Goal: Task Accomplishment & Management: Manage account settings

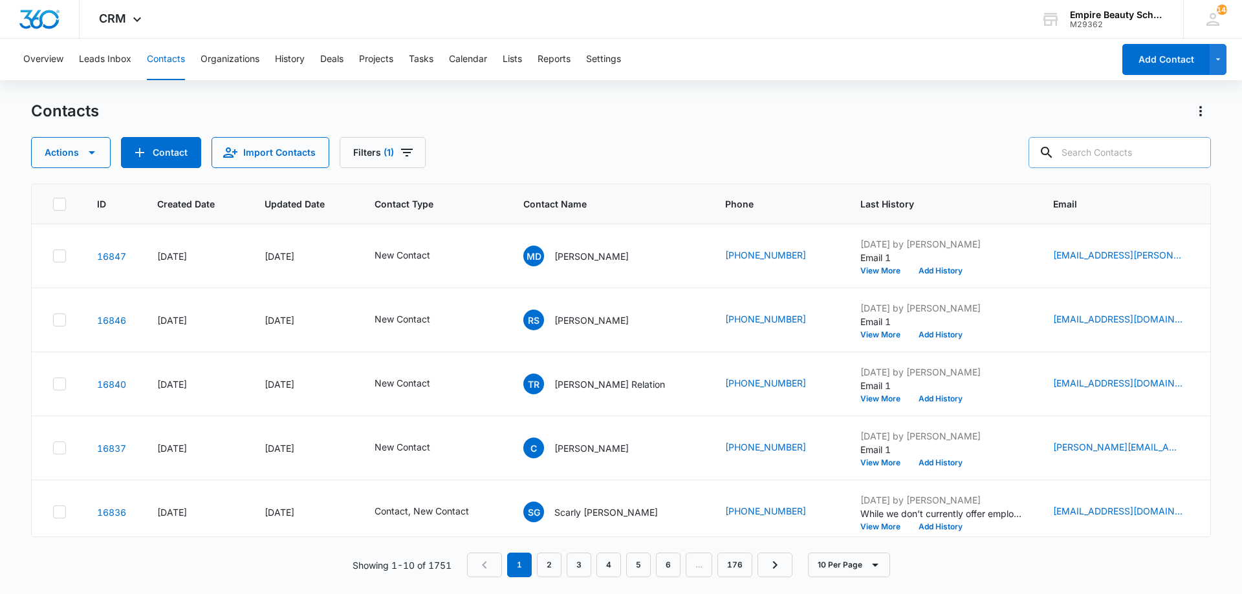
click at [1098, 145] on input "text" at bounding box center [1120, 152] width 182 height 31
type input "a"
type input "tatiana allen"
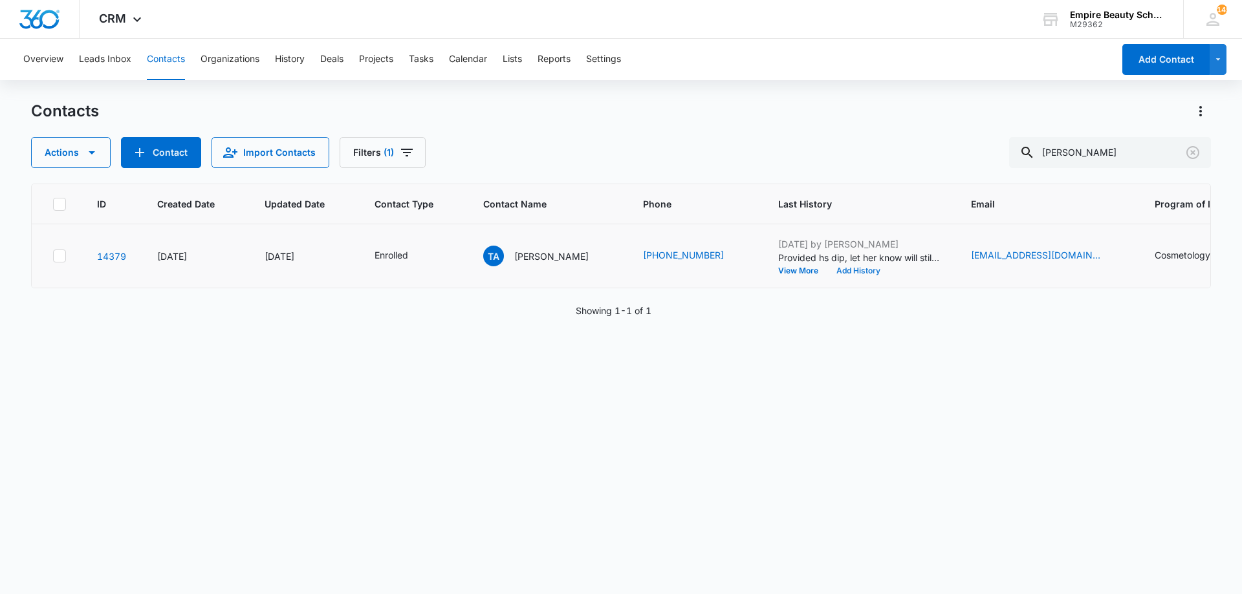
click at [859, 270] on button "Add History" at bounding box center [858, 271] width 62 height 8
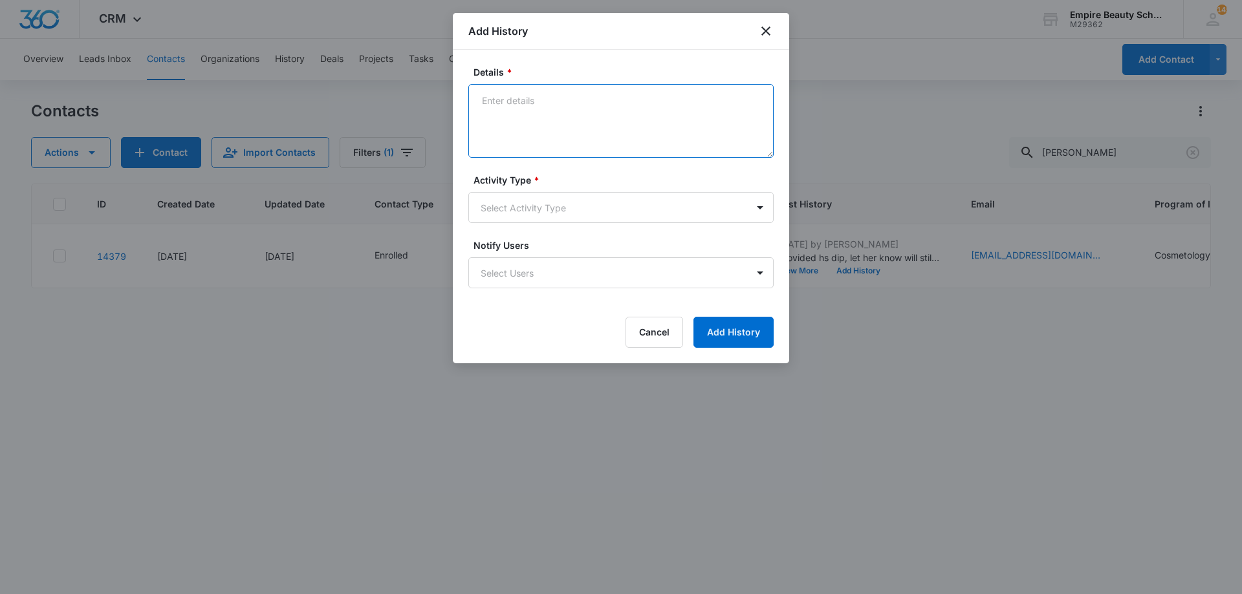
click at [647, 137] on textarea "Details *" at bounding box center [620, 121] width 305 height 74
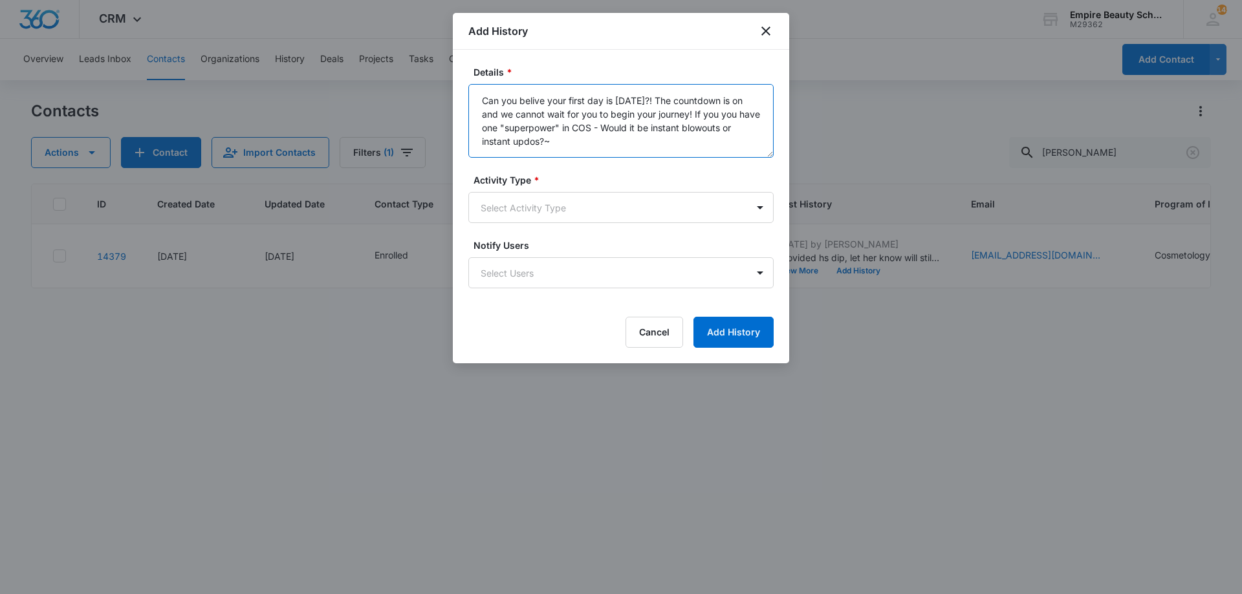
click at [530, 101] on textarea "Can you belive your first day is in one week?! The countdown is on and we canno…" at bounding box center [620, 121] width 305 height 74
click at [585, 138] on textarea "Can you believe your first day is in one week?! The countdown is on and we cann…" at bounding box center [620, 121] width 305 height 74
drag, startPoint x: 574, startPoint y: 147, endPoint x: 445, endPoint y: 75, distance: 147.4
click at [446, 75] on body "CRM Apps Forms CRM Email Shop Payments POS Files Brand Settings Empire Beauty S…" at bounding box center [621, 297] width 1242 height 594
type textarea "Can you believe your first day is in one week?! The countdown is on and we cann…"
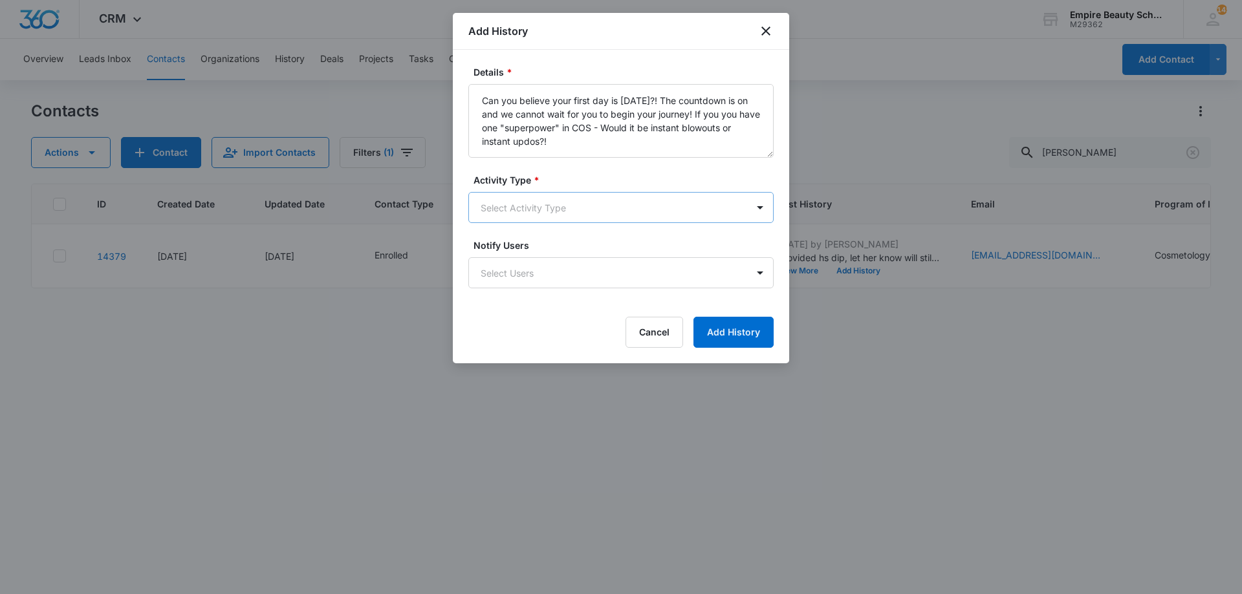
click at [587, 205] on body "CRM Apps Forms CRM Email Shop Payments POS Files Brand Settings Empire Beauty S…" at bounding box center [621, 297] width 1242 height 594
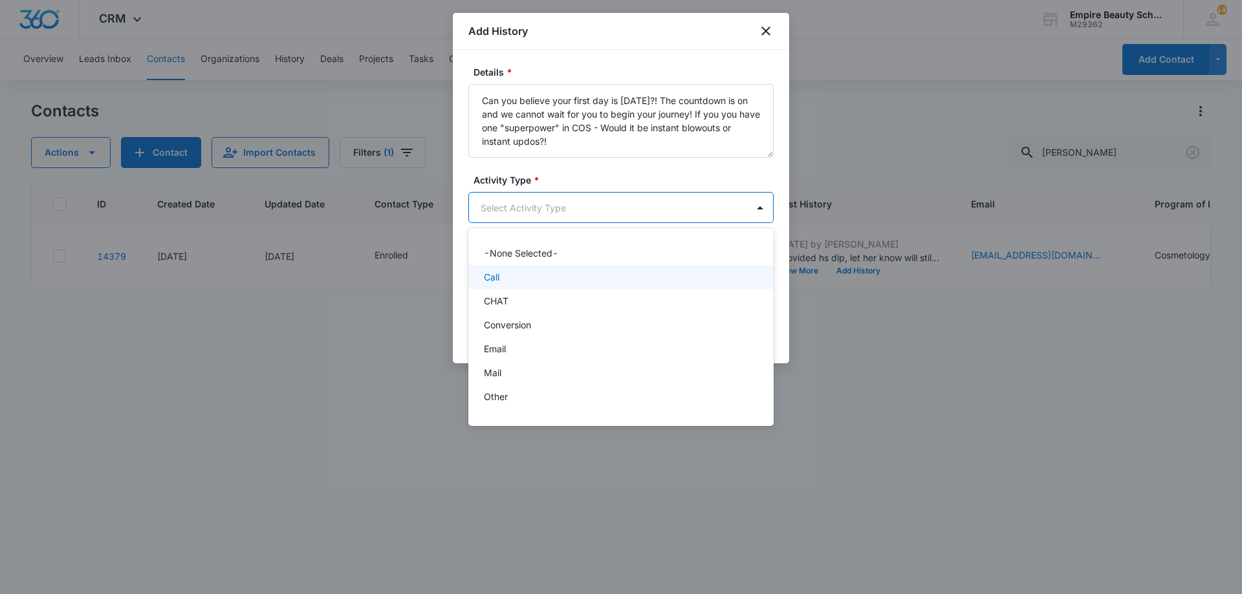
scroll to position [67, 0]
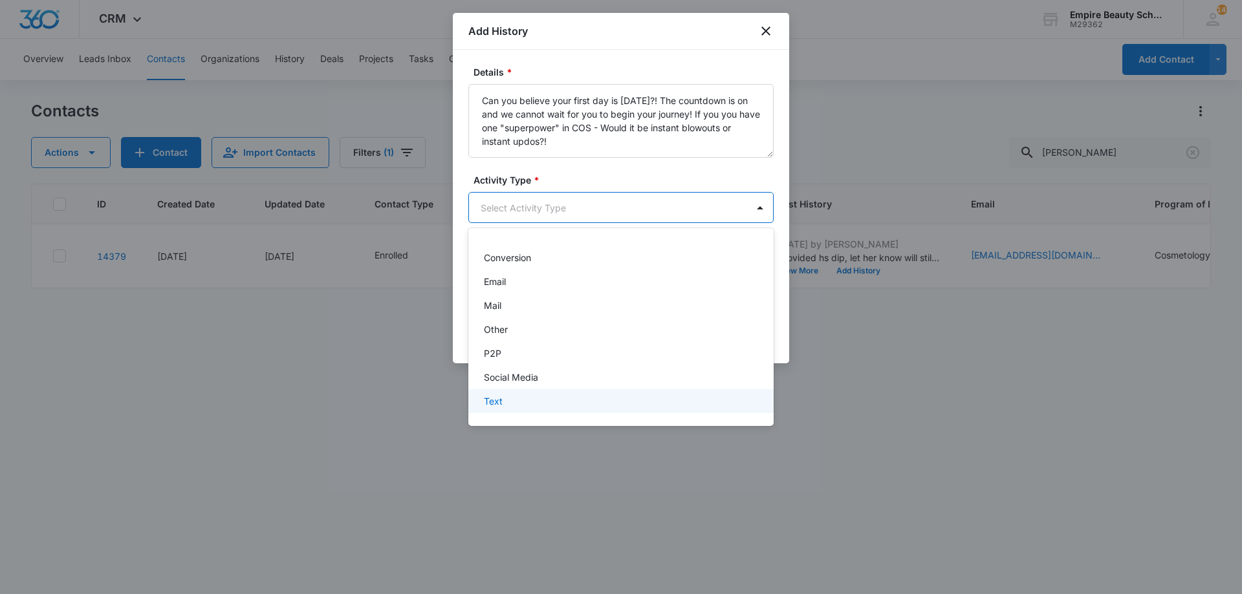
click at [582, 397] on div "Text" at bounding box center [620, 402] width 272 height 14
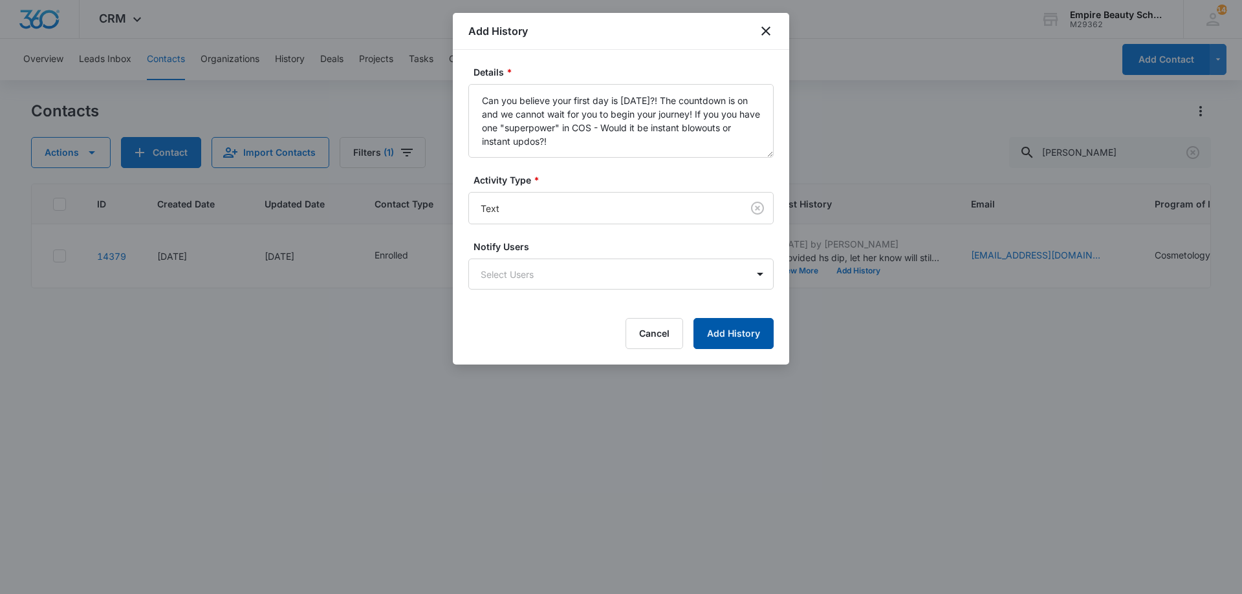
click at [741, 336] on button "Add History" at bounding box center [733, 333] width 80 height 31
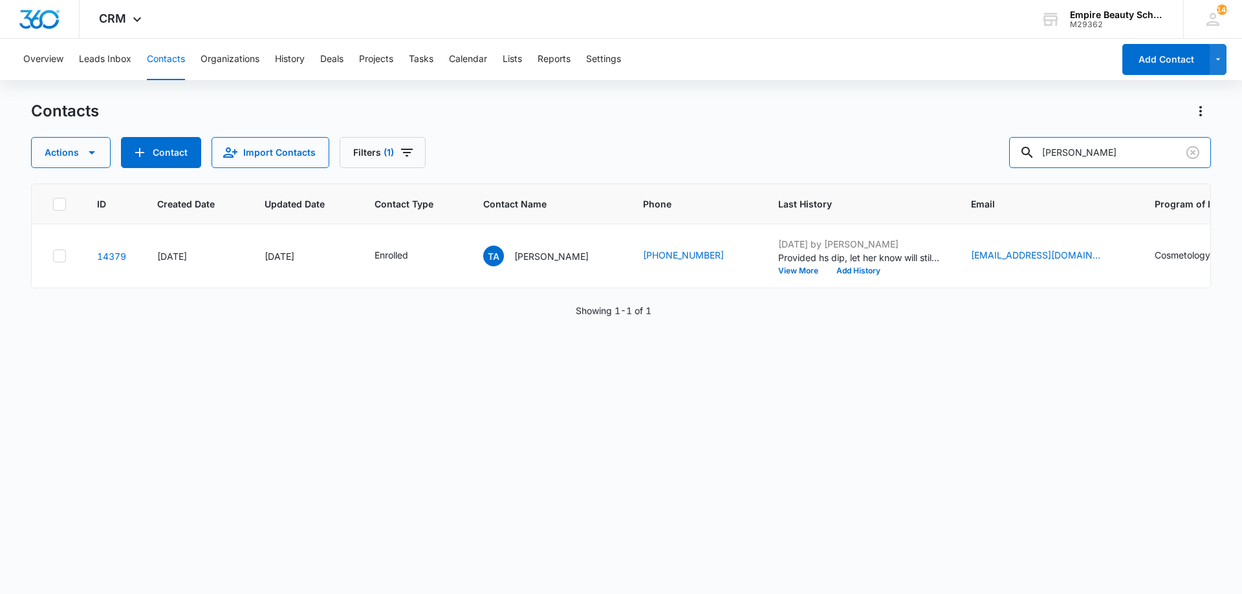
drag, startPoint x: 1126, startPoint y: 150, endPoint x: 821, endPoint y: 138, distance: 304.9
click at [821, 138] on div "Actions Contact Import Contacts Filters (1) tatiana allen" at bounding box center [621, 152] width 1180 height 31
type input "natalie"
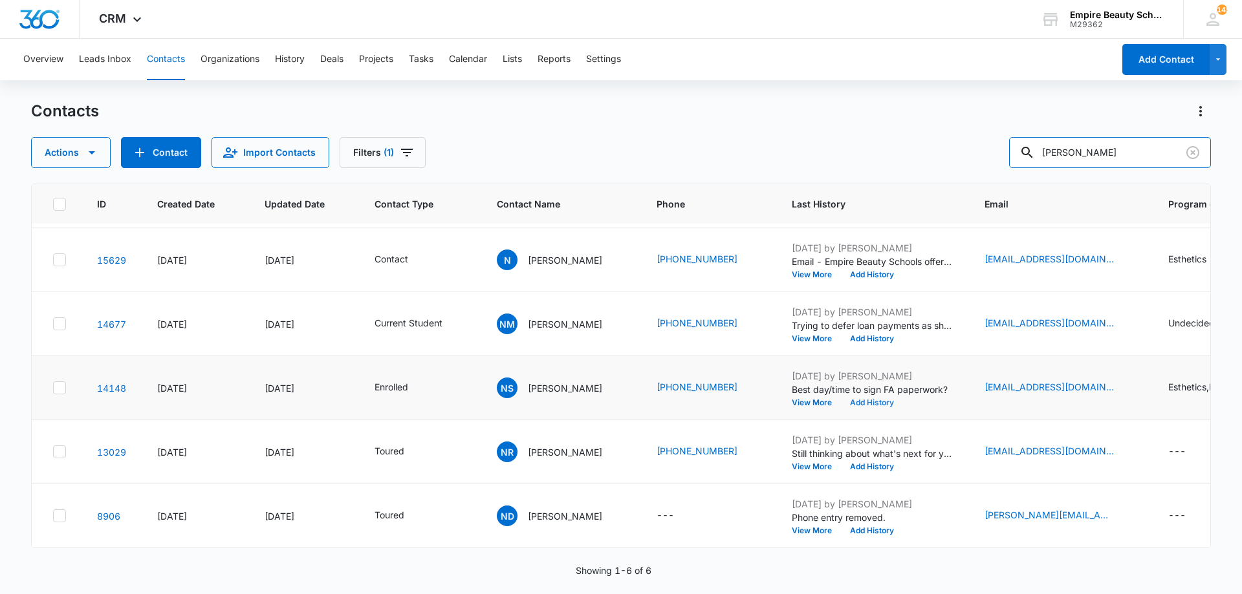
scroll to position [64, 0]
click at [886, 399] on button "Add History" at bounding box center [872, 403] width 62 height 8
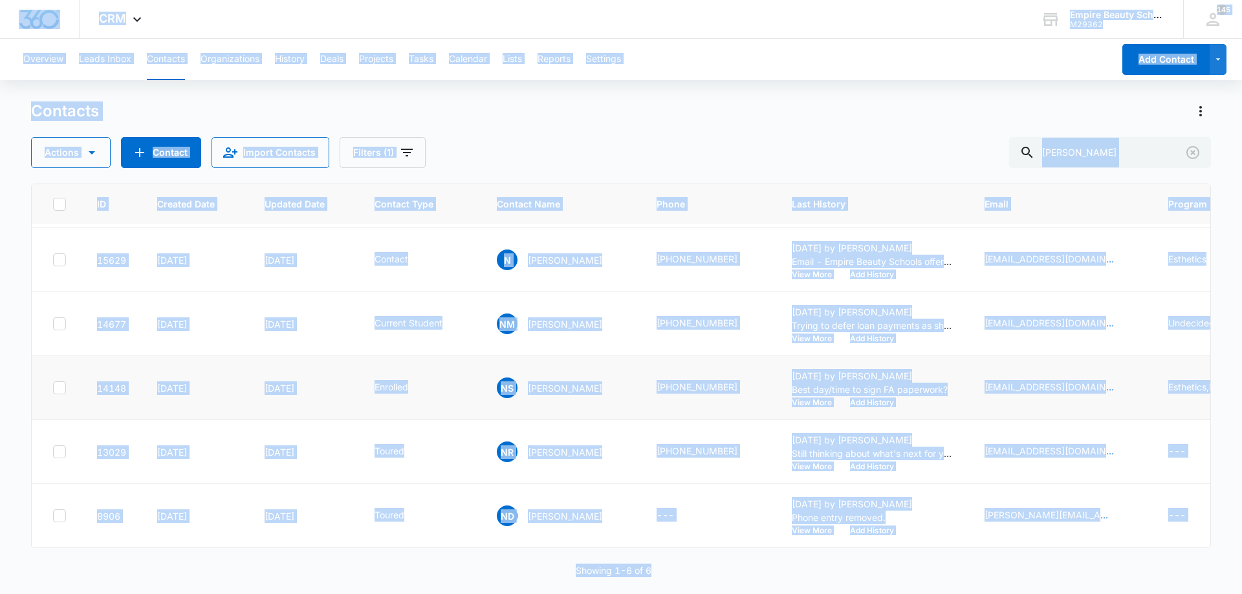
click at [874, 400] on button "Add History" at bounding box center [872, 403] width 62 height 8
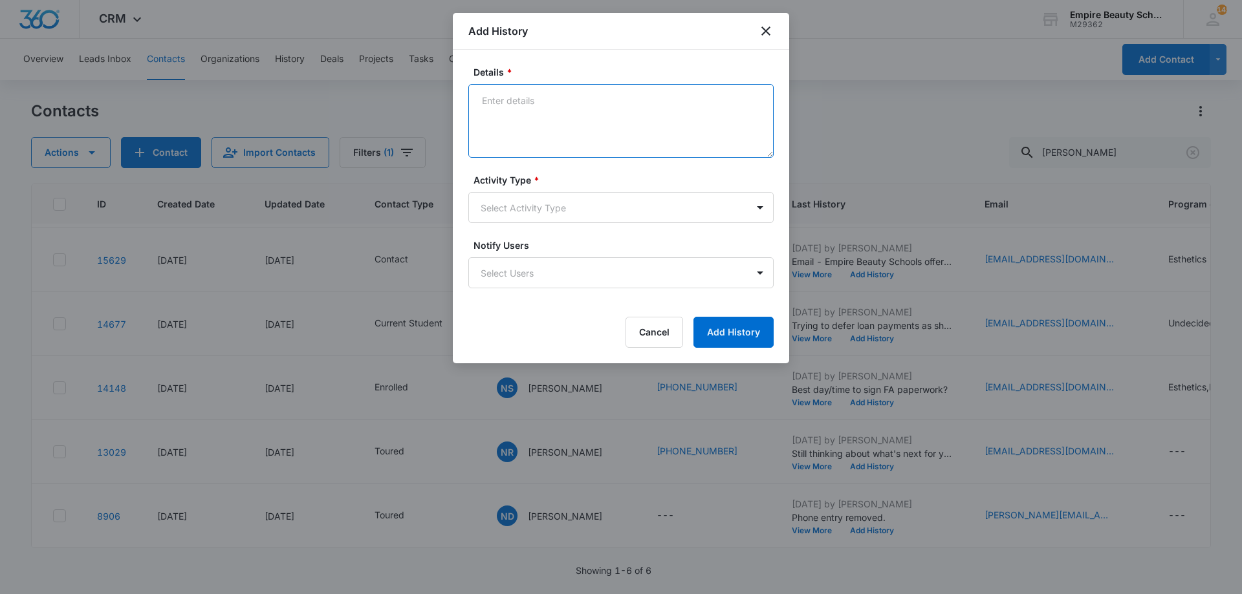
click at [553, 108] on textarea "Details *" at bounding box center [620, 121] width 305 height 74
type textarea "Is able to come in on Wednesday the 17th - Best time?"
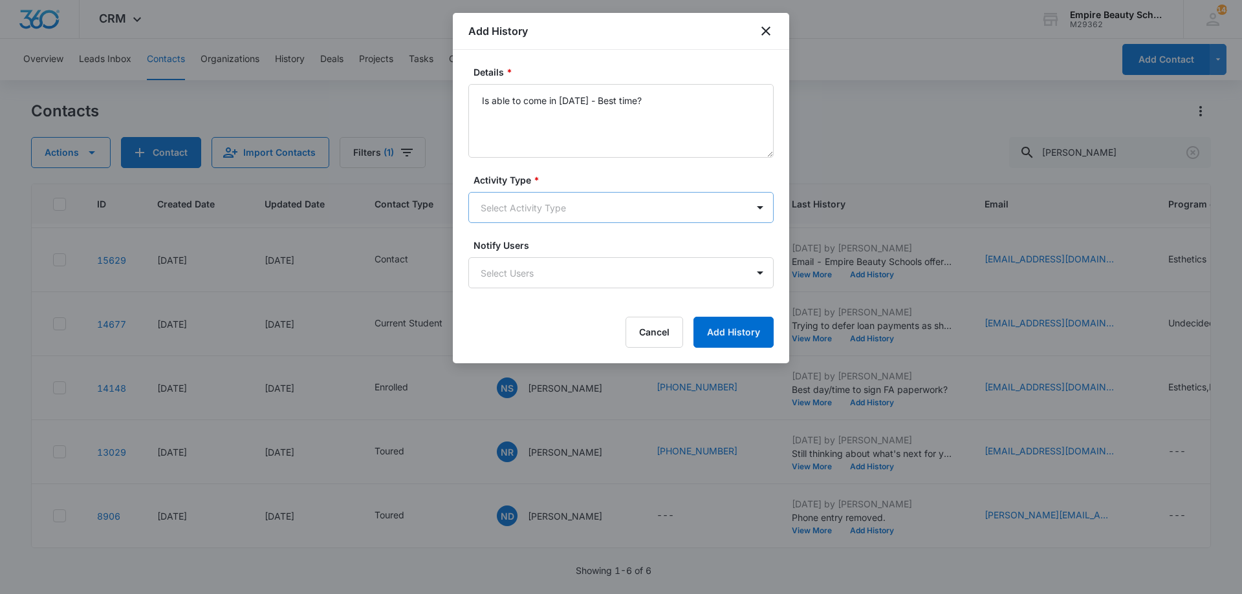
click at [555, 212] on body "CRM Apps Forms CRM Email Shop Payments POS Files Brand Settings Empire Beauty S…" at bounding box center [621, 297] width 1242 height 594
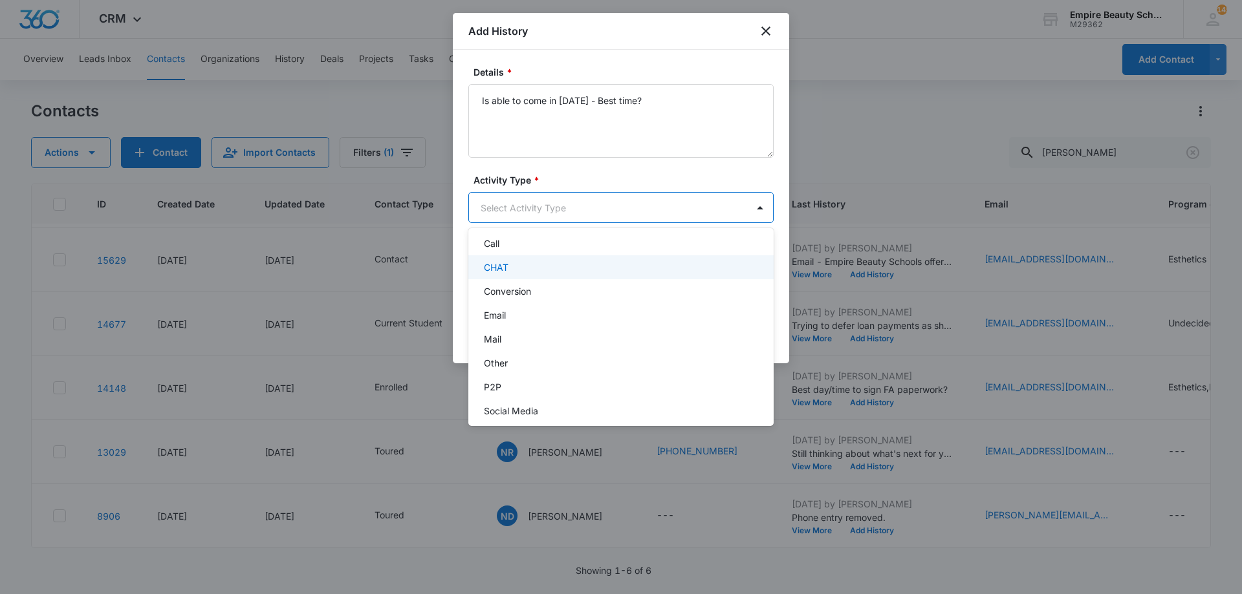
scroll to position [67, 0]
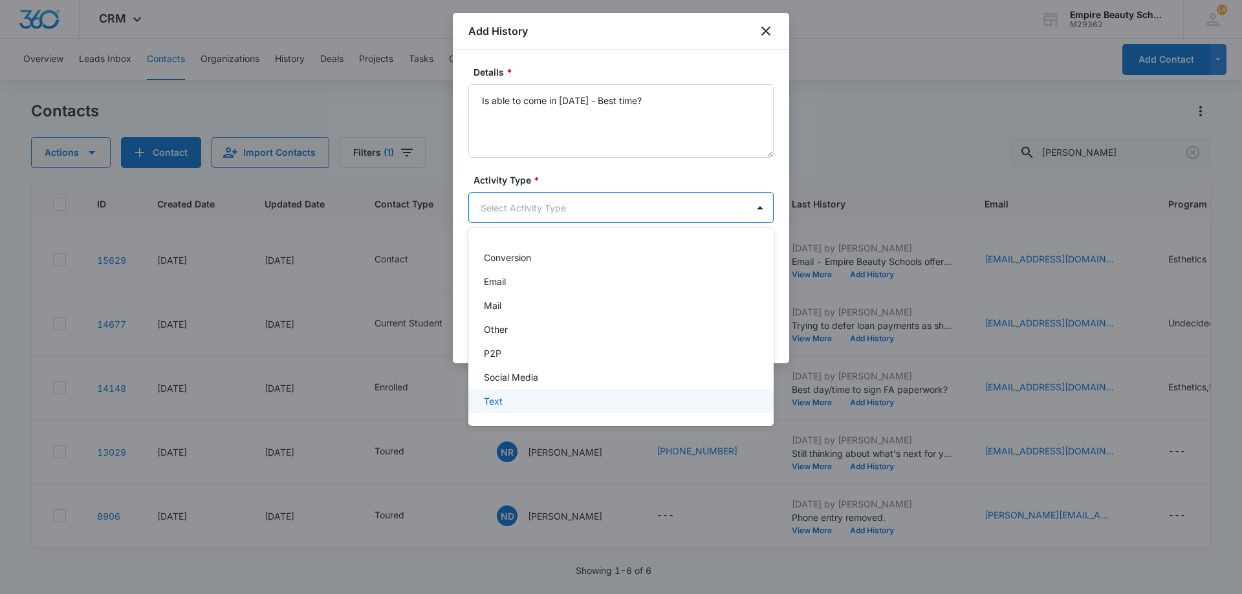
click at [550, 403] on div "Text" at bounding box center [620, 402] width 272 height 14
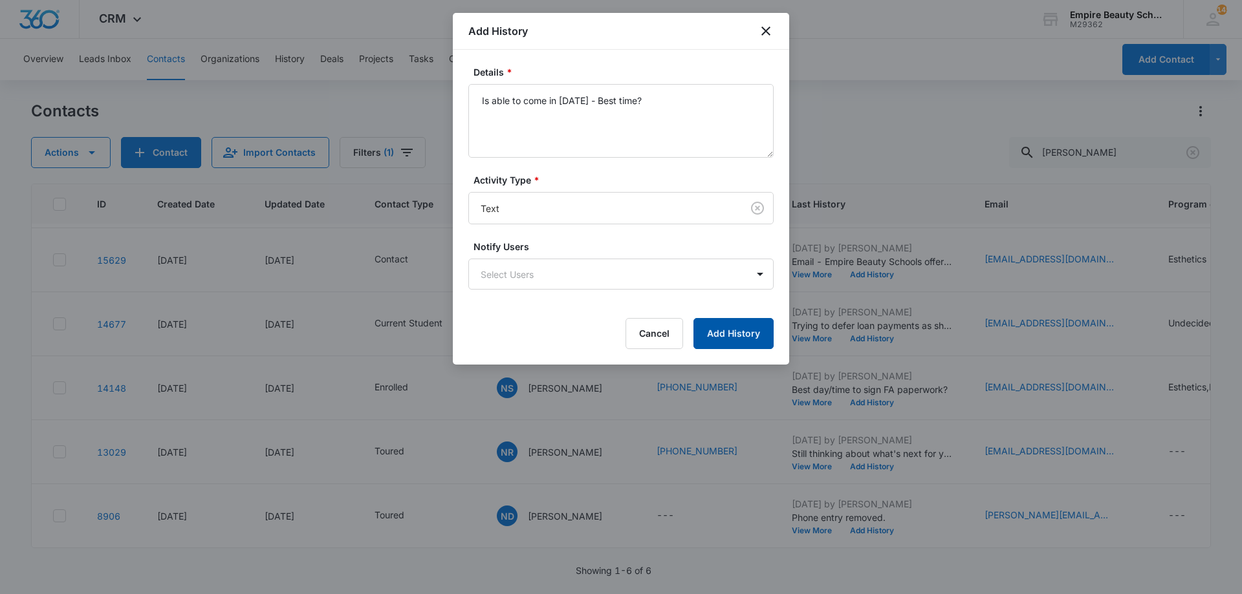
click at [740, 340] on button "Add History" at bounding box center [733, 333] width 80 height 31
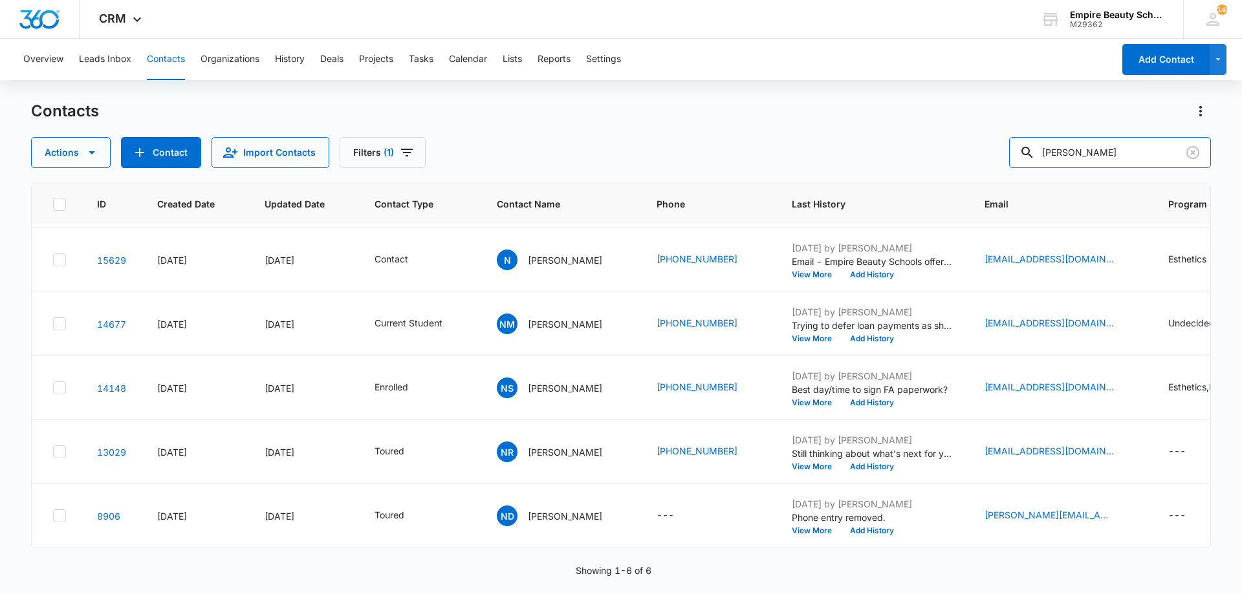
drag, startPoint x: 1122, startPoint y: 156, endPoint x: 805, endPoint y: 155, distance: 317.0
click at [805, 155] on div "Actions Contact Import Contacts Filters (1) natalie" at bounding box center [621, 152] width 1180 height 31
type input "keyana allen"
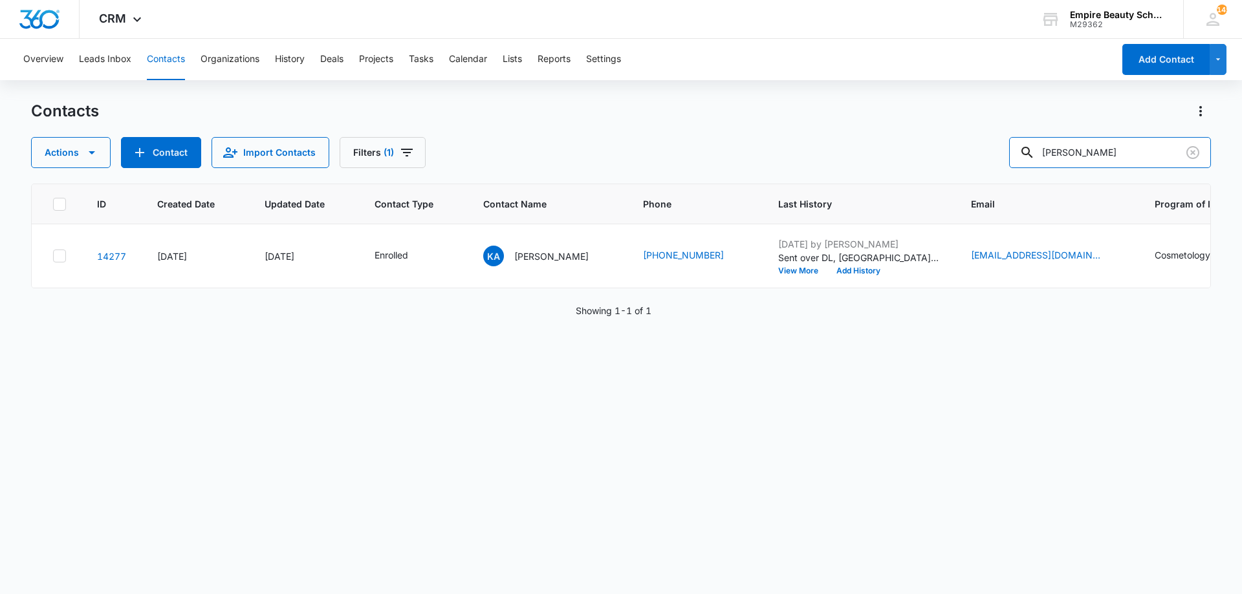
scroll to position [0, 0]
click at [837, 269] on button "Add History" at bounding box center [858, 271] width 62 height 8
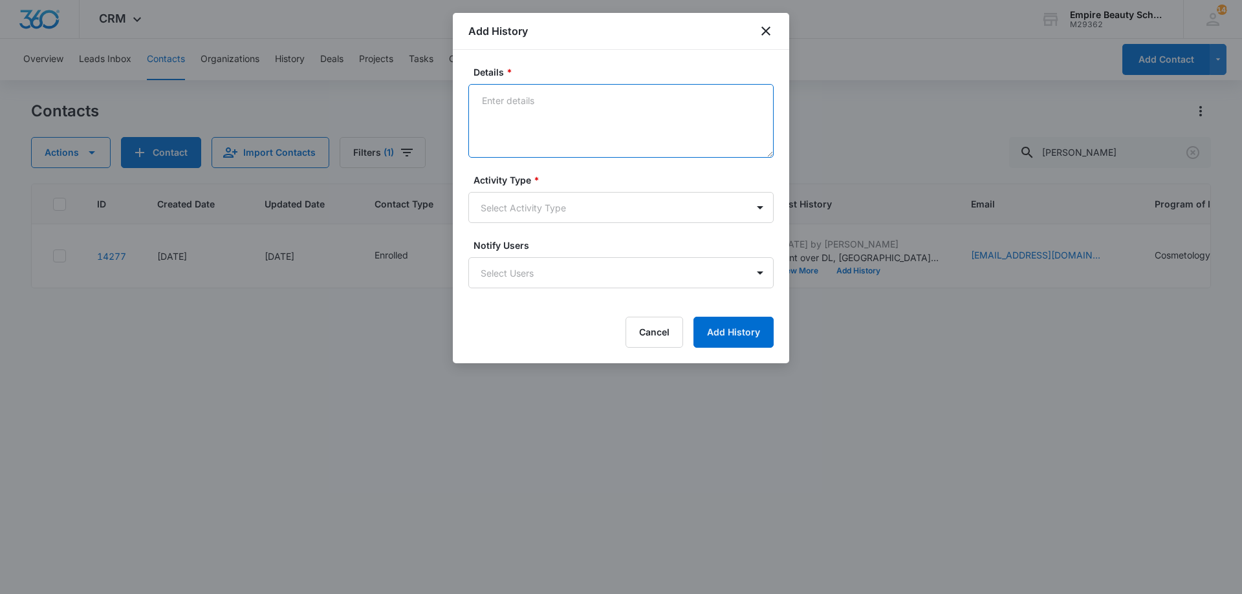
paste textarea "Can you believe your first day is in one week?! The countdown is on and we cann…"
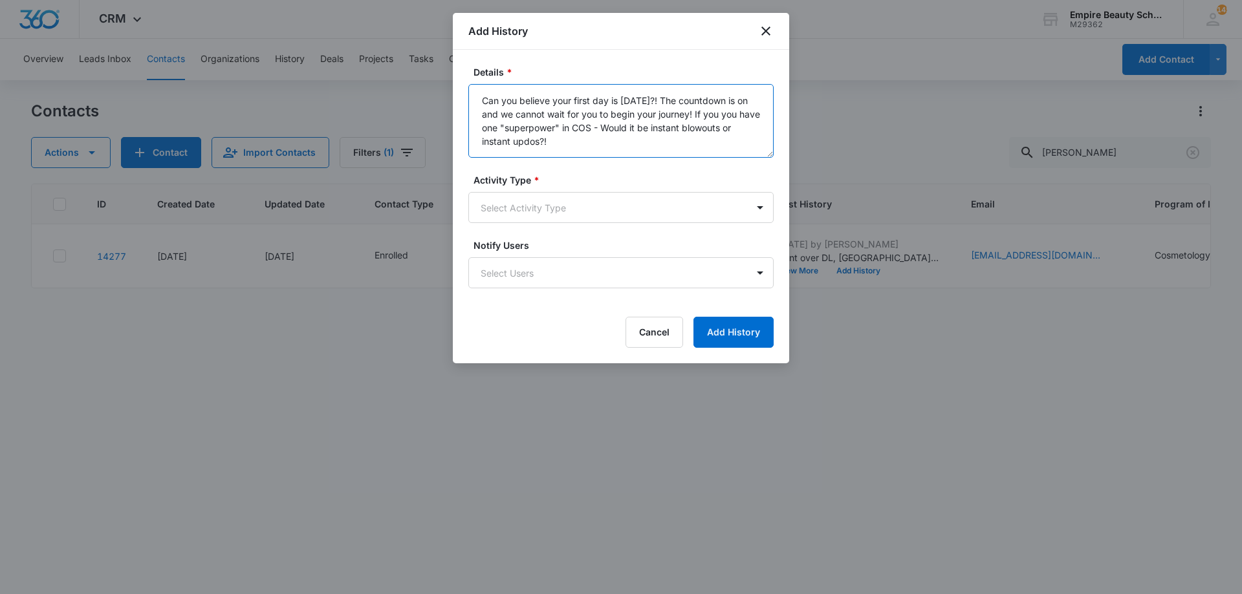
drag, startPoint x: 569, startPoint y: 147, endPoint x: 540, endPoint y: 144, distance: 29.3
click at [540, 144] on textarea "Can you believe your first day is in one week?! The countdown is on and we cann…" at bounding box center [620, 121] width 305 height 74
drag, startPoint x: 457, startPoint y: 90, endPoint x: 427, endPoint y: 74, distance: 34.1
click at [427, 74] on body "CRM Apps Forms CRM Email Shop Payments POS Files Brand Settings Empire Beauty S…" at bounding box center [621, 297] width 1242 height 594
type textarea "Can you believe your first day is [DATE]?! The countdown is on and we cannot wa…"
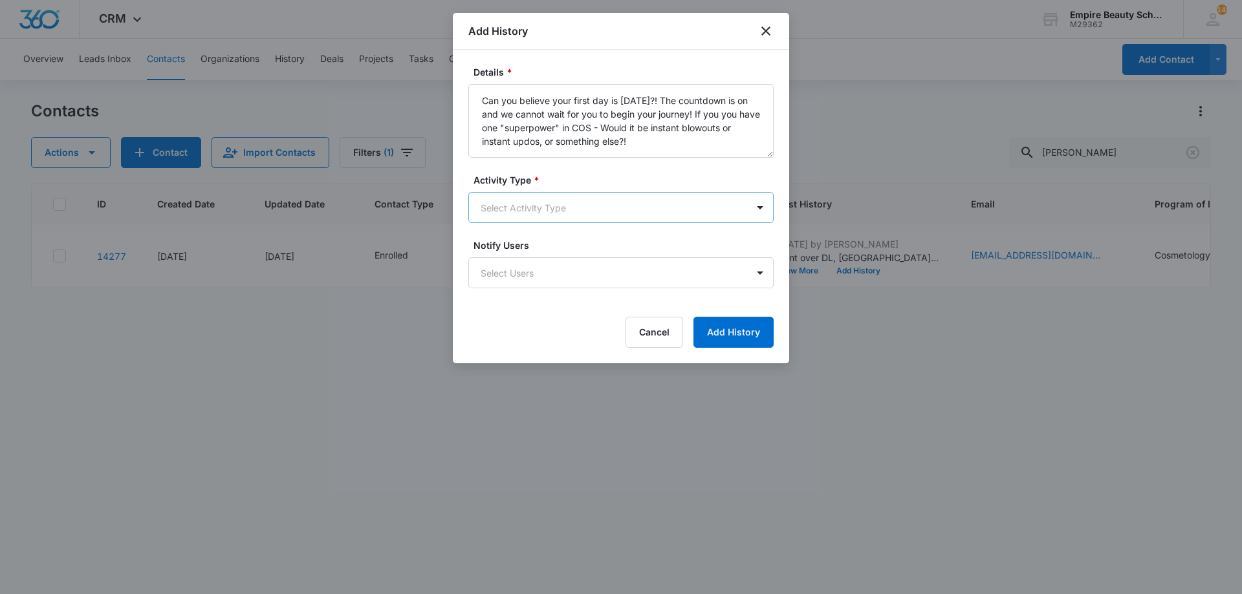
click at [561, 201] on body "CRM Apps Forms CRM Email Shop Payments POS Files Brand Settings Empire Beauty S…" at bounding box center [621, 297] width 1242 height 594
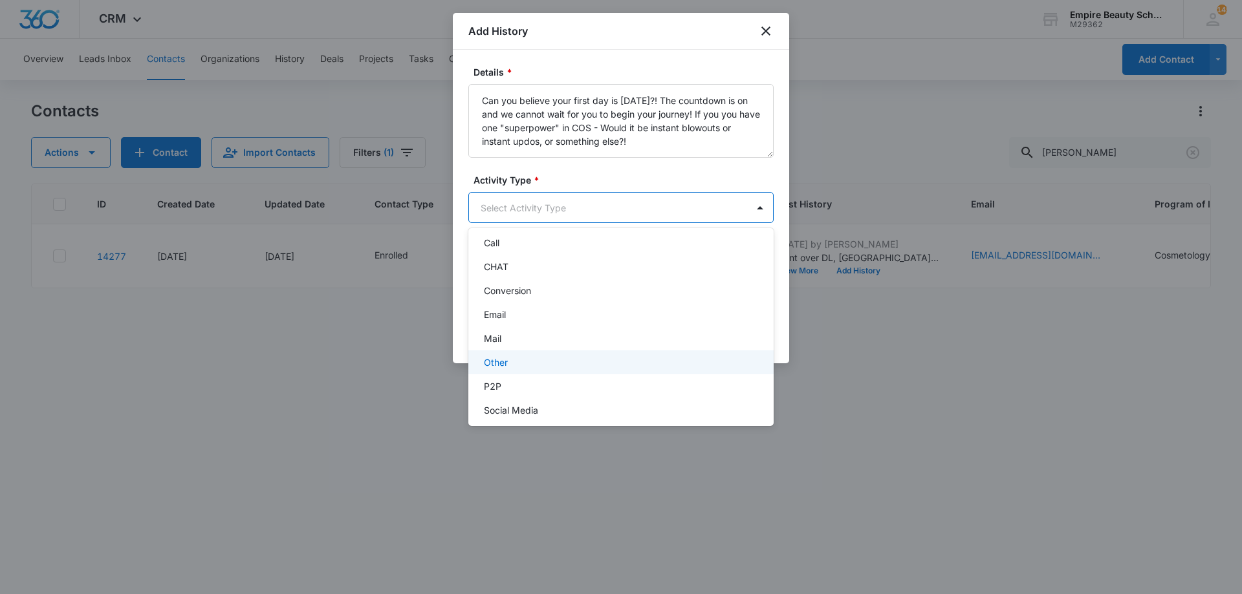
scroll to position [67, 0]
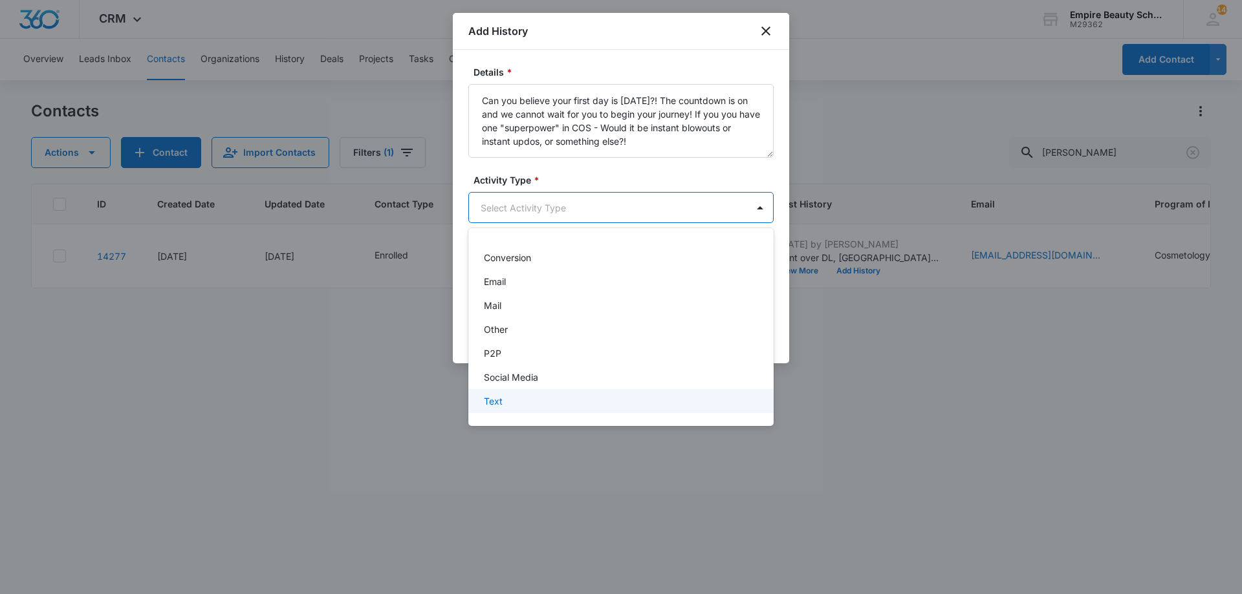
click at [541, 400] on div "Text" at bounding box center [620, 402] width 272 height 14
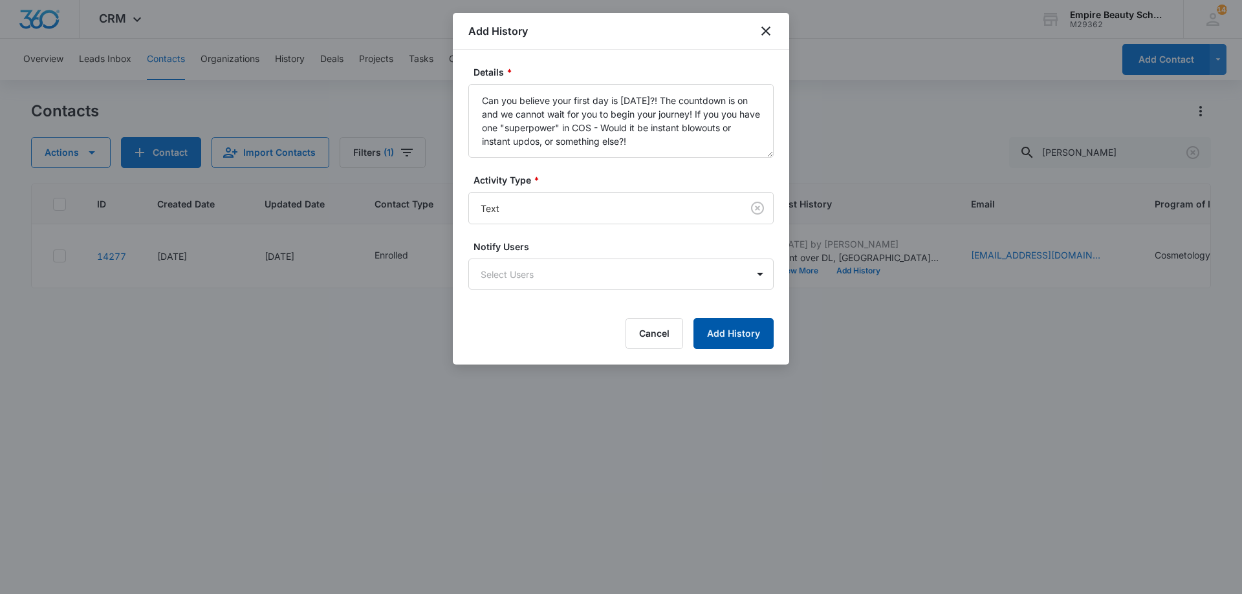
click at [757, 338] on button "Add History" at bounding box center [733, 333] width 80 height 31
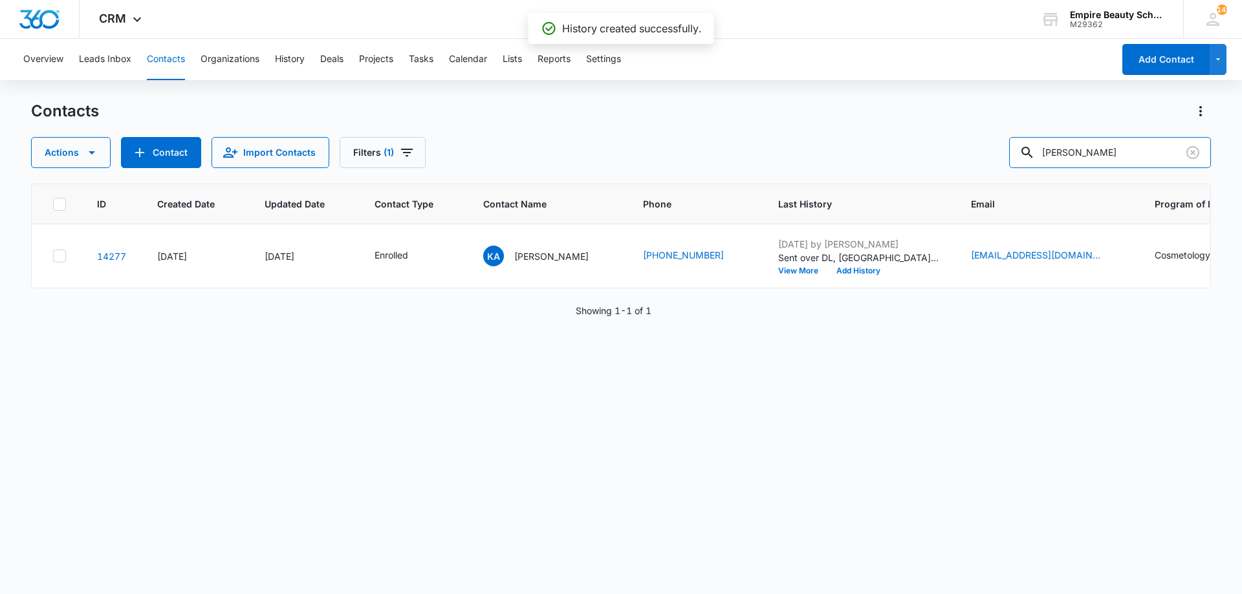
drag, startPoint x: 884, startPoint y: 129, endPoint x: 796, endPoint y: 125, distance: 88.7
click at [796, 125] on div "Contacts Actions Contact Import Contacts Filters (1) keyana allen" at bounding box center [621, 134] width 1180 height 67
type input "abigail amen"
click at [856, 267] on button "Add History" at bounding box center [858, 271] width 62 height 8
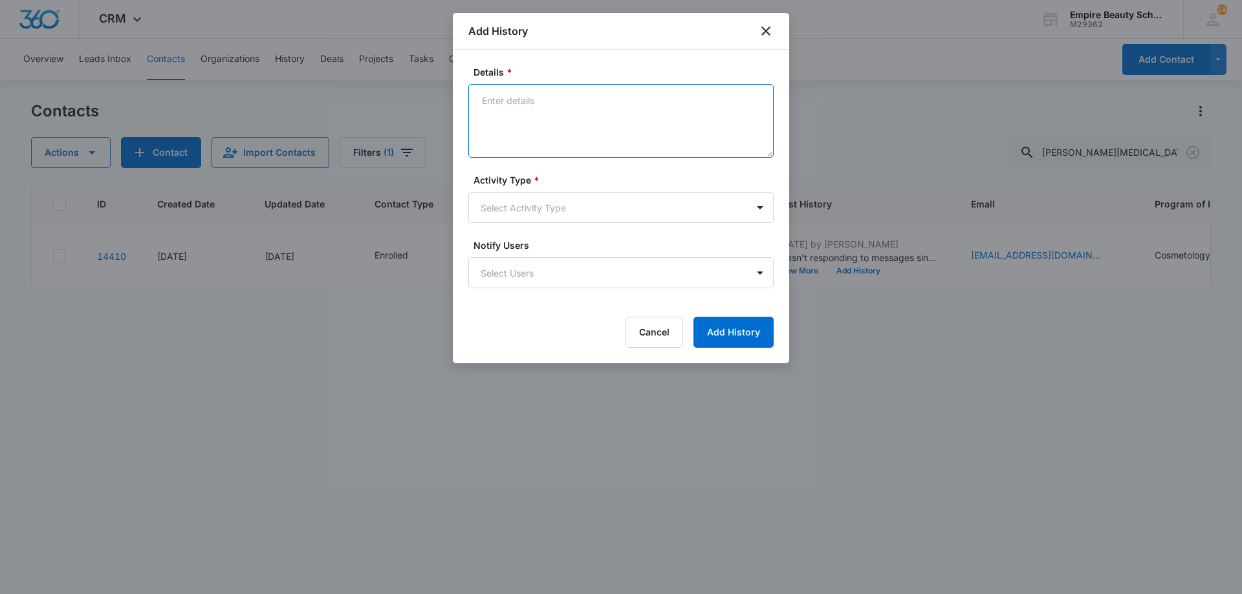
paste textarea "Can you believe your first day is [DATE]?! The countdown is on and we cannot wa…"
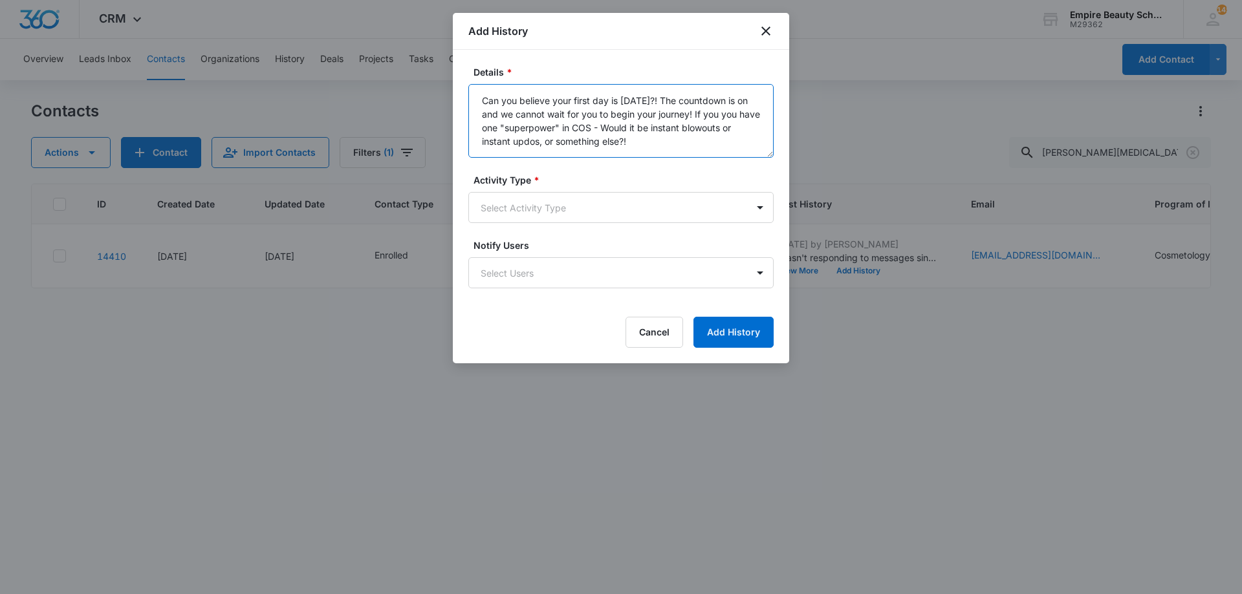
type textarea "Can you believe your first day is [DATE]?! The countdown is on and we cannot wa…"
click at [593, 224] on form "Details * Can you believe your first day is in one week?! The countdown is on a…" at bounding box center [620, 206] width 305 height 283
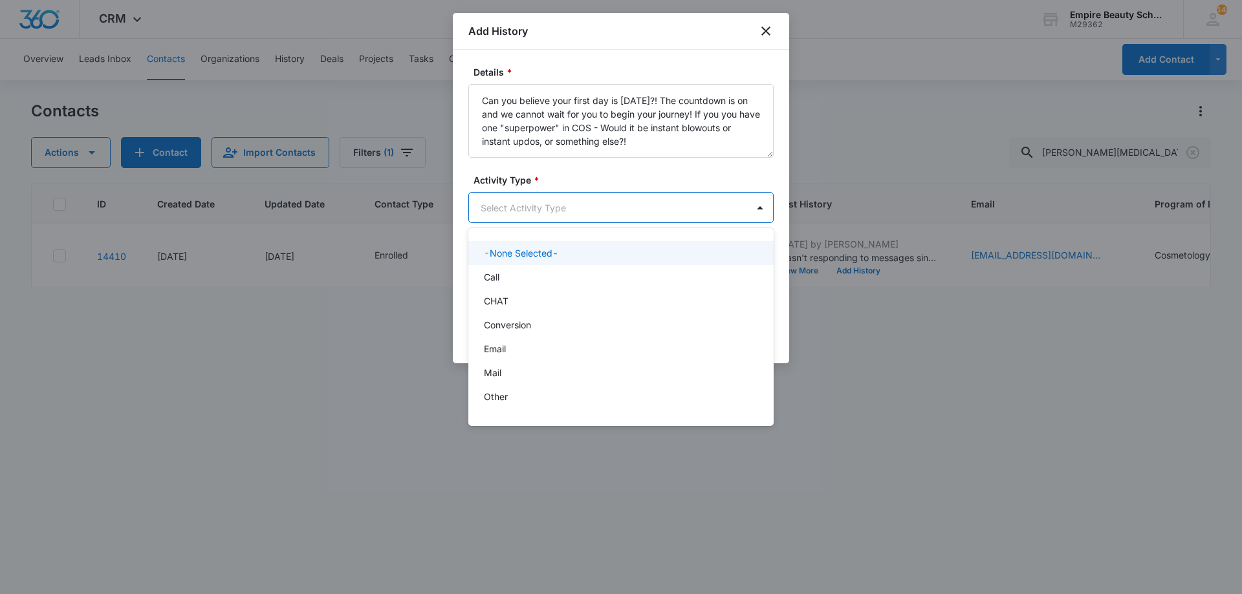
click at [602, 212] on body "CRM Apps Forms CRM Email Shop Payments POS Files Brand Settings Empire Beauty S…" at bounding box center [621, 297] width 1242 height 594
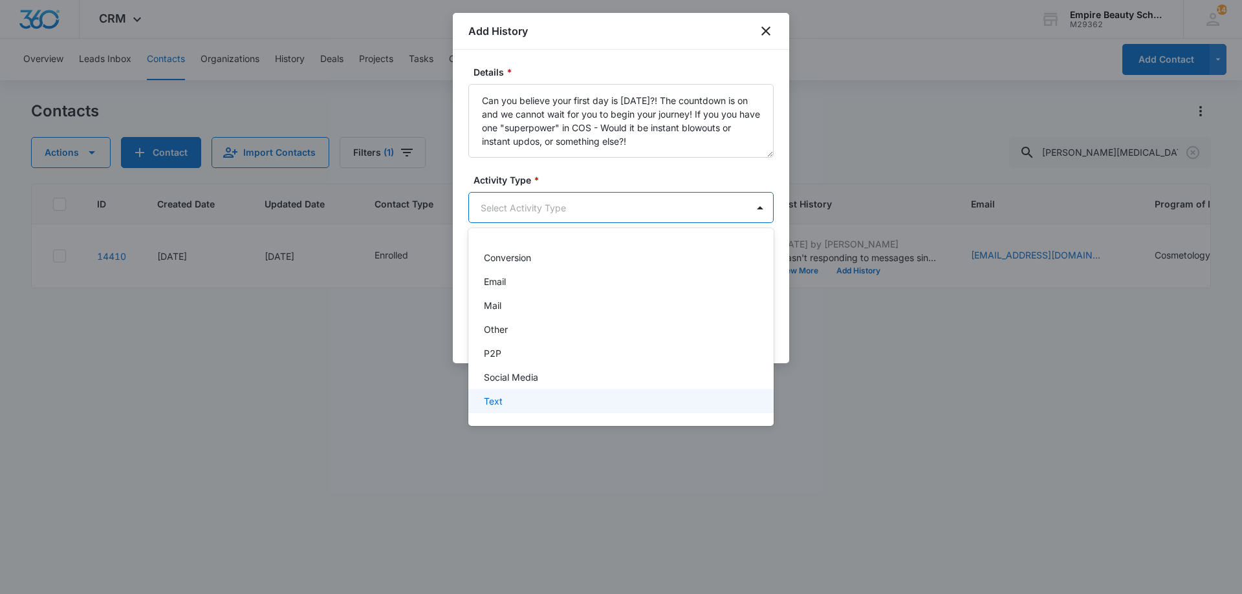
click at [574, 400] on div "Text" at bounding box center [620, 402] width 272 height 14
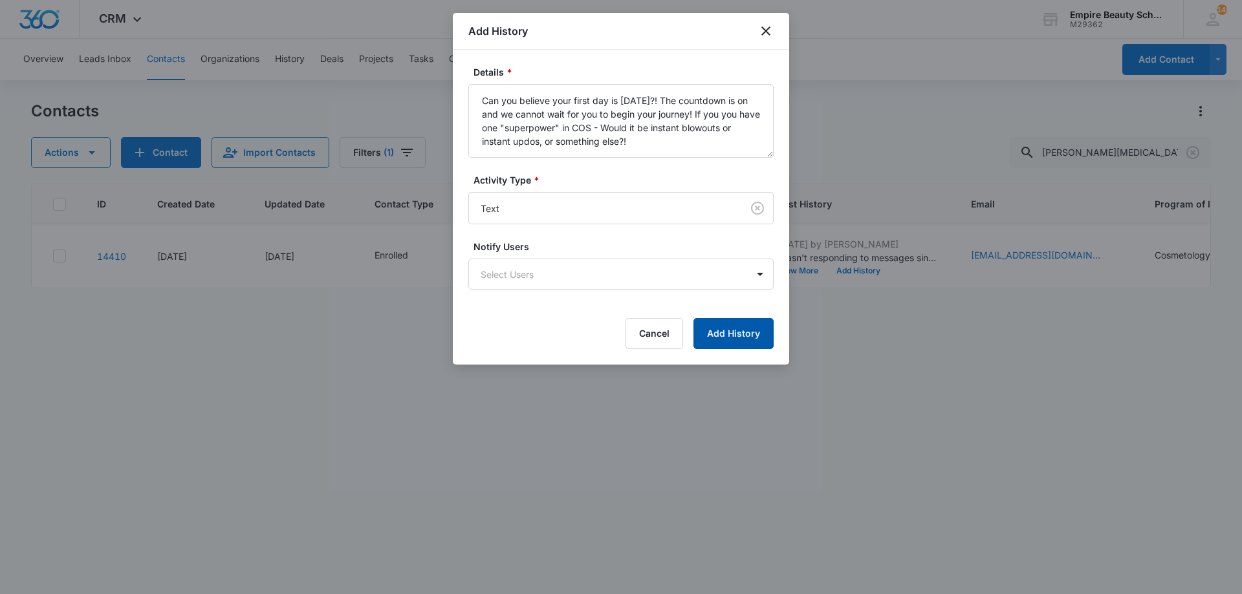
click at [735, 323] on button "Add History" at bounding box center [733, 333] width 80 height 31
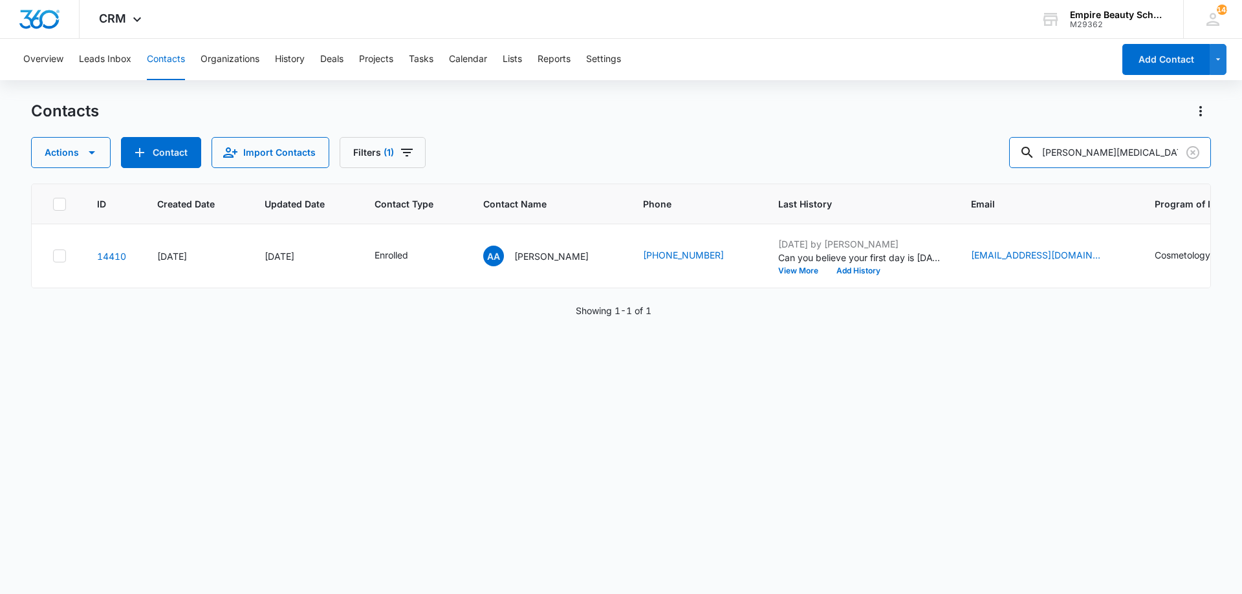
drag, startPoint x: 1126, startPoint y: 166, endPoint x: 608, endPoint y: 144, distance: 518.0
click at [617, 144] on div "Actions Contact Import Contacts Filters (1) abigail amen" at bounding box center [621, 152] width 1180 height 31
type input "amiss"
click at [827, 270] on button "Add History" at bounding box center [858, 271] width 62 height 8
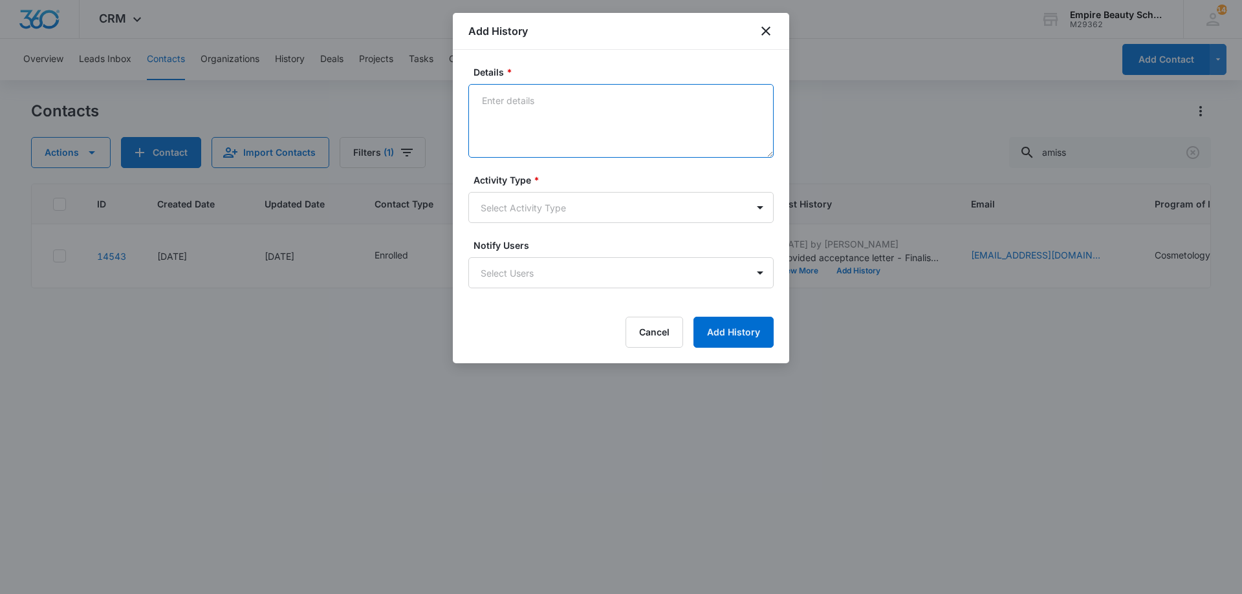
paste textarea "Can you believe your first day is [DATE]?! The countdown is on and we cannot wa…"
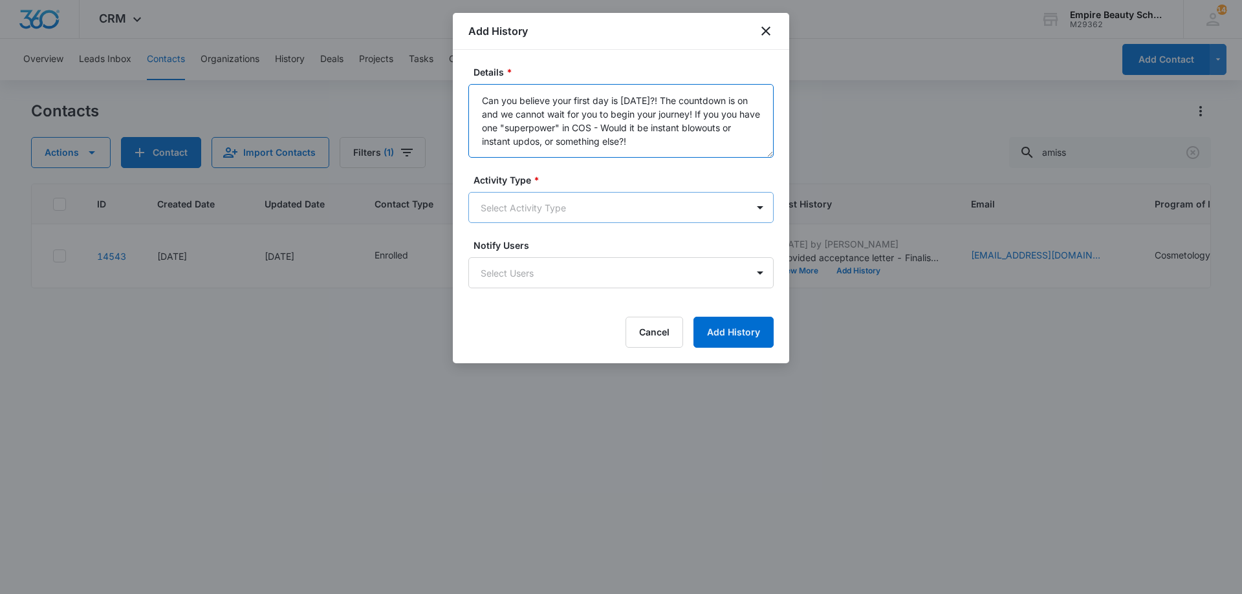
type textarea "Can you believe your first day is [DATE]?! The countdown is on and we cannot wa…"
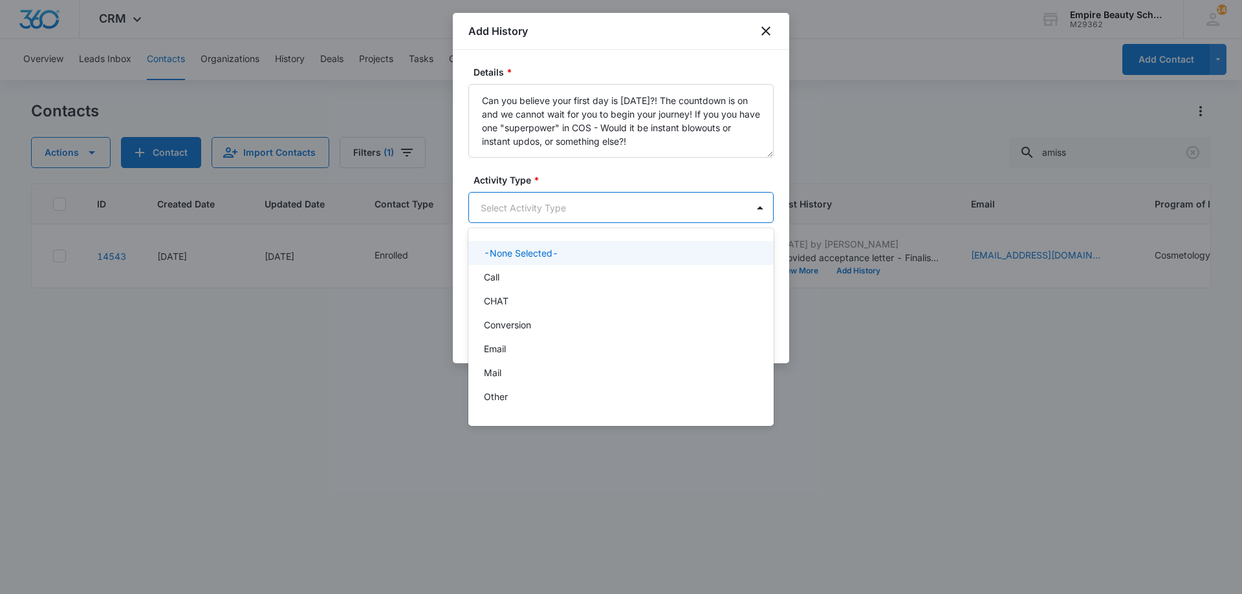
click at [560, 210] on body "CRM Apps Forms CRM Email Shop Payments POS Files Brand Settings Empire Beauty S…" at bounding box center [621, 297] width 1242 height 594
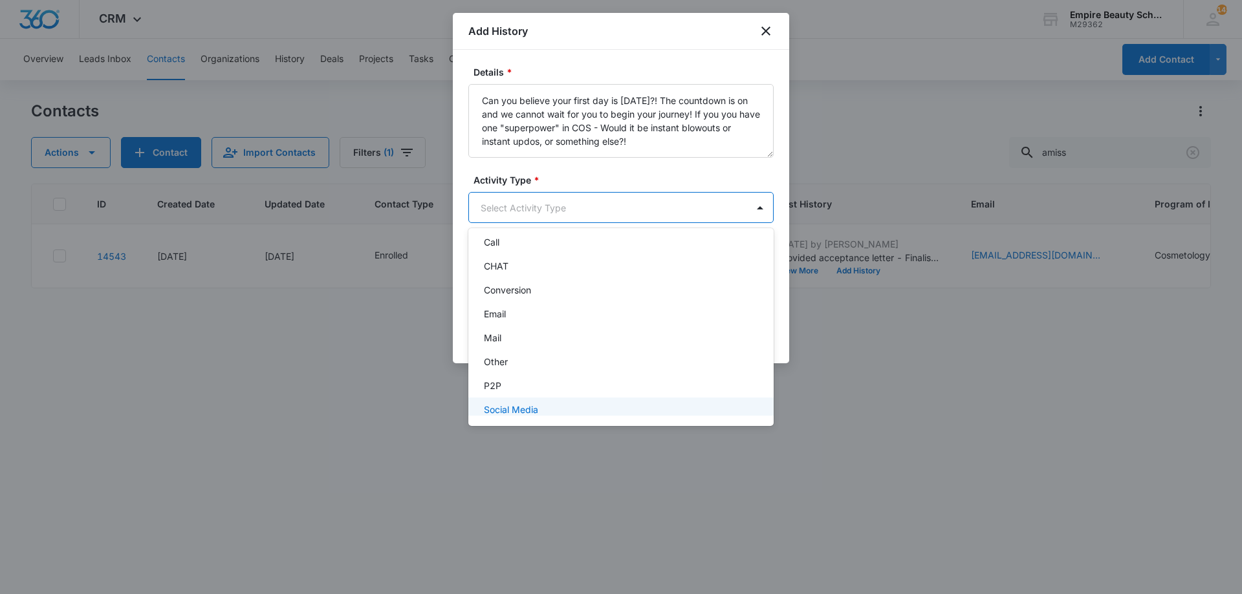
scroll to position [67, 0]
click at [527, 390] on div "Text" at bounding box center [620, 401] width 305 height 24
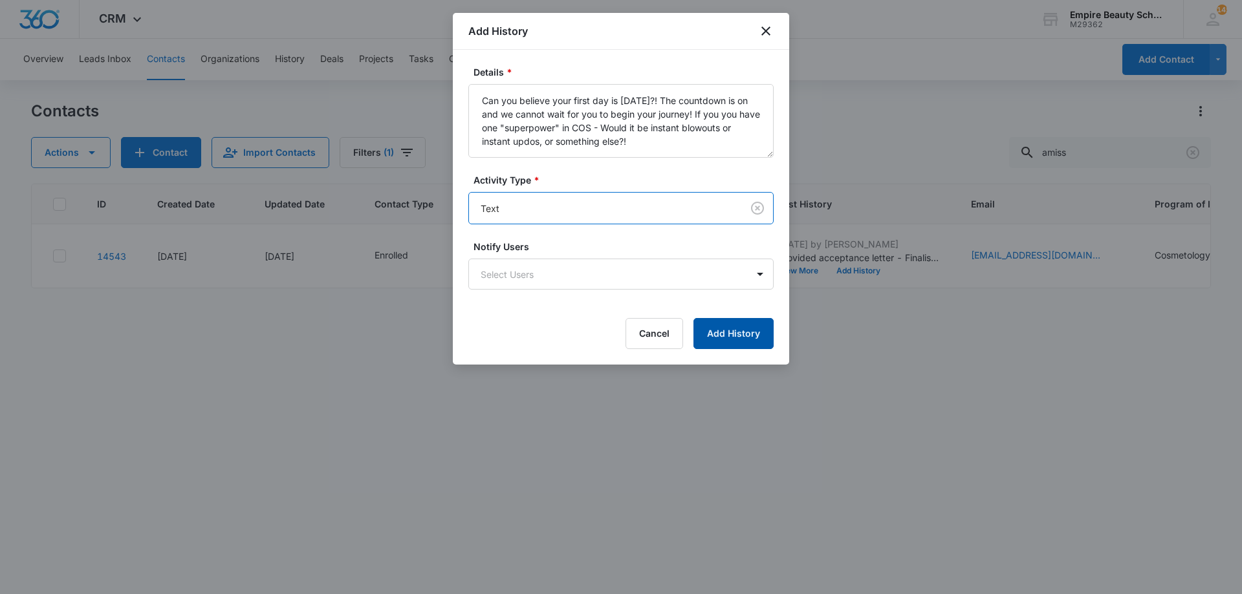
click at [737, 343] on button "Add History" at bounding box center [733, 333] width 80 height 31
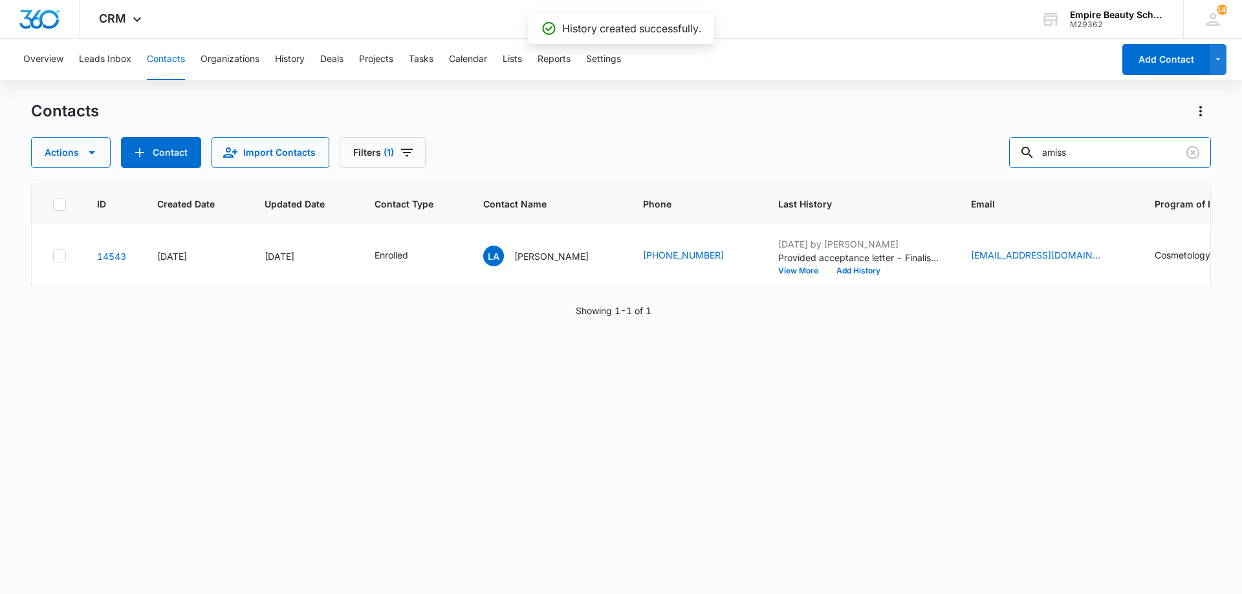
drag, startPoint x: 1108, startPoint y: 145, endPoint x: 642, endPoint y: 100, distance: 468.6
click at [664, 105] on div "Contacts Actions Contact Import Contacts Filters (1) amiss" at bounding box center [621, 134] width 1180 height 67
type input "beaup"
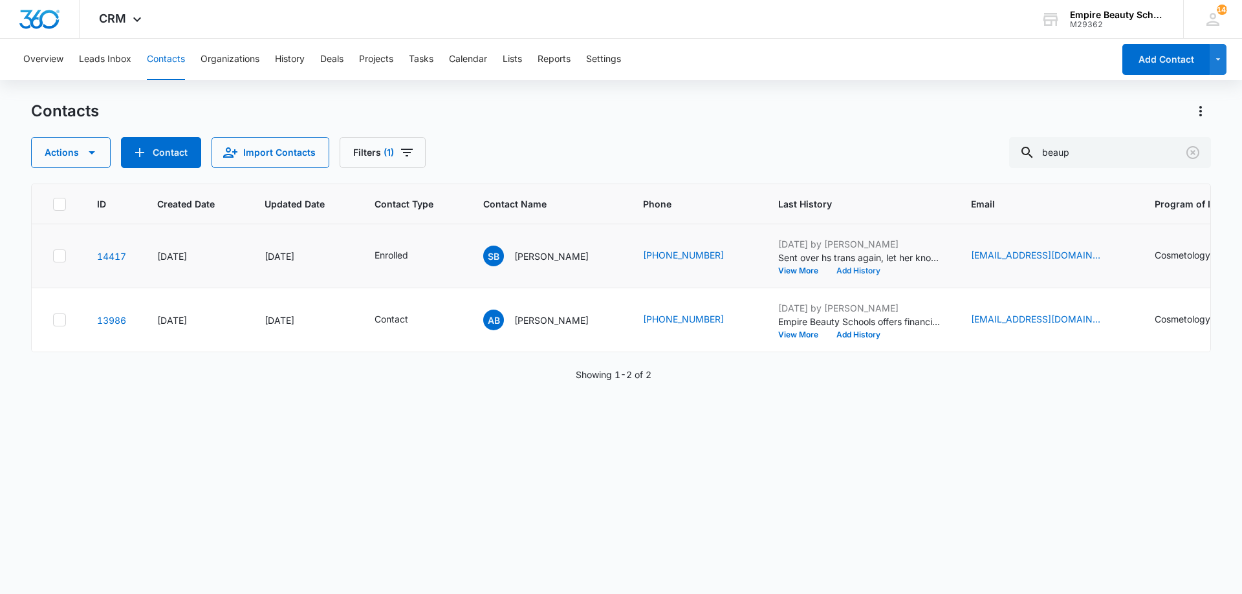
click at [840, 267] on button "Add History" at bounding box center [858, 271] width 62 height 8
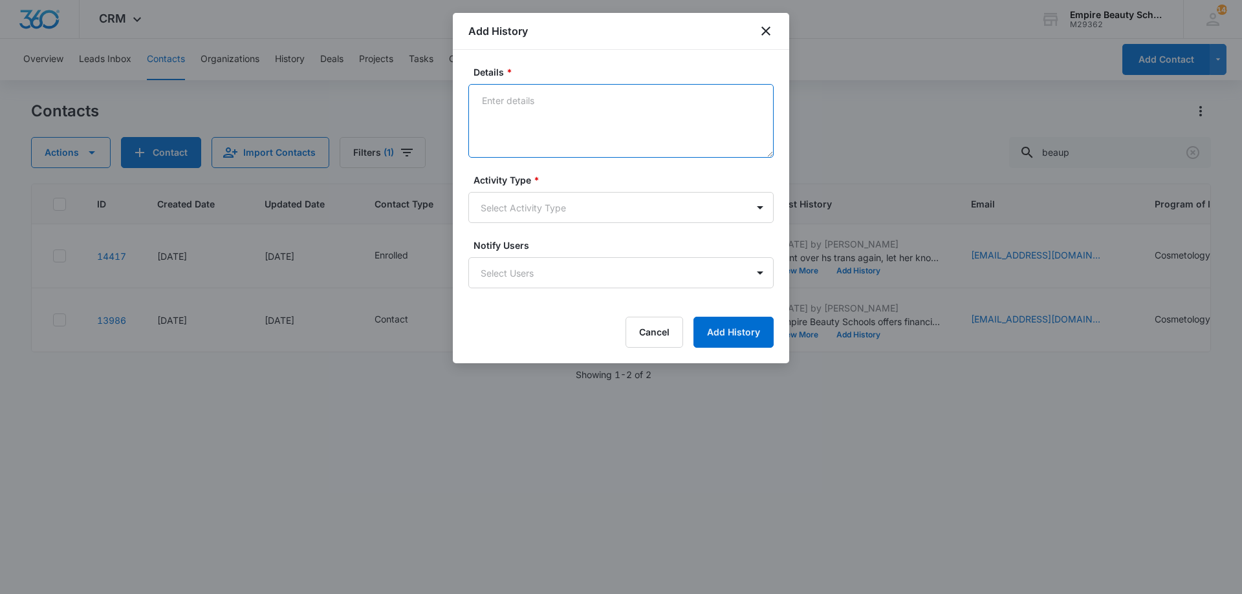
paste textarea "Can you believe your first day is [DATE]?! The countdown is on and we cannot wa…"
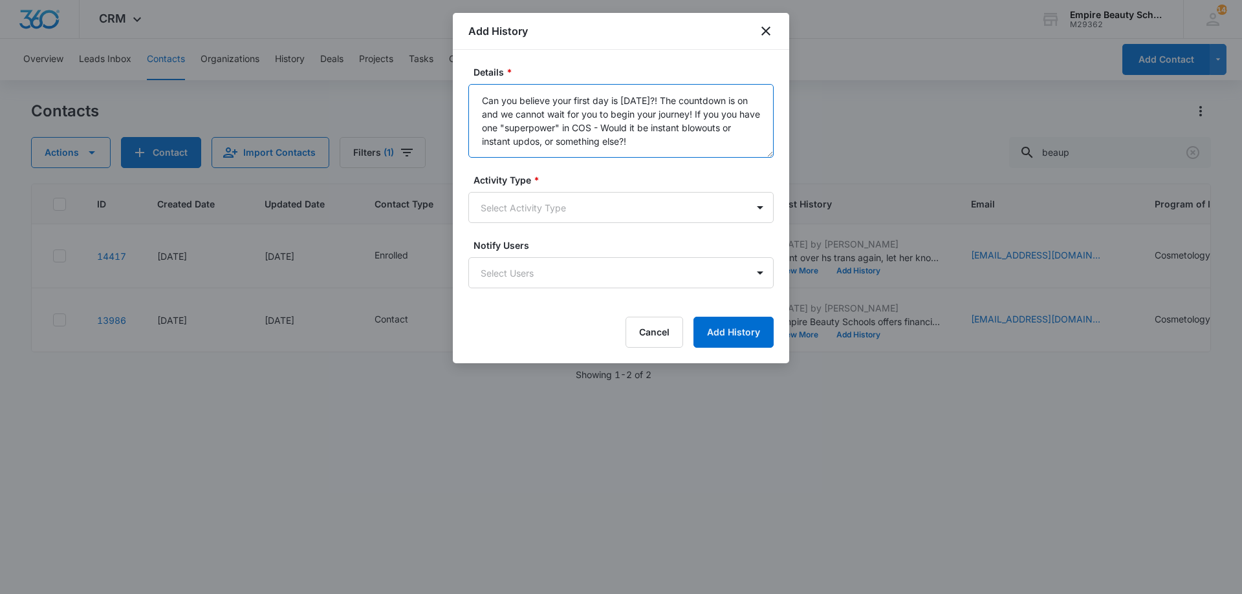
type textarea "Can you believe your first day is [DATE]?! The countdown is on and we cannot wa…"
click at [571, 188] on div "Activity Type * Select Activity Type" at bounding box center [620, 198] width 305 height 50
click at [517, 207] on body "CRM Apps Forms CRM Email Shop Payments POS Files Brand Settings Empire Beauty S…" at bounding box center [621, 297] width 1242 height 594
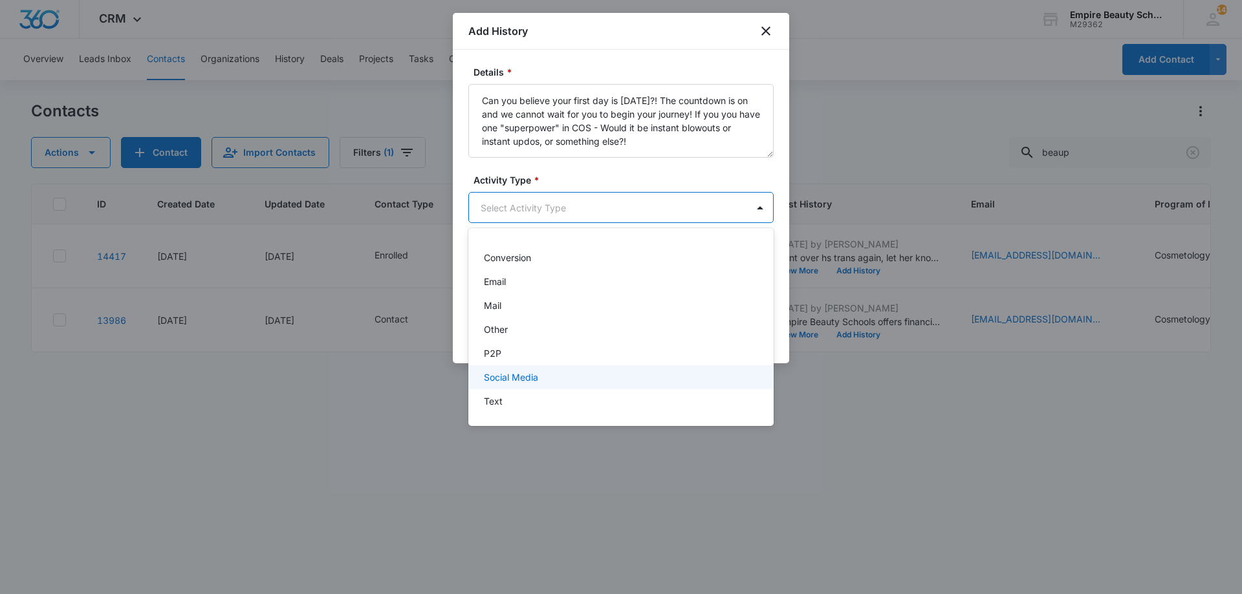
click at [514, 400] on div "Text" at bounding box center [620, 402] width 272 height 14
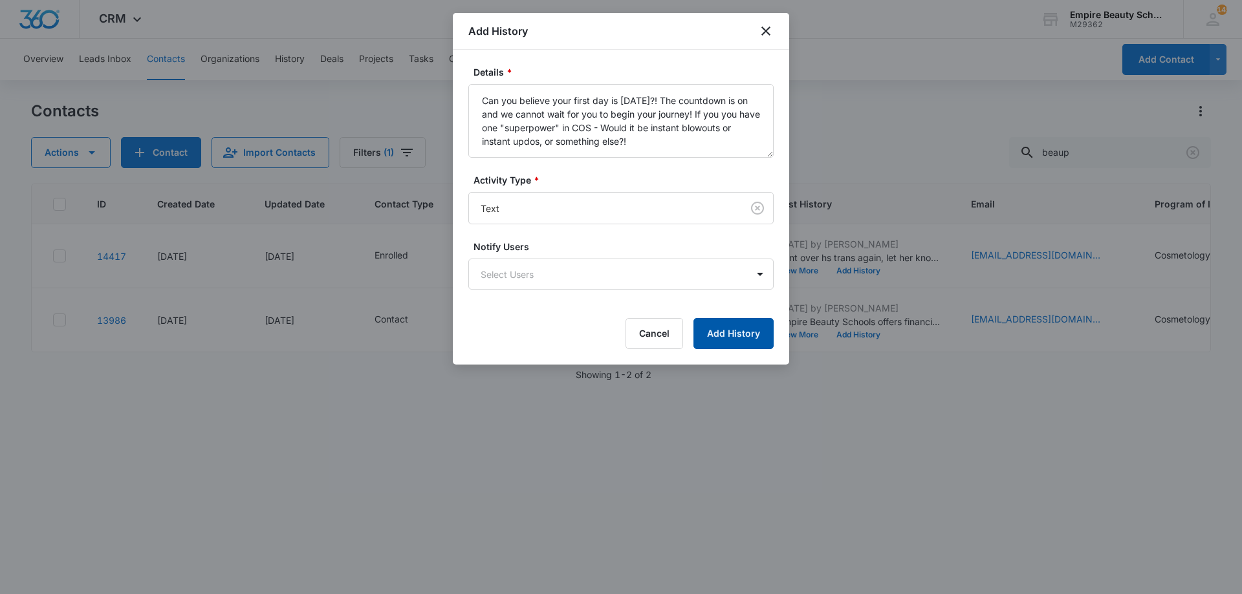
click at [741, 338] on button "Add History" at bounding box center [733, 333] width 80 height 31
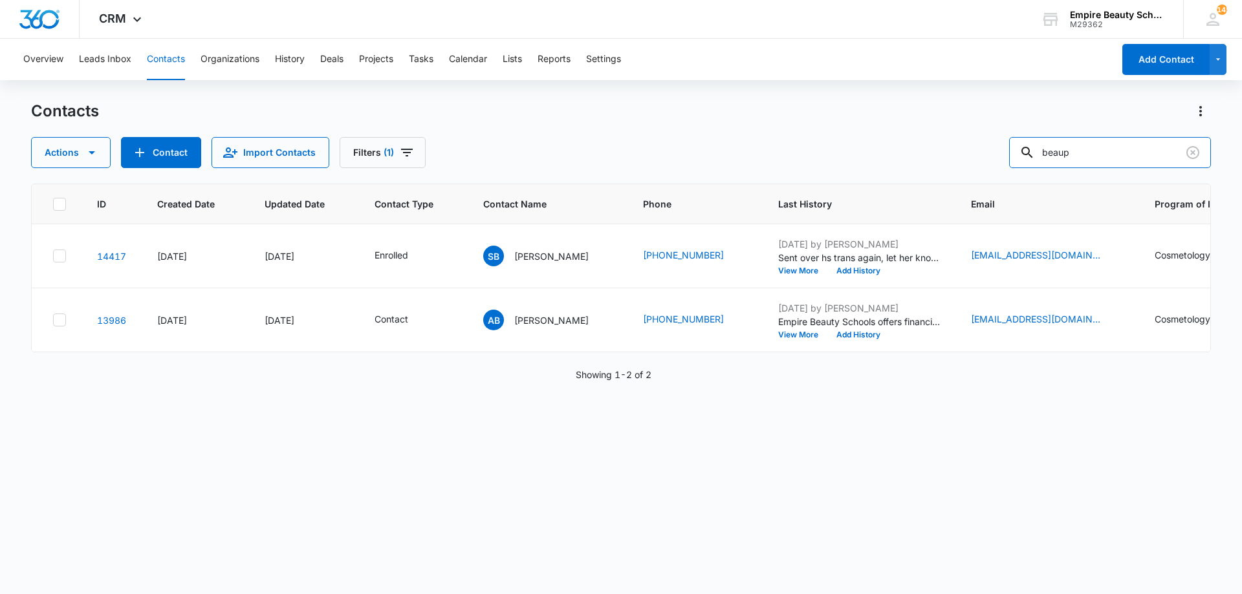
drag, startPoint x: 1135, startPoint y: 155, endPoint x: 686, endPoint y: 115, distance: 450.0
click at [700, 118] on div "Contacts Actions Contact Import Contacts Filters (1) beaup" at bounding box center [621, 134] width 1180 height 67
type input "luke bl"
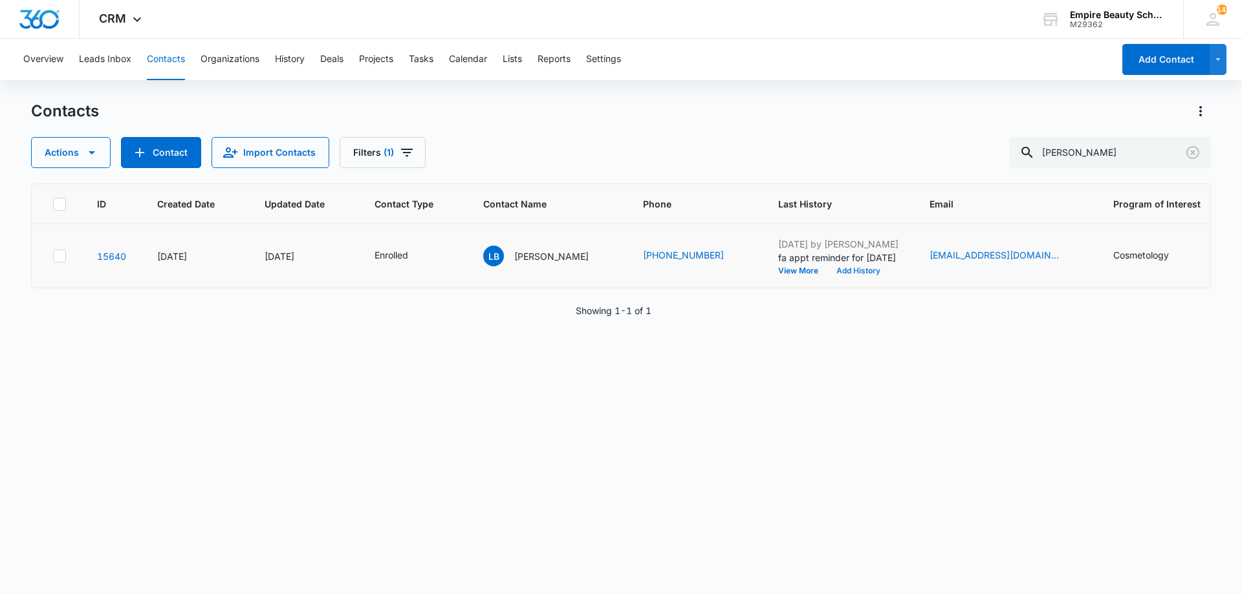
click at [833, 272] on button "Add History" at bounding box center [858, 271] width 62 height 8
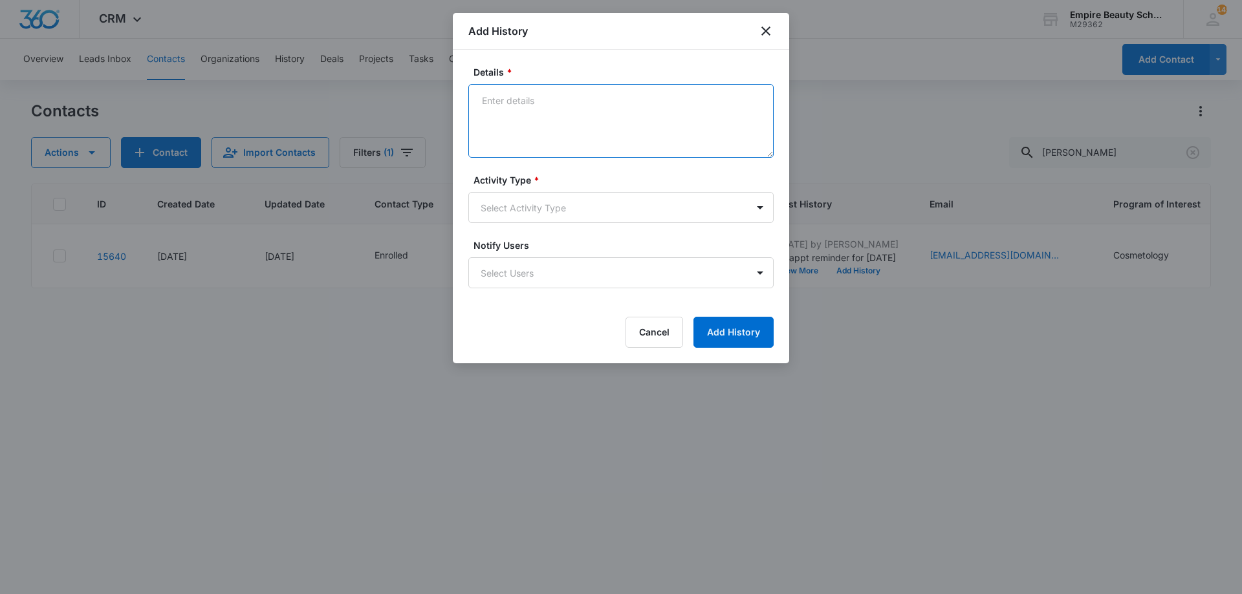
paste textarea "Can you believe your first day is [DATE]?! The countdown is on and we cannot wa…"
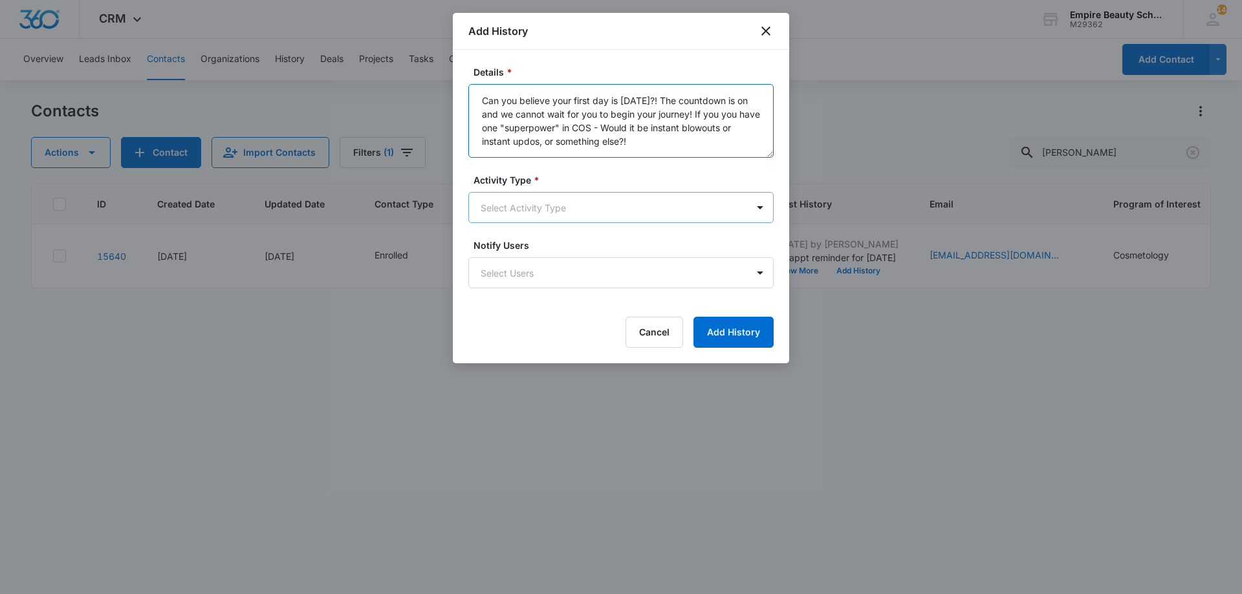
type textarea "Can you believe your first day is [DATE]?! The countdown is on and we cannot wa…"
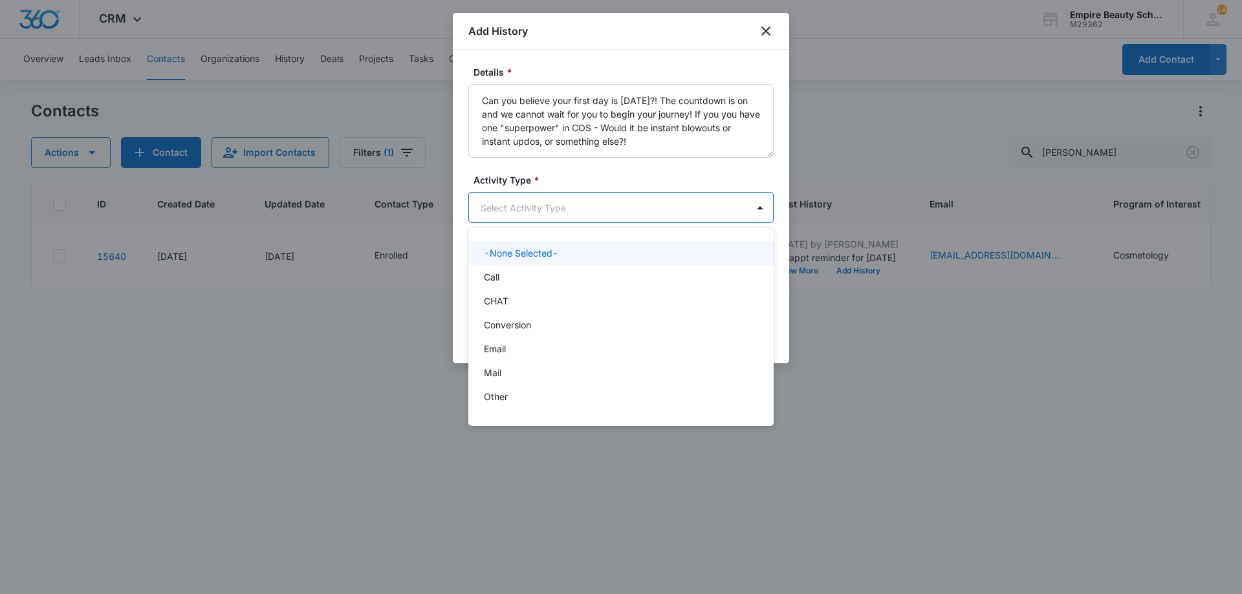
click at [564, 195] on body "CRM Apps Forms CRM Email Shop Payments POS Files Brand Settings Empire Beauty S…" at bounding box center [621, 297] width 1242 height 594
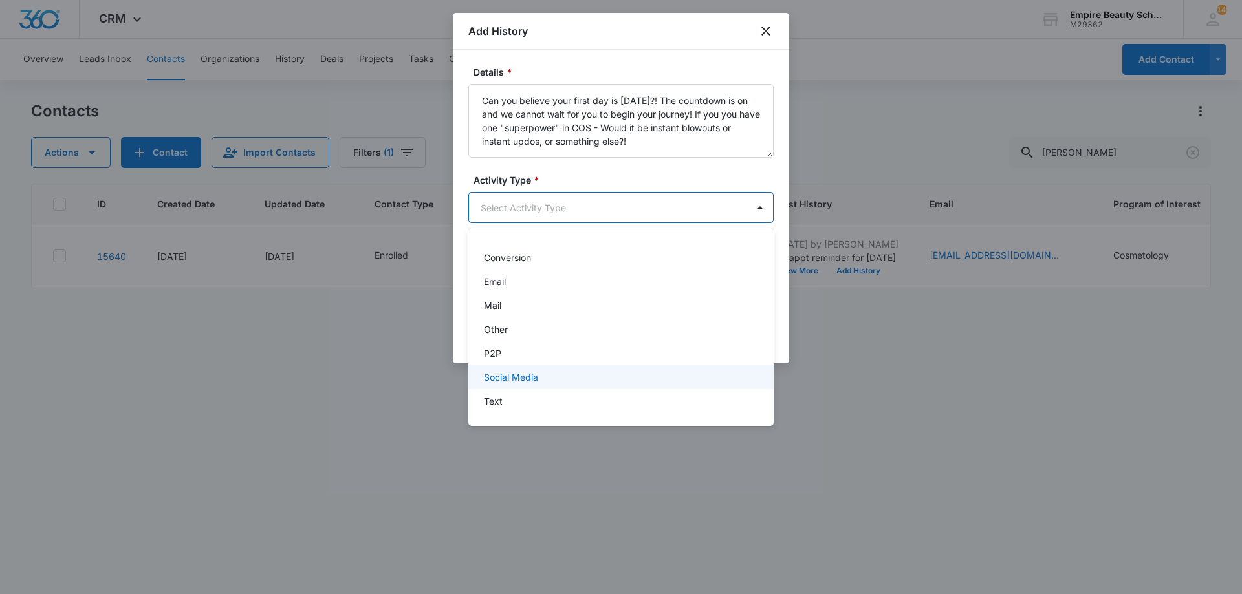
click at [508, 396] on div "Text" at bounding box center [620, 402] width 272 height 14
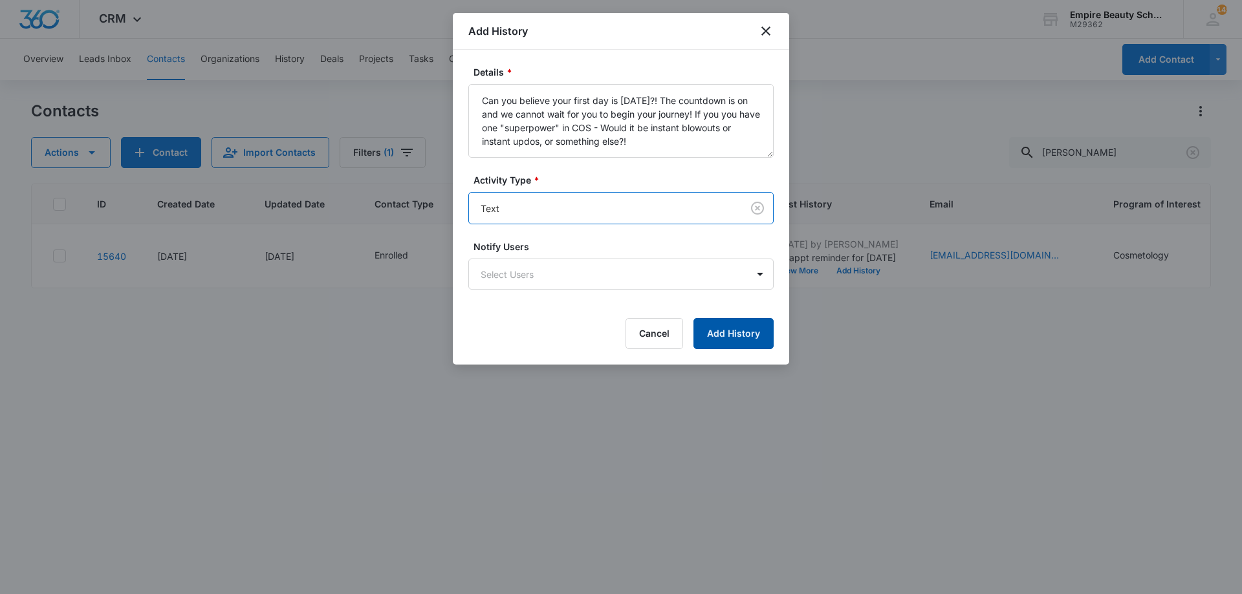
click at [707, 337] on button "Add History" at bounding box center [733, 333] width 80 height 31
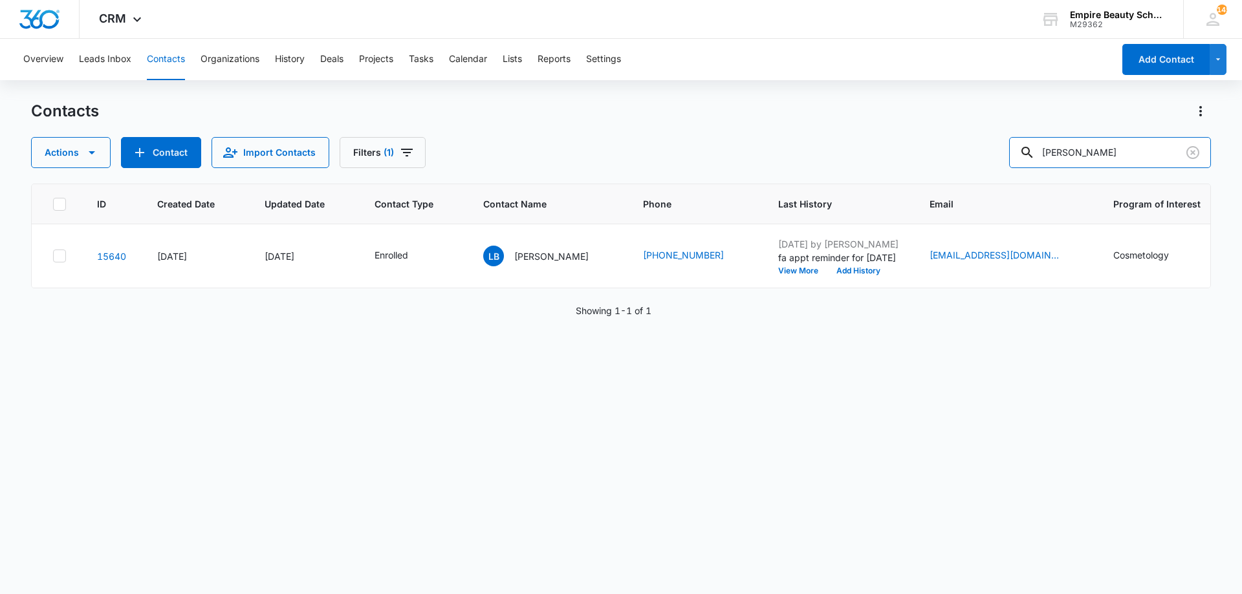
drag, startPoint x: 1083, startPoint y: 157, endPoint x: 777, endPoint y: 127, distance: 307.4
click at [780, 127] on div "Contacts Actions Contact Import Contacts Filters (1) luke bl" at bounding box center [621, 134] width 1180 height 67
type input "kylee boi"
click at [827, 269] on button "Add History" at bounding box center [858, 271] width 62 height 8
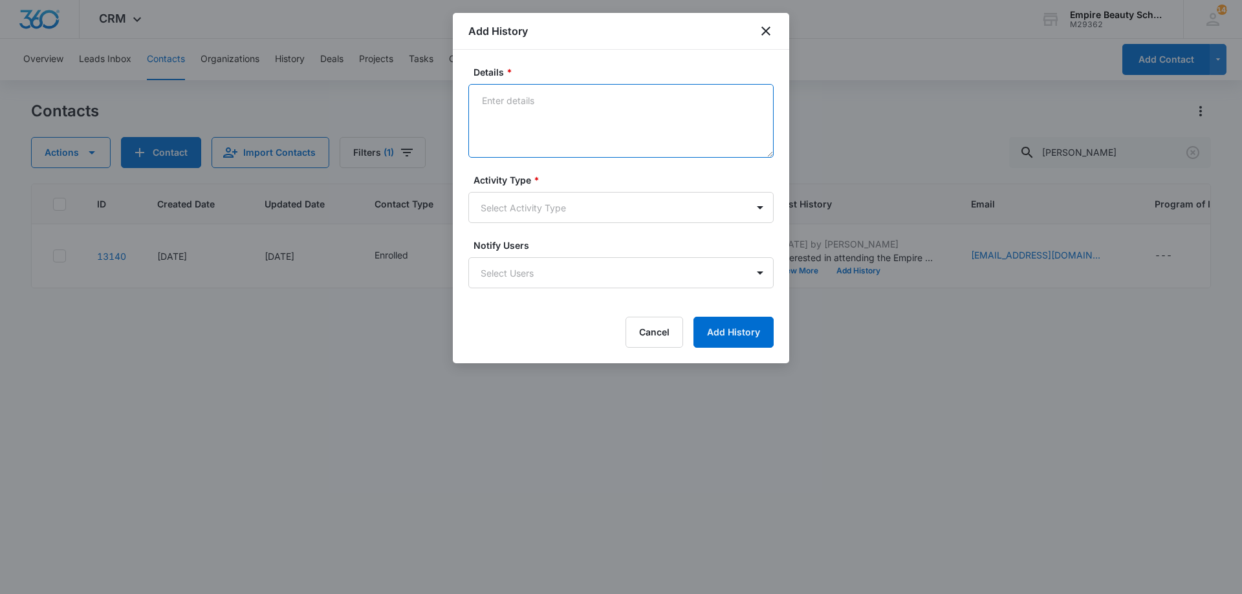
paste textarea "Can you believe your first day is [DATE]?! The countdown is on and we cannot wa…"
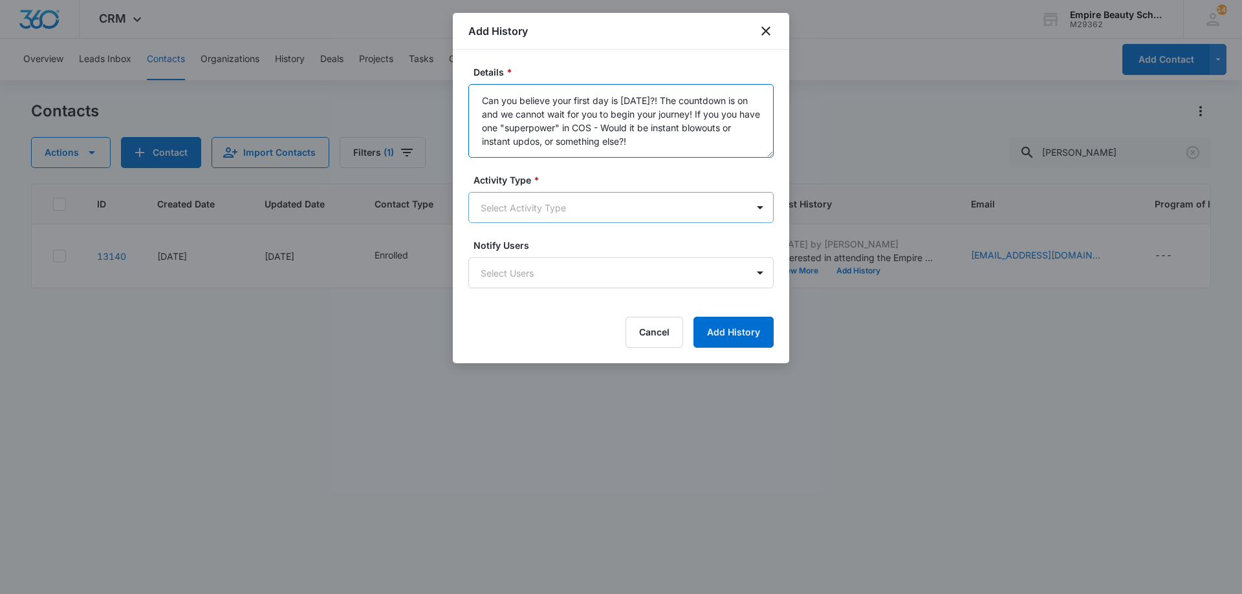
type textarea "Can you believe your first day is [DATE]?! The countdown is on and we cannot wa…"
click at [618, 213] on body "CRM Apps Forms CRM Email Shop Payments POS Files Brand Settings Empire Beauty S…" at bounding box center [621, 297] width 1242 height 594
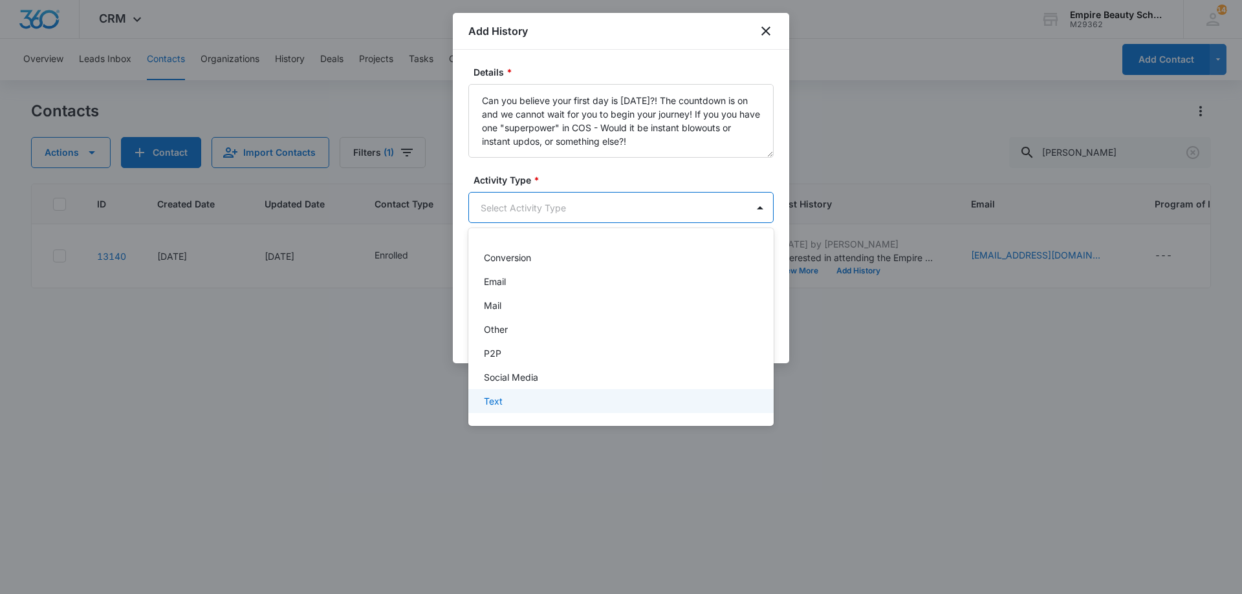
click at [503, 397] on div "Text" at bounding box center [620, 402] width 272 height 14
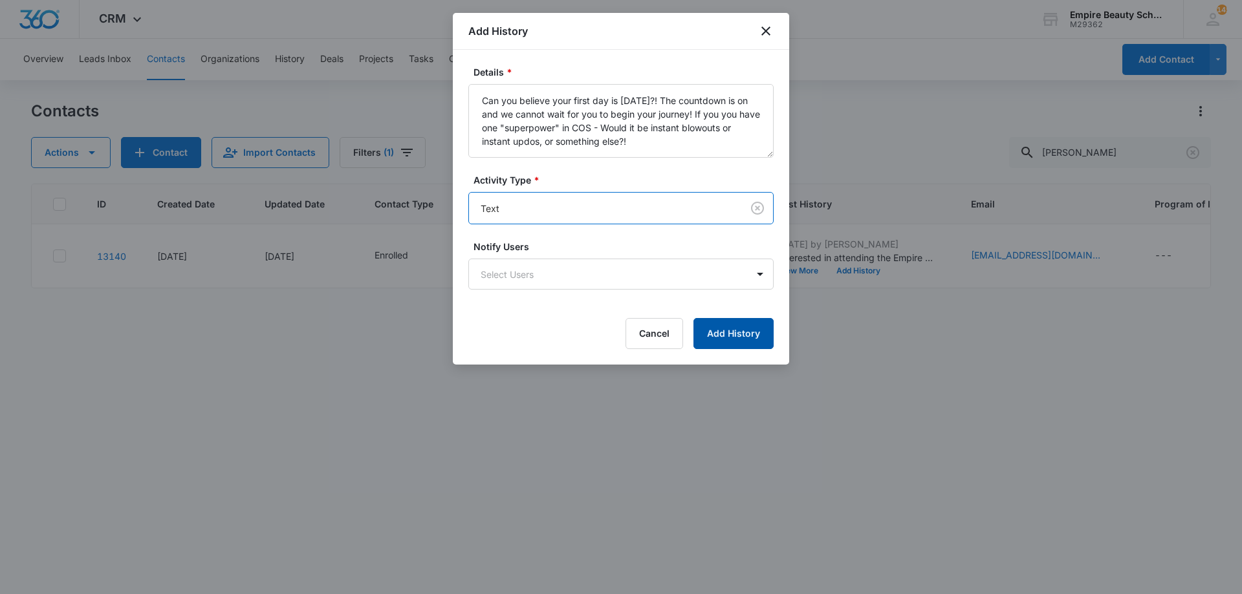
click at [719, 324] on button "Add History" at bounding box center [733, 333] width 80 height 31
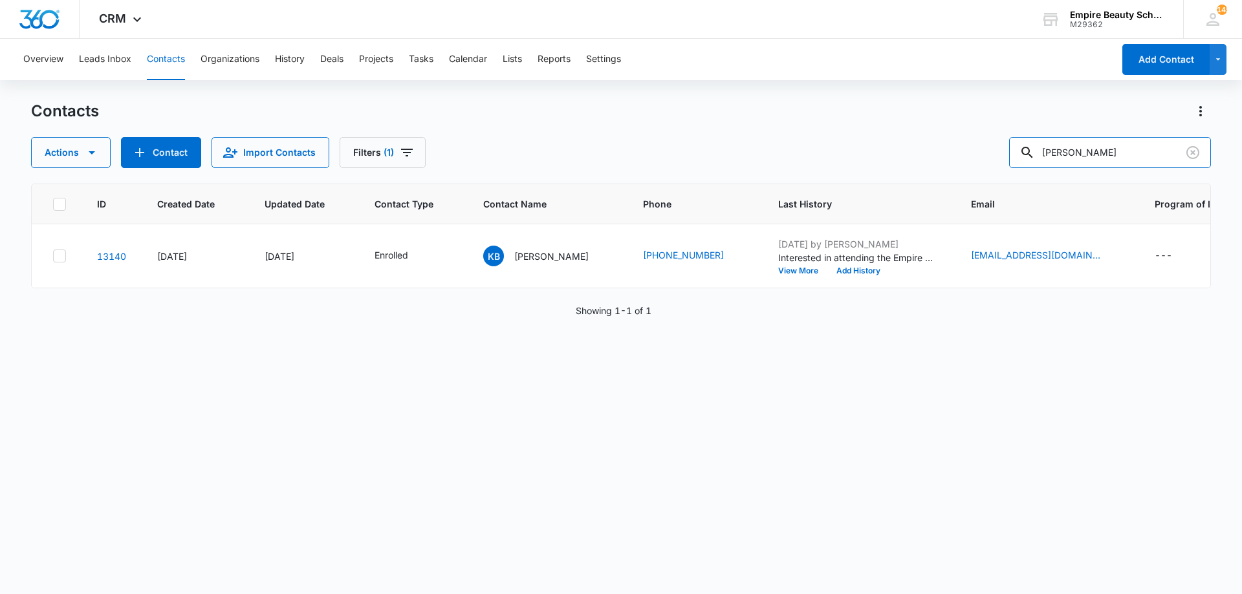
drag, startPoint x: 991, startPoint y: 136, endPoint x: 951, endPoint y: 136, distance: 40.1
click at [951, 136] on div "Contacts Actions Contact Import Contacts Filters (1) kylee boi" at bounding box center [621, 134] width 1180 height 67
type input "noelle"
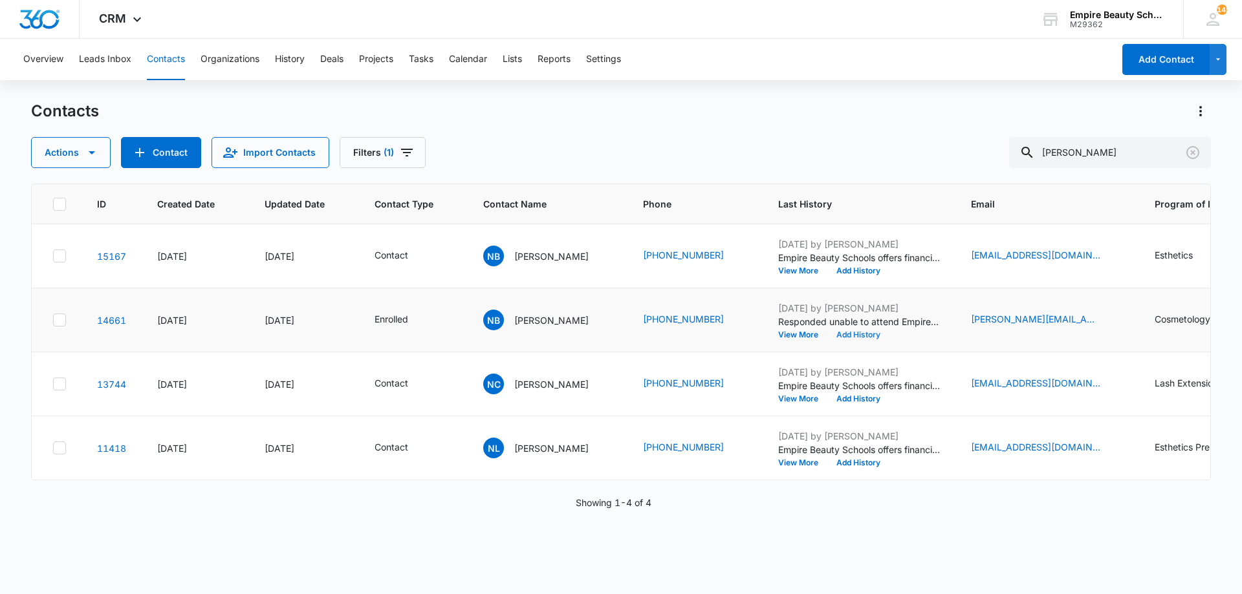
click at [859, 334] on button "Add History" at bounding box center [858, 335] width 62 height 8
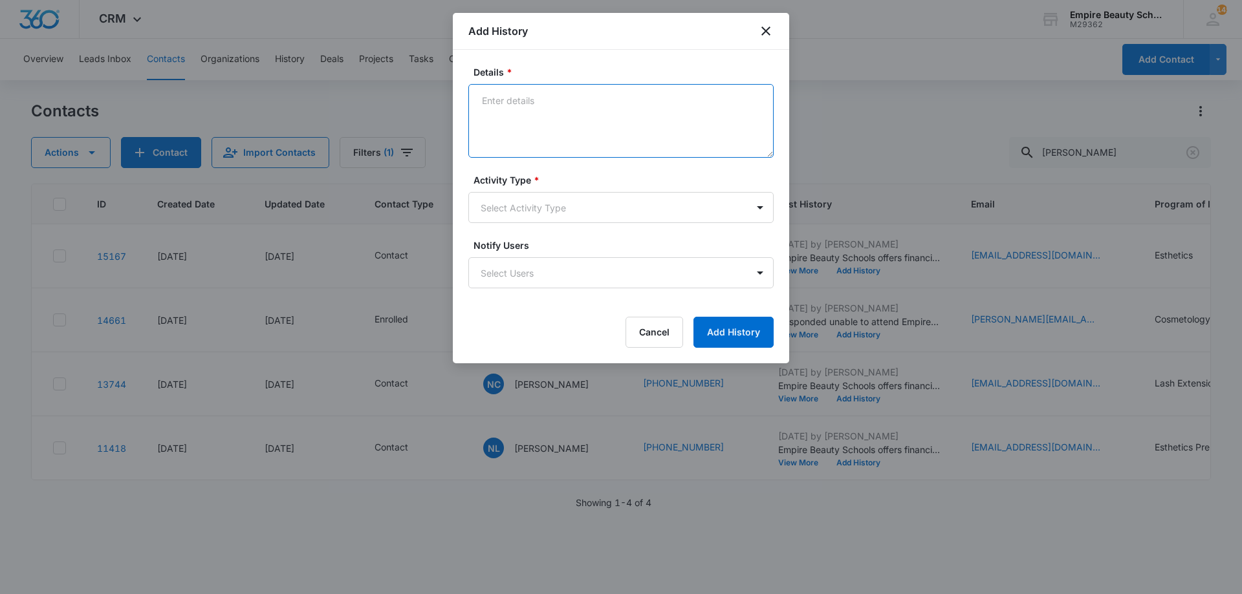
paste textarea "Can you believe your first day is [DATE]?! The countdown is on and we cannot wa…"
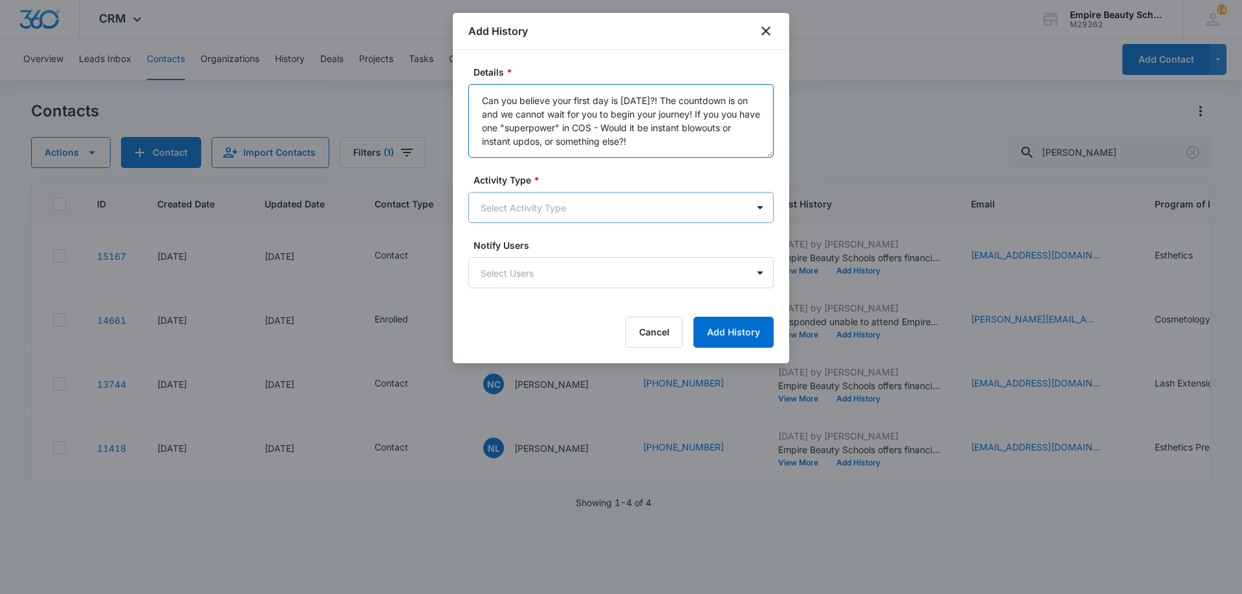
type textarea "Can you believe your first day is [DATE]?! The countdown is on and we cannot wa…"
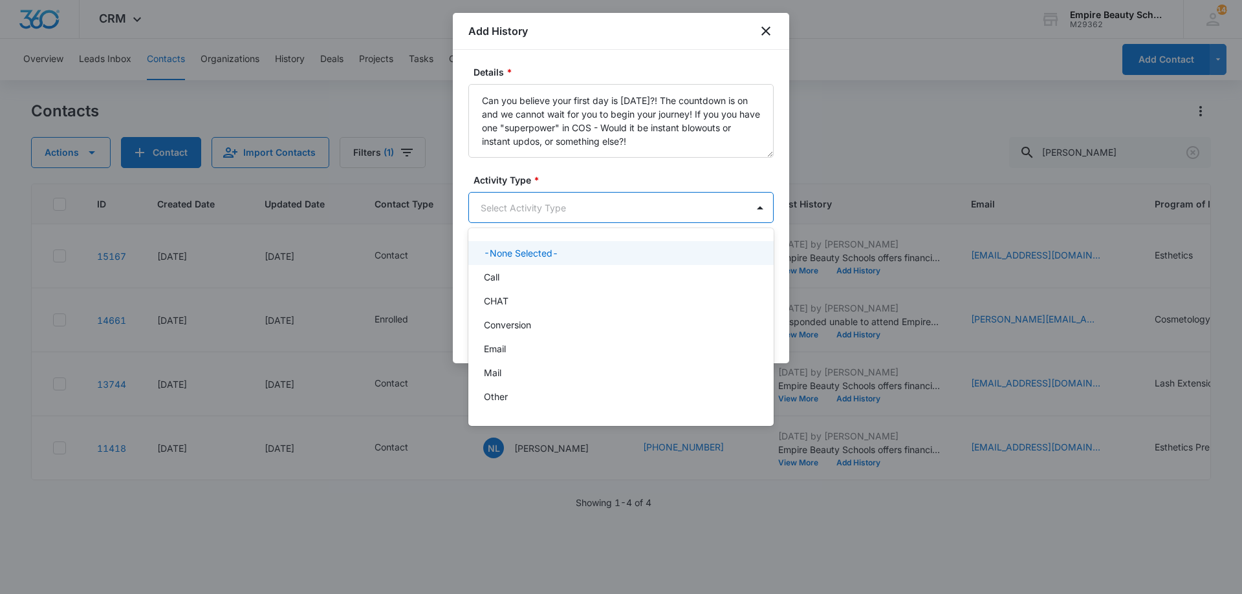
click at [577, 207] on body "CRM Apps Forms CRM Email Shop Payments POS Files Brand Settings Empire Beauty S…" at bounding box center [621, 297] width 1242 height 594
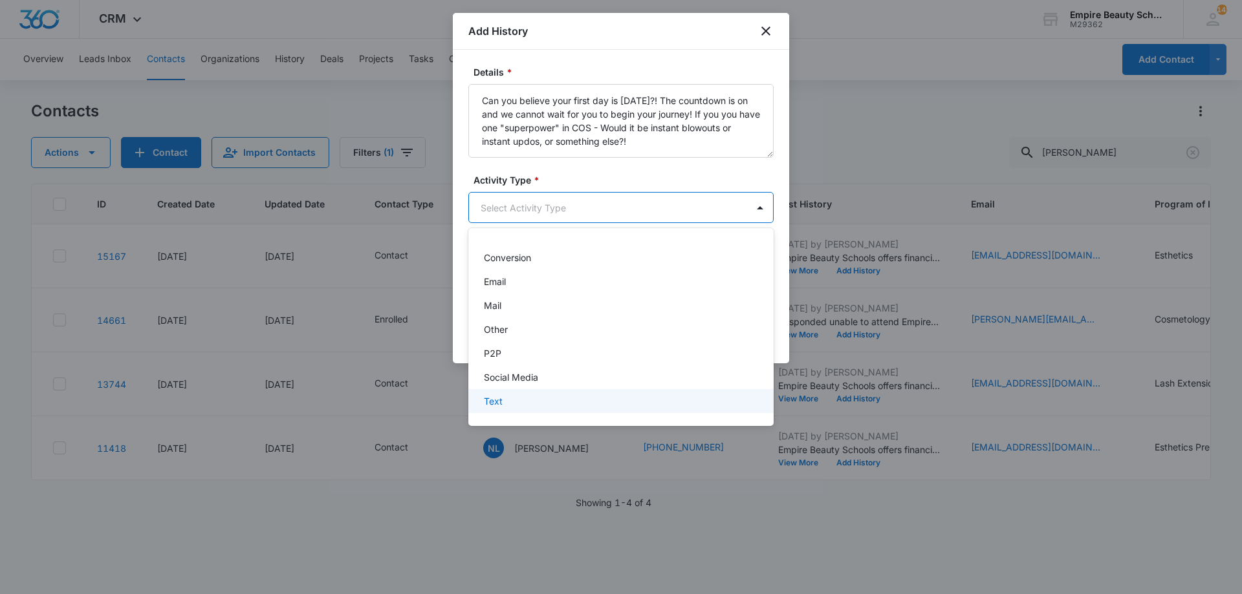
click at [510, 404] on div "Text" at bounding box center [620, 402] width 272 height 14
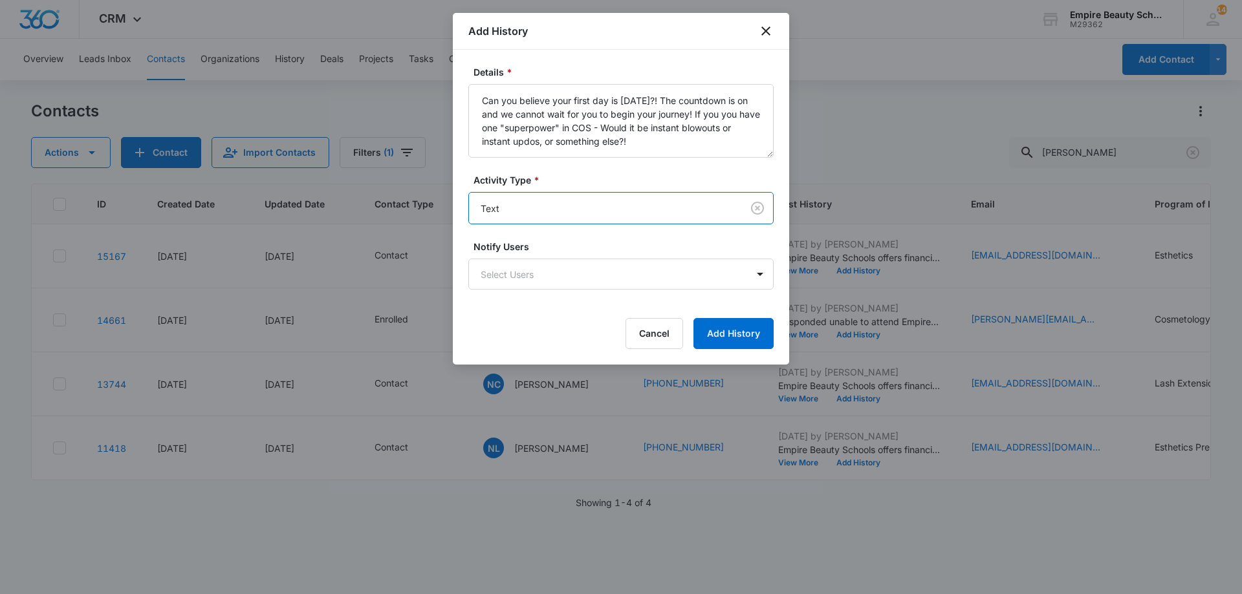
click at [750, 313] on form "Details * Can you believe your first day is [DATE]?! The countdown is on and we…" at bounding box center [620, 207] width 305 height 284
click at [745, 334] on button "Add History" at bounding box center [733, 333] width 80 height 31
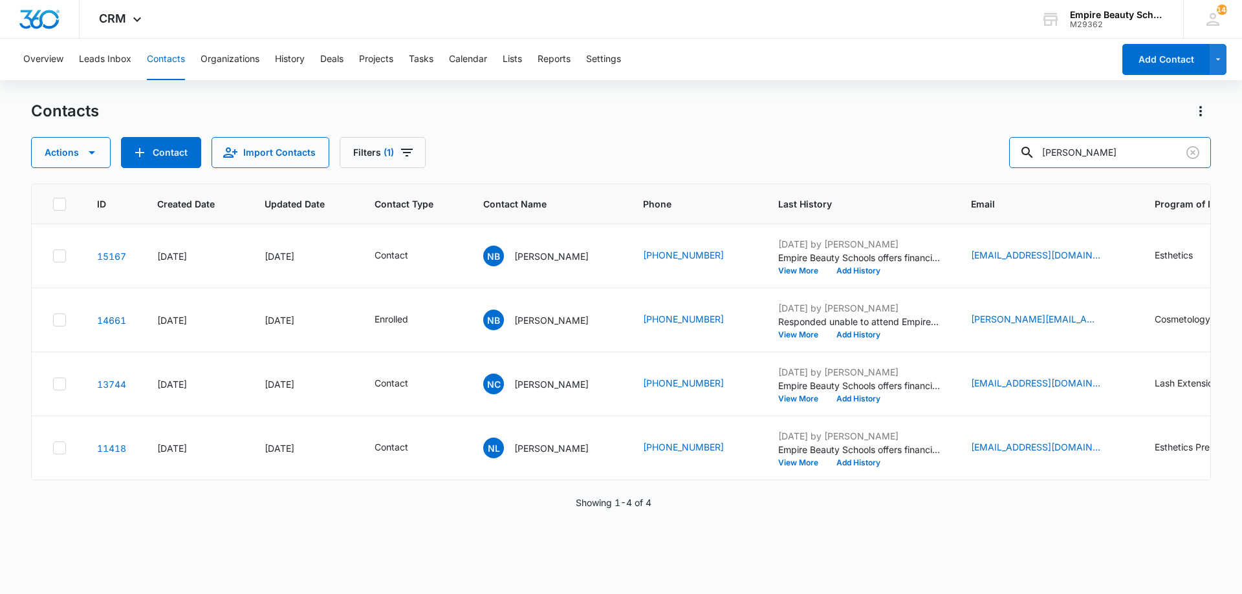
drag, startPoint x: 1038, startPoint y: 159, endPoint x: 657, endPoint y: 149, distance: 381.1
click at [689, 155] on div "Actions Contact Import Contacts Filters (1) noelle" at bounding box center [621, 152] width 1180 height 31
type input "signy"
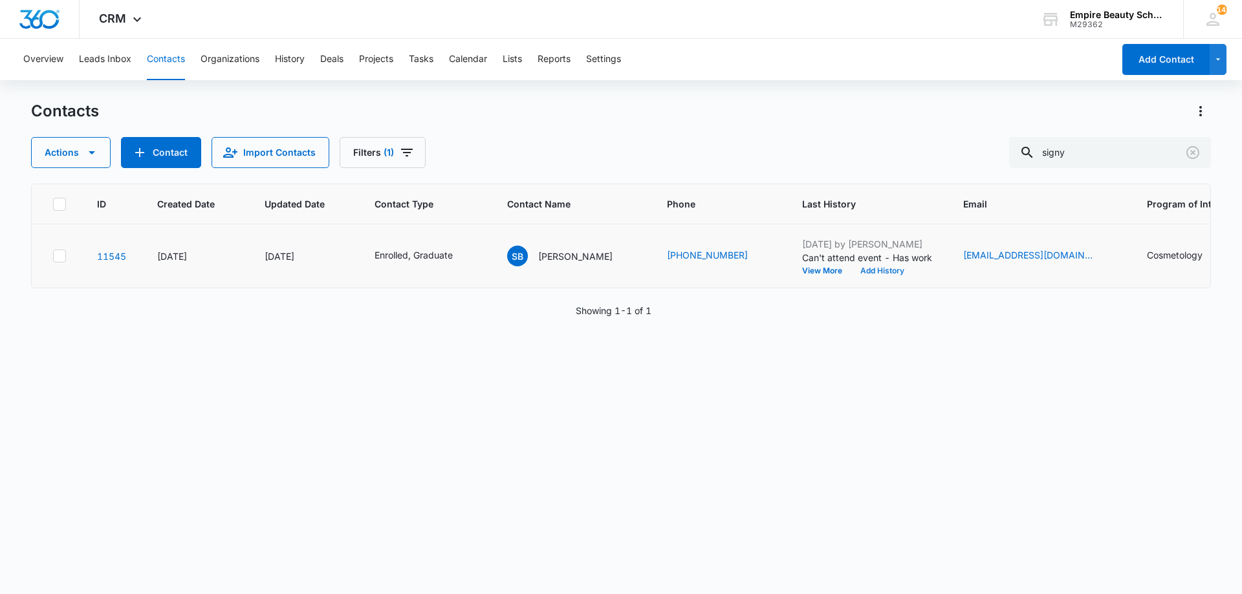
click at [888, 271] on button "Add History" at bounding box center [882, 271] width 62 height 8
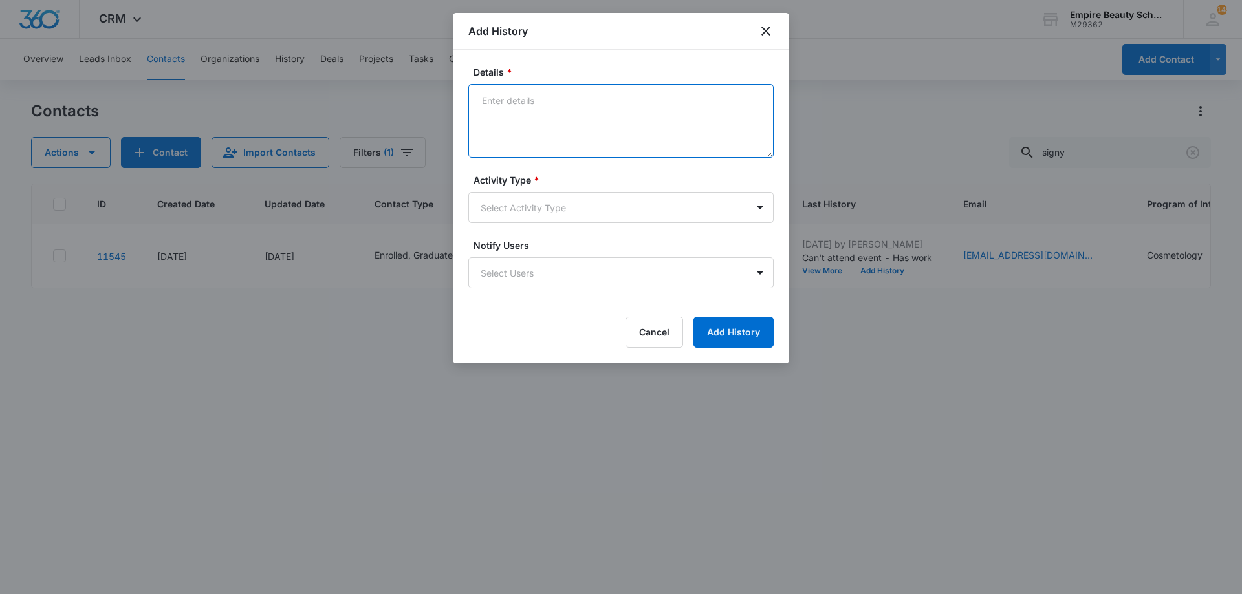
drag, startPoint x: 605, startPoint y: 122, endPoint x: 598, endPoint y: 124, distance: 7.2
paste textarea "Can you believe your first day is [DATE]?! The countdown is on and we cannot wa…"
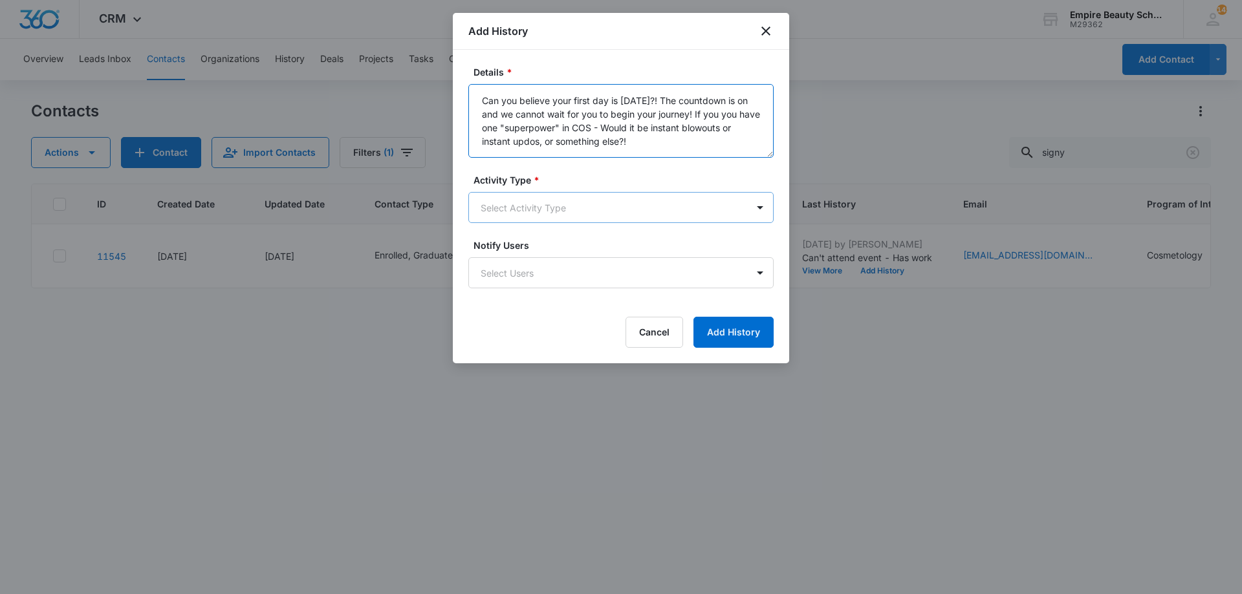
type textarea "Can you believe your first day is [DATE]?! The countdown is on and we cannot wa…"
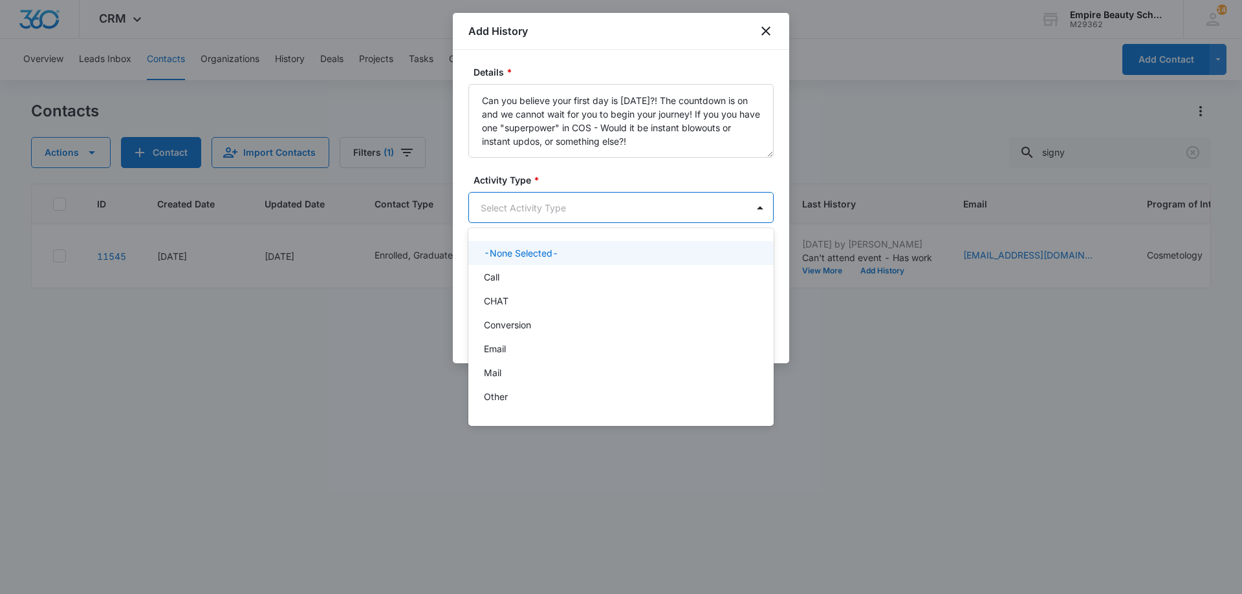
click at [602, 210] on body "CRM Apps Forms CRM Email Shop Payments POS Files Brand Settings Empire Beauty S…" at bounding box center [621, 297] width 1242 height 594
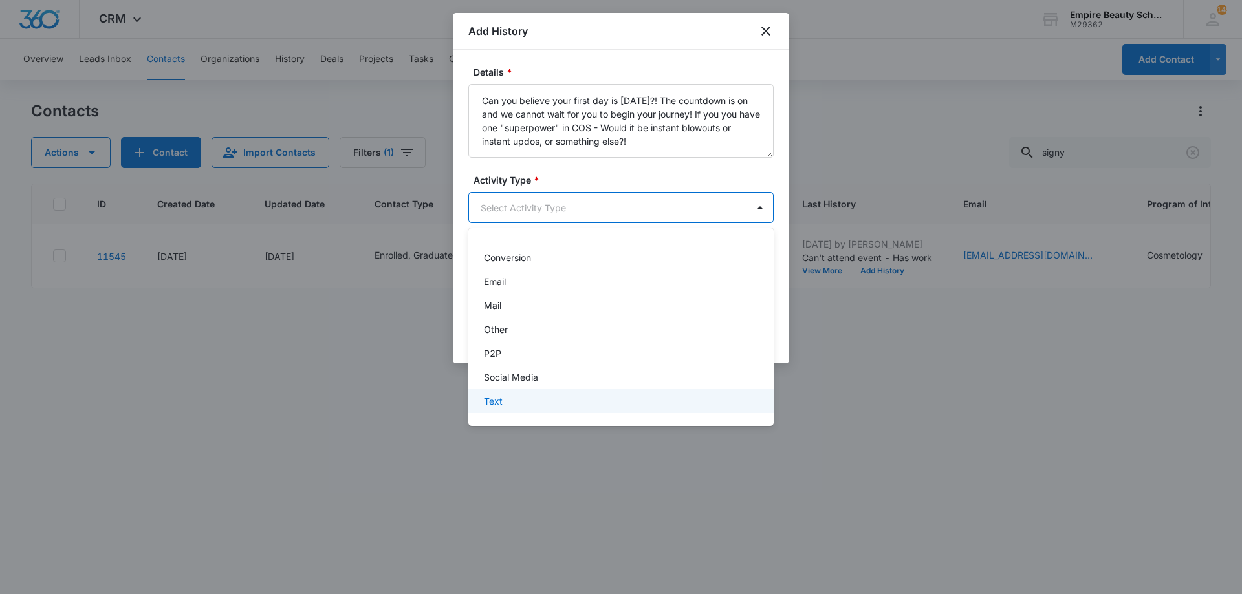
click at [527, 398] on div "Text" at bounding box center [620, 402] width 272 height 14
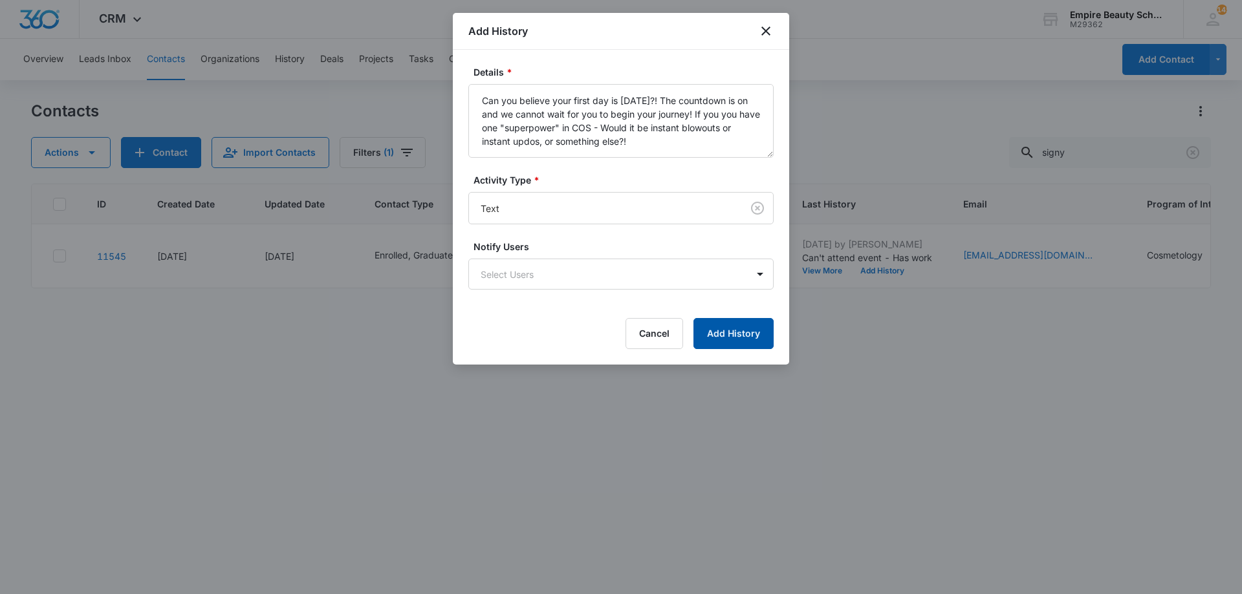
click at [714, 331] on button "Add History" at bounding box center [733, 333] width 80 height 31
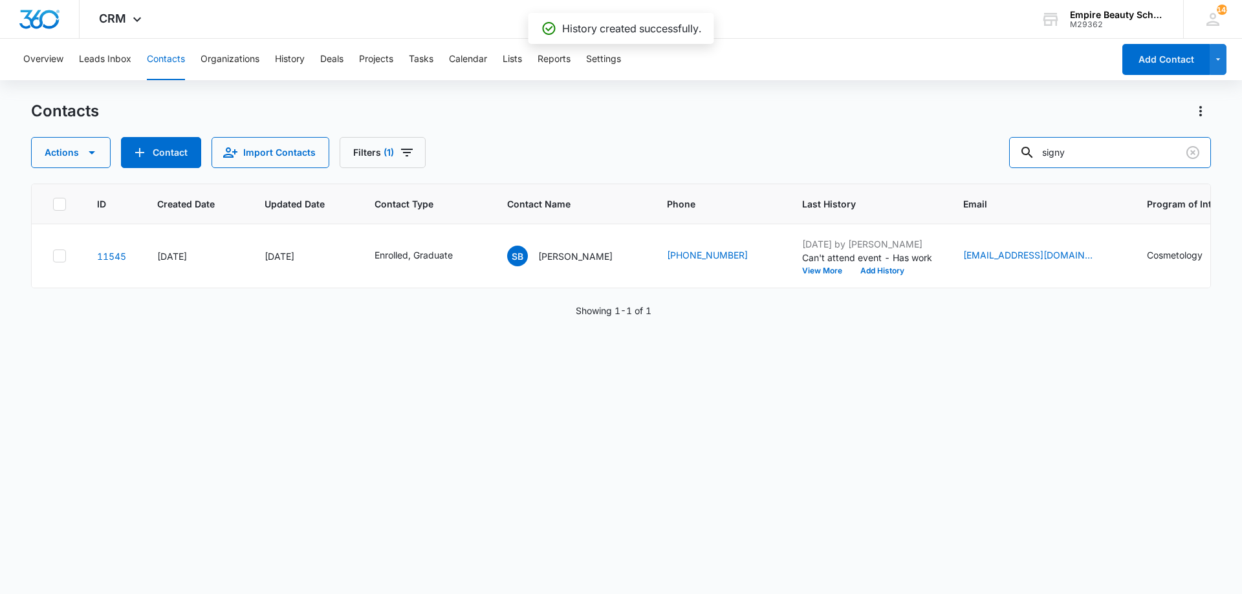
drag, startPoint x: 942, startPoint y: 141, endPoint x: 757, endPoint y: 129, distance: 185.4
click at [778, 128] on div "Contacts Actions Contact Import Contacts Filters (1) signy" at bounding box center [621, 134] width 1180 height 67
type input "cald"
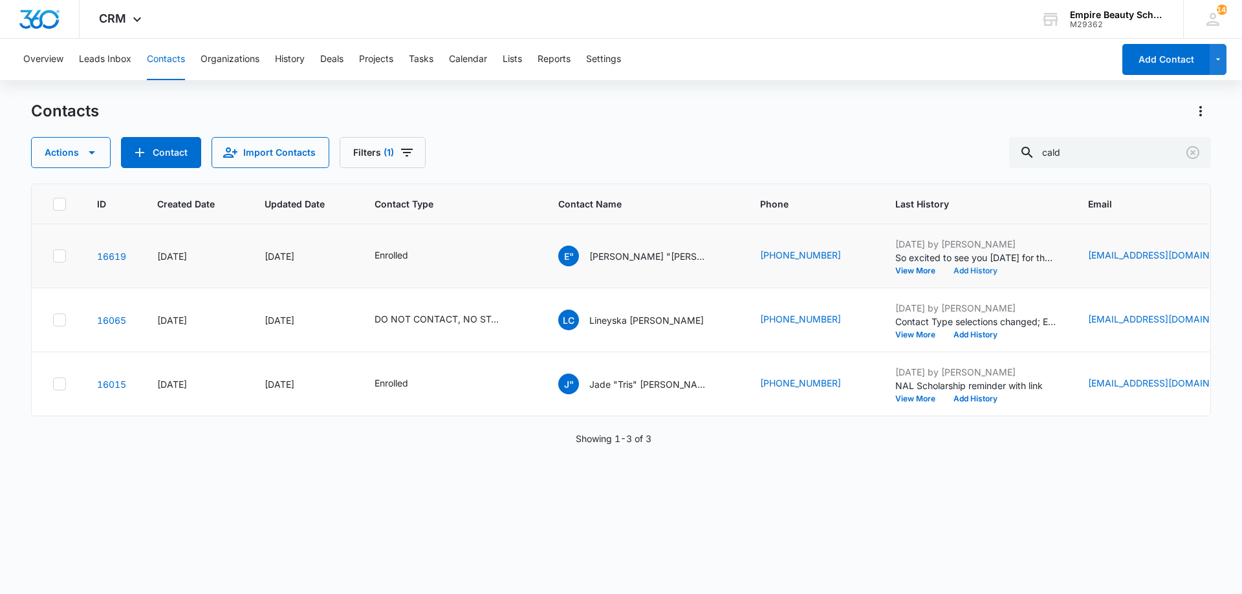
click at [970, 267] on button "Add History" at bounding box center [975, 271] width 62 height 8
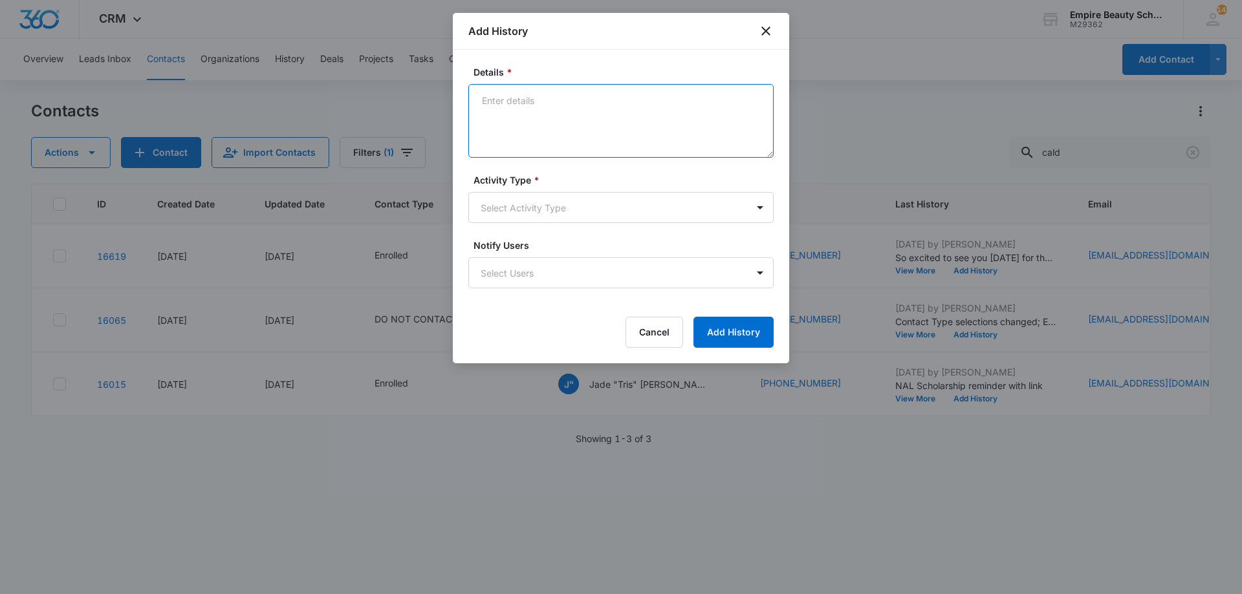
paste textarea "Can you believe your first day is [DATE]?! The countdown is on and we cannot wa…"
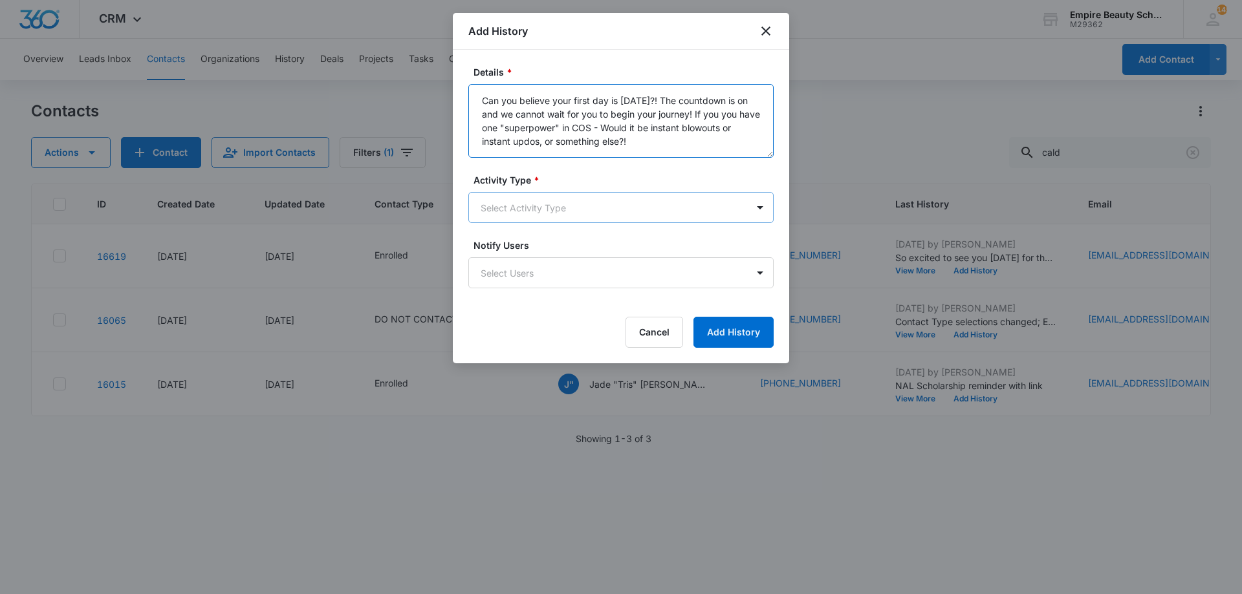
type textarea "Can you believe your first day is [DATE]?! The countdown is on and we cannot wa…"
click at [563, 205] on body "CRM Apps Forms CRM Email Shop Payments POS Files Brand Settings Empire Beauty S…" at bounding box center [621, 297] width 1242 height 594
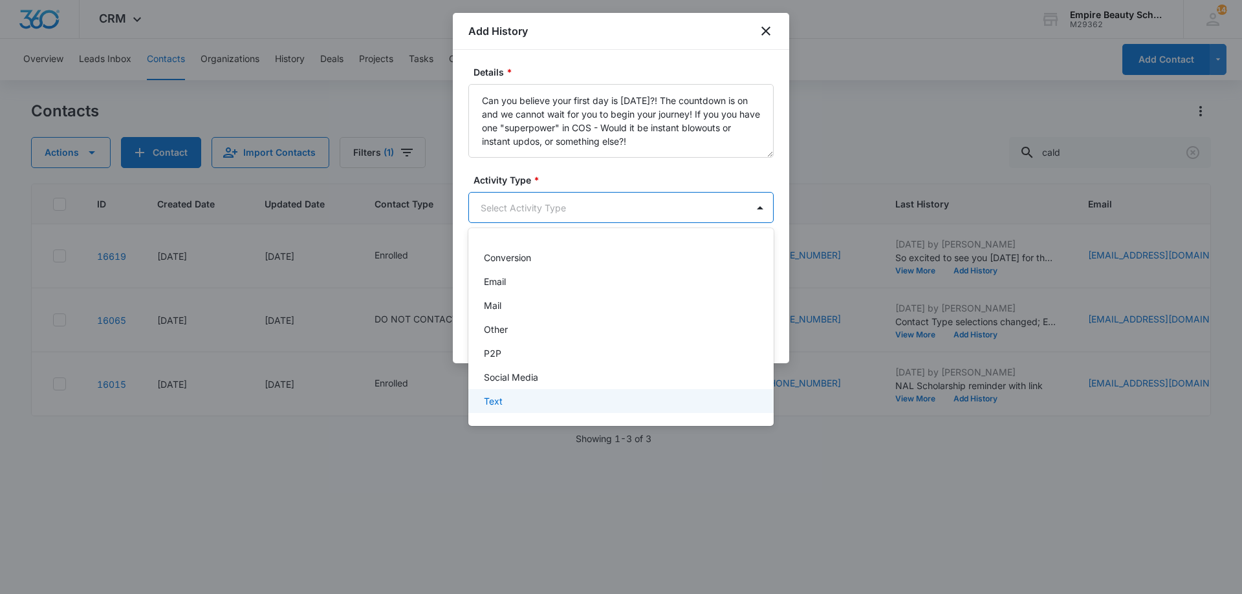
click at [508, 403] on div "Text" at bounding box center [620, 402] width 272 height 14
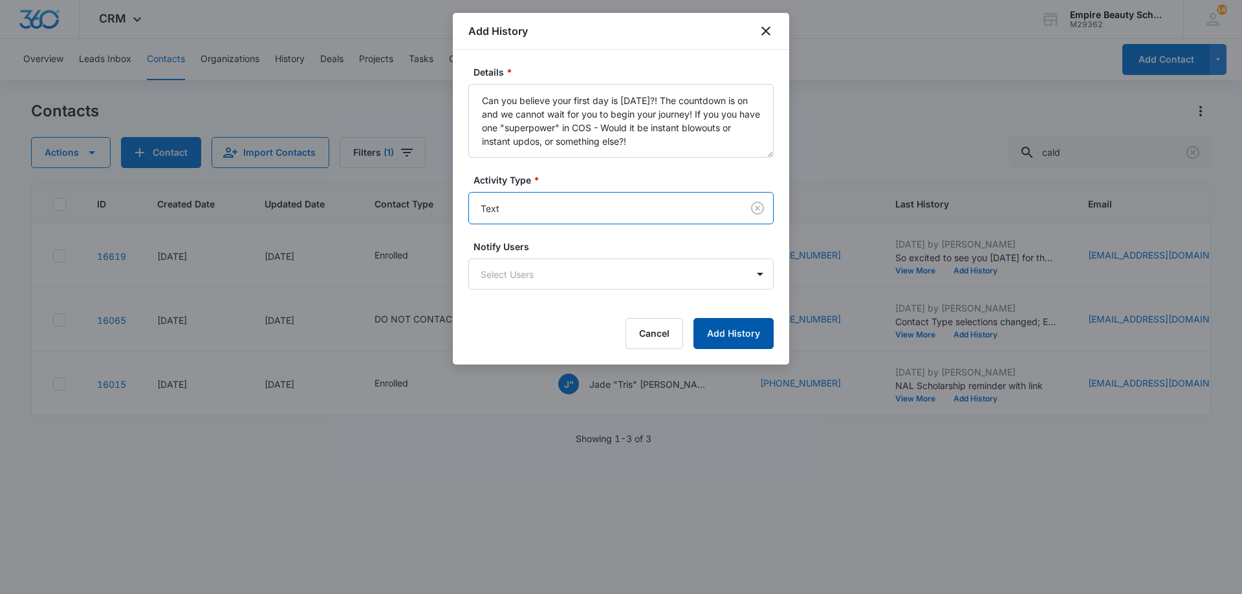
click at [723, 348] on button "Add History" at bounding box center [733, 333] width 80 height 31
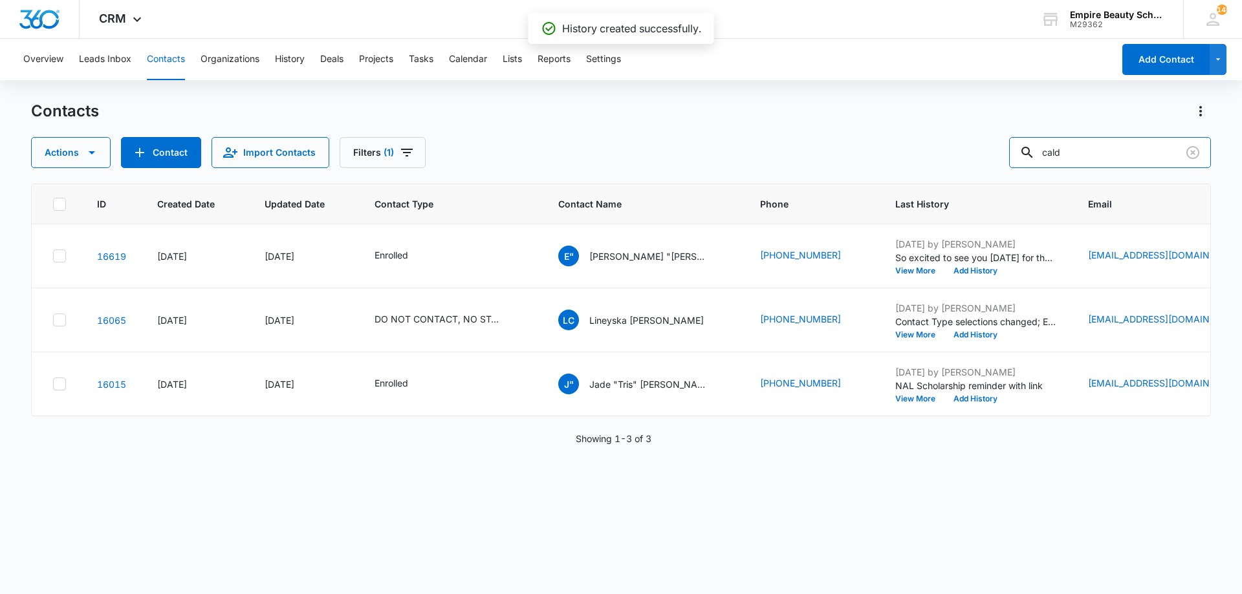
drag, startPoint x: 1135, startPoint y: 150, endPoint x: 615, endPoint y: 94, distance: 523.0
click at [615, 94] on div "Overview Leads Inbox Contacts Organizations History Deals Projects Tasks Calend…" at bounding box center [621, 316] width 1242 height 554
type input "carna"
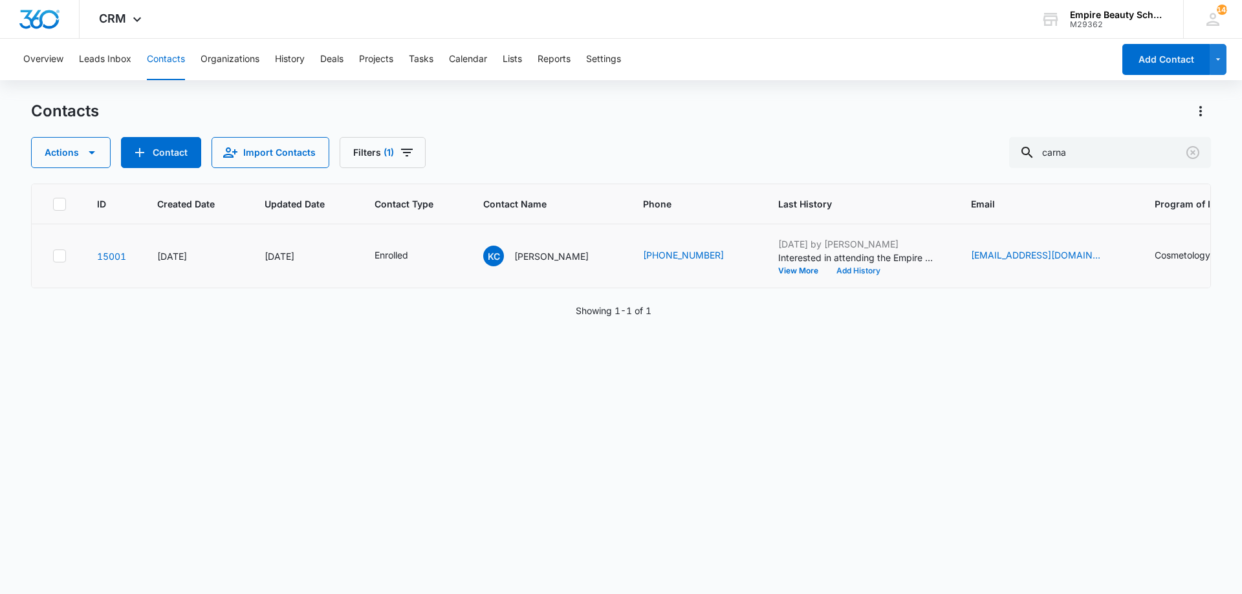
click at [872, 274] on button "Add History" at bounding box center [858, 271] width 62 height 8
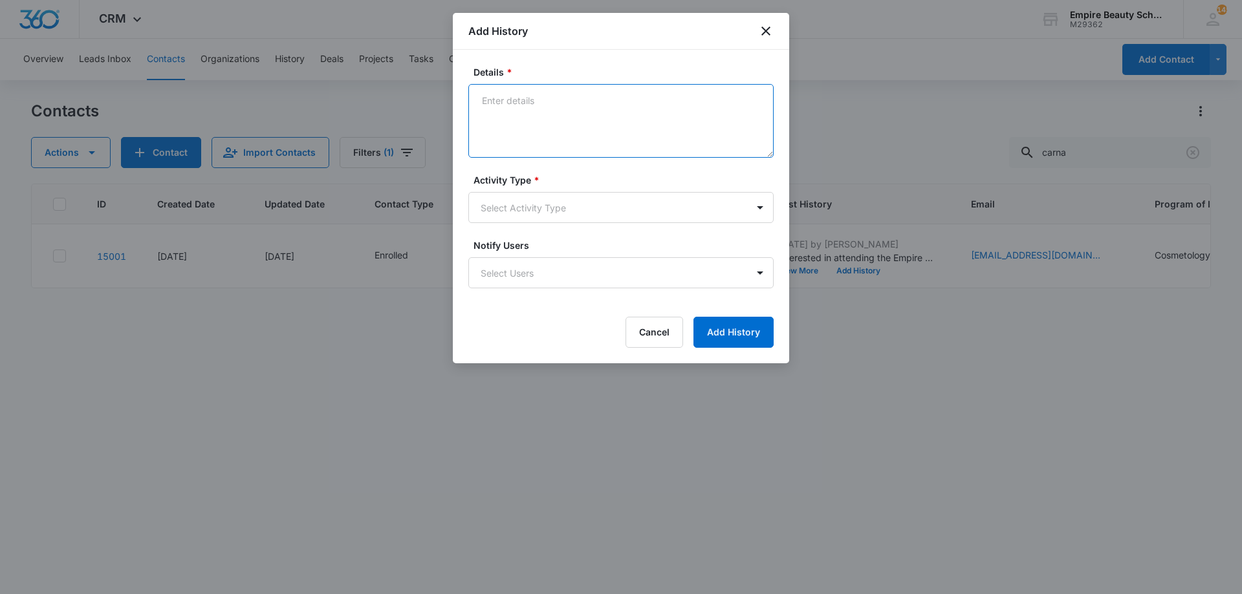
paste textarea "Can you believe your first day is [DATE]?! The countdown is on and we cannot wa…"
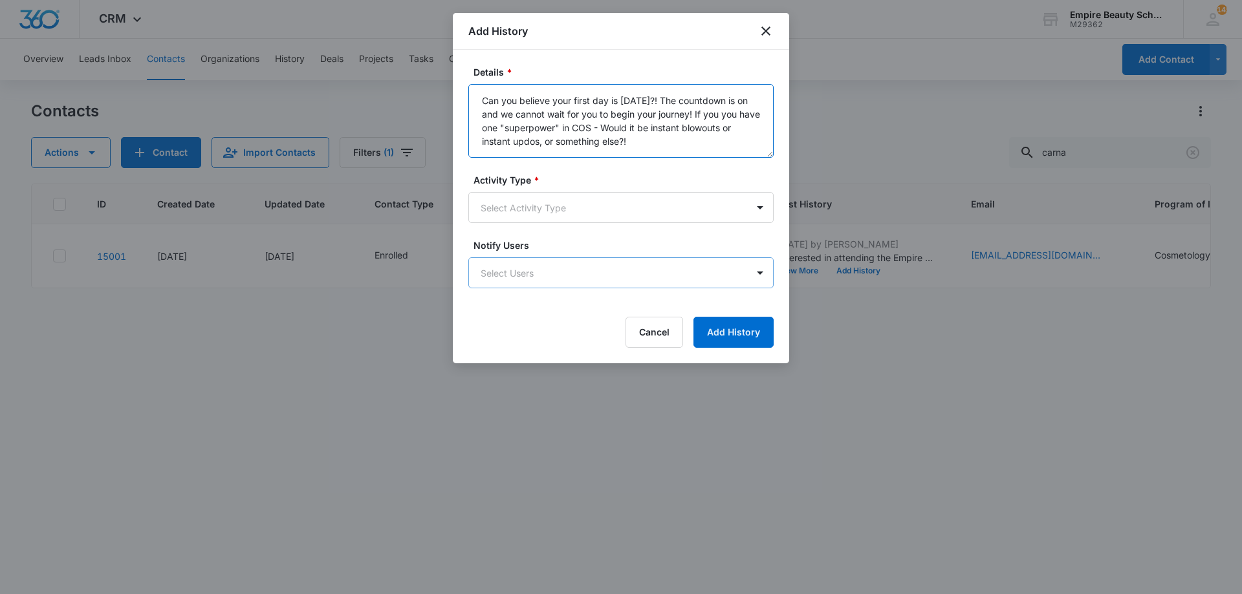
type textarea "Can you believe your first day is [DATE]?! The countdown is on and we cannot wa…"
click at [560, 268] on body "CRM Apps Forms CRM Email Shop Payments POS Files Brand Settings Empire Beauty S…" at bounding box center [621, 297] width 1242 height 594
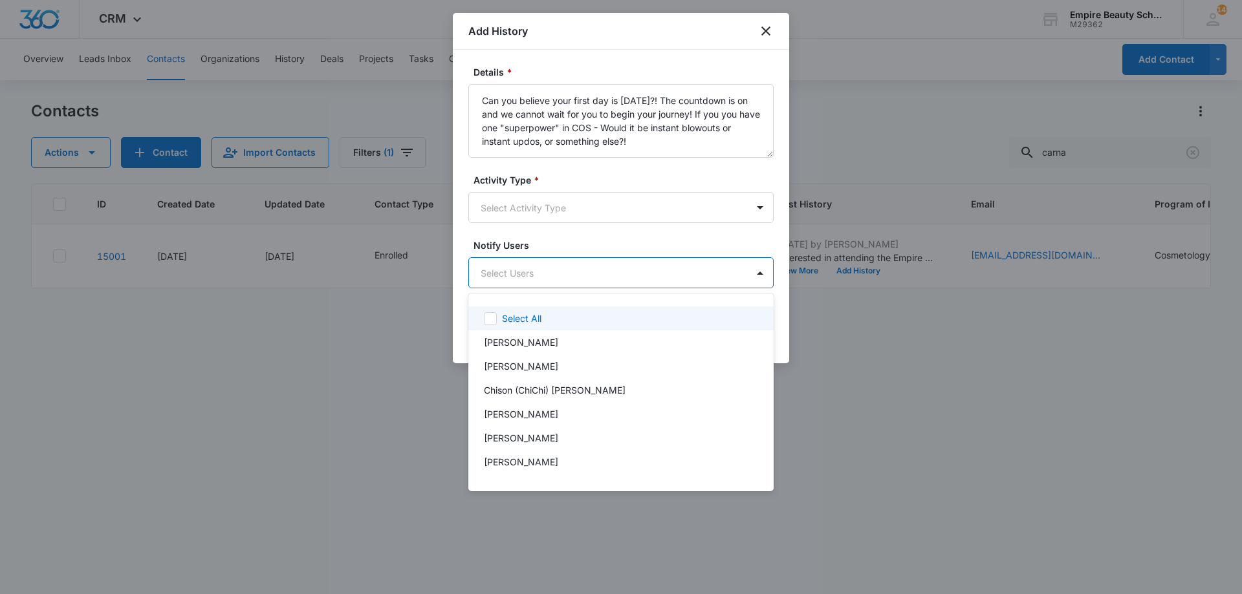
click at [538, 221] on div at bounding box center [621, 297] width 1242 height 594
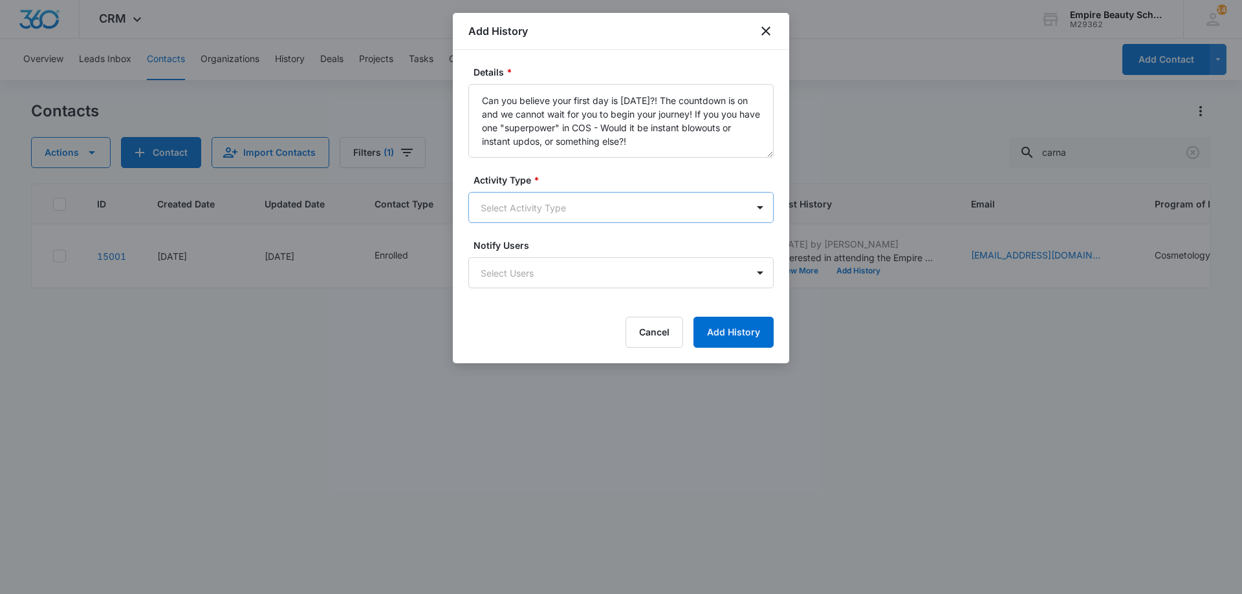
click at [538, 202] on body "CRM Apps Forms CRM Email Shop Payments POS Files Brand Settings Empire Beauty S…" at bounding box center [621, 297] width 1242 height 594
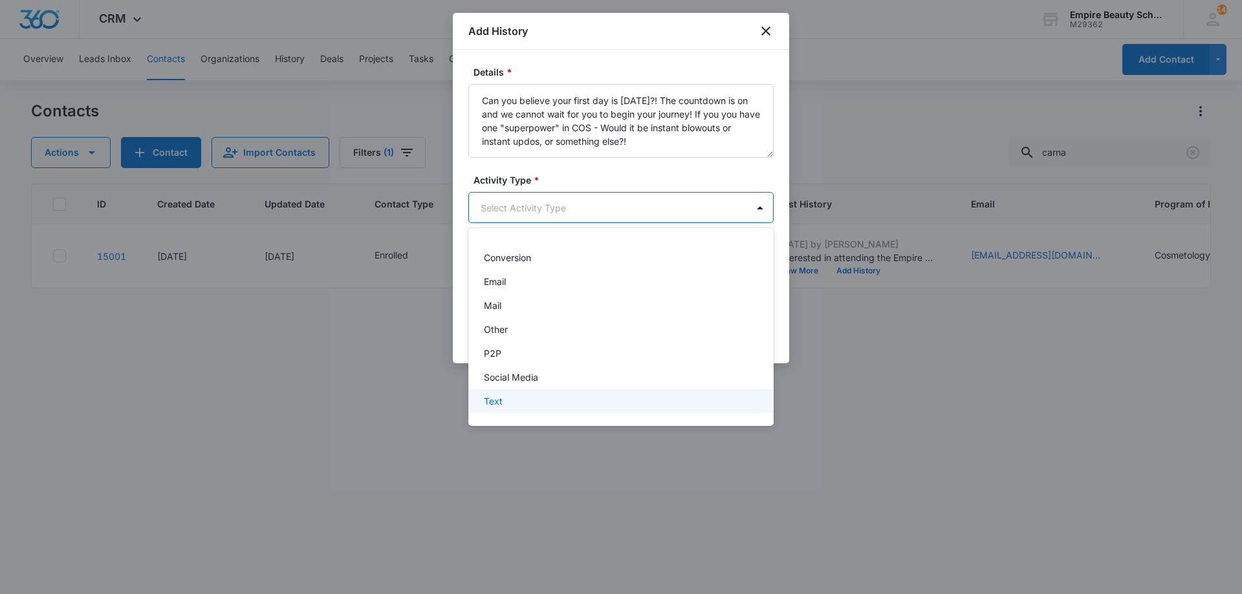
click at [506, 406] on div "Text" at bounding box center [620, 402] width 272 height 14
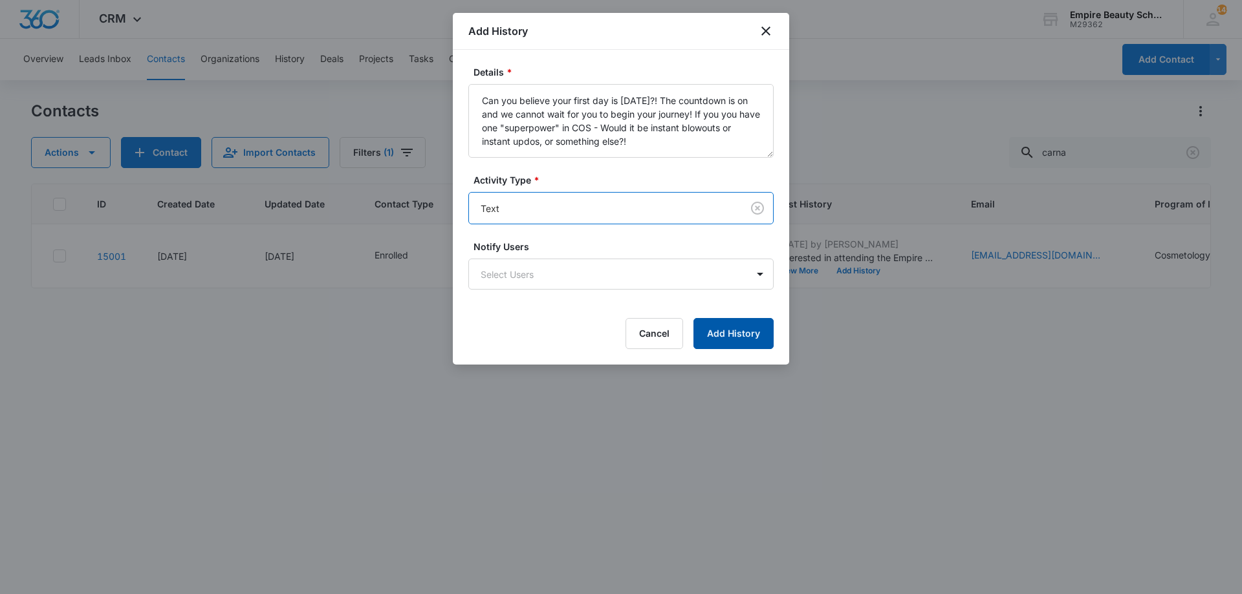
click at [703, 336] on button "Add History" at bounding box center [733, 333] width 80 height 31
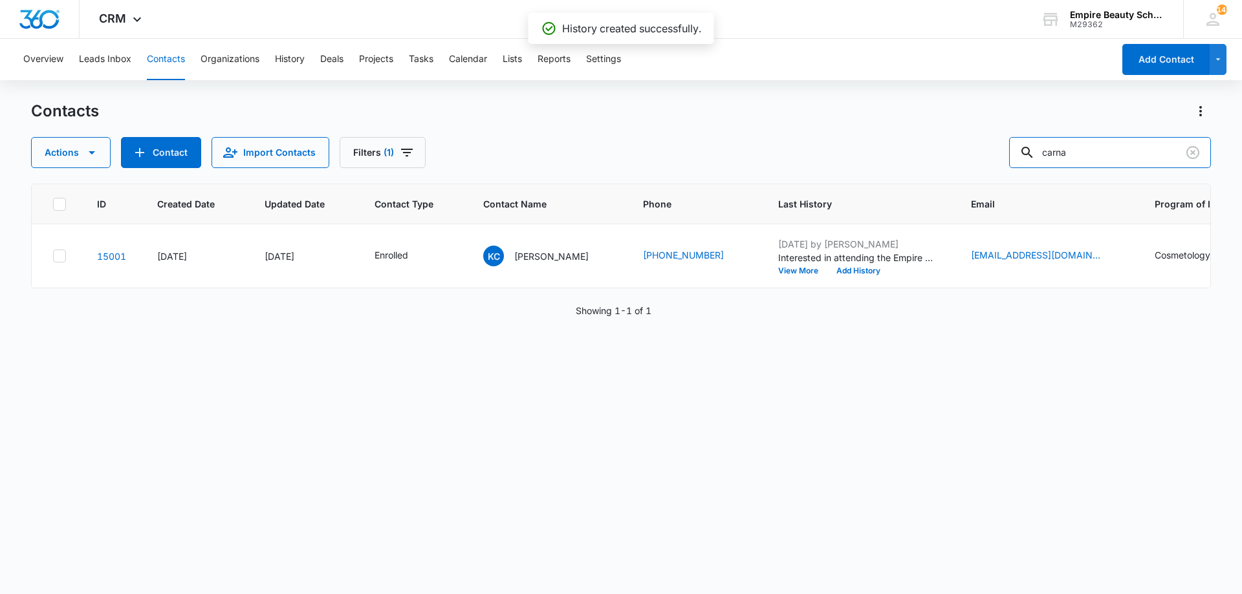
drag, startPoint x: 1010, startPoint y: 155, endPoint x: 726, endPoint y: 132, distance: 285.5
click at [750, 133] on div "Contacts Actions Contact Import Contacts Filters (1) carna" at bounding box center [621, 134] width 1180 height 67
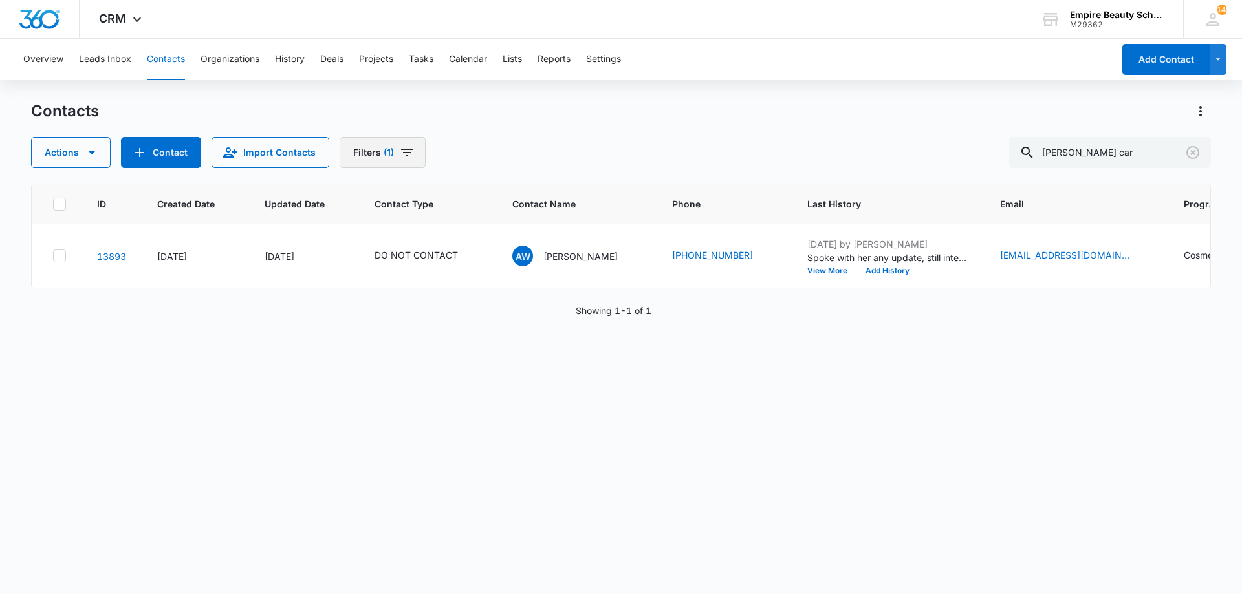
click at [386, 151] on span "(1)" at bounding box center [389, 152] width 10 height 9
click at [443, 369] on div "1" at bounding box center [432, 368] width 28 height 16
click at [441, 368] on icon "Clear" at bounding box center [436, 368] width 8 height 8
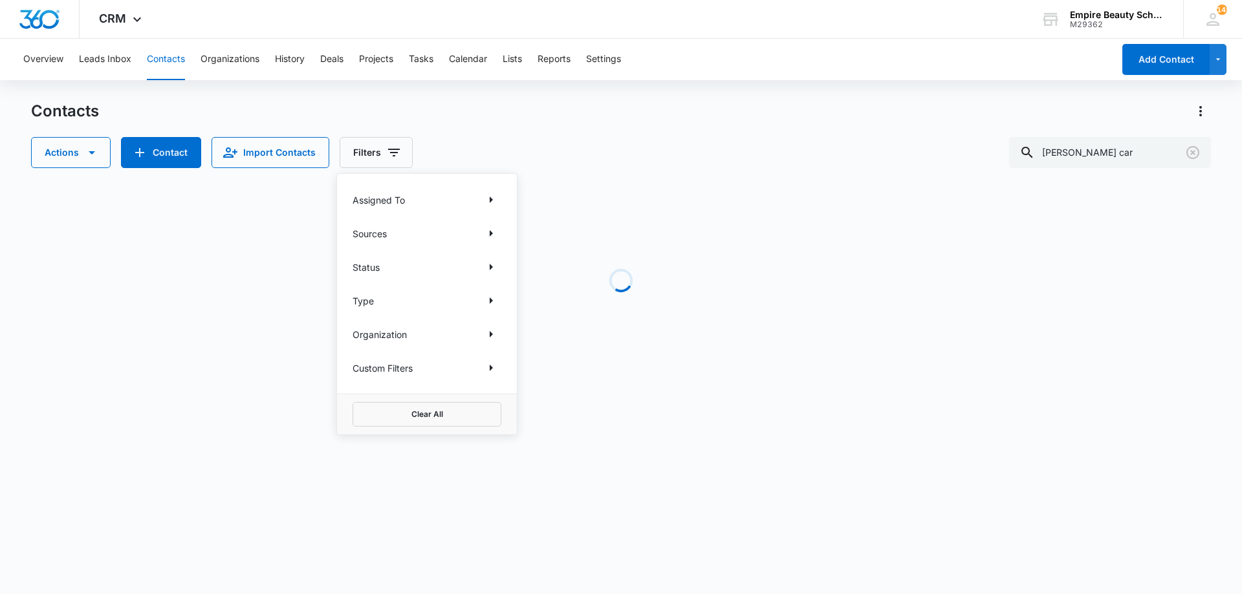
click at [574, 158] on div "Actions Contact Import Contacts Filters Assigned To Sources Status Type Organiz…" at bounding box center [621, 152] width 1180 height 31
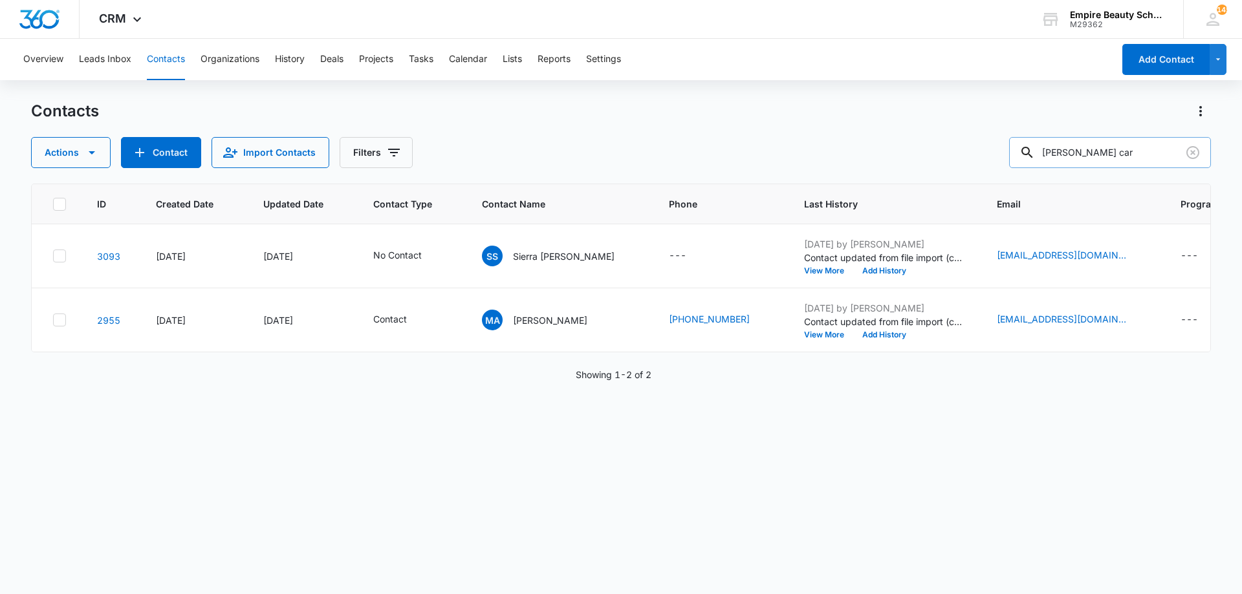
drag, startPoint x: 1110, startPoint y: 158, endPoint x: 1102, endPoint y: 158, distance: 8.4
click at [1102, 158] on input "mary car" at bounding box center [1110, 152] width 202 height 31
type input "mary caron"
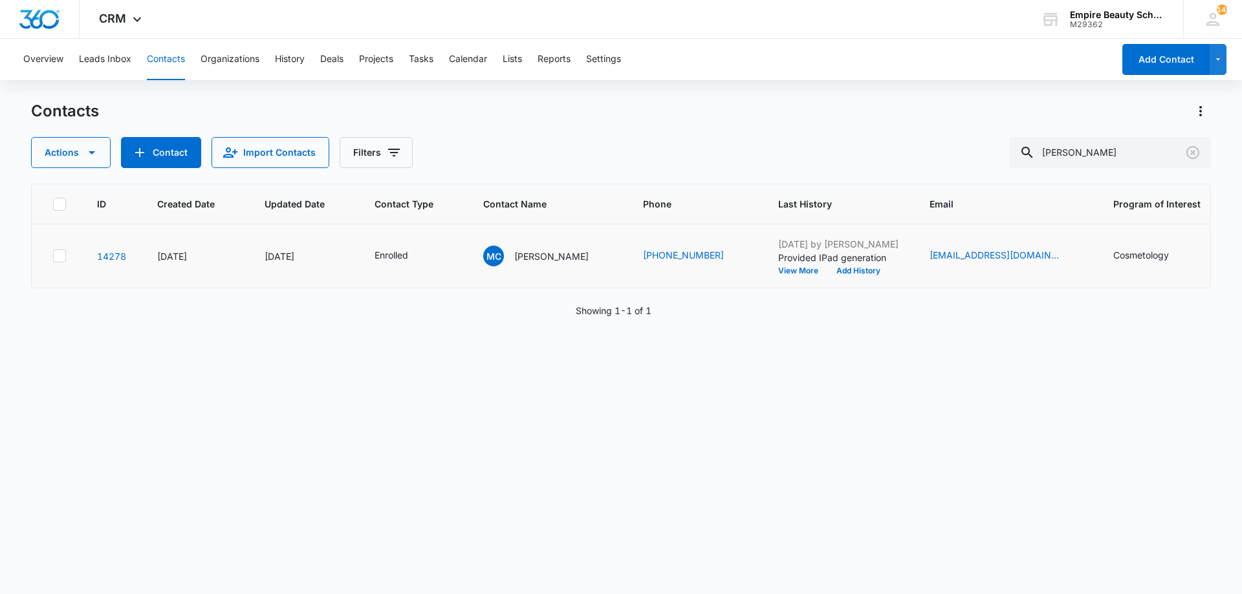
click at [817, 276] on td "Sep 10, 2025 by Jess Peltonovich Provided IPad generation View More Add History" at bounding box center [838, 256] width 151 height 64
click at [827, 272] on button "Add History" at bounding box center [858, 271] width 62 height 8
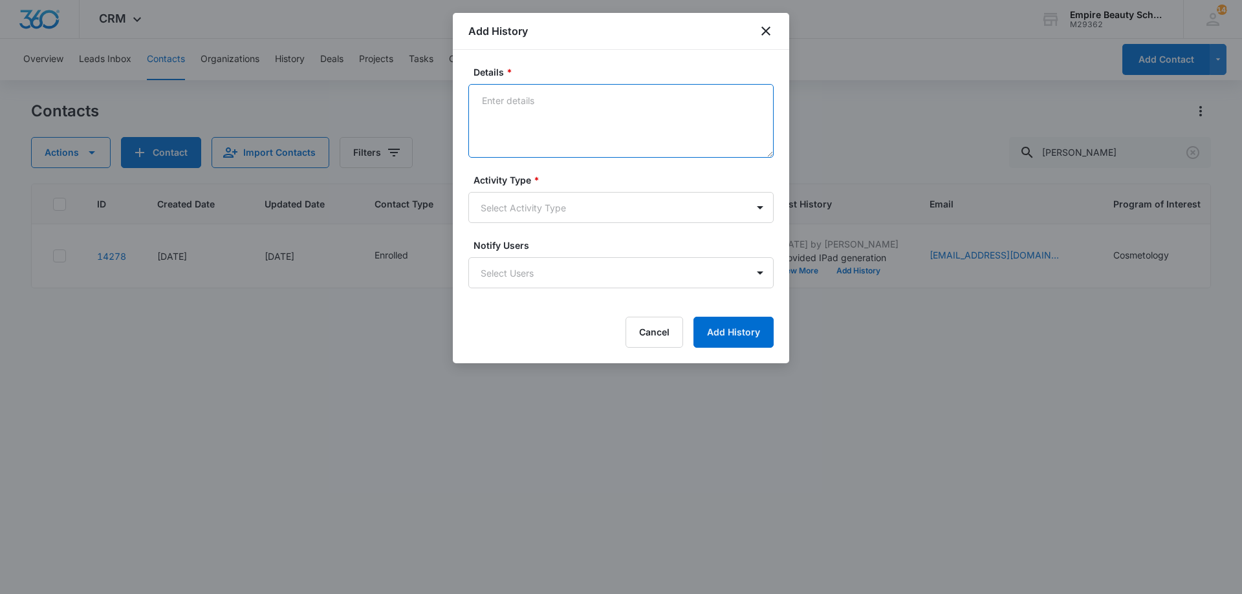
paste textarea "Can you believe your first day is [DATE]?! The countdown is on and we cannot wa…"
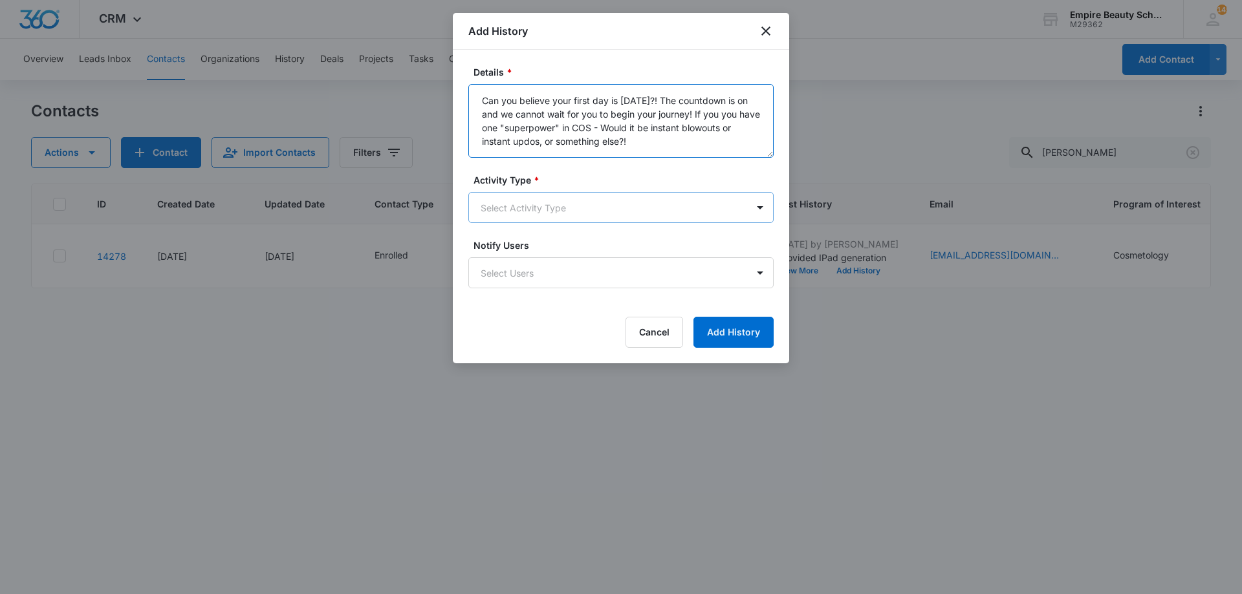
type textarea "Can you believe your first day is [DATE]?! The countdown is on and we cannot wa…"
click at [636, 204] on body "CRM Apps Forms CRM Email Shop Payments POS Files Brand Settings Empire Beauty S…" at bounding box center [621, 297] width 1242 height 594
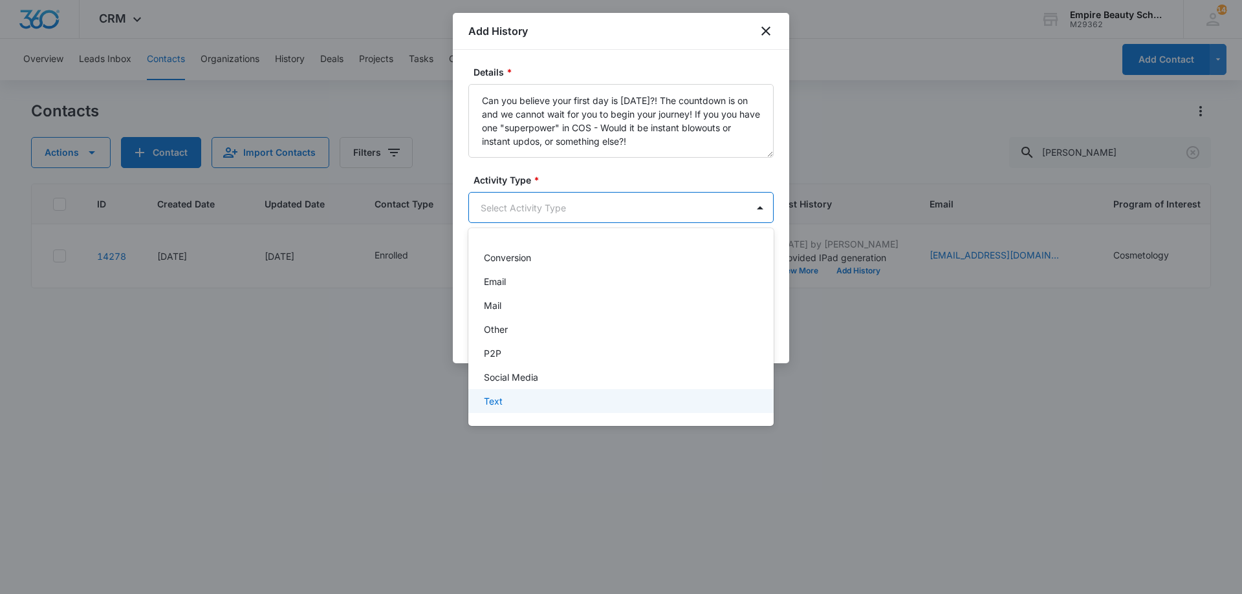
click at [560, 389] on div "Text" at bounding box center [620, 401] width 305 height 24
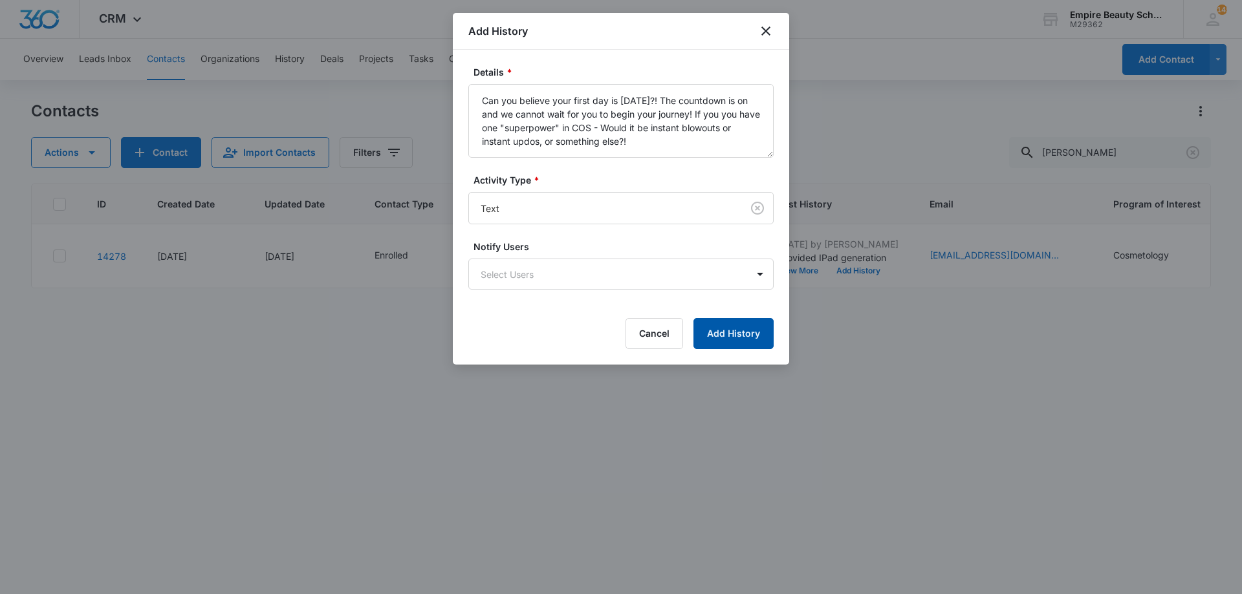
click at [731, 328] on button "Add History" at bounding box center [733, 333] width 80 height 31
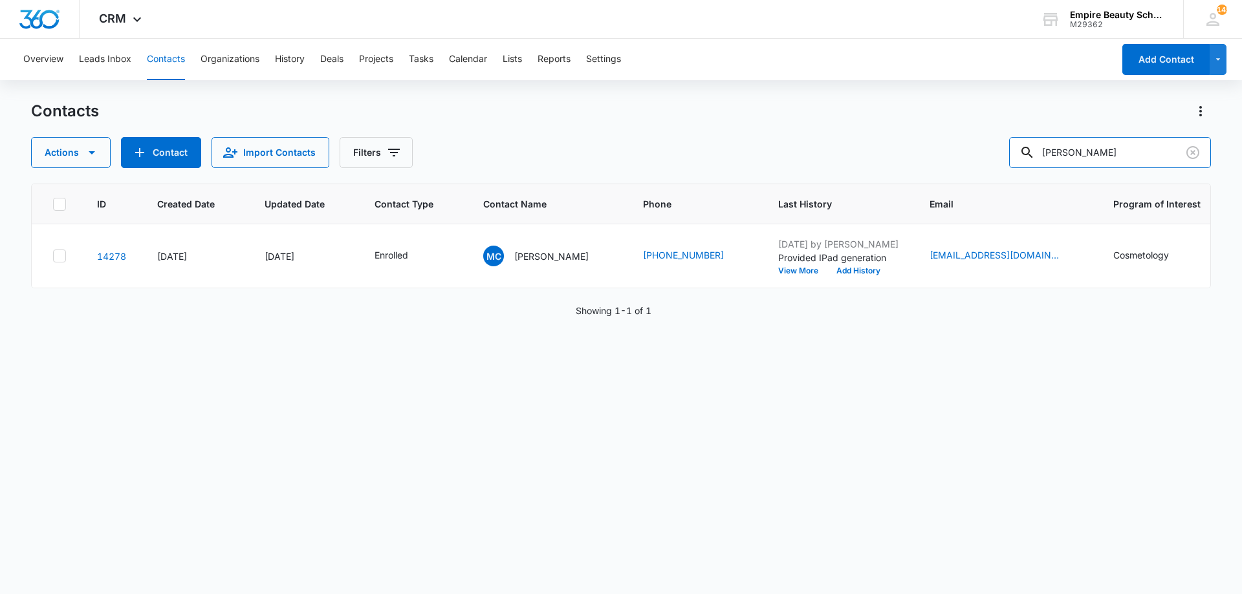
drag, startPoint x: 1144, startPoint y: 144, endPoint x: 654, endPoint y: 100, distance: 492.3
click at [664, 100] on div "Overview Leads Inbox Contacts Organizations History Deals Projects Tasks Calend…" at bounding box center [621, 316] width 1242 height 554
type input "rachel carr"
click at [832, 273] on button "Add History" at bounding box center [858, 271] width 62 height 8
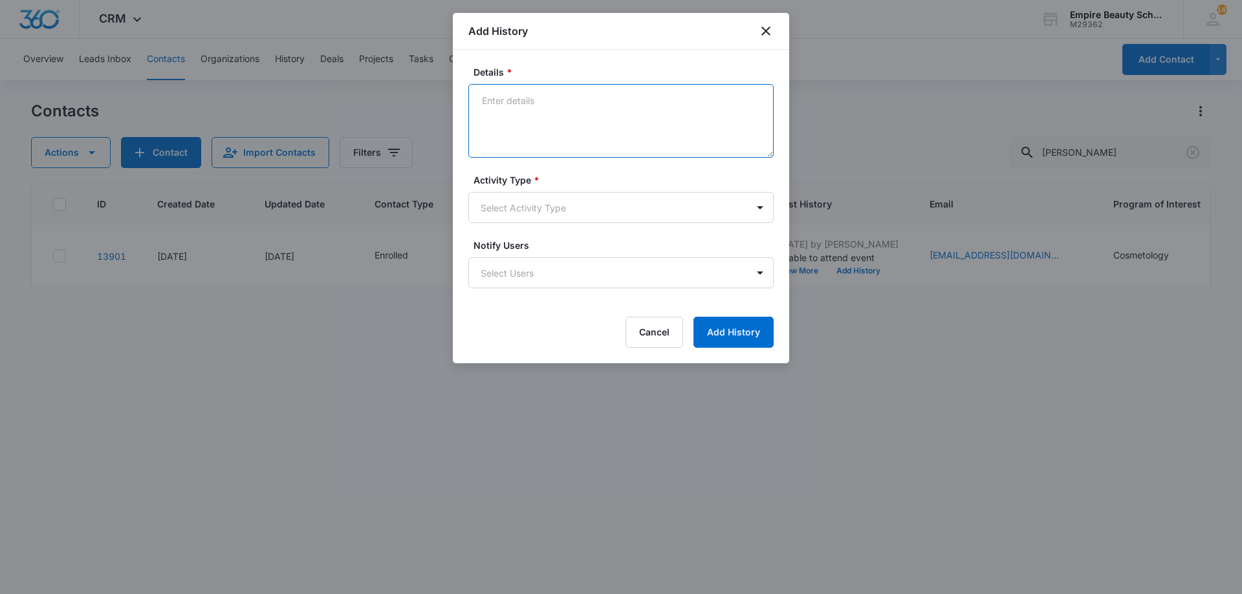
drag, startPoint x: 563, startPoint y: 136, endPoint x: 550, endPoint y: 103, distance: 34.8
paste textarea "Can you believe your first day is [DATE]?! The countdown is on and we cannot wa…"
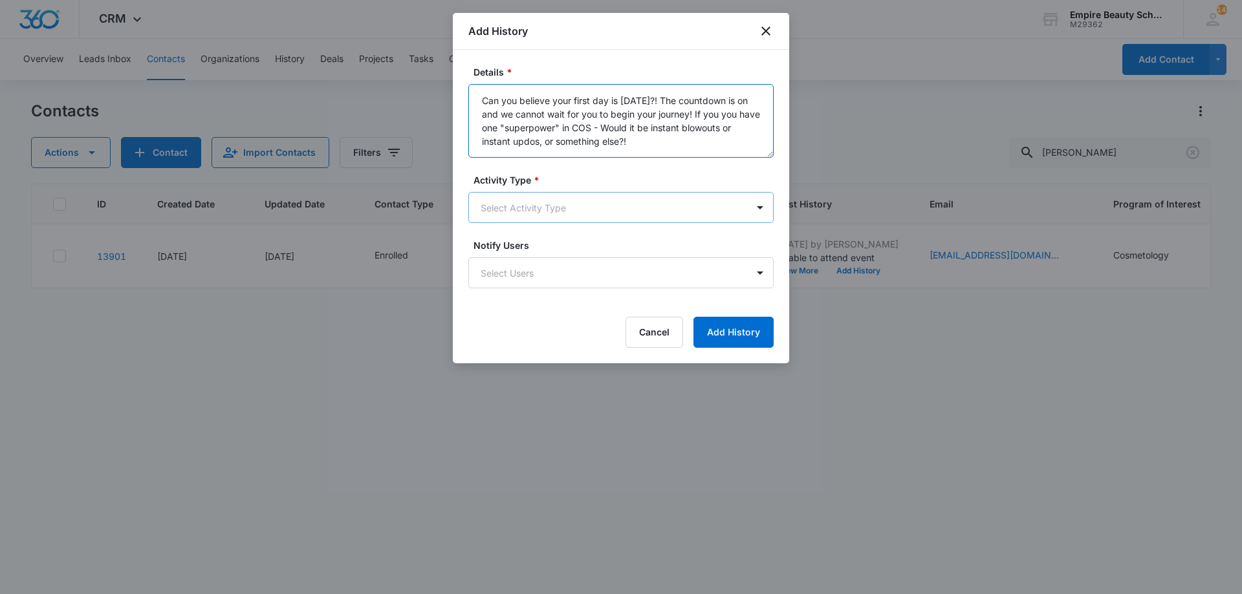
type textarea "Can you believe your first day is [DATE]?! The countdown is on and we cannot wa…"
click at [608, 221] on body "CRM Apps Forms CRM Email Shop Payments POS Files Brand Settings Empire Beauty S…" at bounding box center [621, 297] width 1242 height 594
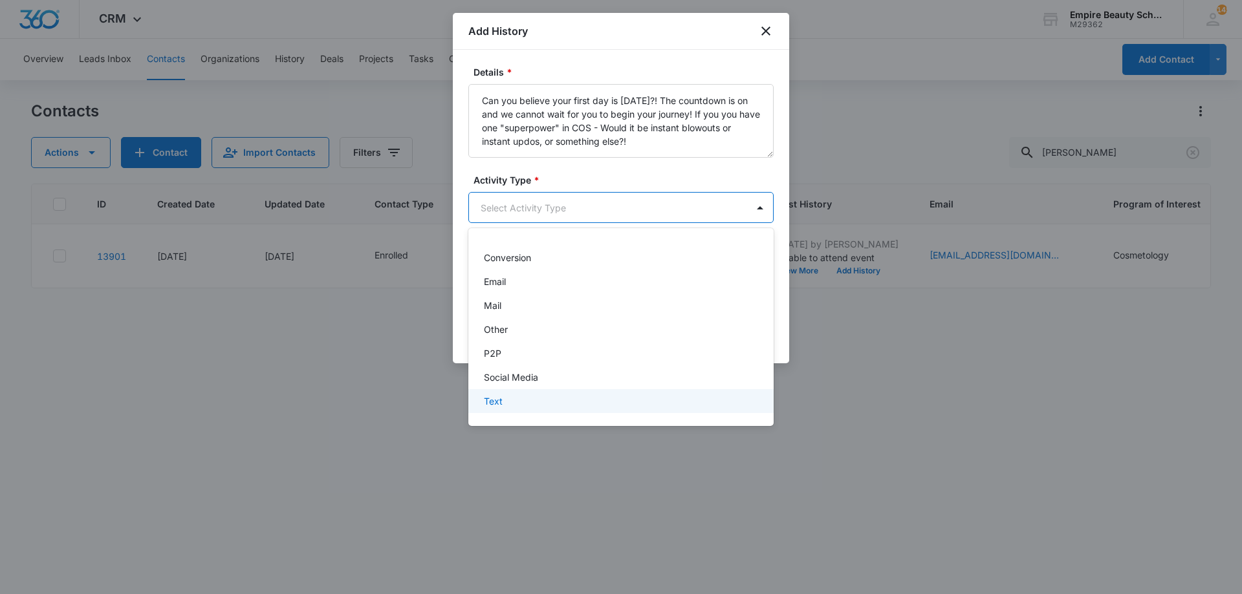
click at [549, 405] on div "Text" at bounding box center [620, 402] width 272 height 14
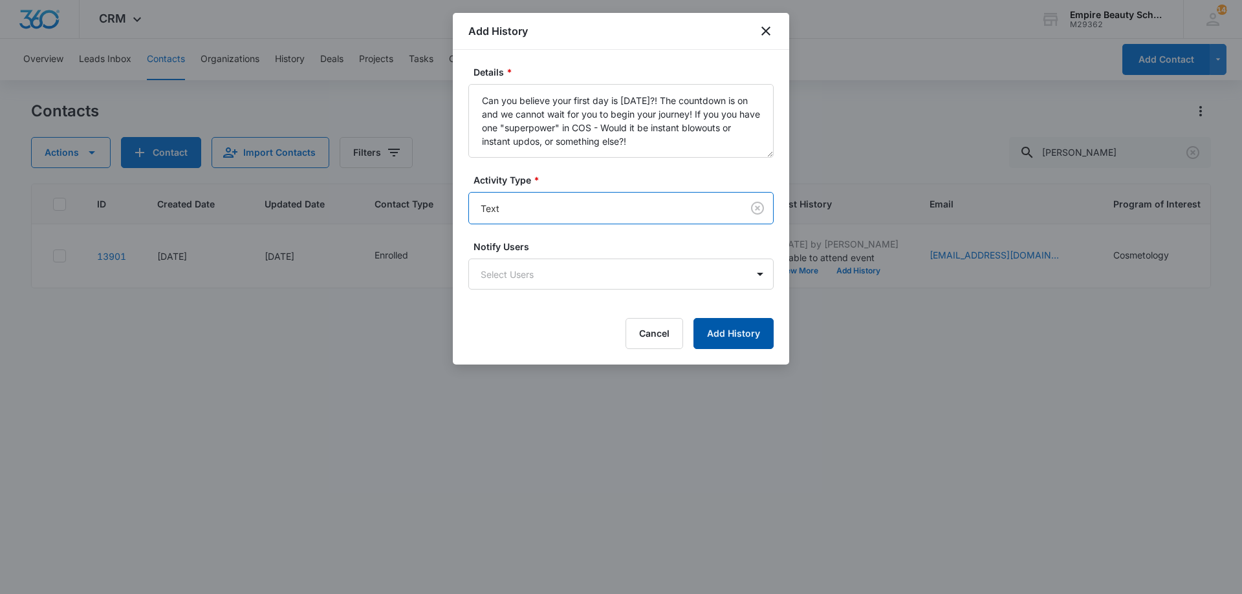
click at [714, 324] on button "Add History" at bounding box center [733, 333] width 80 height 31
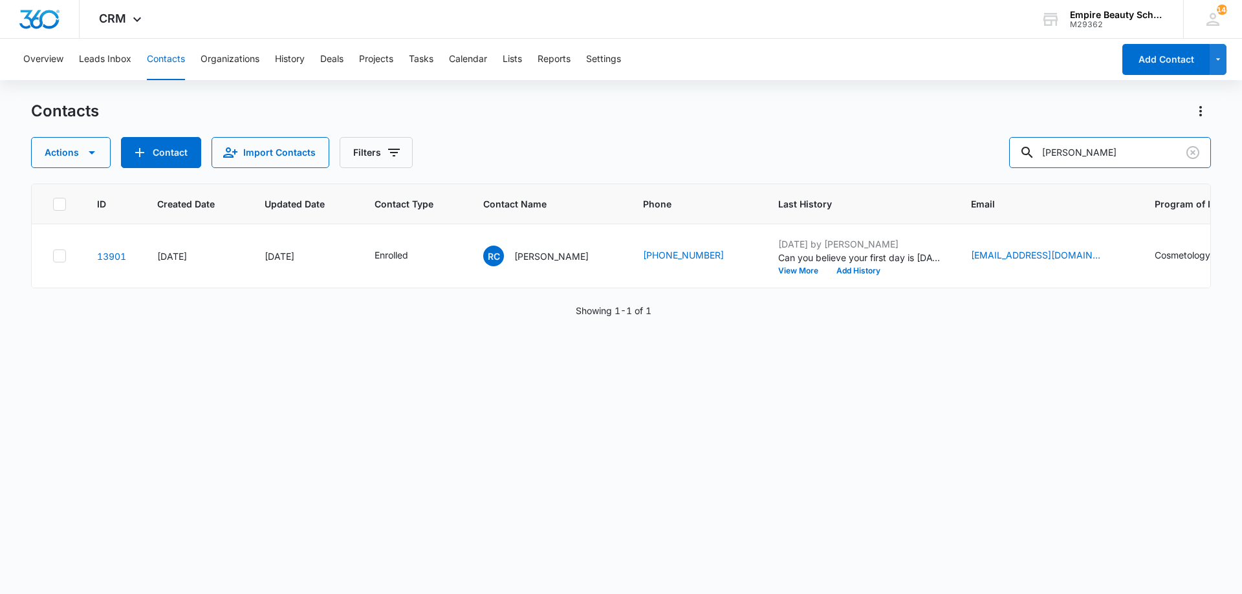
drag, startPoint x: 1146, startPoint y: 158, endPoint x: 653, endPoint y: 80, distance: 499.0
click at [653, 80] on div "Overview Leads Inbox Contacts Organizations History Deals Projects Tasks Calend…" at bounding box center [621, 316] width 1242 height 554
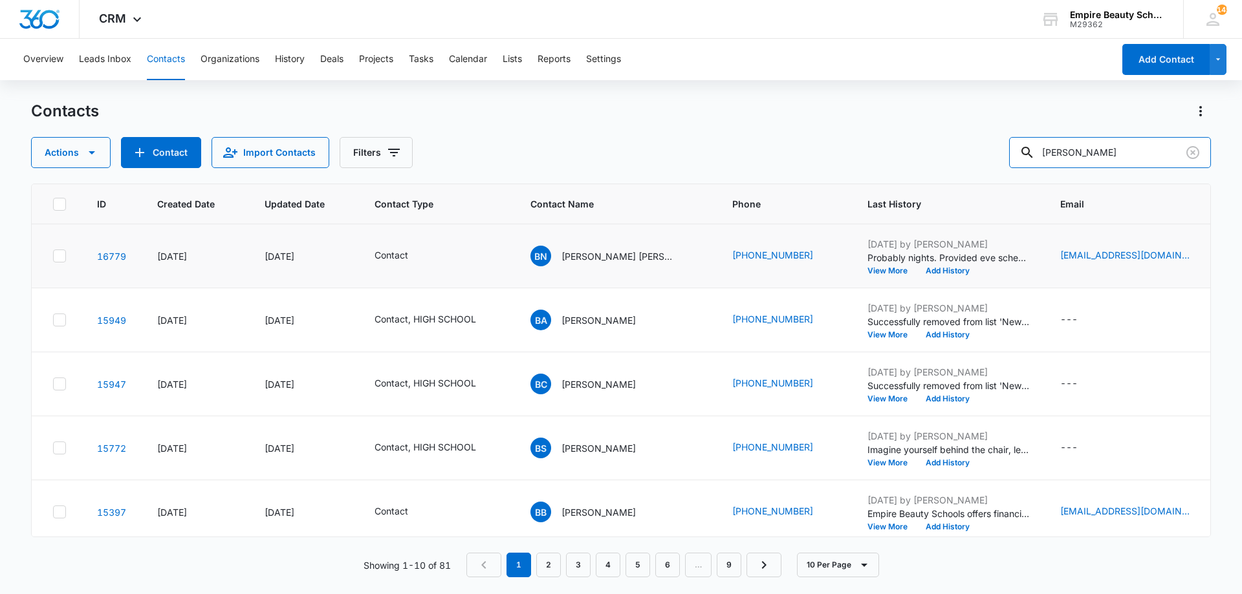
type input "brianna ciof"
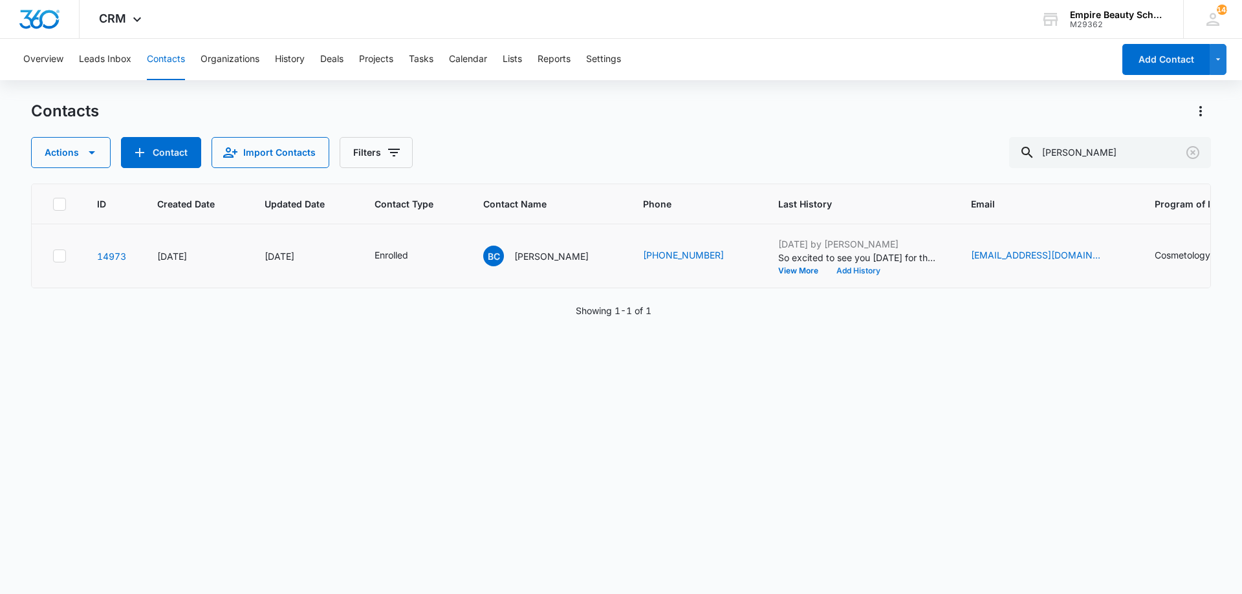
click at [855, 270] on button "Add History" at bounding box center [858, 271] width 62 height 8
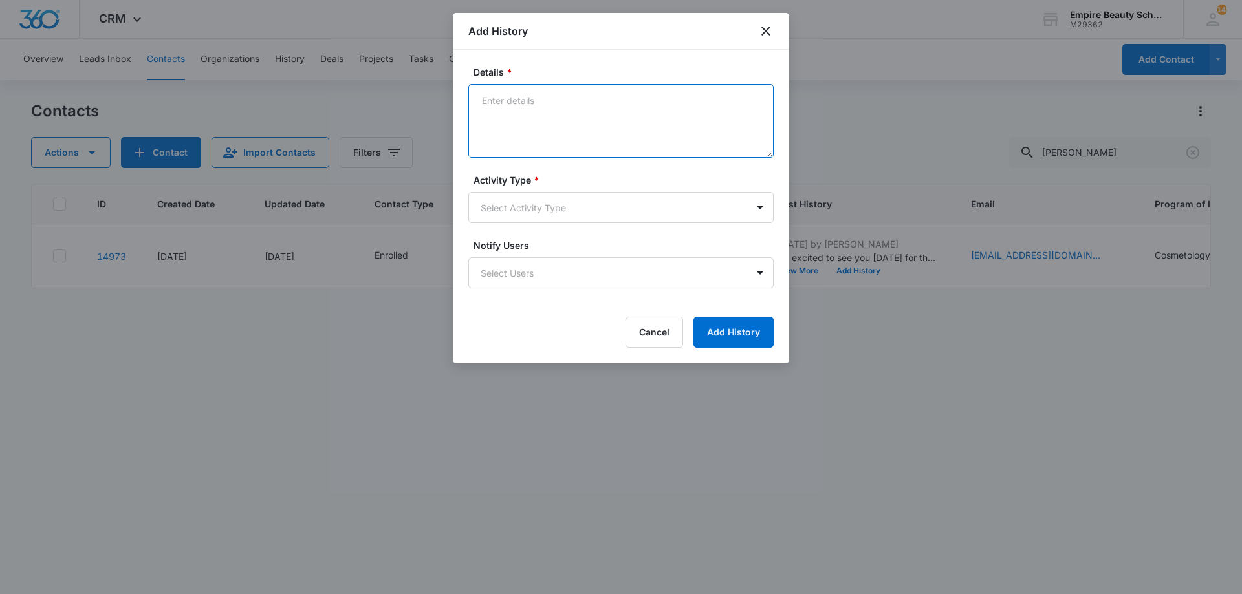
paste textarea "Can you believe your first day is [DATE]?! The countdown is on and we cannot wa…"
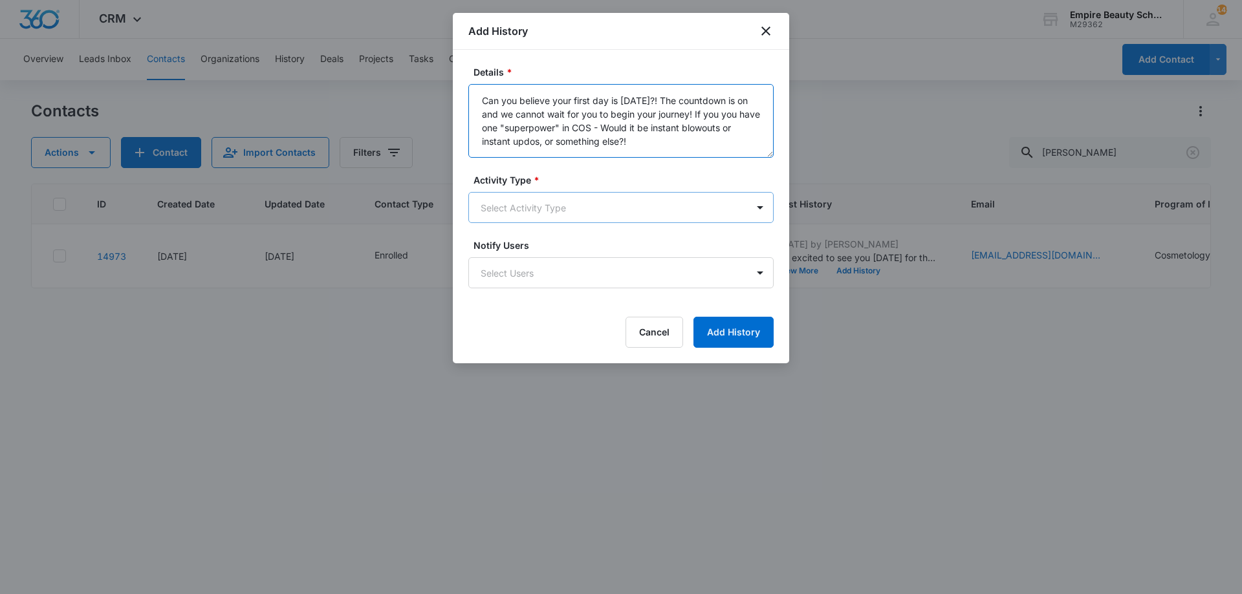
type textarea "Can you believe your first day is [DATE]?! The countdown is on and we cannot wa…"
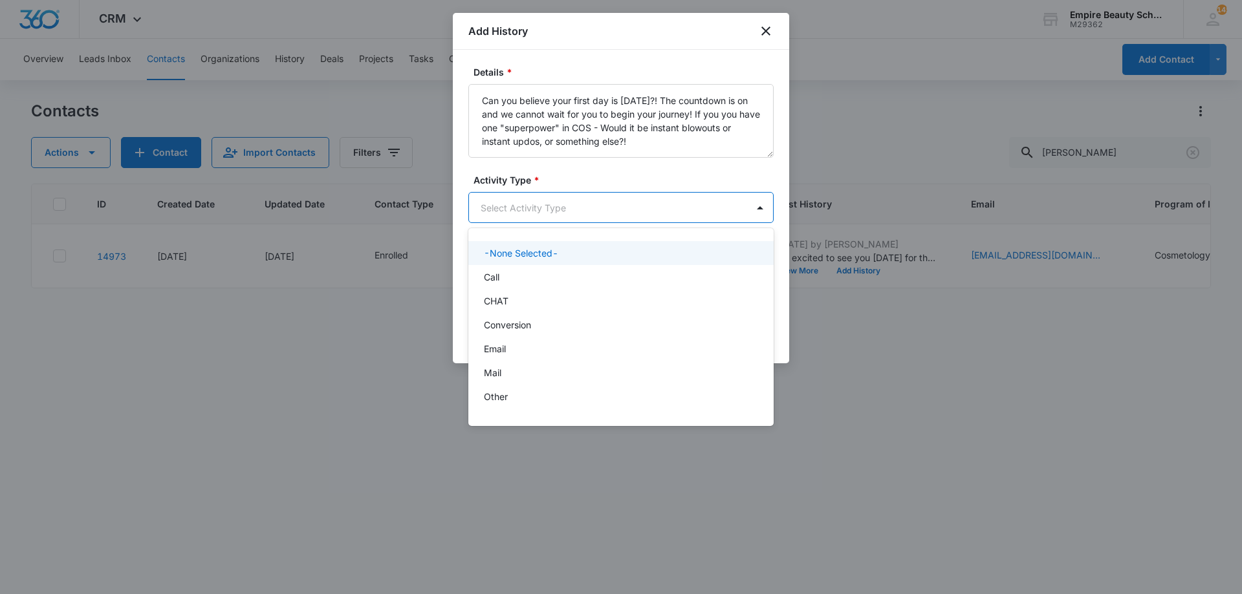
click at [536, 196] on body "CRM Apps Forms CRM Email Shop Payments POS Files Brand Settings Empire Beauty S…" at bounding box center [621, 297] width 1242 height 594
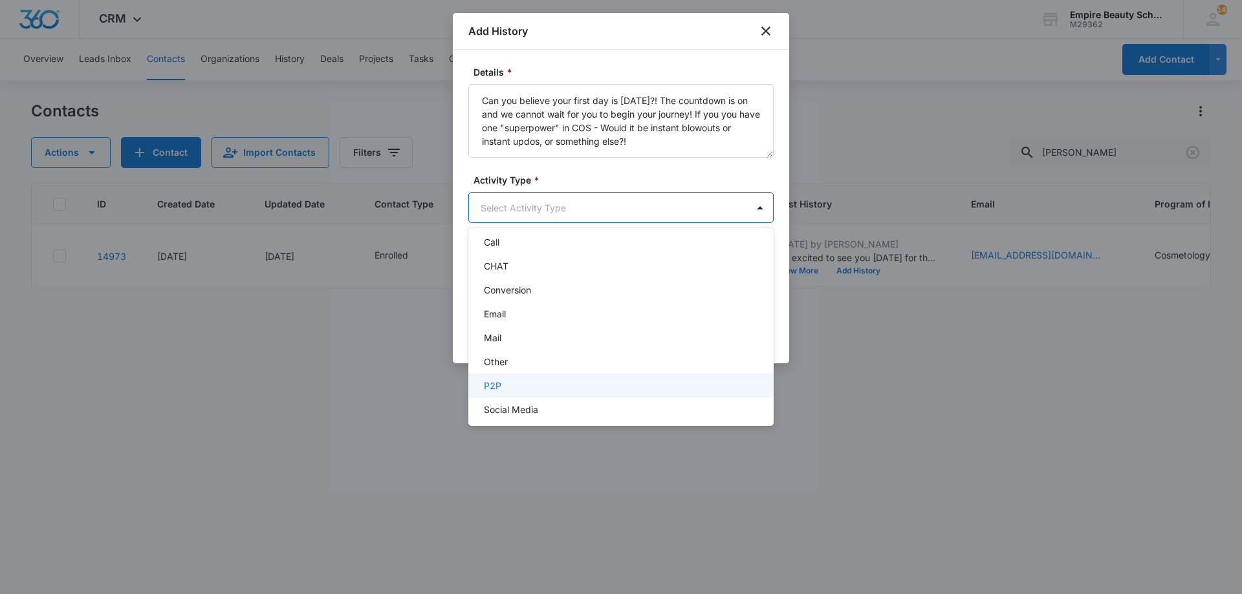
scroll to position [67, 0]
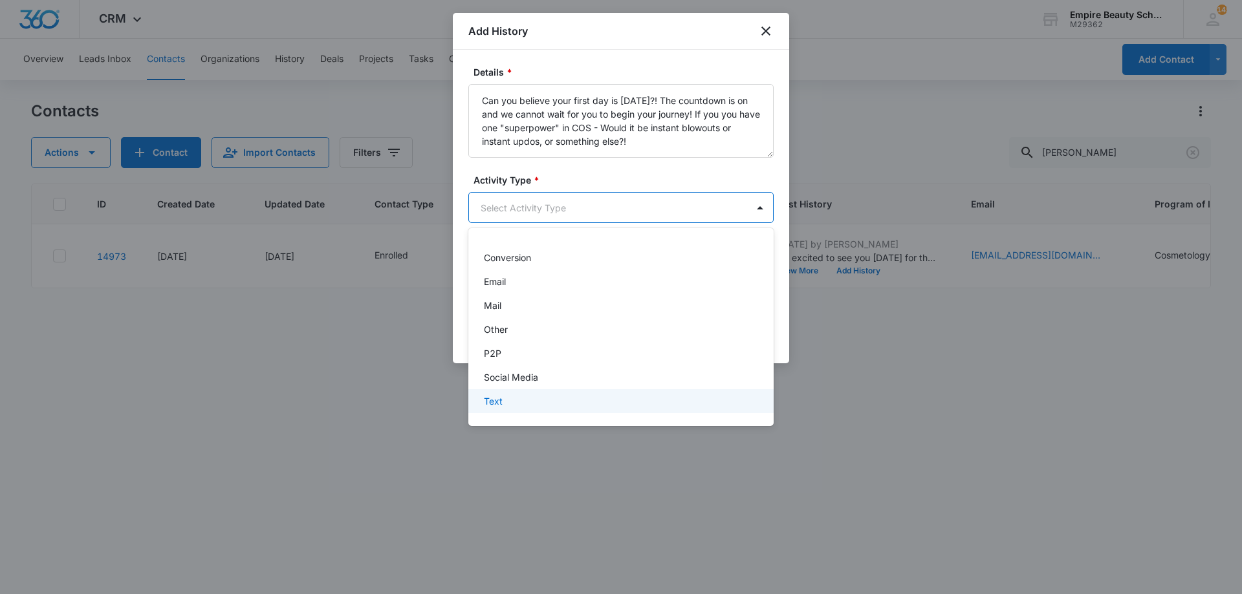
click at [510, 395] on div "Text" at bounding box center [620, 402] width 272 height 14
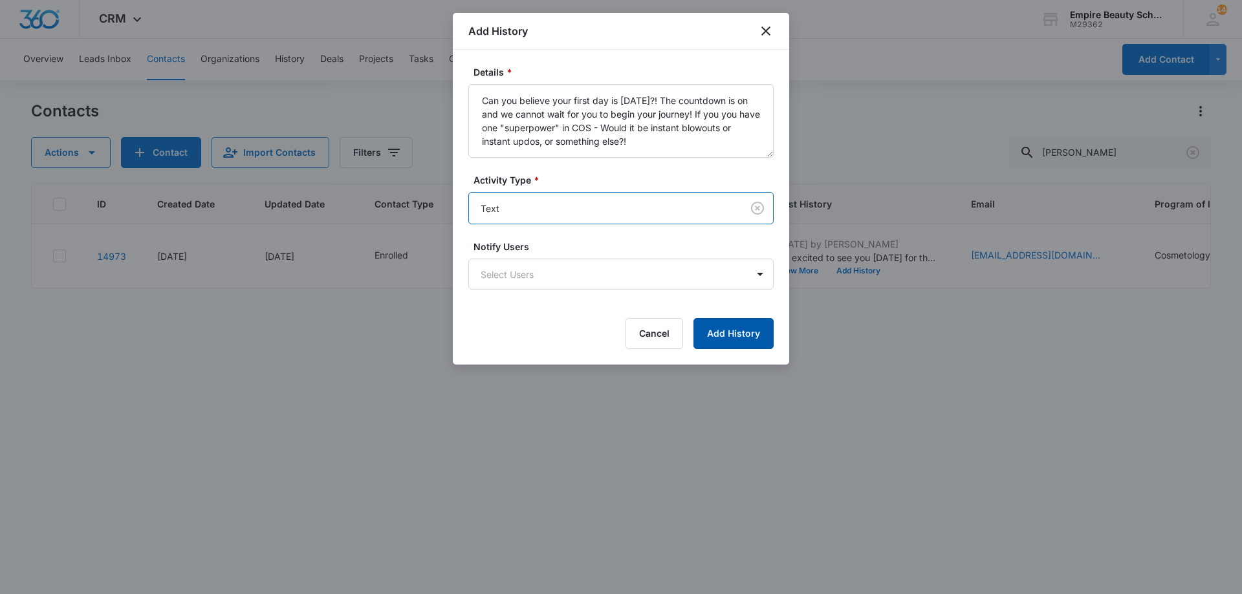
click at [713, 329] on button "Add History" at bounding box center [733, 333] width 80 height 31
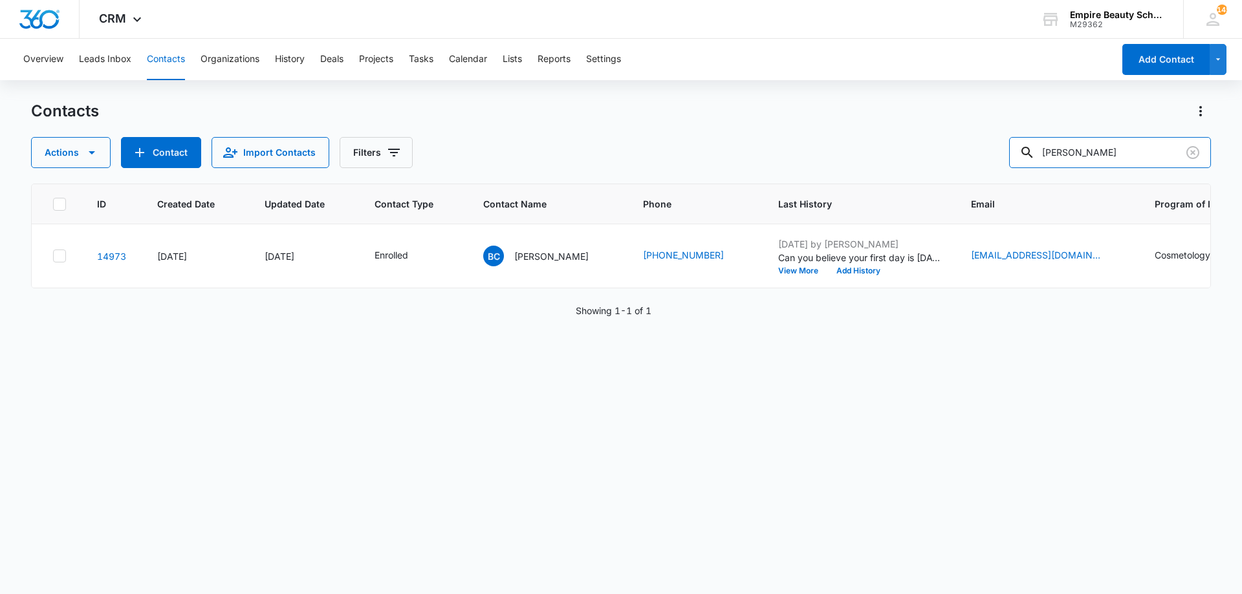
drag, startPoint x: 1141, startPoint y: 153, endPoint x: 793, endPoint y: 104, distance: 351.4
click at [793, 104] on div "Contacts Actions Contact Import Contacts Filters brianna ciof" at bounding box center [621, 134] width 1180 height 67
type input "kaya cl"
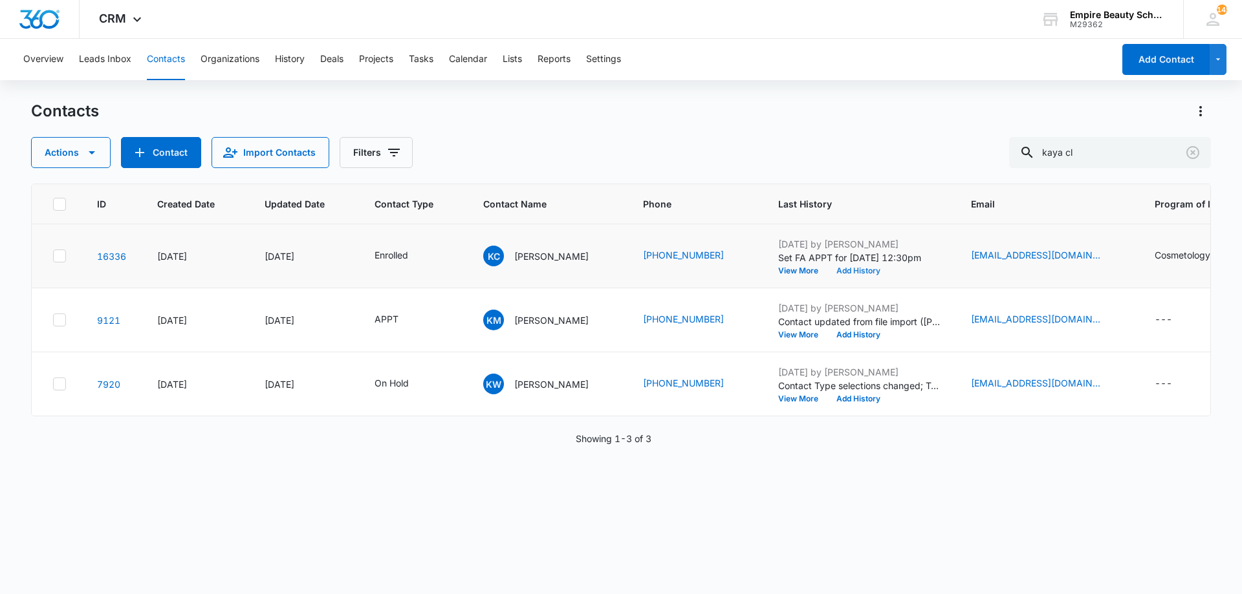
click at [855, 269] on button "Add History" at bounding box center [858, 271] width 62 height 8
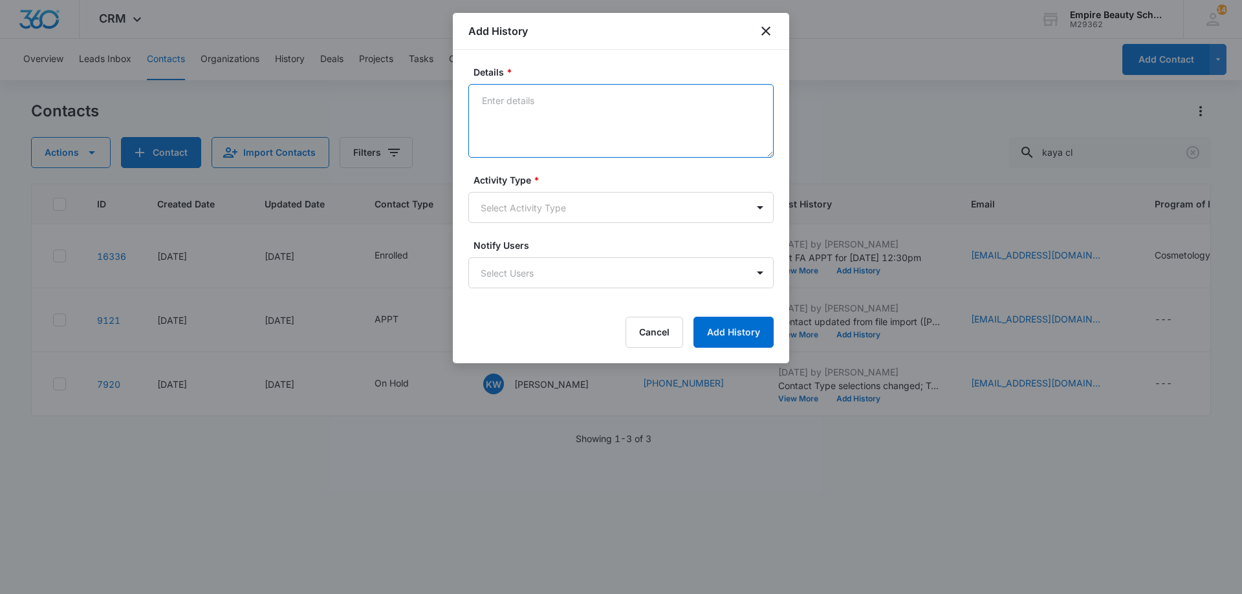
paste textarea "Can you believe your first day is [DATE]?! The countdown is on and we cannot wa…"
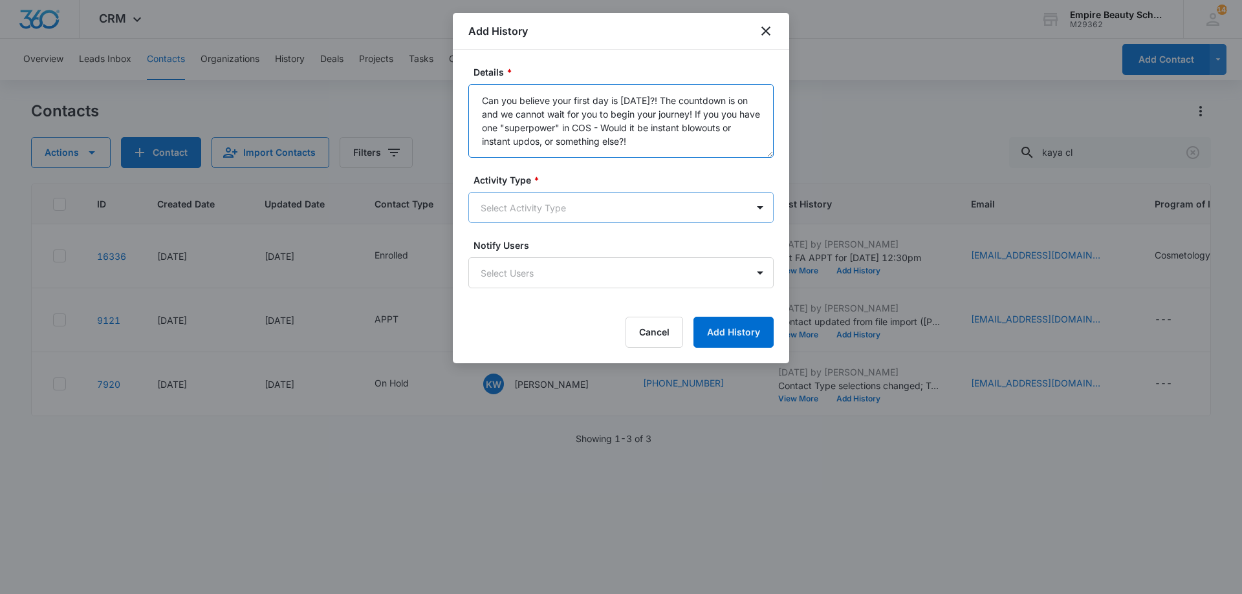
type textarea "Can you believe your first day is [DATE]?! The countdown is on and we cannot wa…"
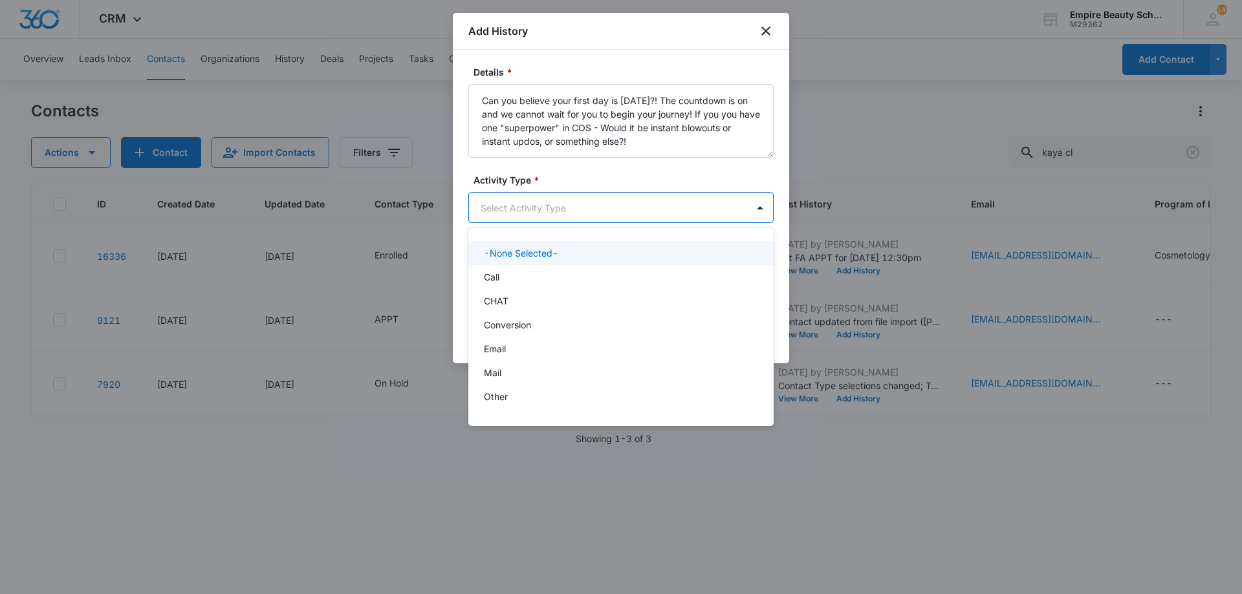
click at [596, 198] on body "CRM Apps Forms CRM Email Shop Payments POS Files Brand Settings Empire Beauty S…" at bounding box center [621, 297] width 1242 height 594
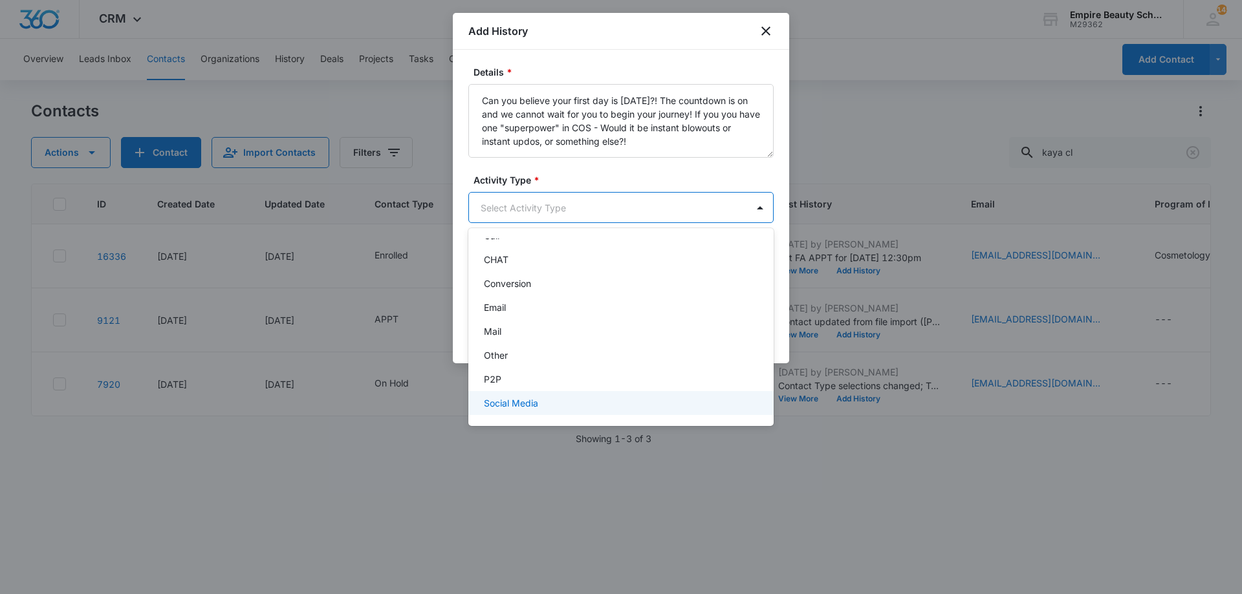
scroll to position [67, 0]
click at [538, 403] on div "Text" at bounding box center [620, 402] width 272 height 14
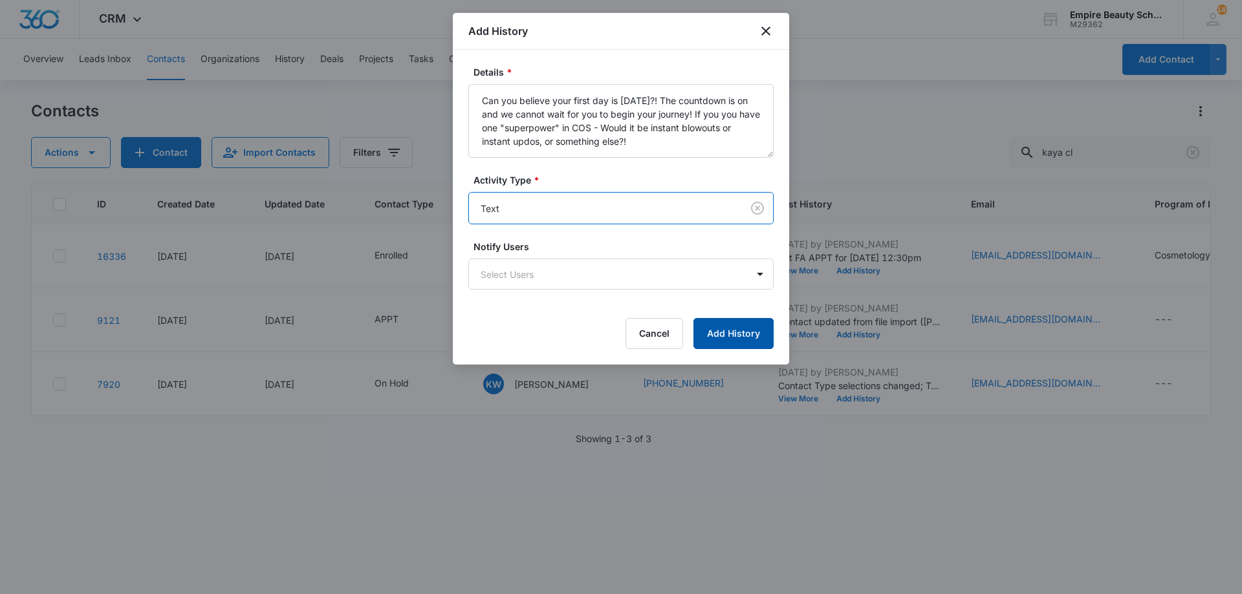
click at [752, 330] on button "Add History" at bounding box center [733, 333] width 80 height 31
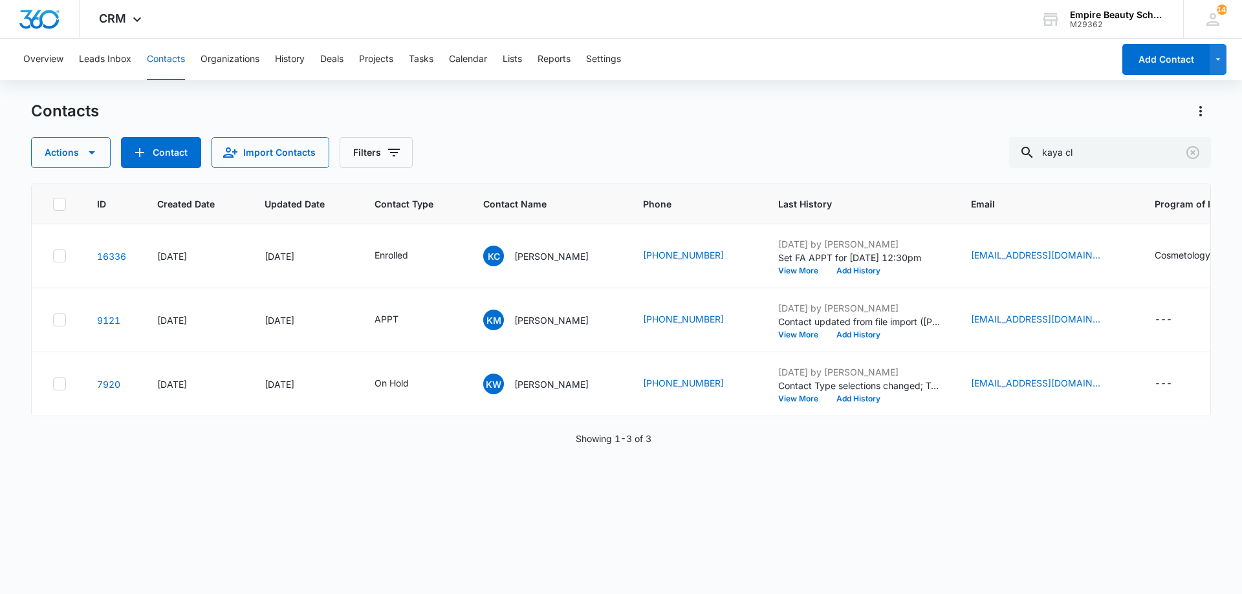
click at [1072, 116] on div "Contacts" at bounding box center [621, 111] width 1180 height 21
click at [1202, 149] on button "Clear" at bounding box center [1192, 152] width 21 height 21
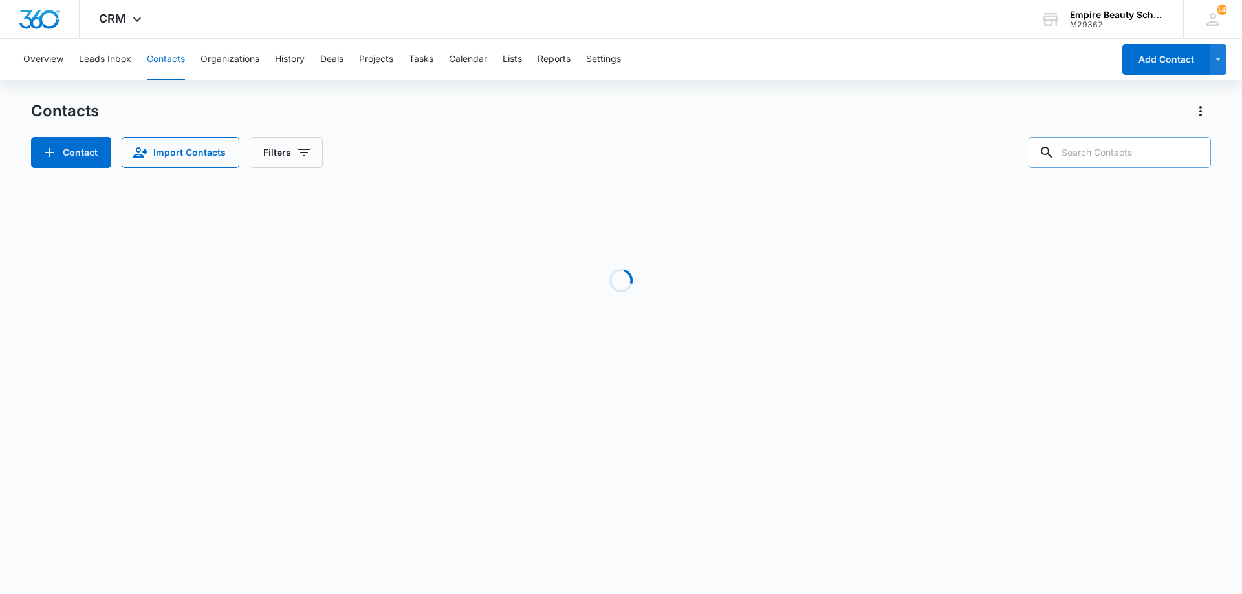
click at [1038, 103] on div "Contacts" at bounding box center [621, 111] width 1180 height 21
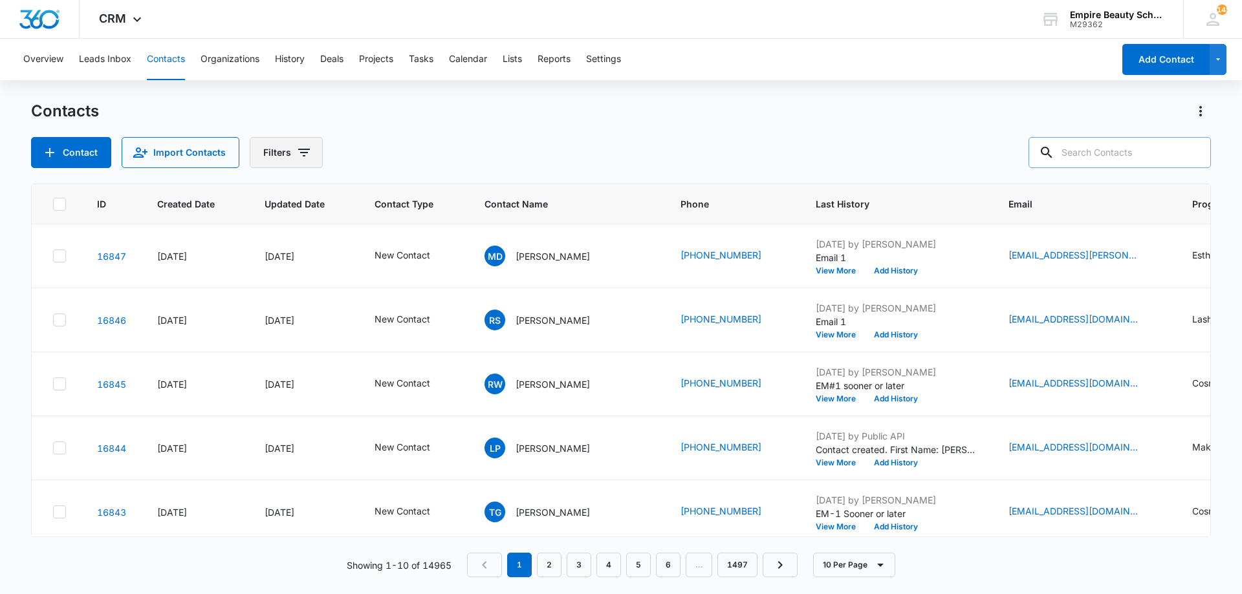
click at [314, 152] on button "Filters" at bounding box center [286, 152] width 73 height 31
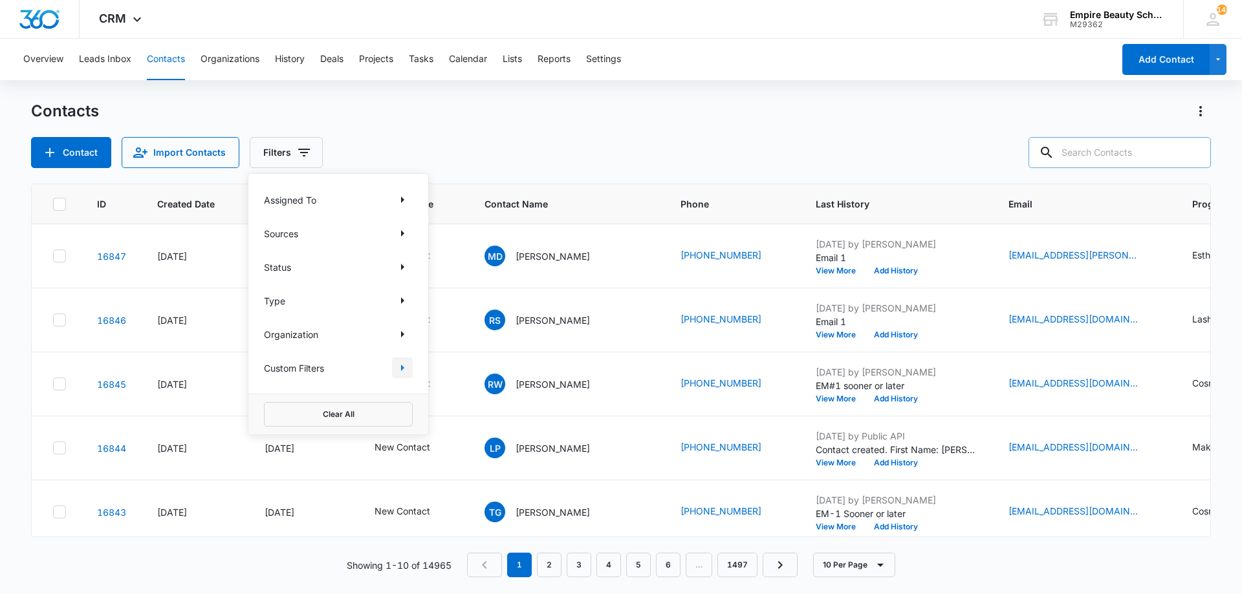
click at [404, 374] on icon "Show Custom Filters filters" at bounding box center [403, 368] width 16 height 16
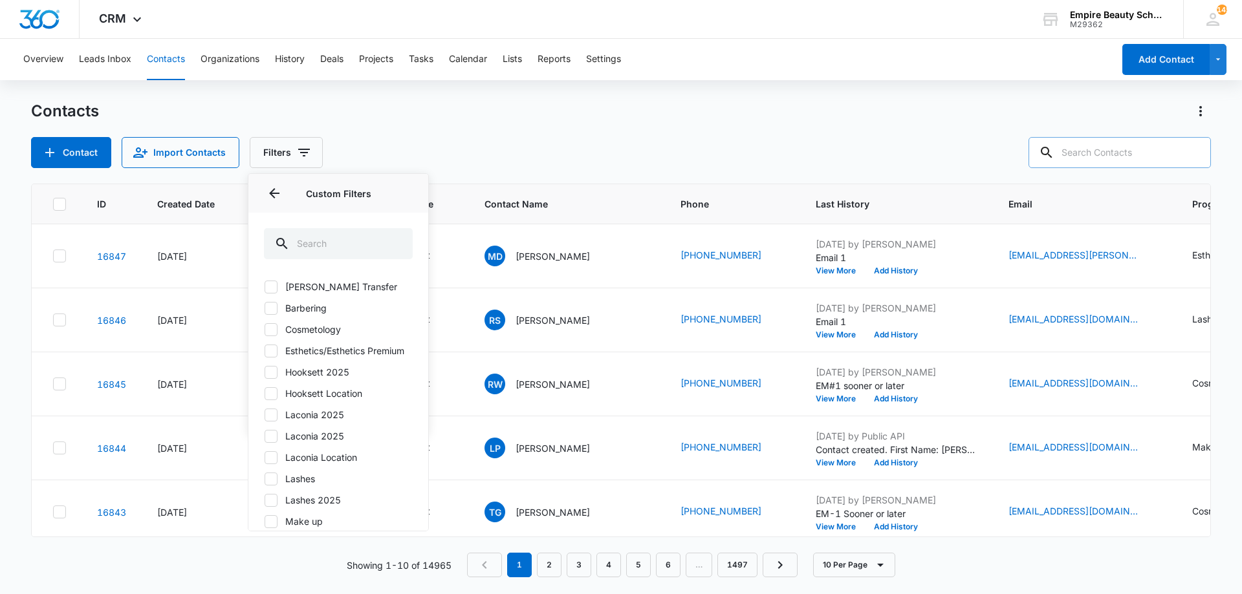
click at [331, 379] on label "Hooksett 2025" at bounding box center [338, 372] width 149 height 14
click at [265, 373] on input "Hooksett 2025" at bounding box center [264, 372] width 1 height 1
checkbox input "true"
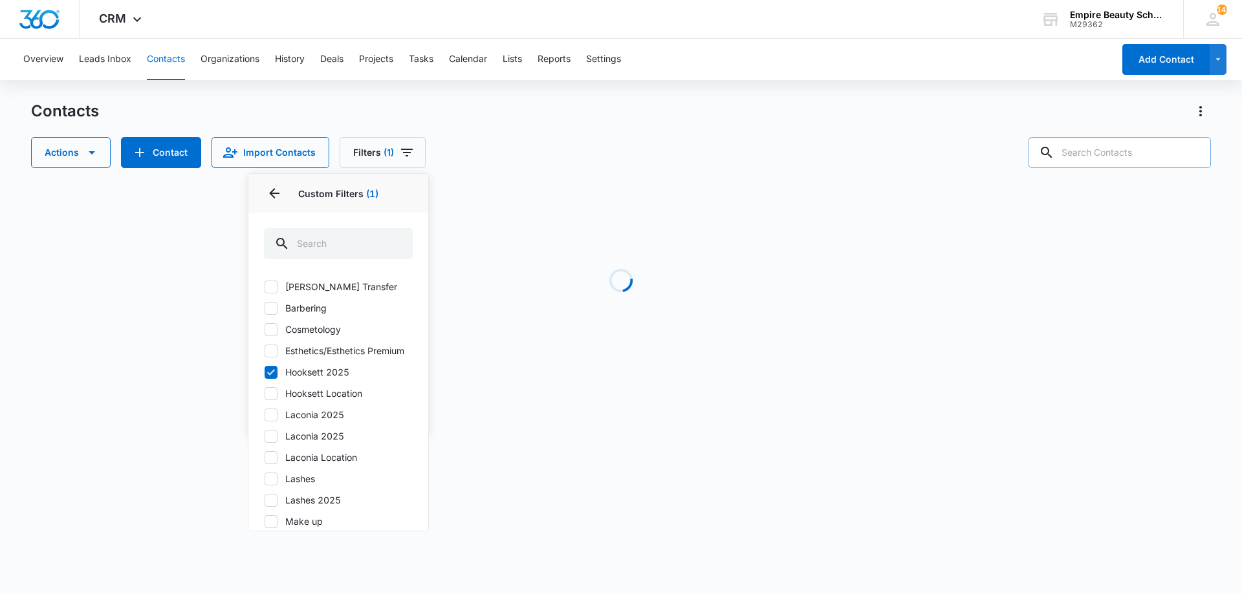
click at [552, 150] on div "Actions Contact Import Contacts Filters (1) Assigned To Sources Status Type Org…" at bounding box center [621, 152] width 1180 height 31
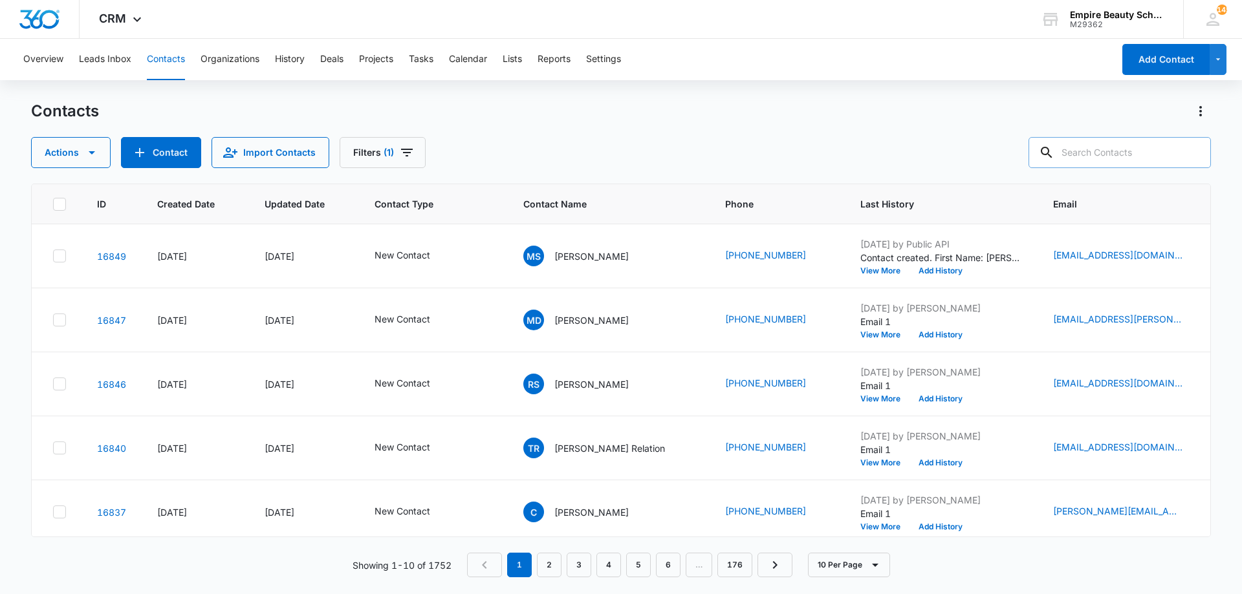
click at [1149, 167] on input "text" at bounding box center [1120, 152] width 182 height 31
click at [1147, 154] on input "text" at bounding box center [1120, 152] width 182 height 31
type input "skafas"
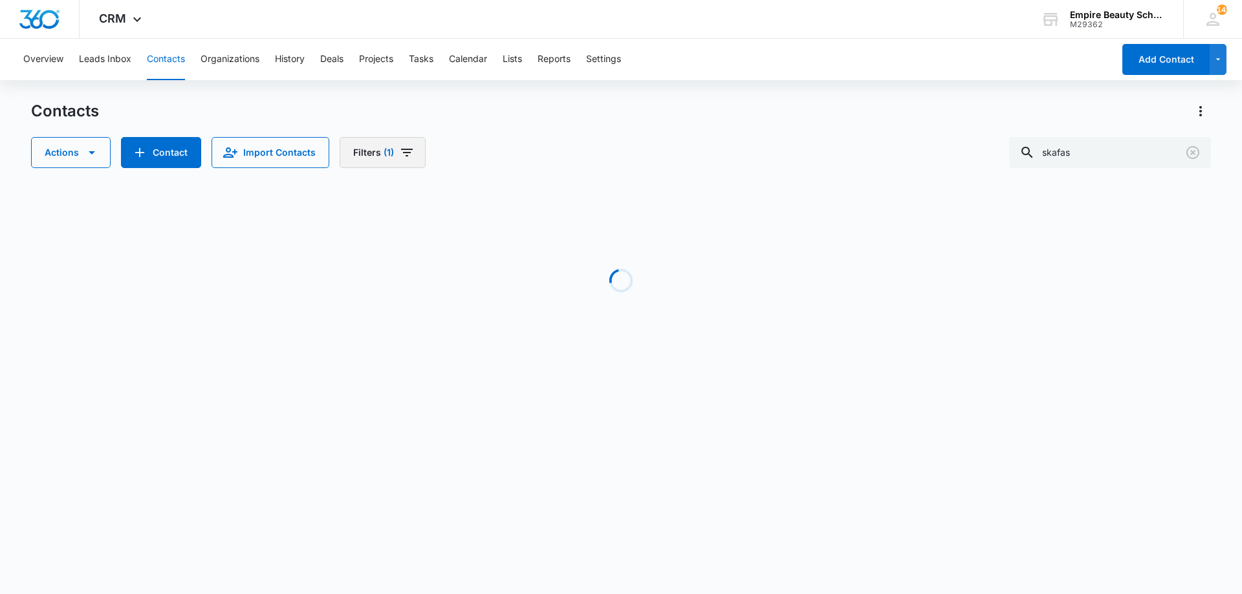
click at [388, 157] on span "(1)" at bounding box center [389, 152] width 10 height 9
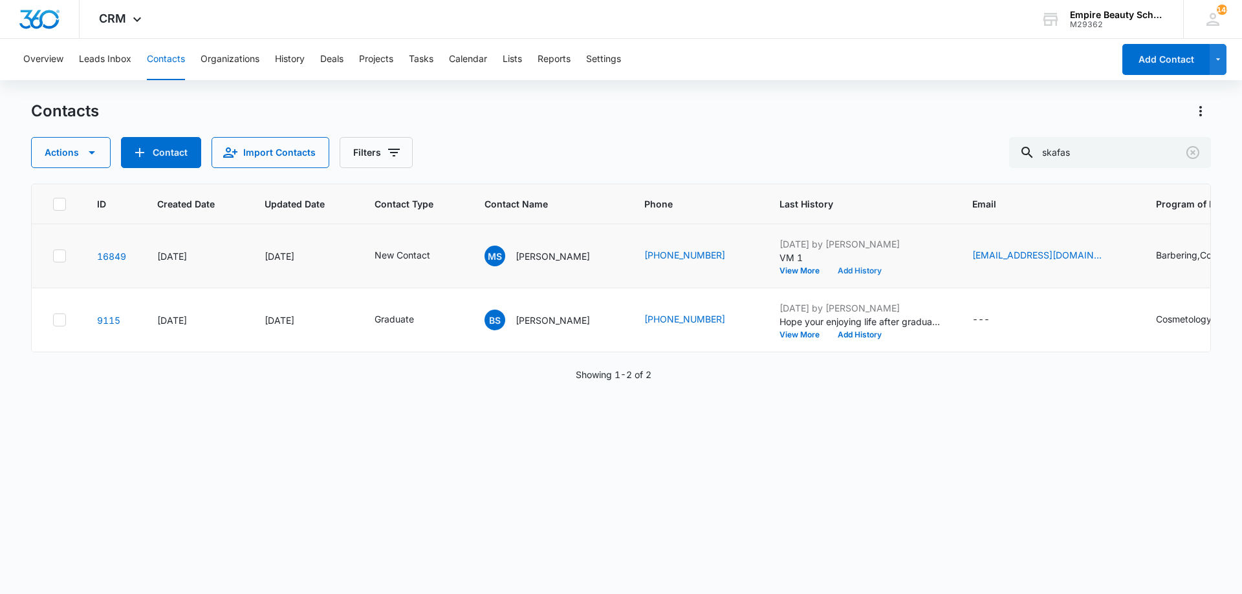
click at [836, 268] on button "Add History" at bounding box center [860, 271] width 62 height 8
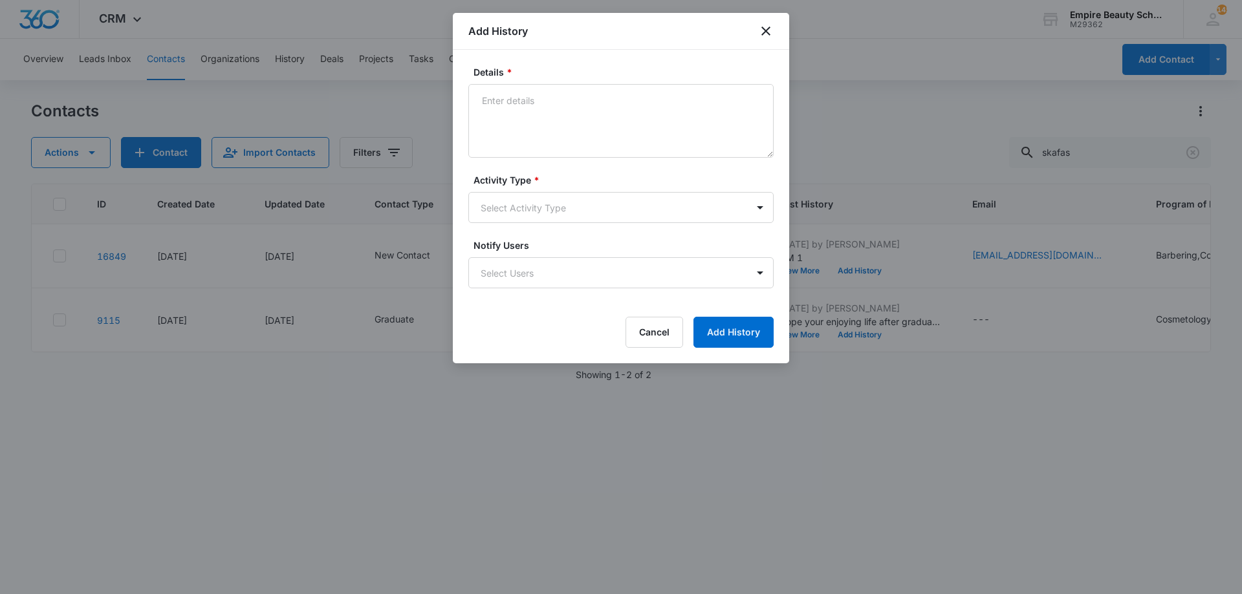
click at [569, 97] on textarea "Details *" at bounding box center [620, 121] width 305 height 74
type textarea "Text 1"
click at [468, 212] on body "CRM Apps Forms CRM Email Shop Payments POS Files Brand Settings Empire Beauty S…" at bounding box center [621, 297] width 1242 height 594
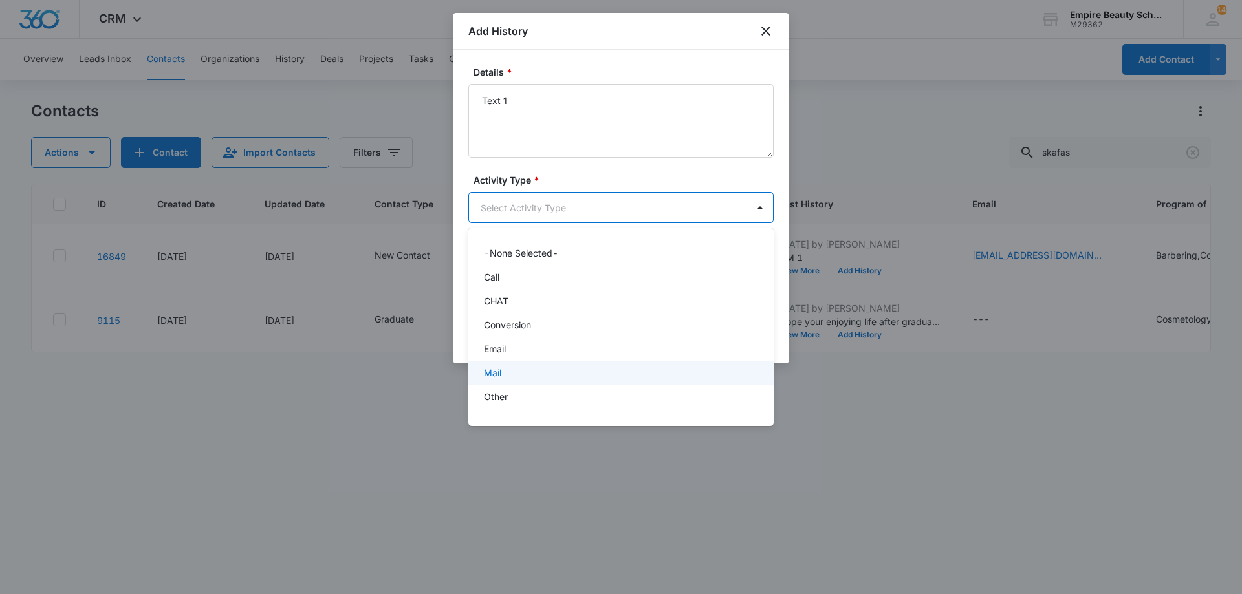
scroll to position [67, 0]
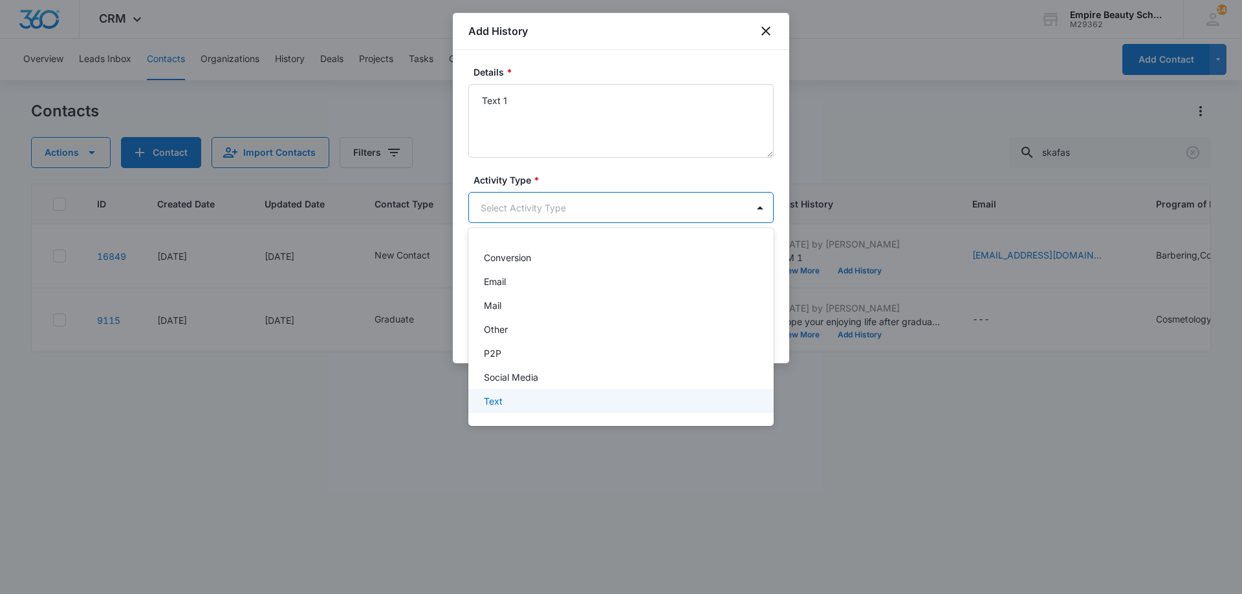
click at [531, 397] on div "Text" at bounding box center [620, 402] width 272 height 14
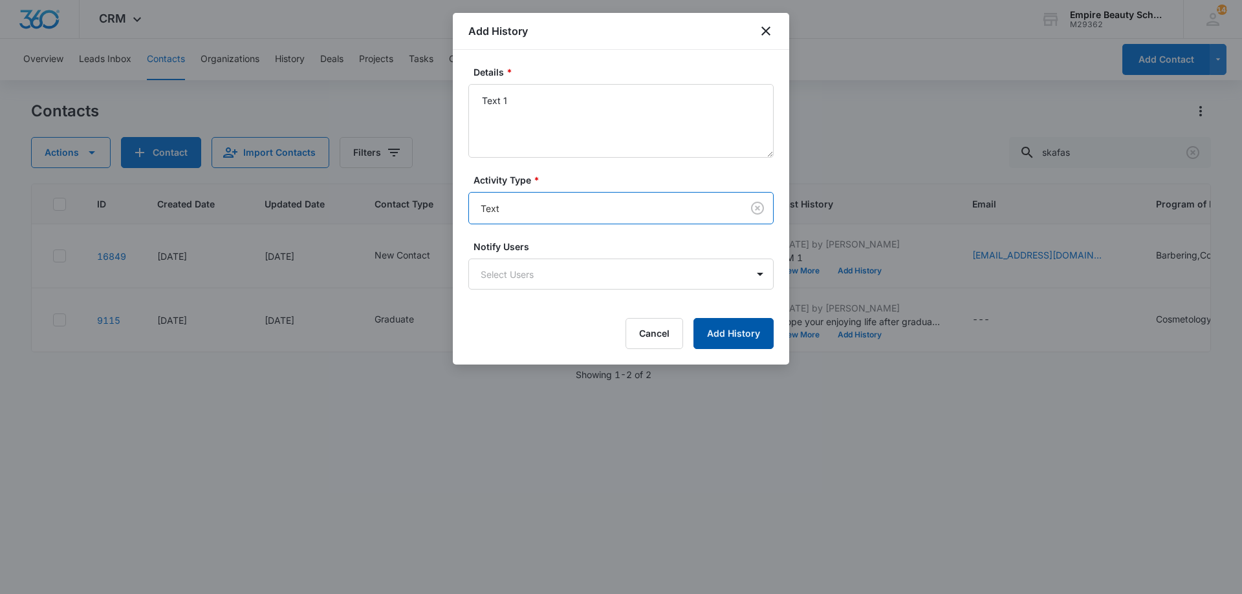
click at [745, 338] on button "Add History" at bounding box center [733, 333] width 80 height 31
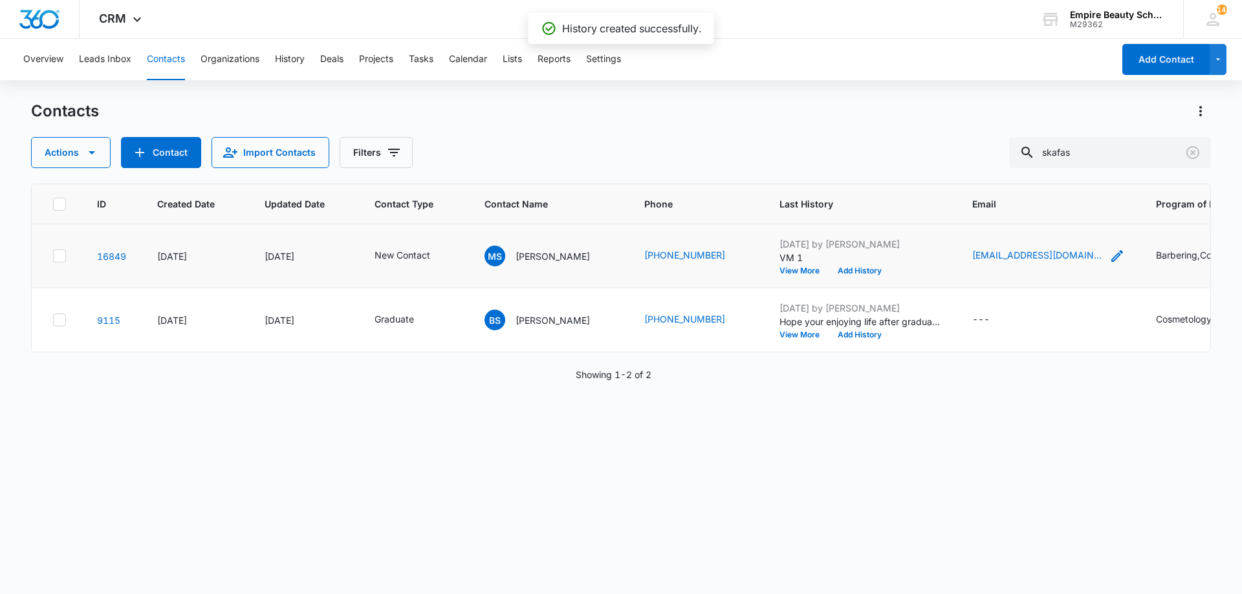
click at [1109, 253] on icon "Email - mikaylamskafas@gmail.com - Select to Edit Field" at bounding box center [1117, 256] width 16 height 16
click at [1021, 176] on input "[EMAIL_ADDRESS][DOMAIN_NAME]" at bounding box center [1033, 173] width 163 height 31
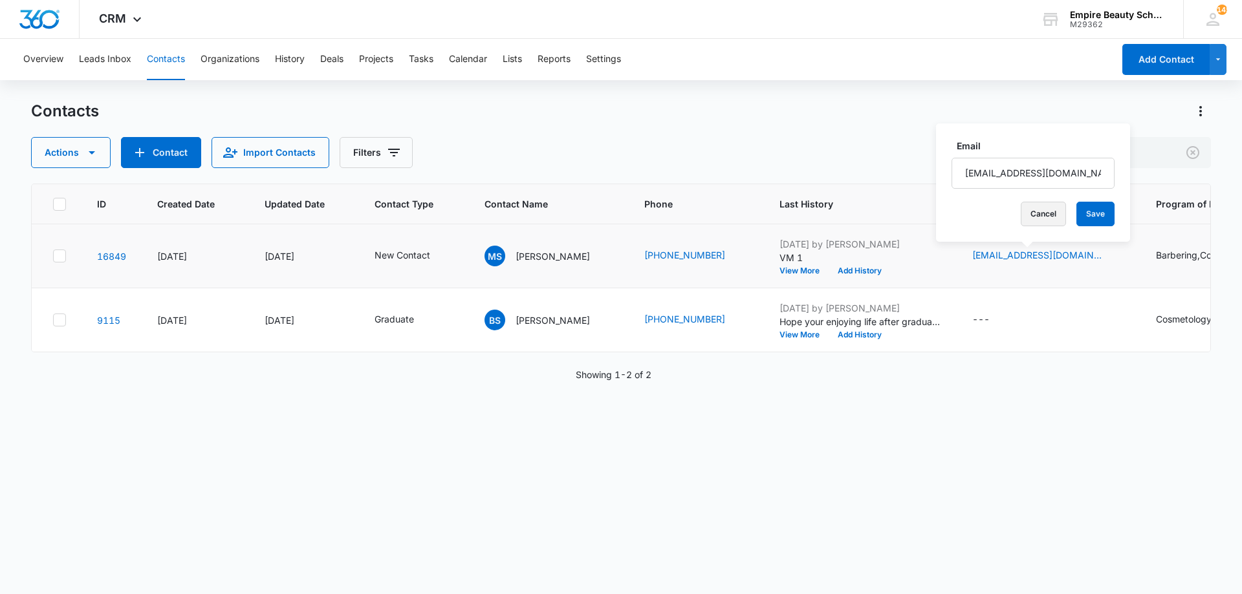
click at [1032, 214] on button "Cancel" at bounding box center [1043, 214] width 45 height 25
drag, startPoint x: 1173, startPoint y: 148, endPoint x: 1185, endPoint y: 149, distance: 11.7
click at [1175, 148] on input "skafas" at bounding box center [1110, 152] width 202 height 31
click at [1188, 149] on icon "Clear" at bounding box center [1193, 153] width 16 height 16
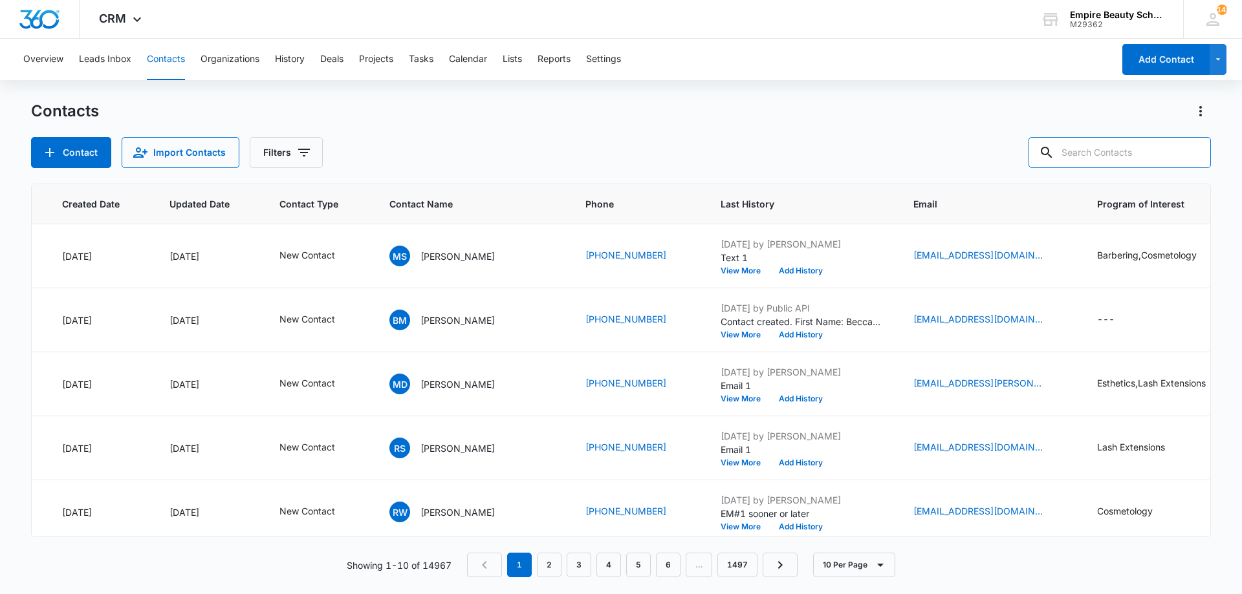
scroll to position [0, 112]
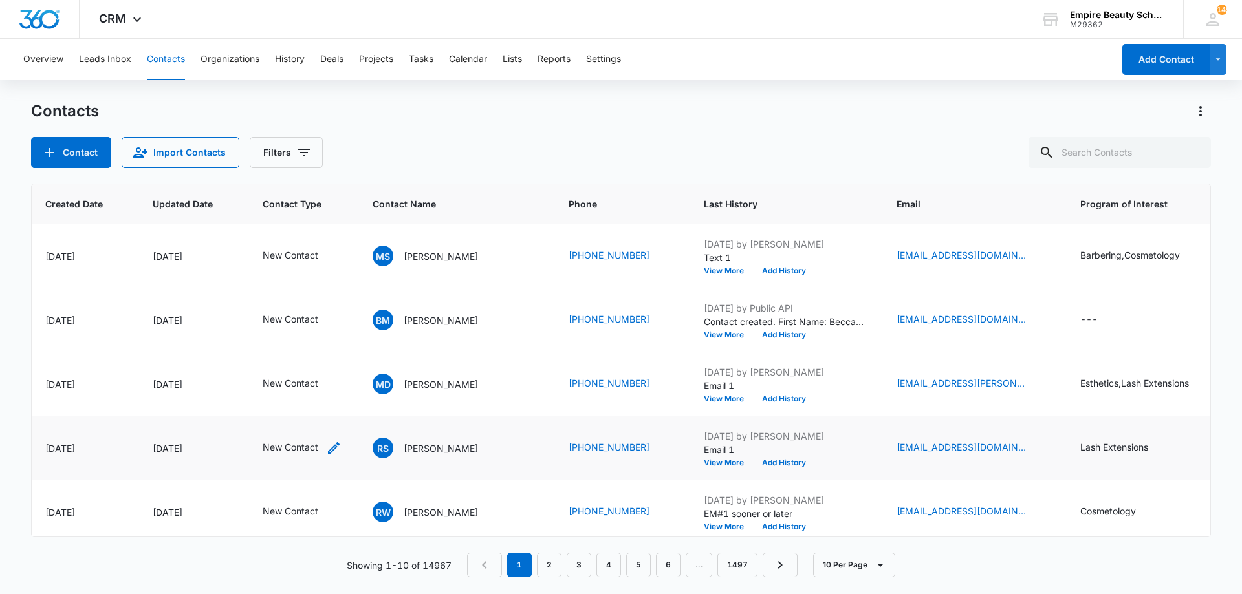
click at [332, 444] on icon "Contact Type - New Contact - Select to Edit Field" at bounding box center [334, 449] width 16 height 16
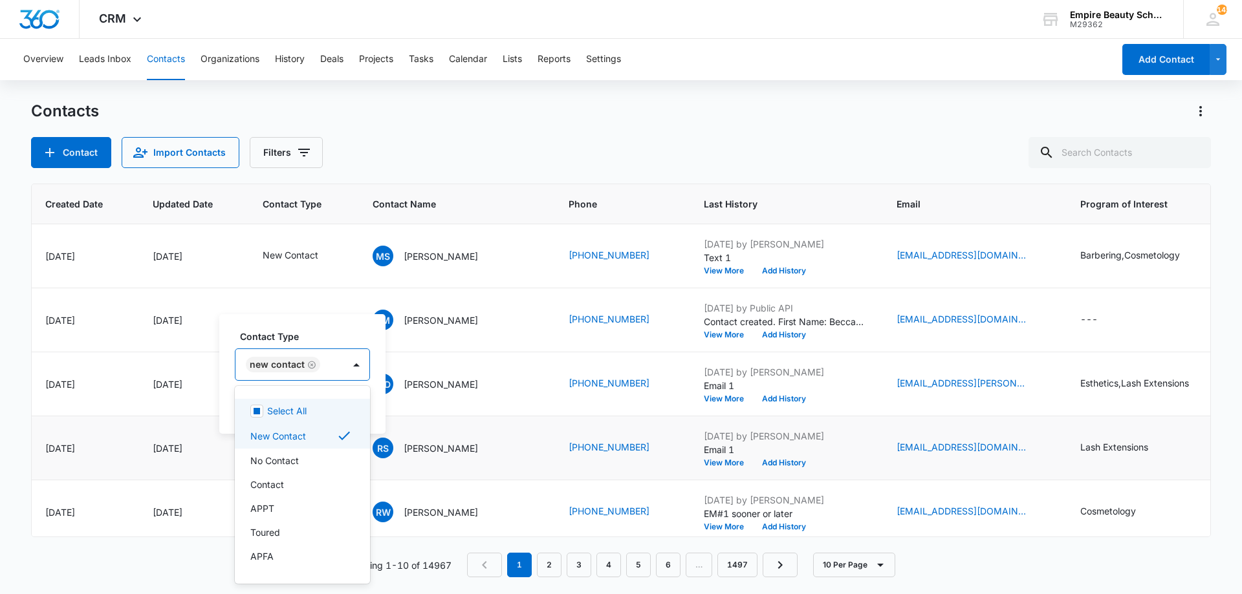
click at [336, 368] on div "New Contact" at bounding box center [289, 364] width 108 height 31
click at [287, 486] on div "Contact" at bounding box center [301, 485] width 102 height 14
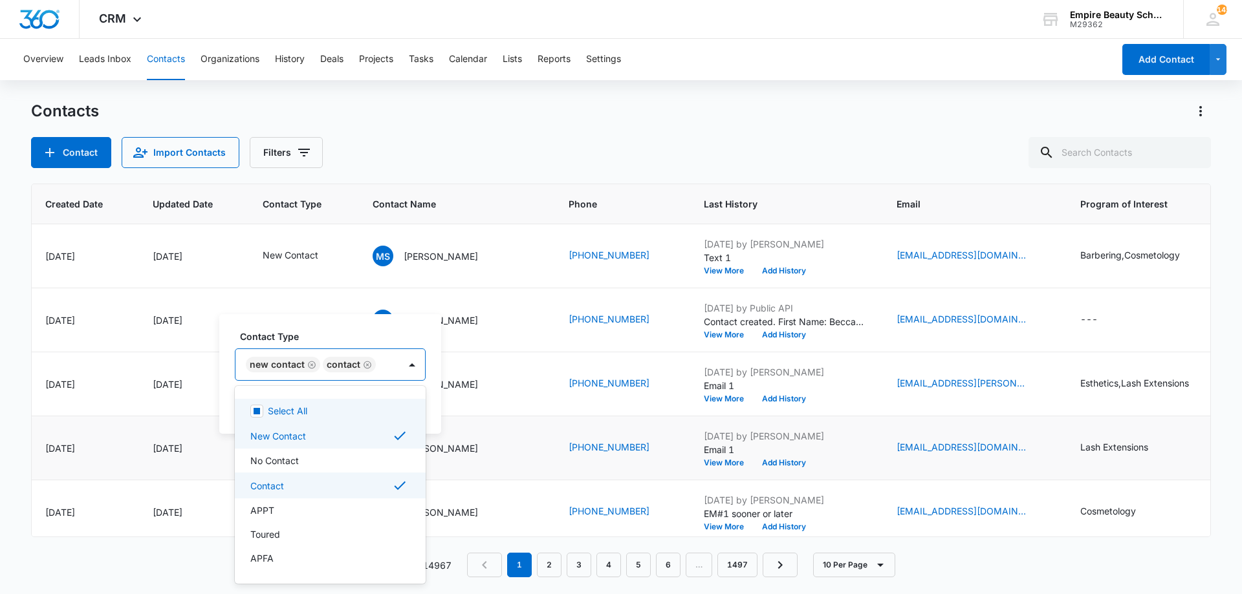
click at [316, 347] on div "Contact Type option Contact, selected. 16 results available. Use Up and Down to…" at bounding box center [330, 355] width 191 height 51
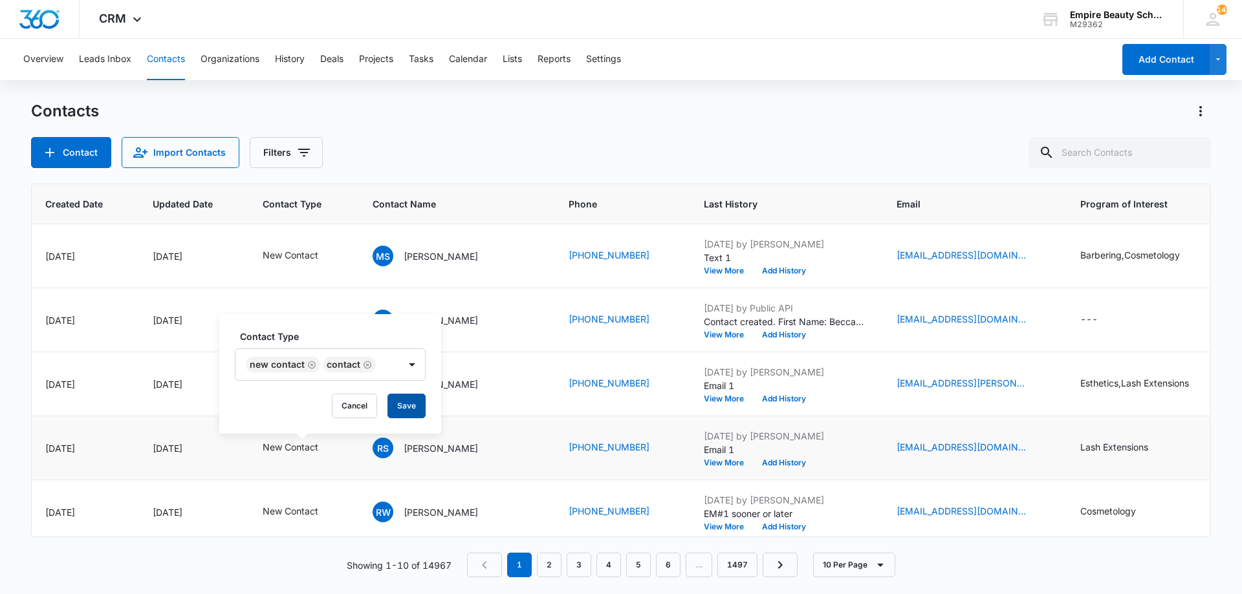
click at [398, 408] on button "Save" at bounding box center [406, 406] width 38 height 25
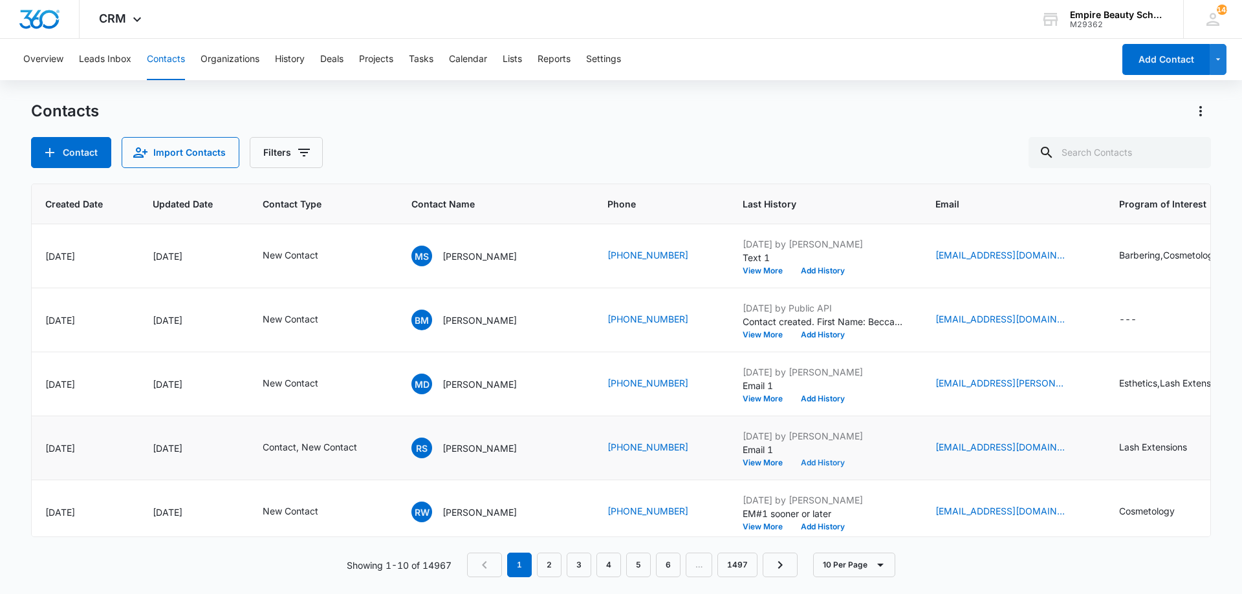
scroll to position [299, 112]
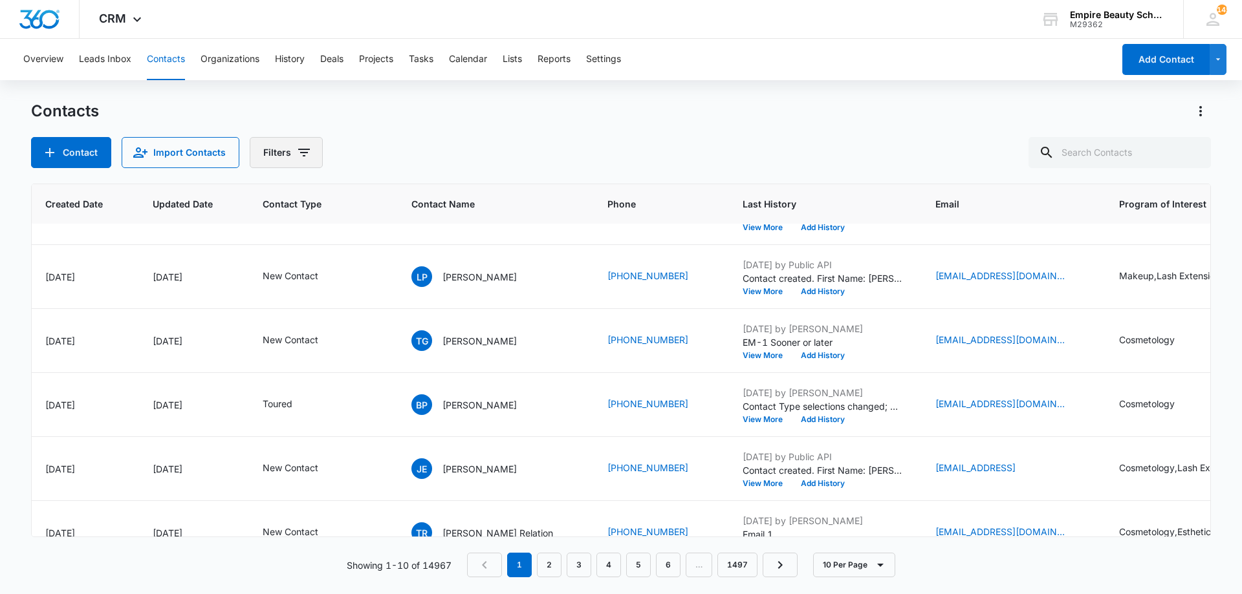
click at [278, 147] on button "Filters" at bounding box center [286, 152] width 73 height 31
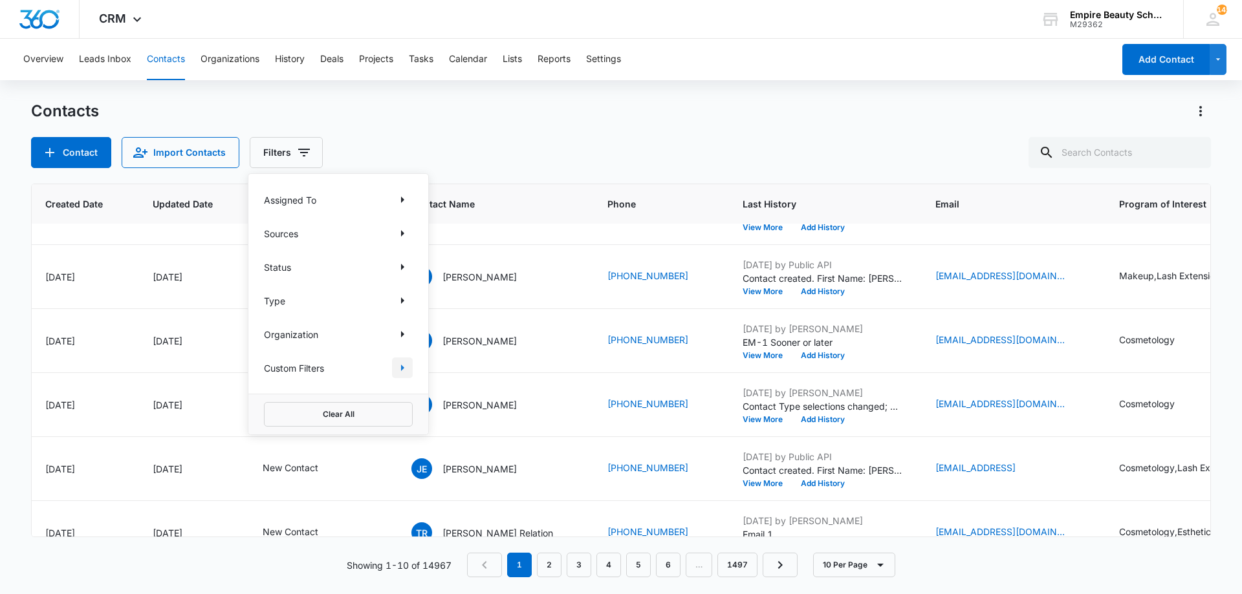
click at [408, 368] on icon "Show Custom Filters filters" at bounding box center [403, 368] width 16 height 16
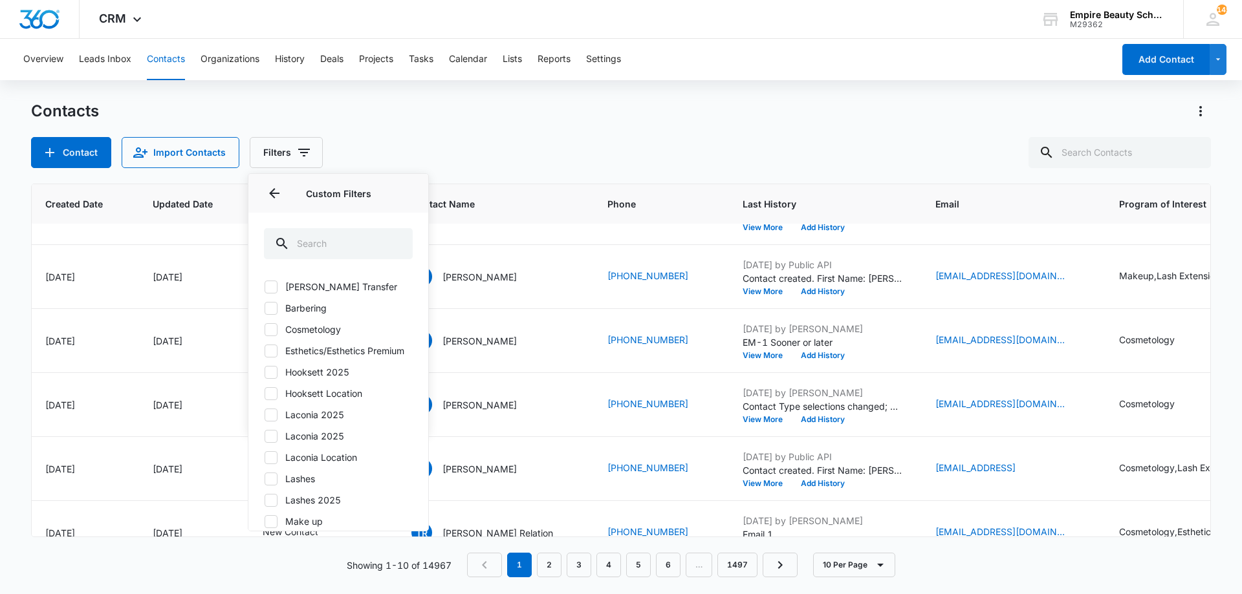
click at [336, 379] on label "Hooksett 2025" at bounding box center [338, 372] width 149 height 14
click at [265, 373] on input "Hooksett 2025" at bounding box center [264, 372] width 1 height 1
checkbox input "true"
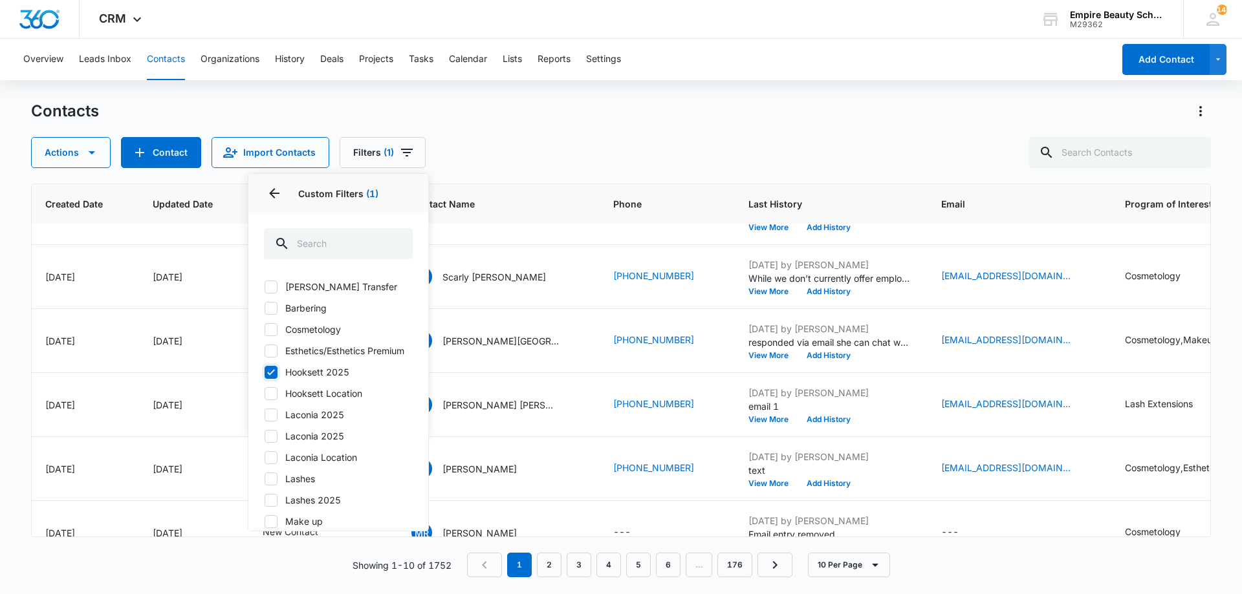
scroll to position [0, 112]
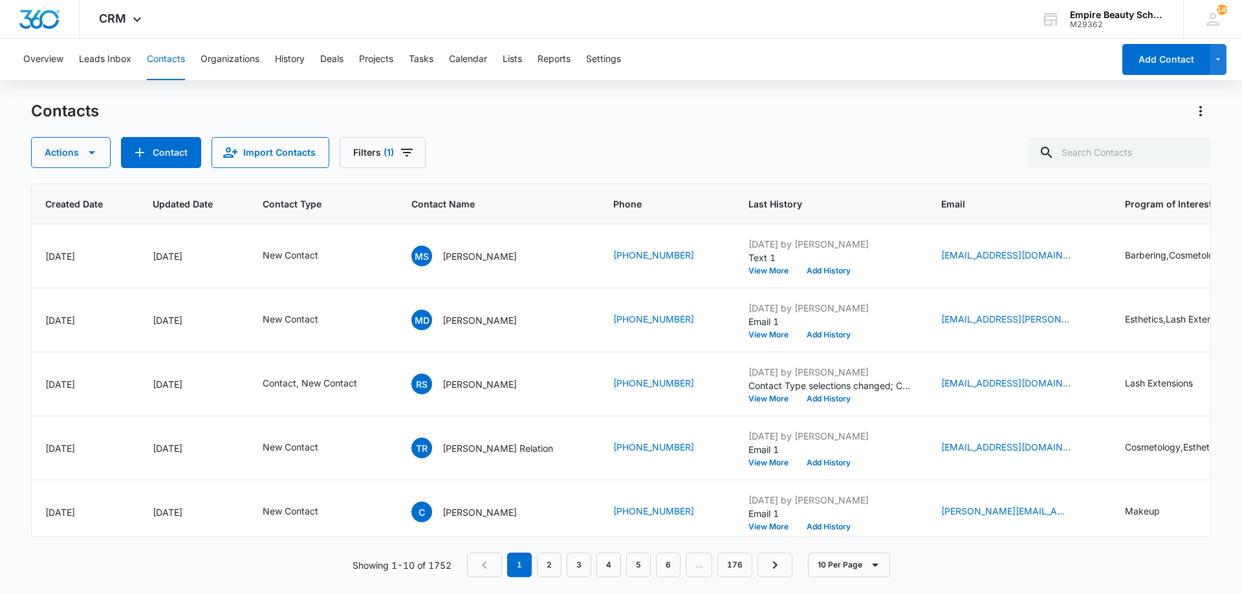
click at [521, 140] on div "Actions Contact Import Contacts Filters (1)" at bounding box center [621, 152] width 1180 height 31
click at [798, 397] on button "Add History" at bounding box center [829, 399] width 62 height 8
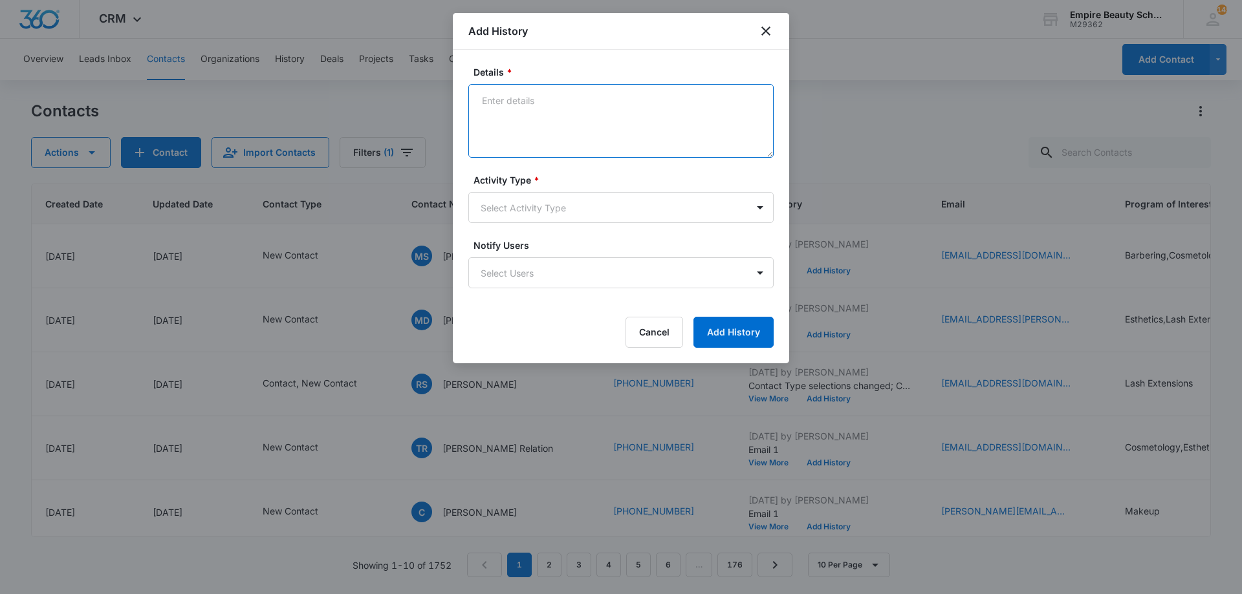
click at [668, 155] on textarea "Details *" at bounding box center [620, 121] width 305 height 74
click at [627, 96] on textarea "Not currently licensed but is interseted in EST" at bounding box center [620, 121] width 305 height 74
click at [697, 102] on textarea "Not currently licensed but is interested in EST" at bounding box center [620, 121] width 305 height 74
click at [760, 102] on textarea "Not currently licensed but is interested in EST. This is something" at bounding box center [620, 121] width 305 height 74
click at [756, 105] on textarea "Not currently licensed but is interested in EST. This is something" at bounding box center [620, 121] width 305 height 74
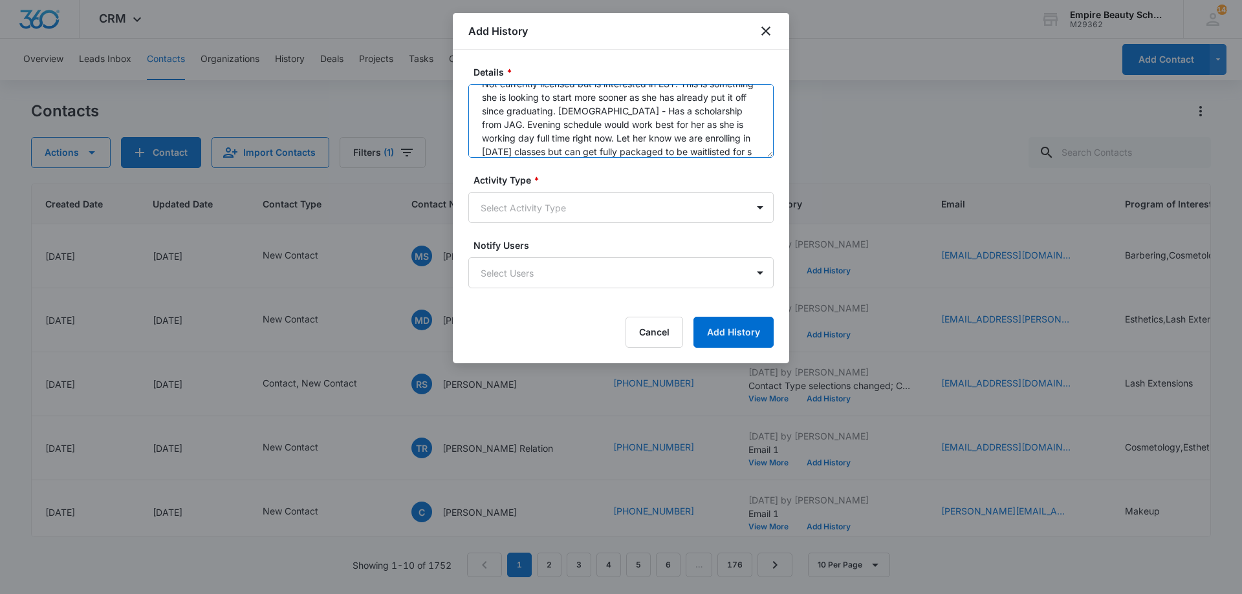
scroll to position [30, 0]
click at [558, 151] on textarea "Not currently licensed but is interested in EST. This is something she is looki…" at bounding box center [620, 121] width 305 height 74
click at [651, 132] on textarea "Not currently licensed but is interested in EST. This is something she is looki…" at bounding box center [620, 121] width 305 height 74
click at [583, 140] on textarea "Not currently licensed but is interested in EST. This is something she is looki…" at bounding box center [620, 121] width 305 height 74
click at [699, 154] on textarea "Not currently licensed but is interested in EST. This is something she is looki…" at bounding box center [620, 121] width 305 height 74
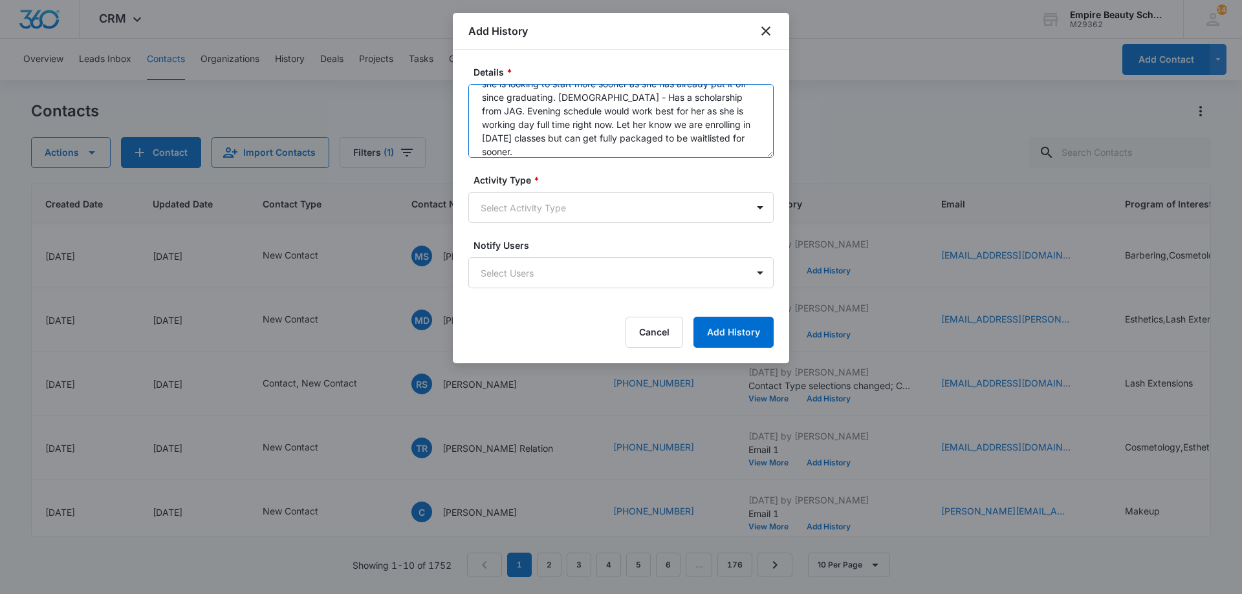
click at [625, 142] on textarea "Not currently licensed but is interested in EST. This is something she is looki…" at bounding box center [620, 121] width 305 height 74
click at [585, 153] on textarea "Not currently licensed but is interested in EST. This is something she is looki…" at bounding box center [620, 121] width 305 height 74
click at [658, 144] on textarea "Not currently licensed but is interested in EST. This is something she is looki…" at bounding box center [620, 121] width 305 height 74
click at [655, 149] on textarea "Not currently licensed but is interested in EST. This is something she is looki…" at bounding box center [620, 121] width 305 height 74
type textarea "Not currently licensed but is interested in EST. This is something she is looki…"
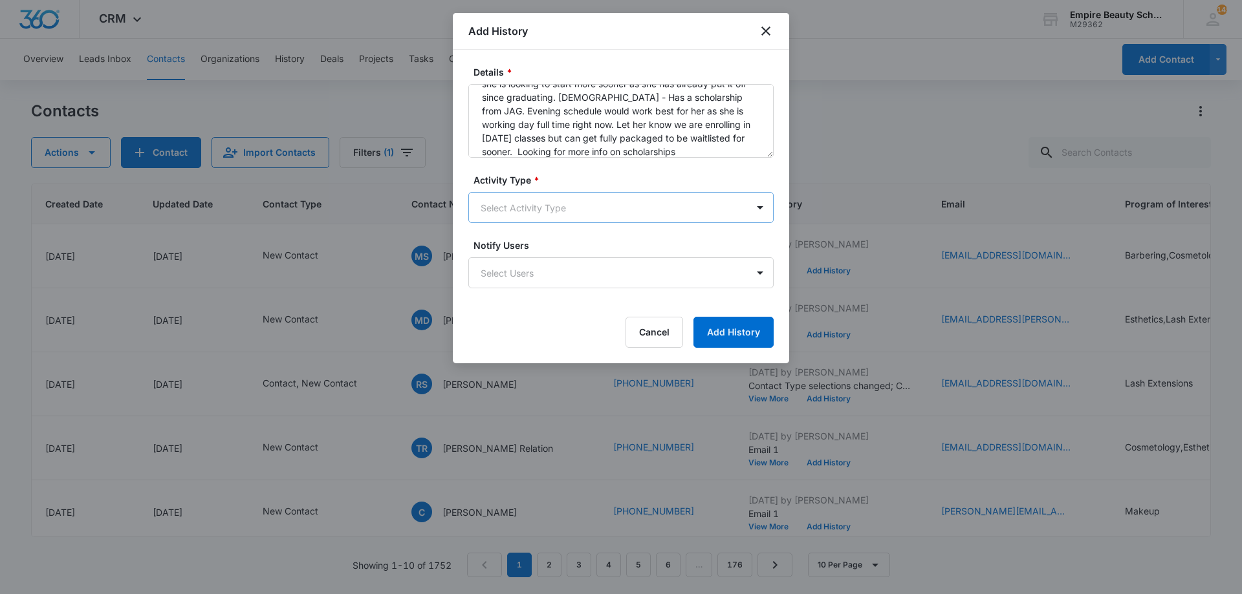
click at [535, 202] on body "CRM Apps Forms CRM Email Shop Payments POS Files Brand Settings Empire Beauty S…" at bounding box center [621, 297] width 1242 height 594
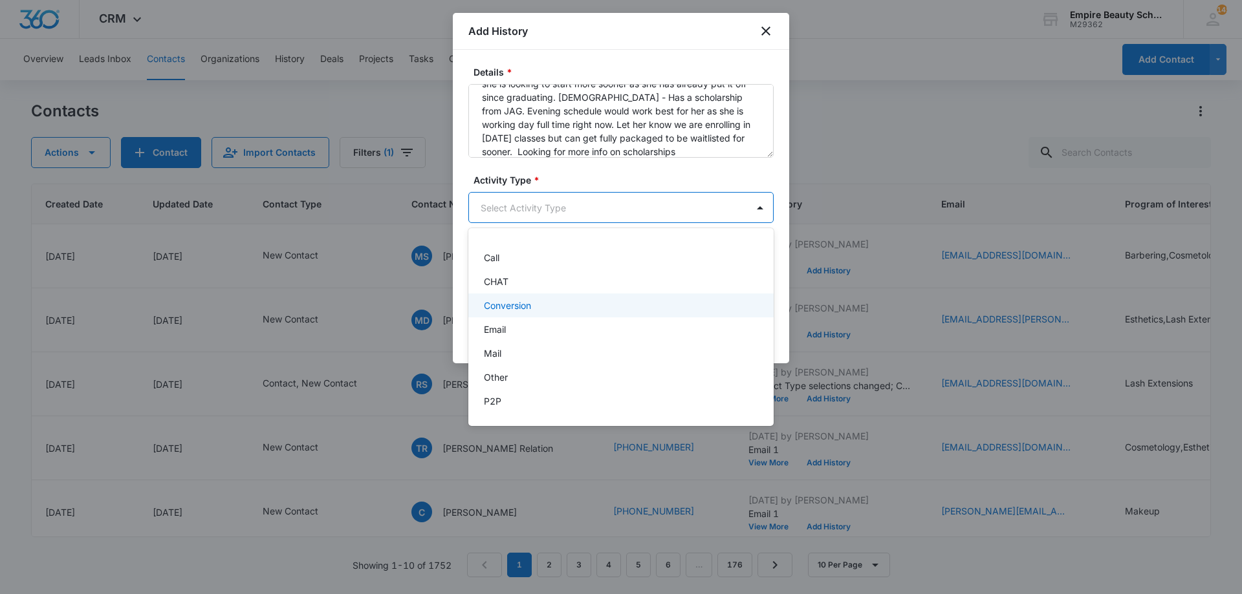
scroll to position [0, 0]
click at [507, 279] on div "Call" at bounding box center [620, 277] width 272 height 14
click at [501, 131] on div at bounding box center [621, 297] width 1242 height 594
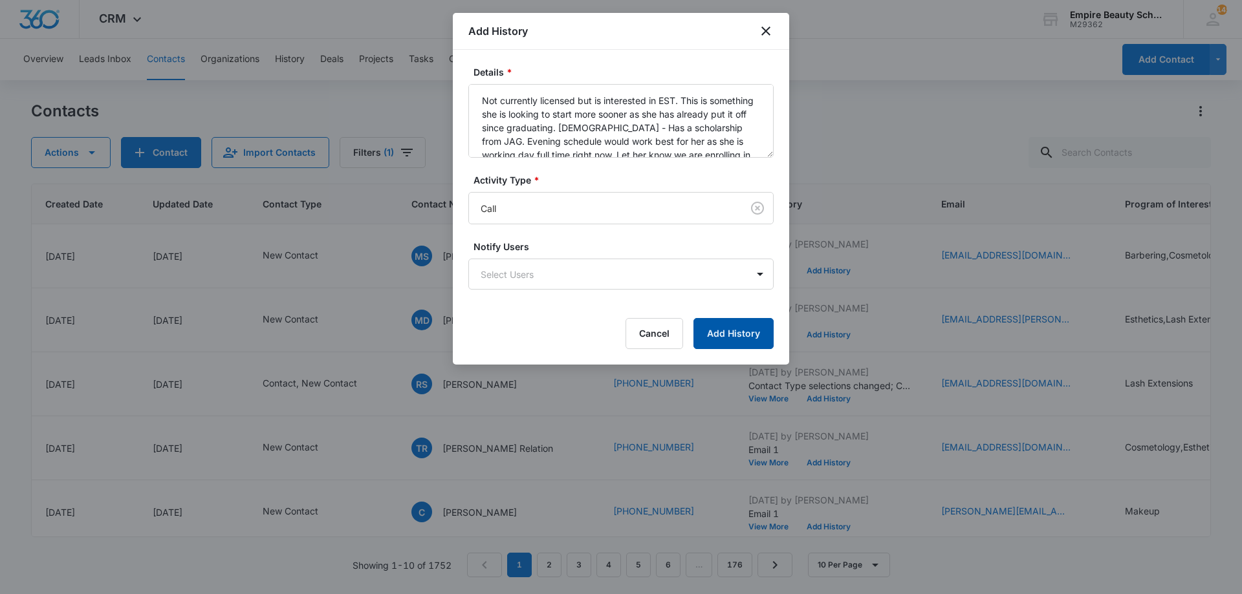
click at [730, 336] on button "Add History" at bounding box center [733, 333] width 80 height 31
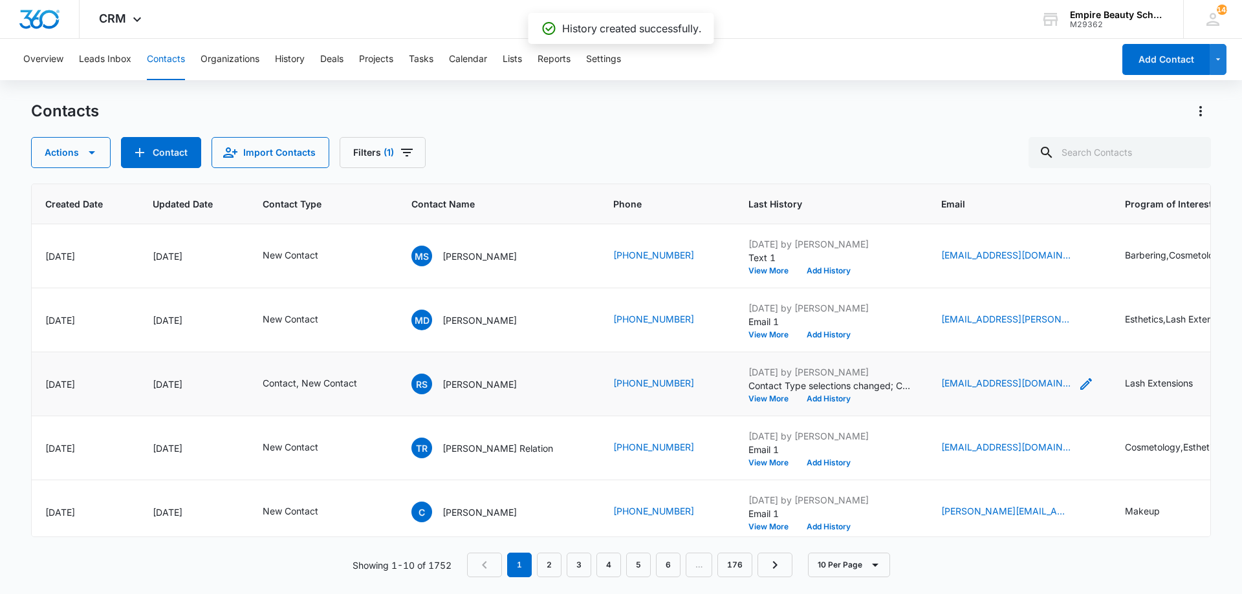
click at [1010, 383] on div "rocheli061@gmail.com" at bounding box center [1017, 384] width 153 height 16
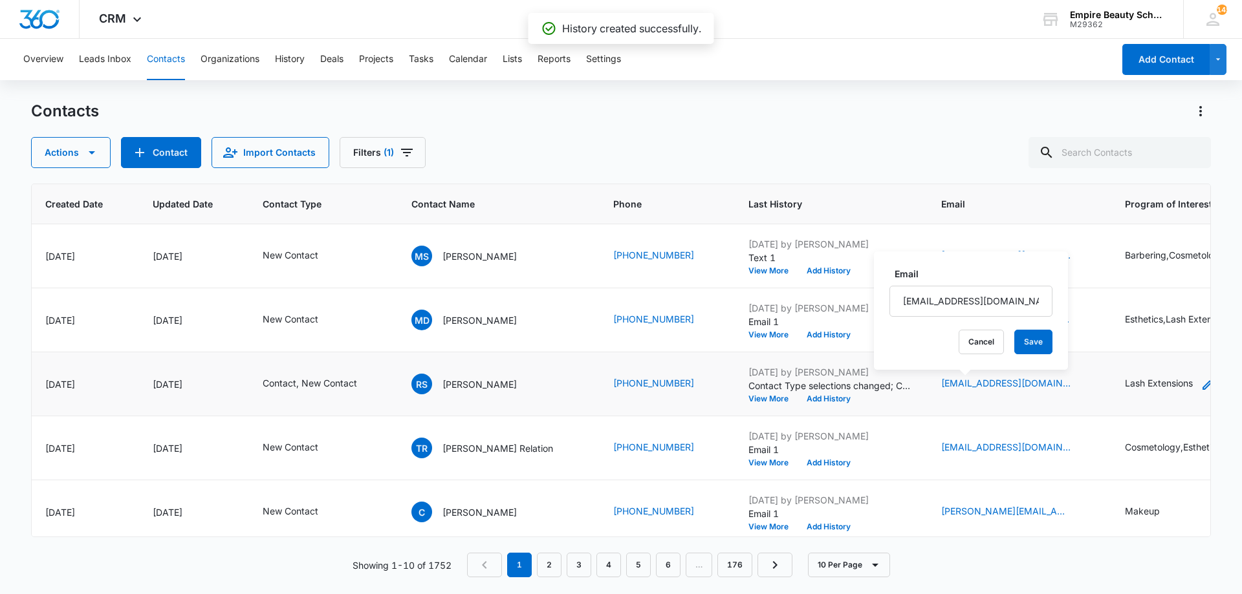
click at [1201, 384] on icon "Program of Interest - Lash Extensions - Select to Edit Field" at bounding box center [1209, 384] width 16 height 16
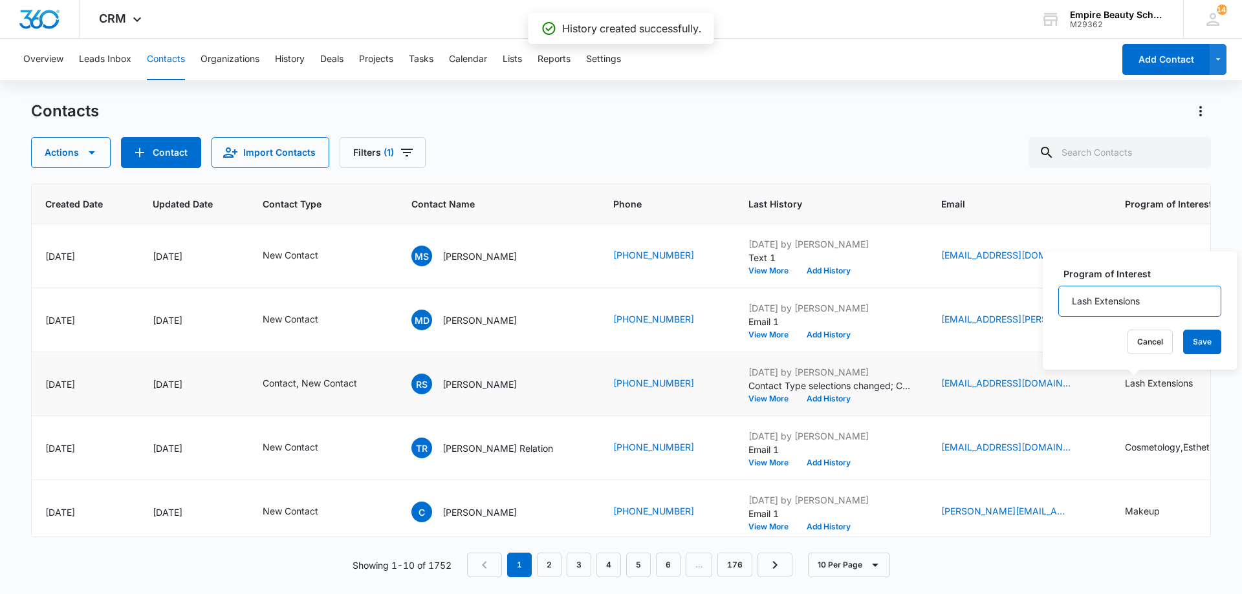
click at [1071, 301] on input "Lash Extensions" at bounding box center [1139, 301] width 163 height 31
type input "Esthetics, Lash Extensions"
click at [1202, 347] on button "Save" at bounding box center [1202, 342] width 38 height 25
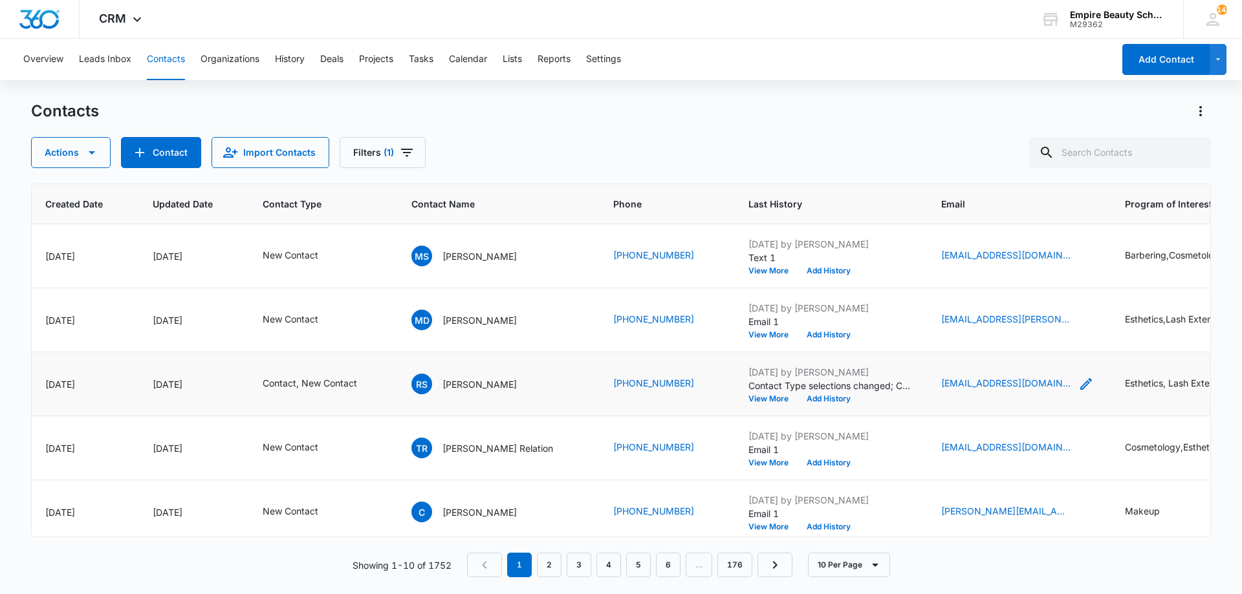
click at [1078, 379] on icon "Email - rocheli061@gmail.com - Select to Edit Field" at bounding box center [1086, 384] width 16 height 16
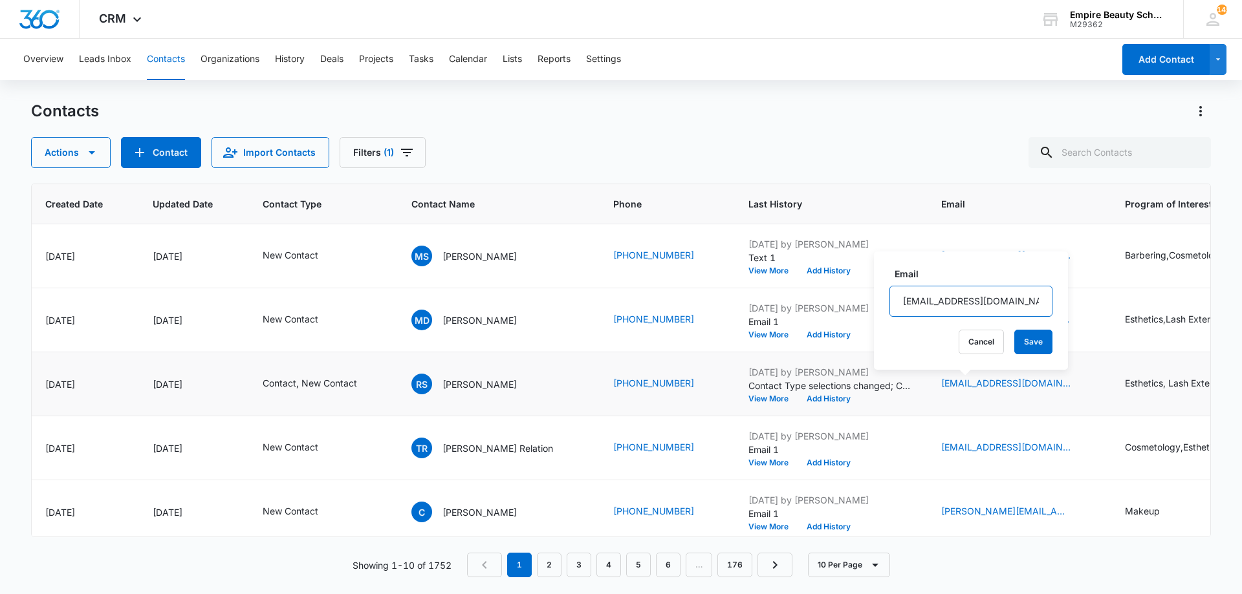
click at [963, 310] on input "rocheli061@gmail.com" at bounding box center [970, 301] width 163 height 31
click at [963, 310] on input "rocheli061@ .com" at bounding box center [970, 301] width 163 height 31
drag, startPoint x: 963, startPoint y: 310, endPoint x: 919, endPoint y: 305, distance: 44.2
click at [919, 305] on input "rocheli061@ .com" at bounding box center [970, 301] width 163 height 31
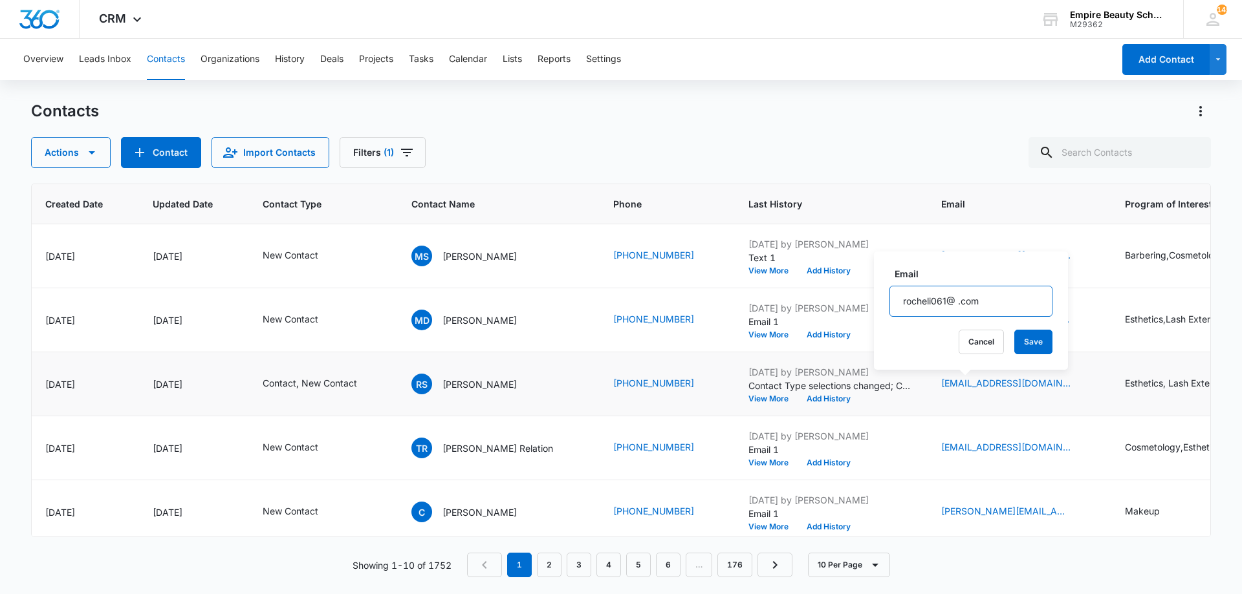
click at [1021, 307] on input "rocheli061@ .com" at bounding box center [970, 301] width 163 height 31
drag, startPoint x: 1021, startPoint y: 307, endPoint x: 1007, endPoint y: 319, distance: 18.4
click at [1021, 307] on input "rocheli061@ .com" at bounding box center [970, 301] width 163 height 31
type input "rocheli061@ .com"
click at [979, 338] on button "Cancel" at bounding box center [981, 342] width 45 height 25
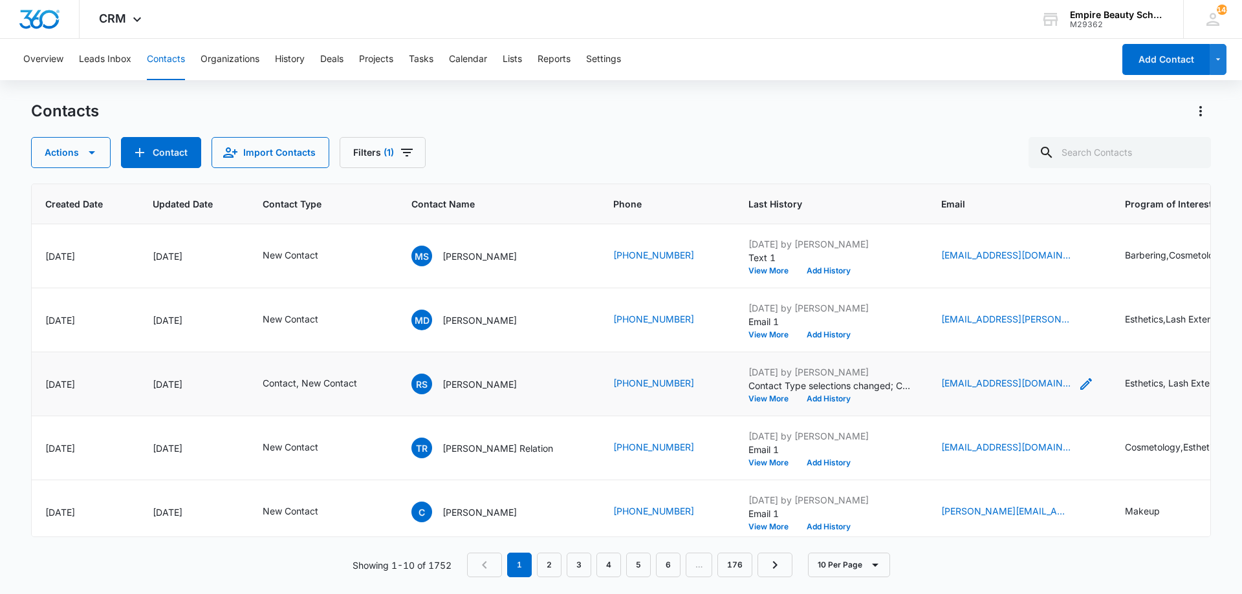
click at [1078, 384] on icon "Email - rocheli061@gmail.com - Select to Edit Field" at bounding box center [1086, 384] width 16 height 16
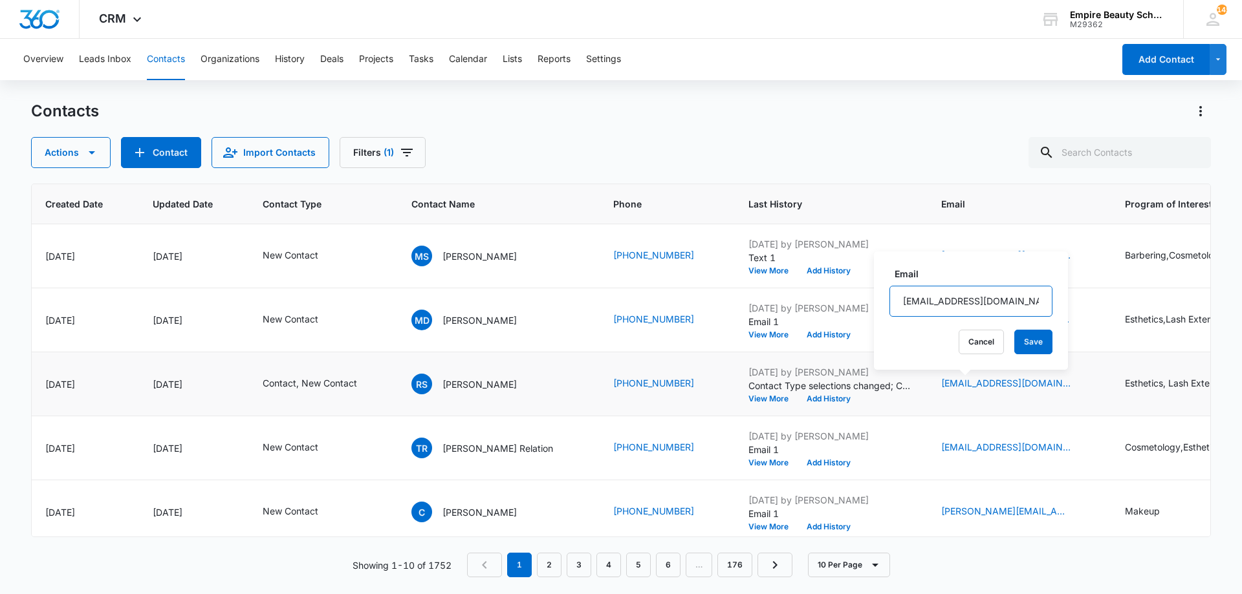
click at [972, 310] on input "rocheli061@gmail.com" at bounding box center [970, 301] width 163 height 31
click at [799, 270] on button "Add History" at bounding box center [829, 271] width 62 height 8
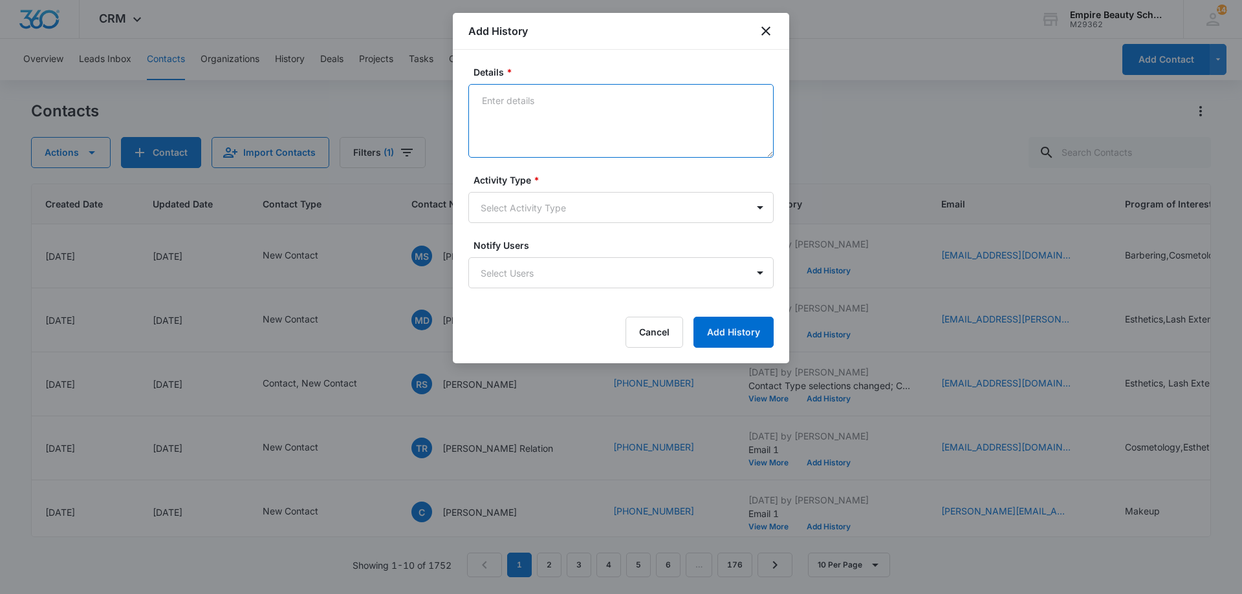
click at [624, 125] on textarea "Details *" at bounding box center [620, 121] width 305 height 74
type textarea "Email 1"
click at [598, 208] on body "CRM Apps Forms CRM Email Shop Payments POS Files Brand Settings Empire Beauty S…" at bounding box center [621, 297] width 1242 height 594
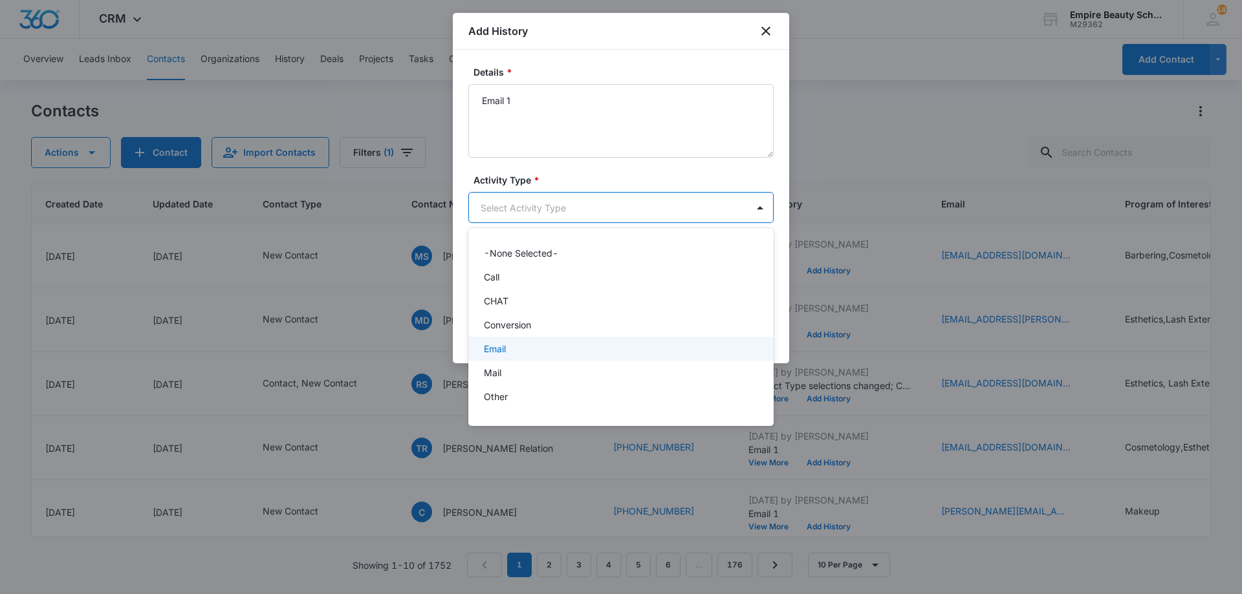
click at [546, 353] on div "Email" at bounding box center [620, 349] width 272 height 14
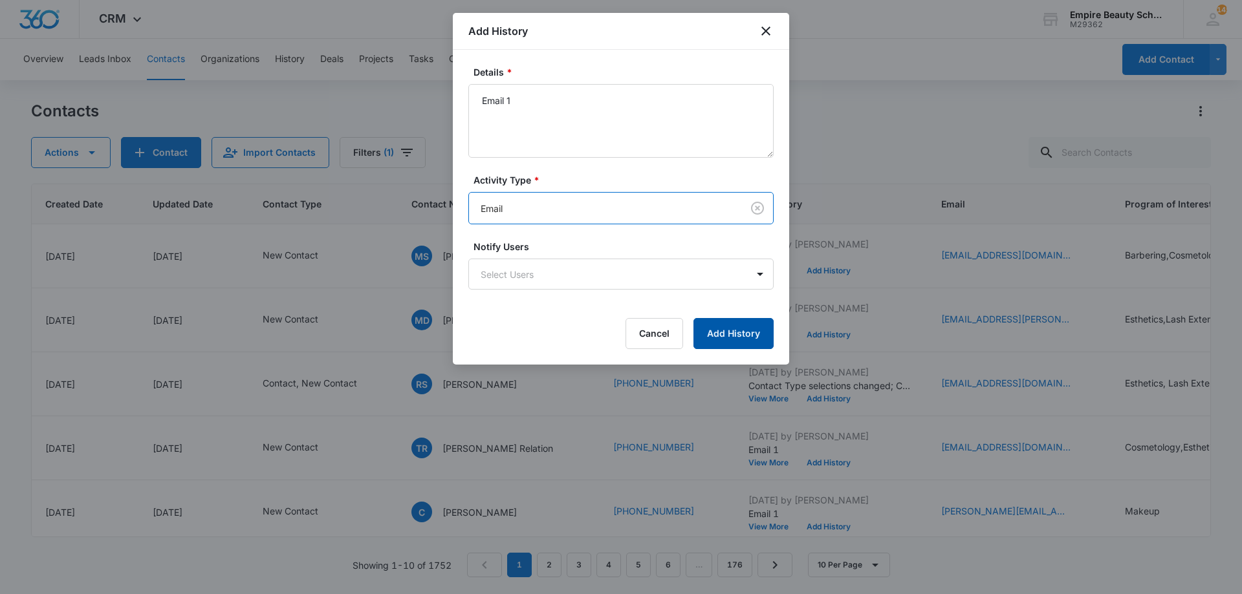
click at [739, 336] on button "Add History" at bounding box center [733, 333] width 80 height 31
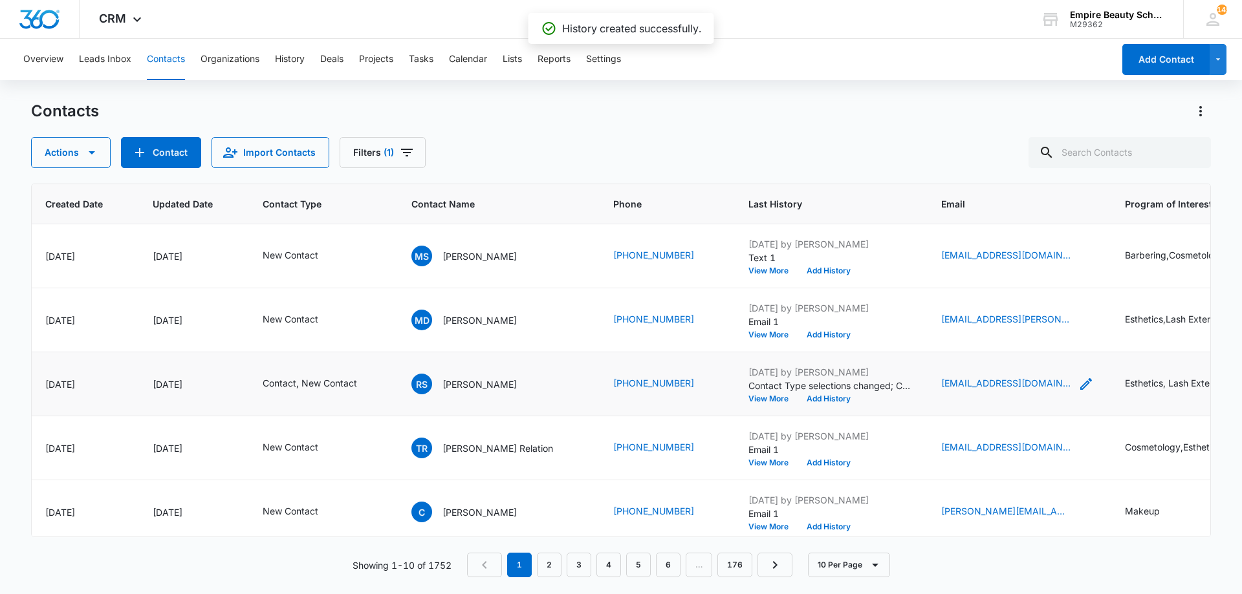
click at [1080, 384] on icon "Email - rocheli061@gmail.com - Select to Edit Field" at bounding box center [1086, 384] width 12 height 12
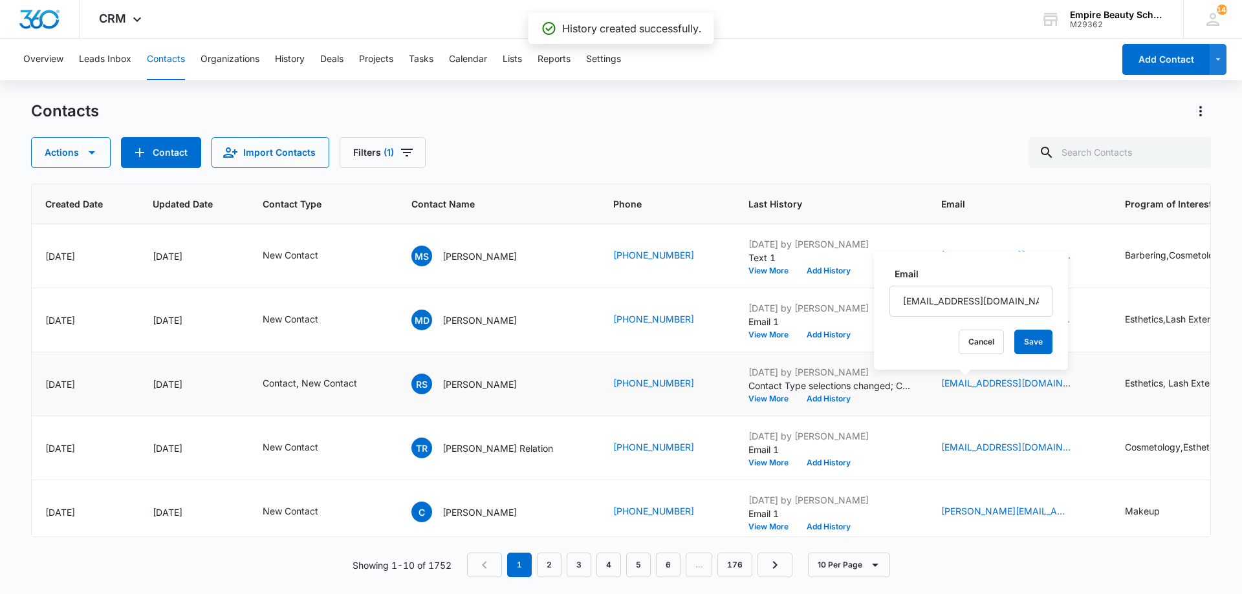
click at [979, 323] on div "Email rocheli061@gmail.com Cancel Save" at bounding box center [971, 311] width 194 height 118
click at [975, 309] on input "rocheli061@gmail.com" at bounding box center [970, 301] width 163 height 31
type input "rocheli061@ .com"
click at [975, 309] on input "rocheli061@ .com" at bounding box center [970, 301] width 163 height 31
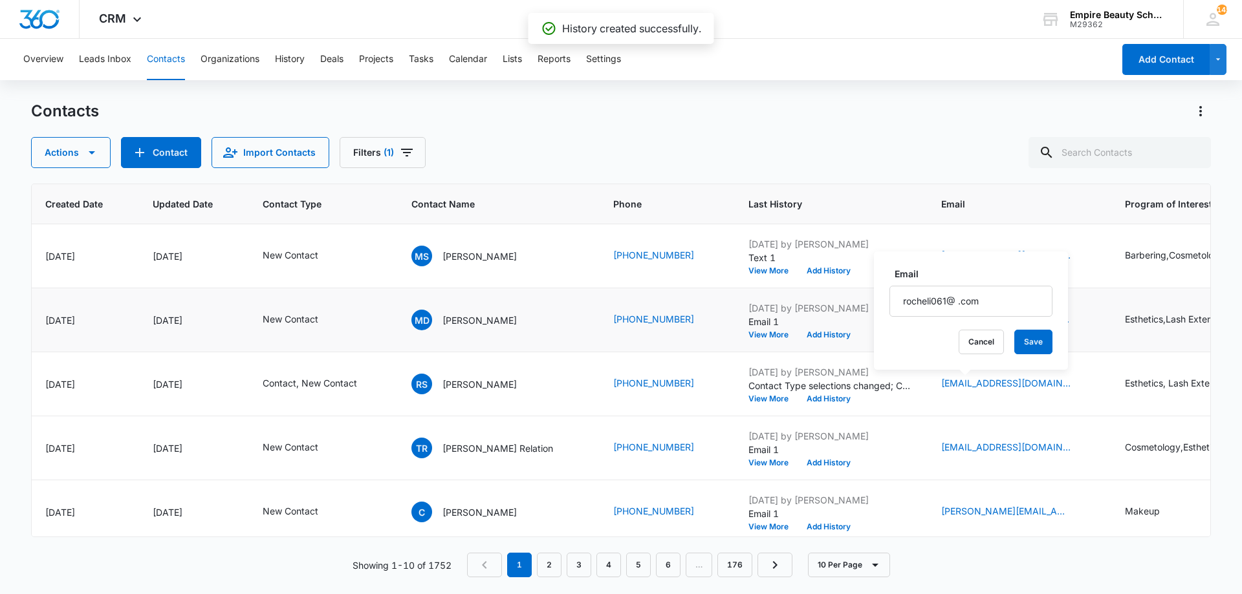
drag, startPoint x: 975, startPoint y: 309, endPoint x: 871, endPoint y: 313, distance: 103.6
click at [871, 313] on p "[DATE] by [PERSON_NAME]" at bounding box center [829, 308] width 162 height 14
click at [1078, 386] on icon "Email - rocheli061@gmail.com - Select to Edit Field" at bounding box center [1086, 384] width 16 height 16
click at [968, 304] on input "rocheli061@ .com" at bounding box center [970, 301] width 163 height 31
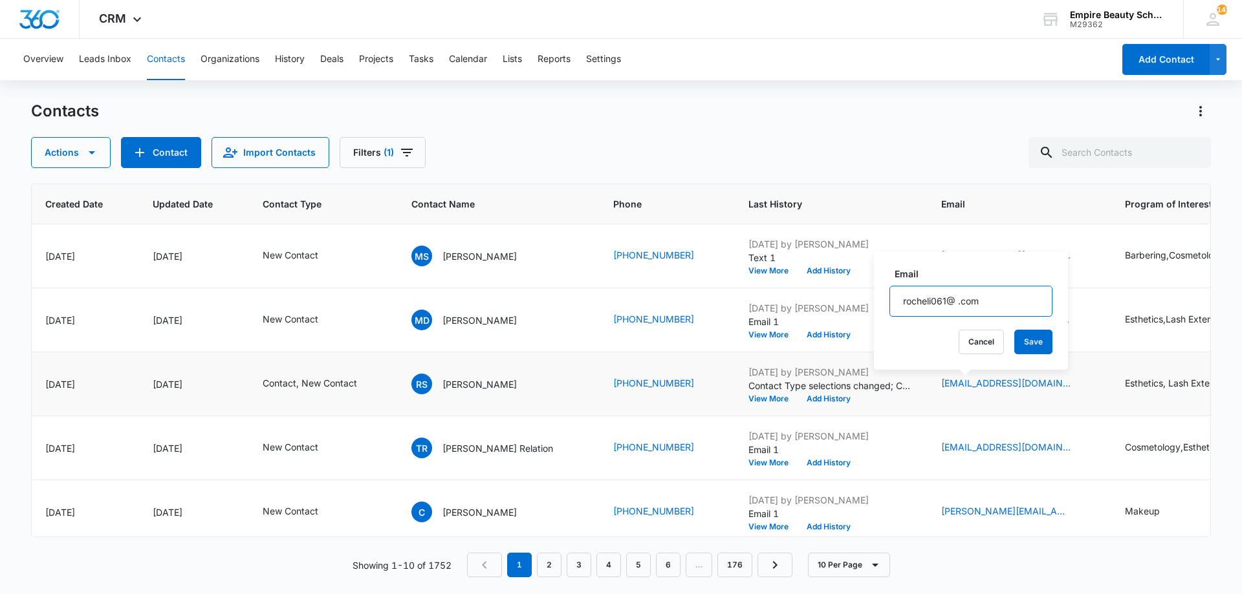
click at [968, 304] on input "rocheli061@ .com" at bounding box center [970, 301] width 163 height 31
click at [972, 338] on button "Cancel" at bounding box center [981, 342] width 45 height 25
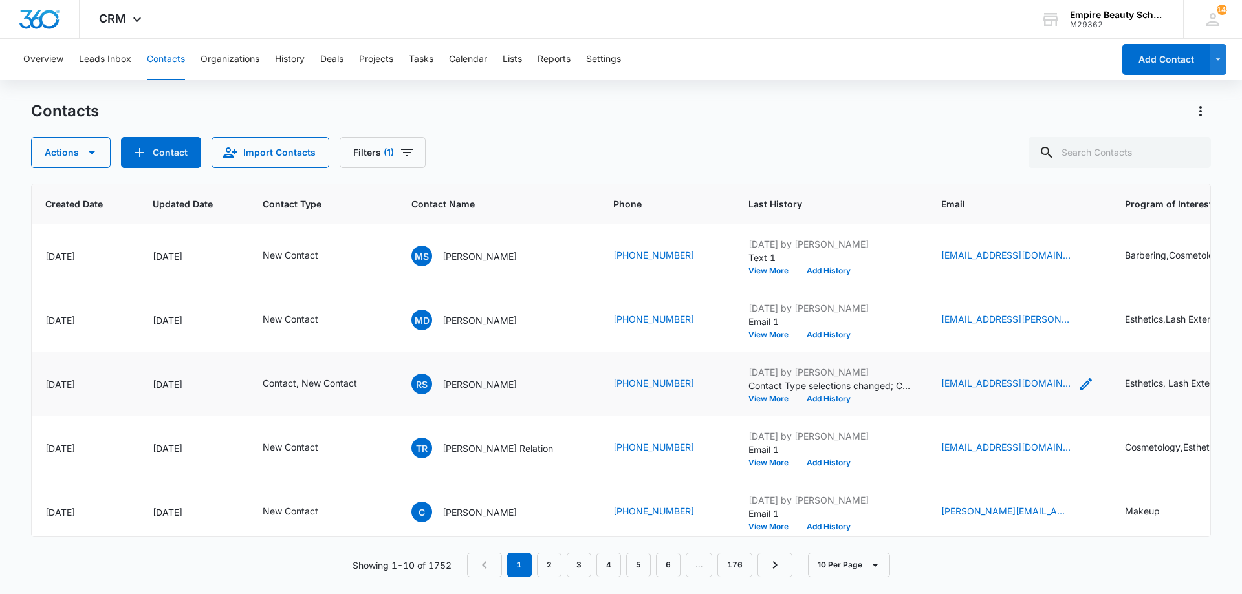
click at [1078, 382] on icon "Email - rocheli061@gmail.com - Select to Edit Field" at bounding box center [1086, 384] width 16 height 16
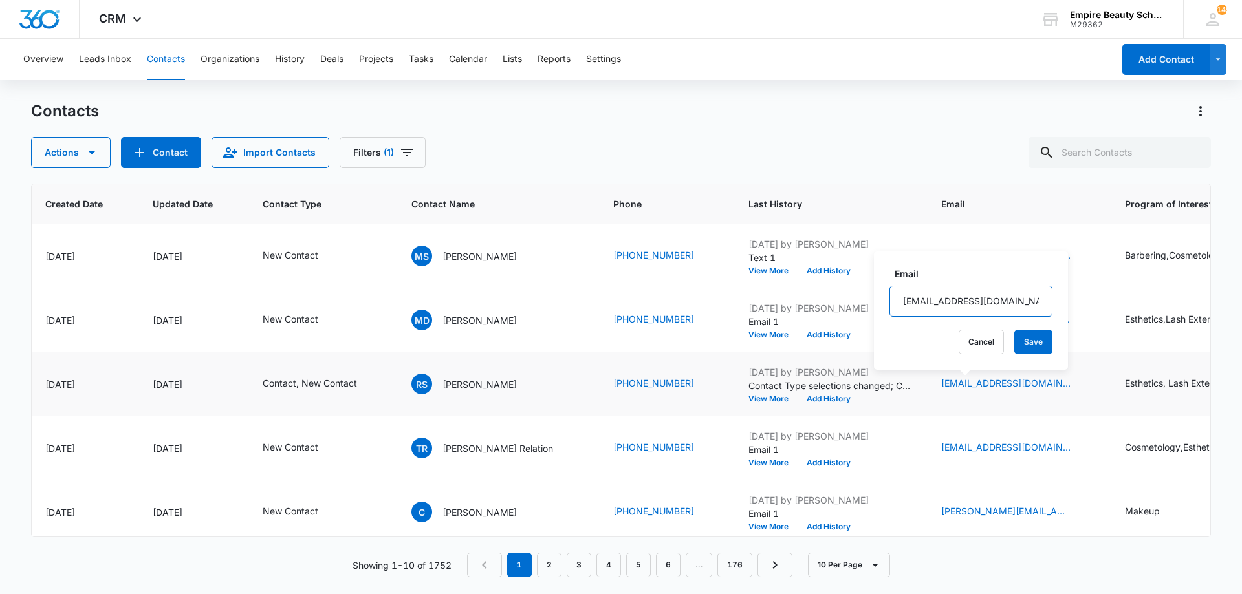
drag, startPoint x: 999, startPoint y: 301, endPoint x: 897, endPoint y: 304, distance: 102.2
click at [897, 304] on input "rocheli061@gmail.com" at bounding box center [970, 301] width 163 height 31
click at [805, 398] on button "Add History" at bounding box center [829, 399] width 62 height 8
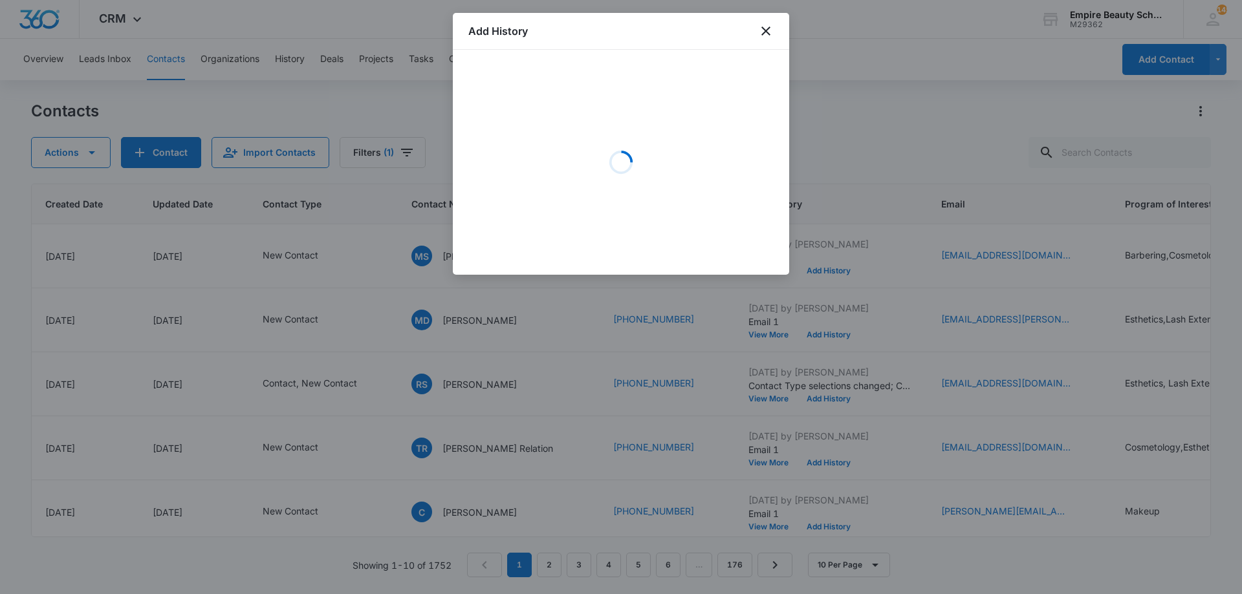
click at [619, 156] on icon "Loading" at bounding box center [621, 162] width 26 height 26
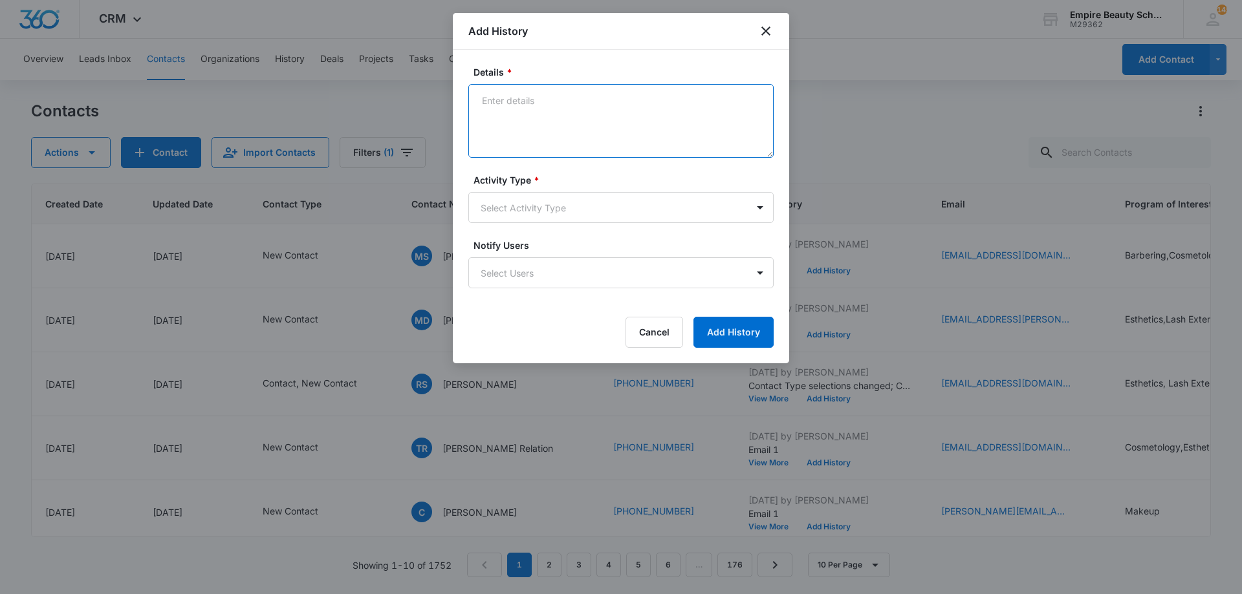
click at [543, 119] on textarea "Details *" at bounding box center [620, 121] width 305 height 74
type textarea "Provided EST 600 and lash flyer, link/code to FAFSA with scholarship opps. Avai…"
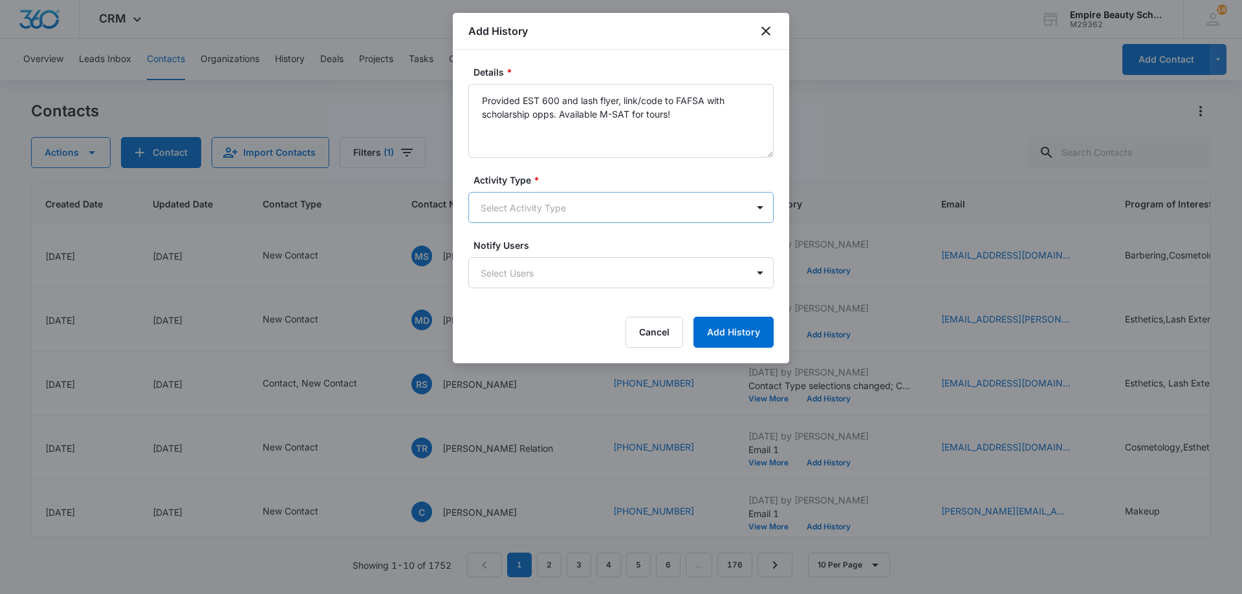
click at [549, 218] on body "CRM Apps Forms CRM Email Shop Payments POS Files Brand Settings Empire Beauty S…" at bounding box center [621, 297] width 1242 height 594
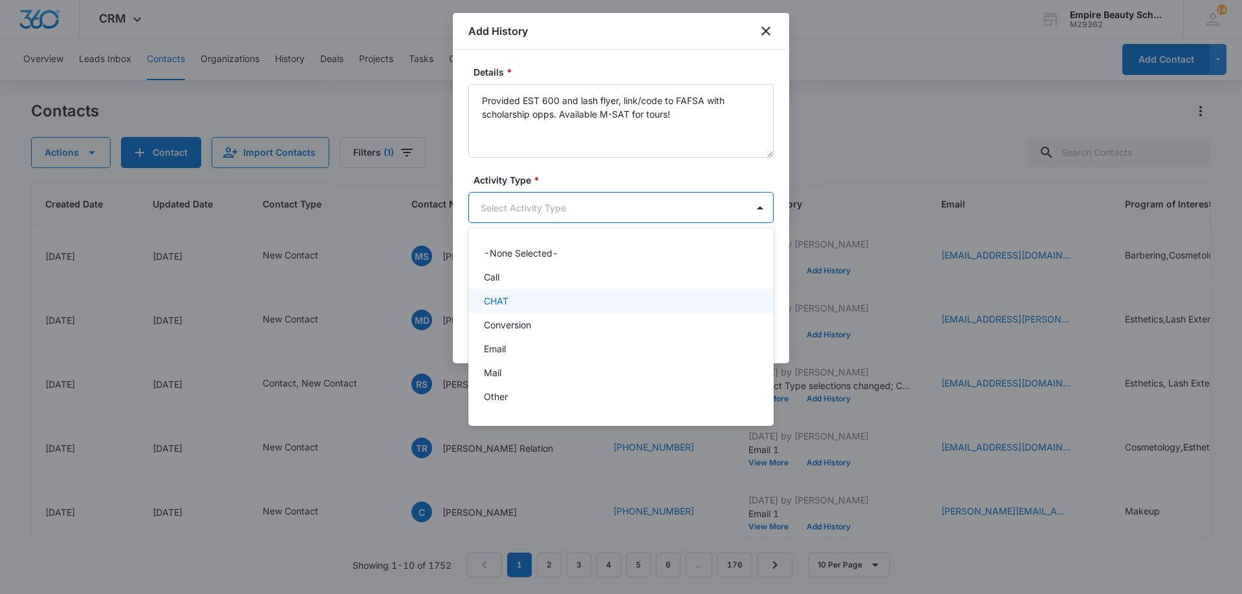
scroll to position [67, 0]
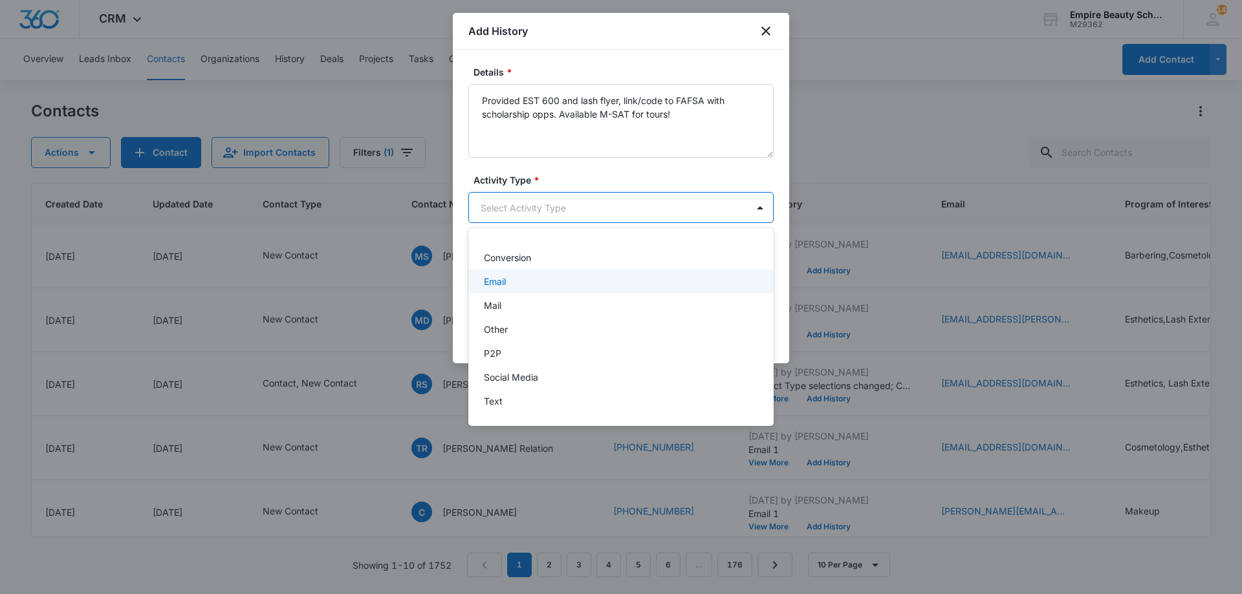
click at [528, 282] on div "Email" at bounding box center [620, 282] width 272 height 14
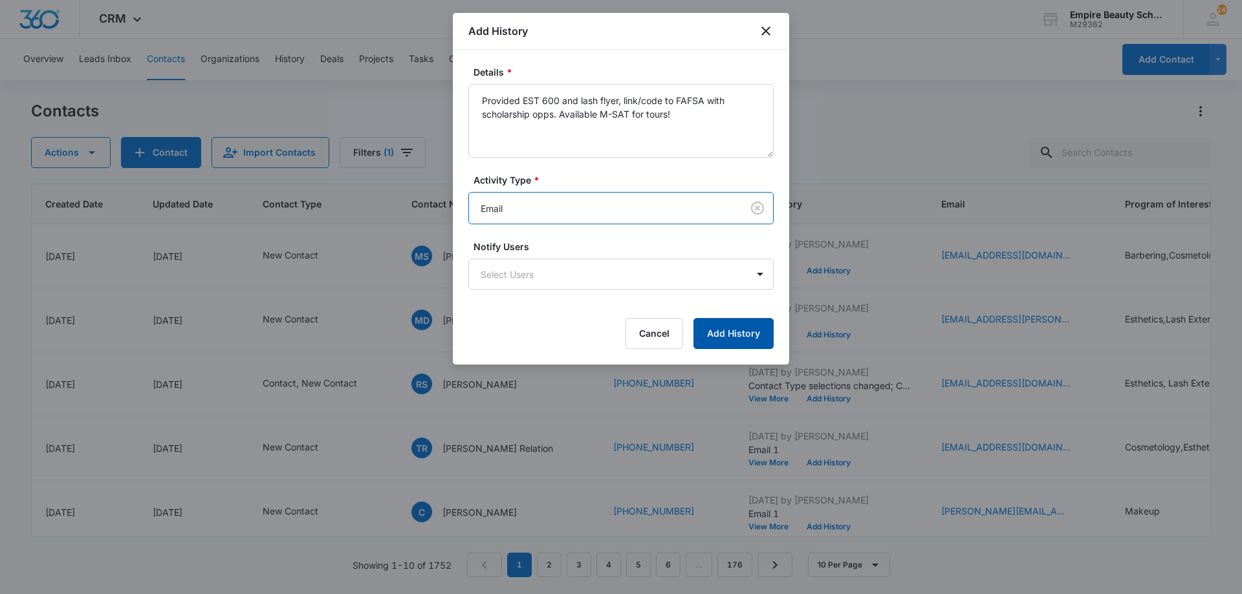
click at [725, 332] on button "Add History" at bounding box center [733, 333] width 80 height 31
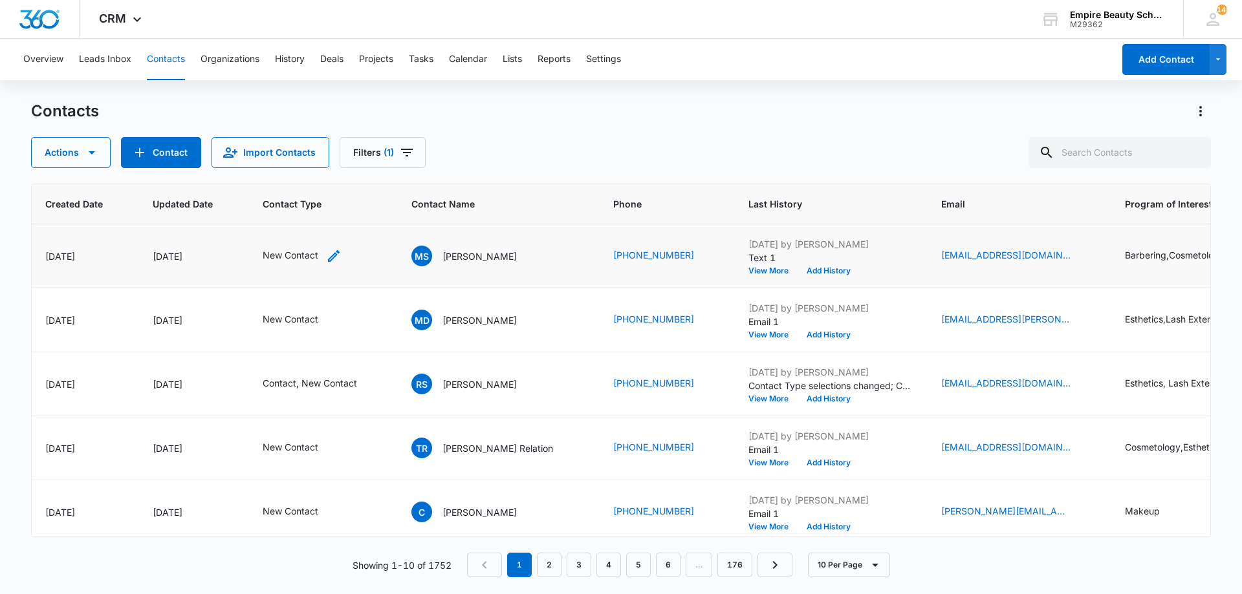
click at [329, 254] on icon "Contact Type - New Contact - Select to Edit Field" at bounding box center [334, 256] width 16 height 16
click at [333, 174] on div "New Contact" at bounding box center [289, 172] width 108 height 31
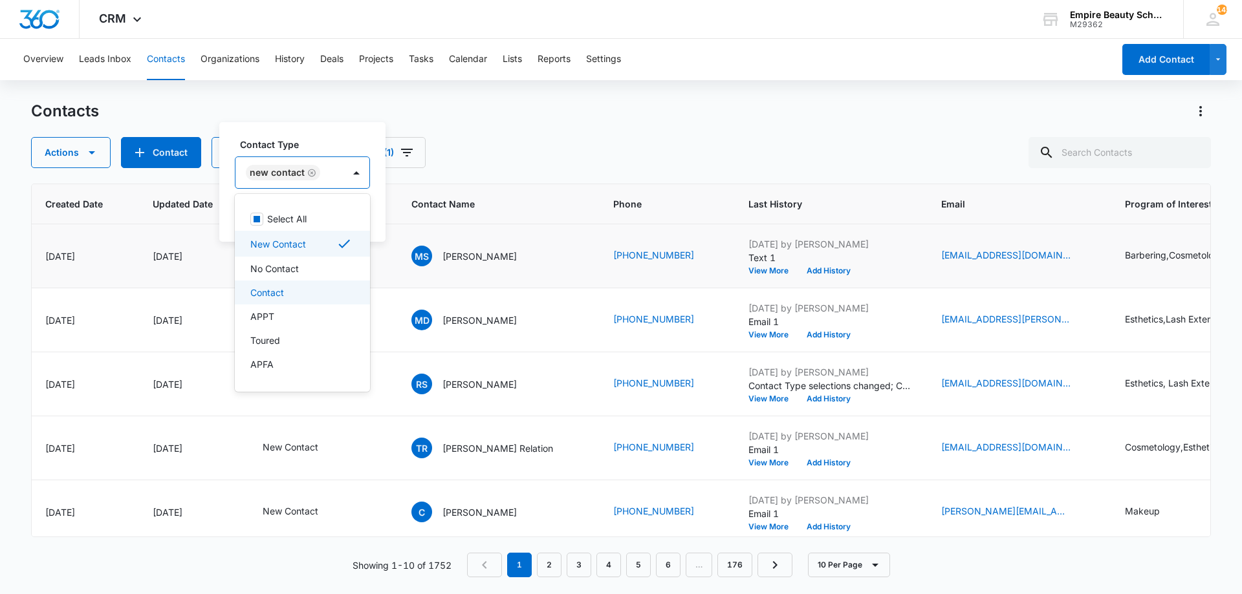
drag, startPoint x: 308, startPoint y: 287, endPoint x: 304, endPoint y: 204, distance: 82.9
click at [307, 287] on div "Contact" at bounding box center [301, 293] width 102 height 14
click at [314, 158] on div "New Contact Contact" at bounding box center [317, 172] width 164 height 31
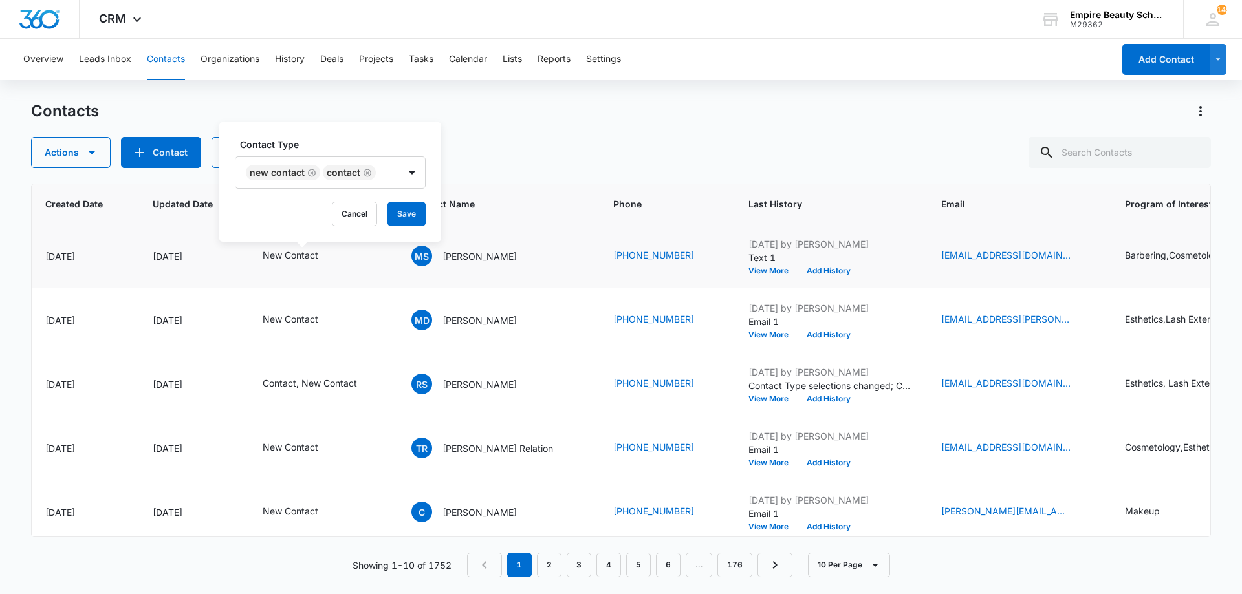
click at [402, 201] on div "Contact Type New Contact Contact Cancel Save" at bounding box center [330, 182] width 222 height 120
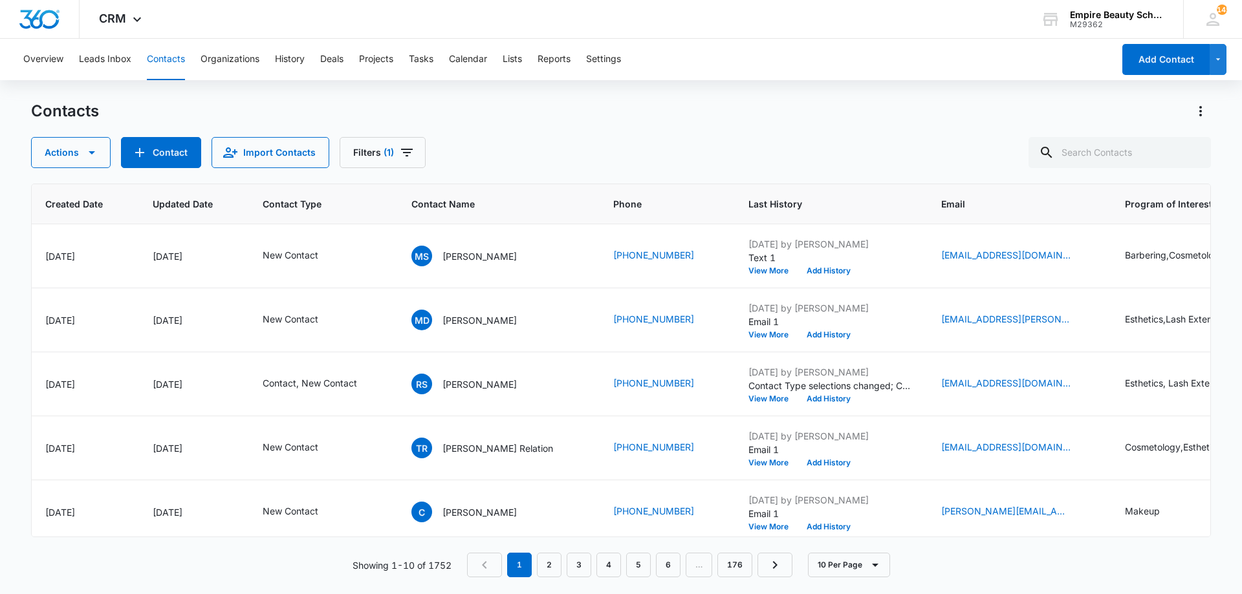
click at [734, 138] on div "Actions Contact Import Contacts Filters (1)" at bounding box center [621, 152] width 1180 height 31
drag, startPoint x: 344, startPoint y: 246, endPoint x: 343, endPoint y: 254, distance: 7.9
click at [344, 251] on td "New Contact" at bounding box center [321, 256] width 149 height 64
click at [332, 254] on icon "Contact Type - New Contact - Select to Edit Field" at bounding box center [334, 256] width 16 height 16
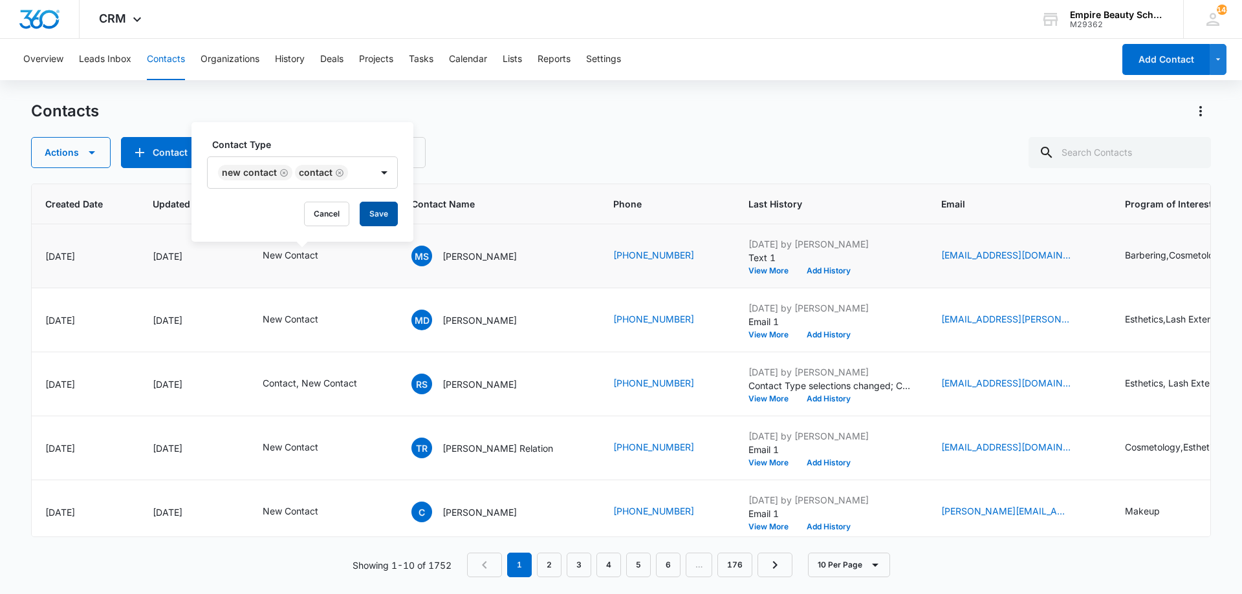
click at [376, 217] on button "Save" at bounding box center [379, 214] width 38 height 25
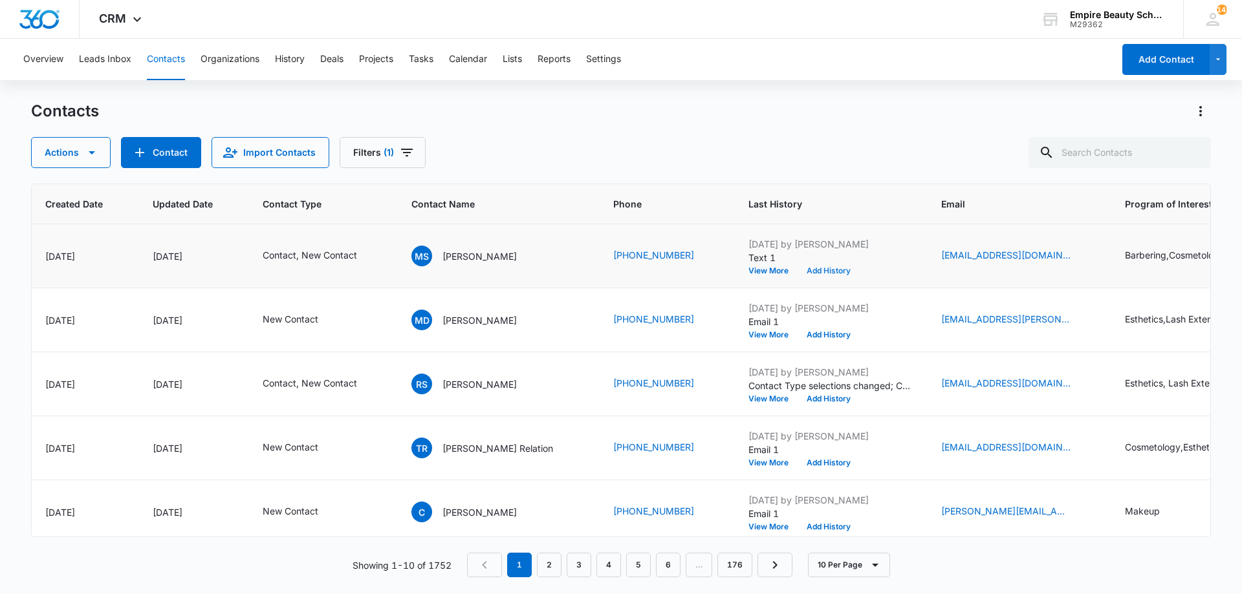
click at [798, 274] on button "Add History" at bounding box center [829, 271] width 62 height 8
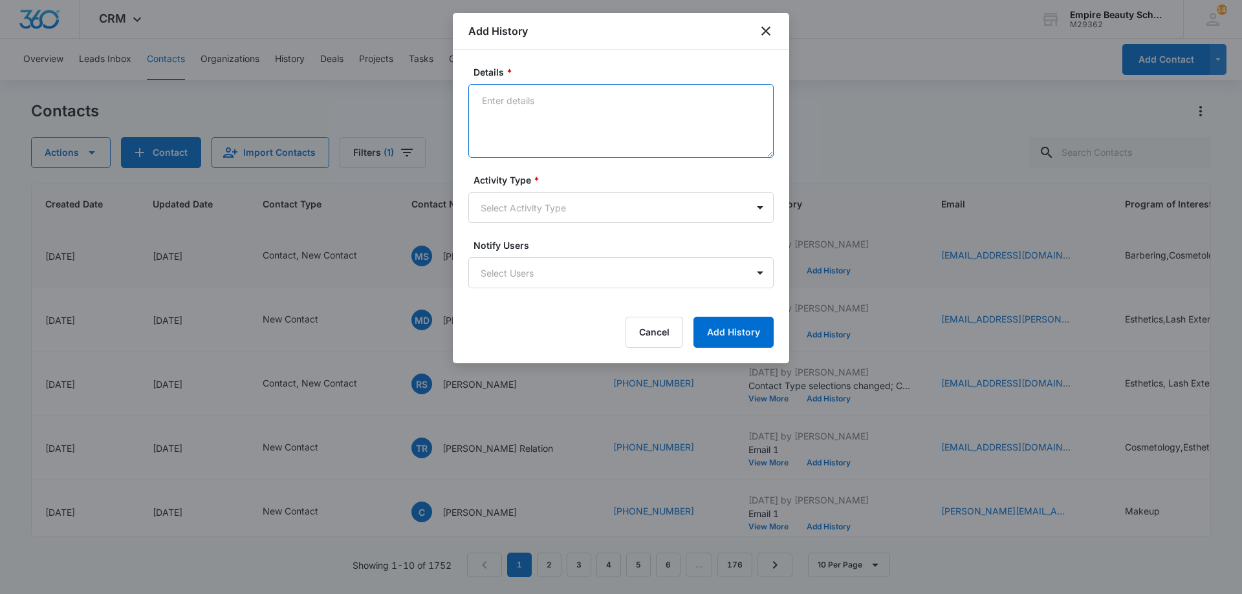
click at [647, 118] on textarea "Details *" at bounding box center [620, 121] width 305 height 74
type textarea "Looking to start in DEC - Interested in COS/BARB first?"
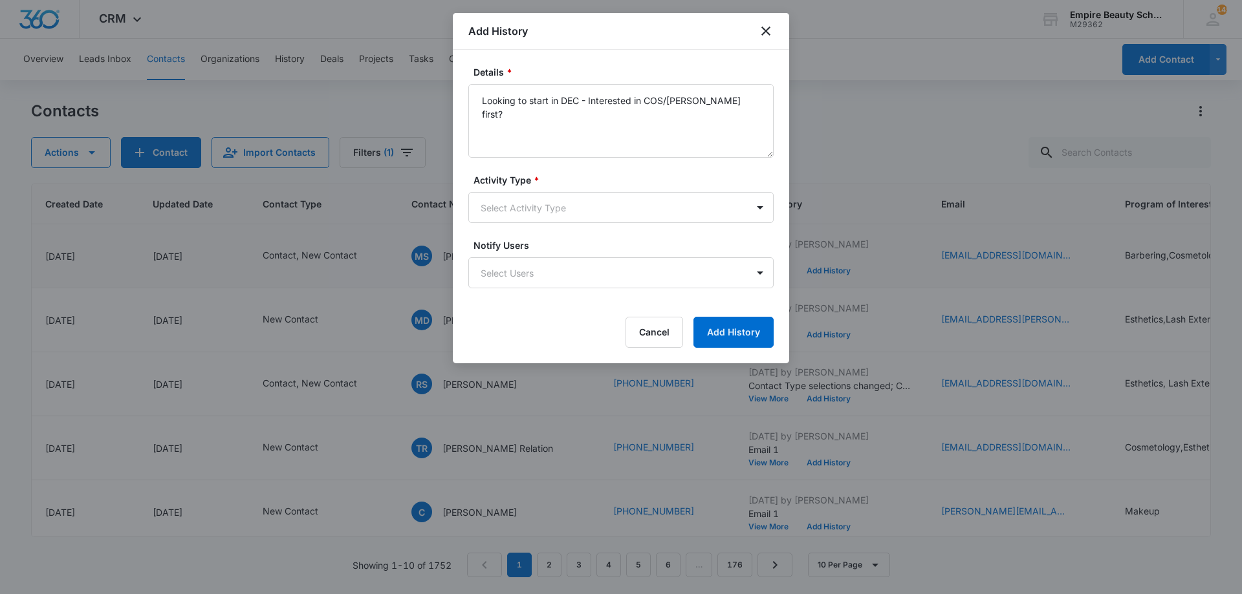
click at [473, 238] on form "Details * Looking to start in DEC - Interested in COS/BARB first? Activity Type…" at bounding box center [620, 206] width 305 height 283
click at [525, 197] on body "CRM Apps Forms CRM Email Shop Payments POS Files Brand Settings Empire Beauty S…" at bounding box center [621, 297] width 1242 height 594
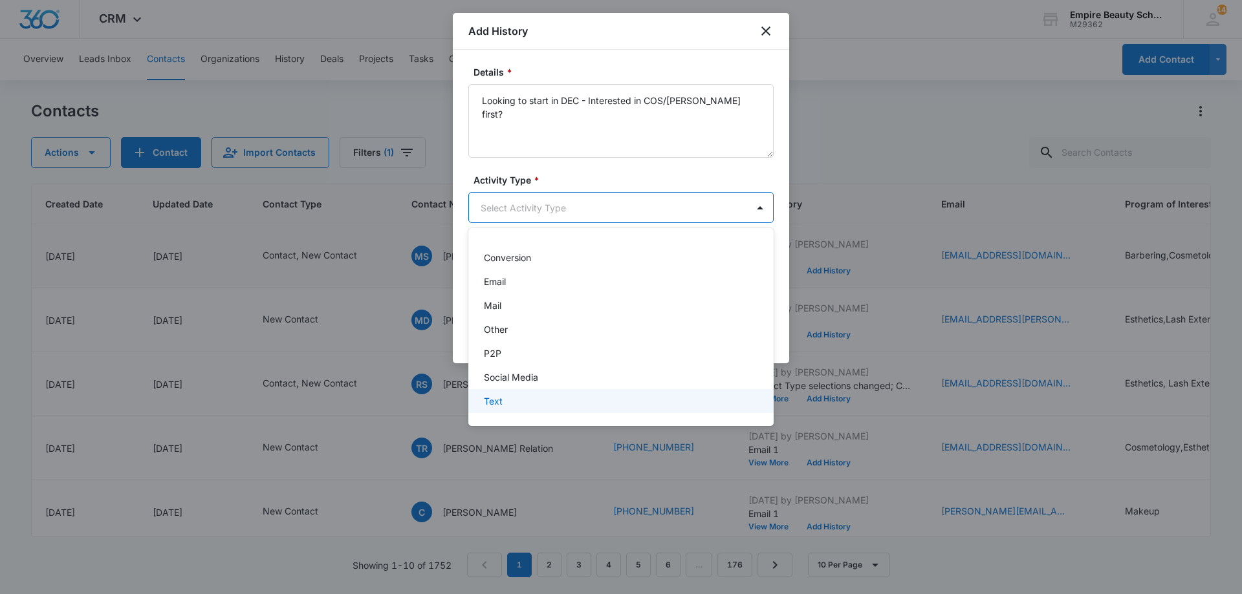
click at [520, 395] on div "Text" at bounding box center [620, 402] width 272 height 14
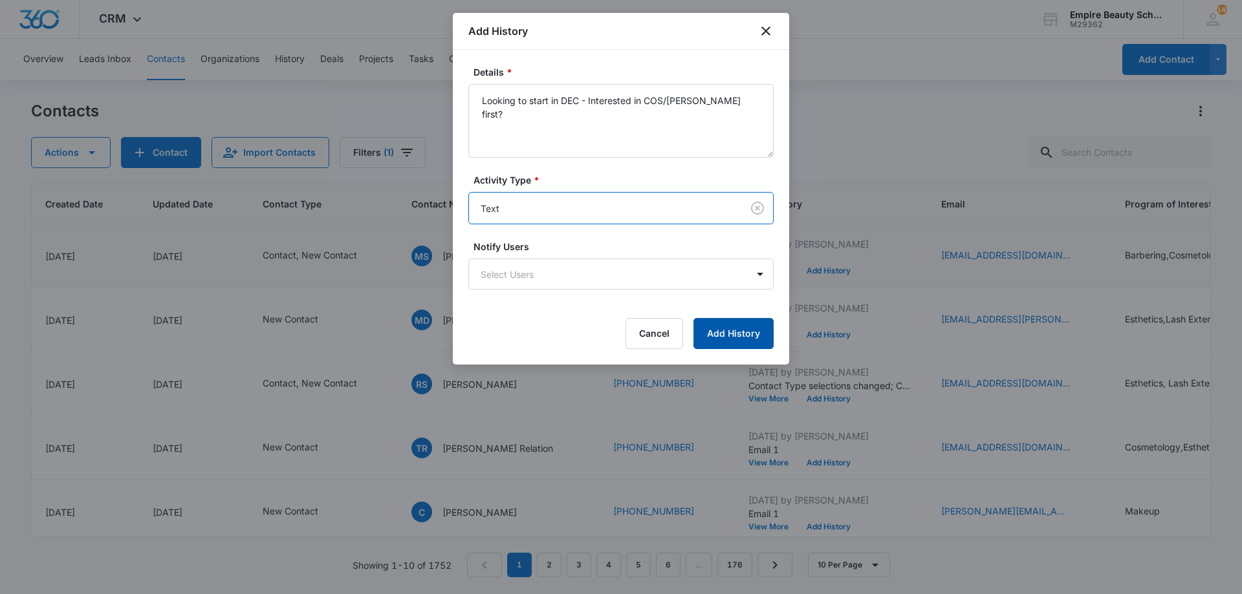
click at [721, 326] on button "Add History" at bounding box center [733, 333] width 80 height 31
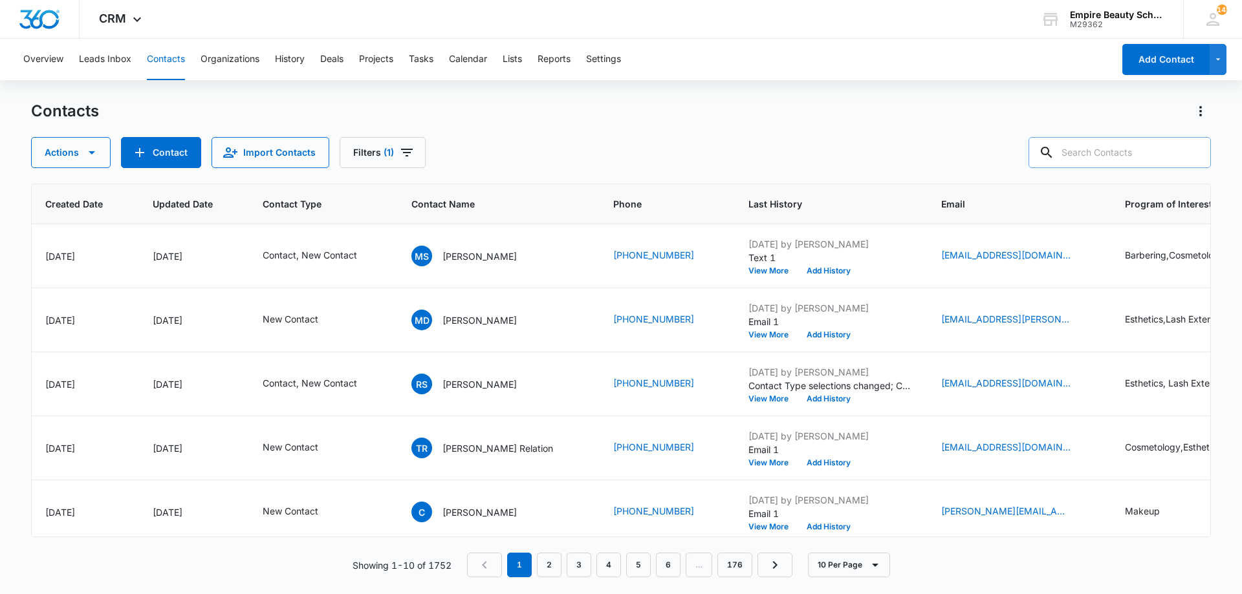
click at [1082, 147] on input "text" at bounding box center [1120, 152] width 182 height 31
type input "7337"
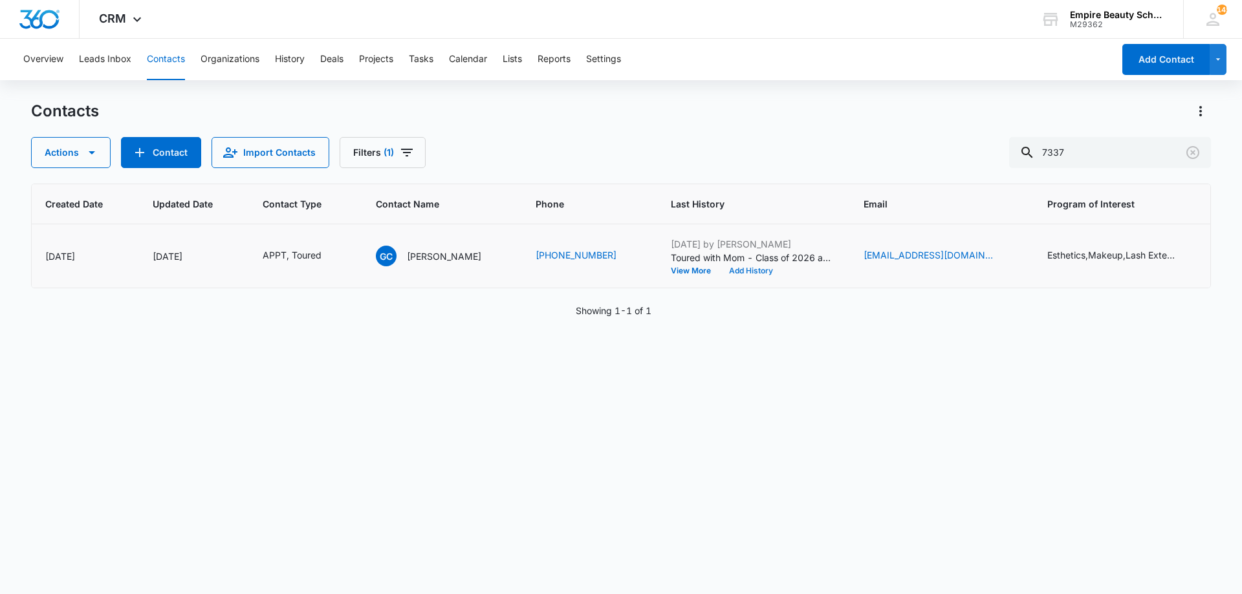
click at [737, 268] on button "Add History" at bounding box center [751, 271] width 62 height 8
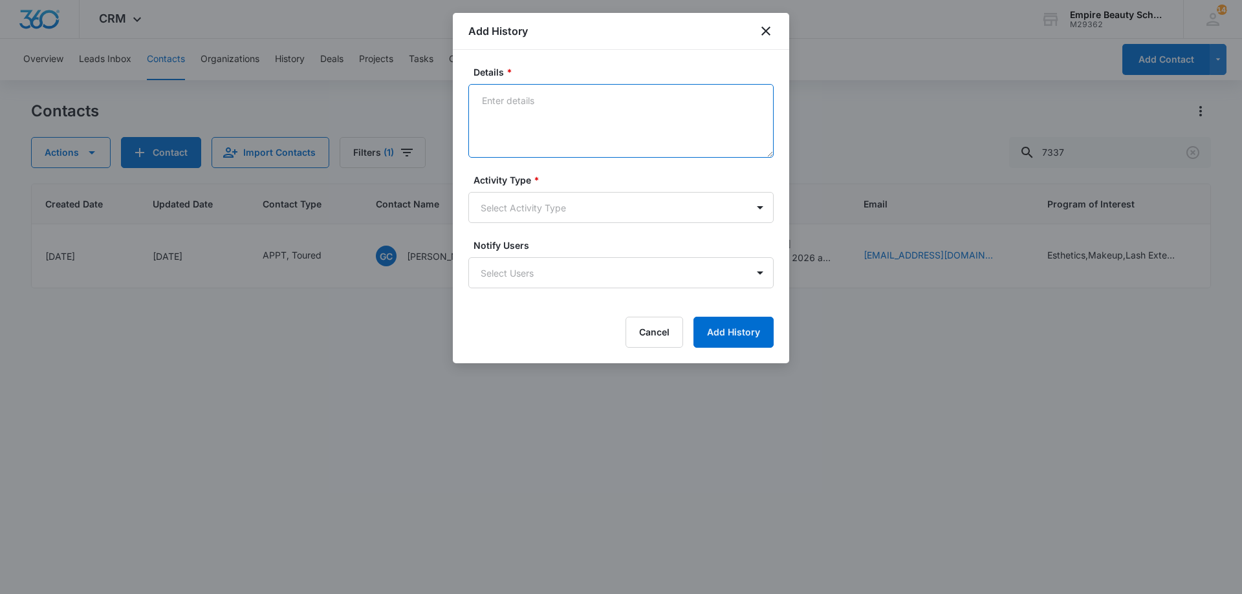
click at [537, 128] on textarea "Details *" at bounding box center [620, 121] width 305 height 74
type textarea "Looking to come in sooner on 9/17 - Does 1pm work better?"
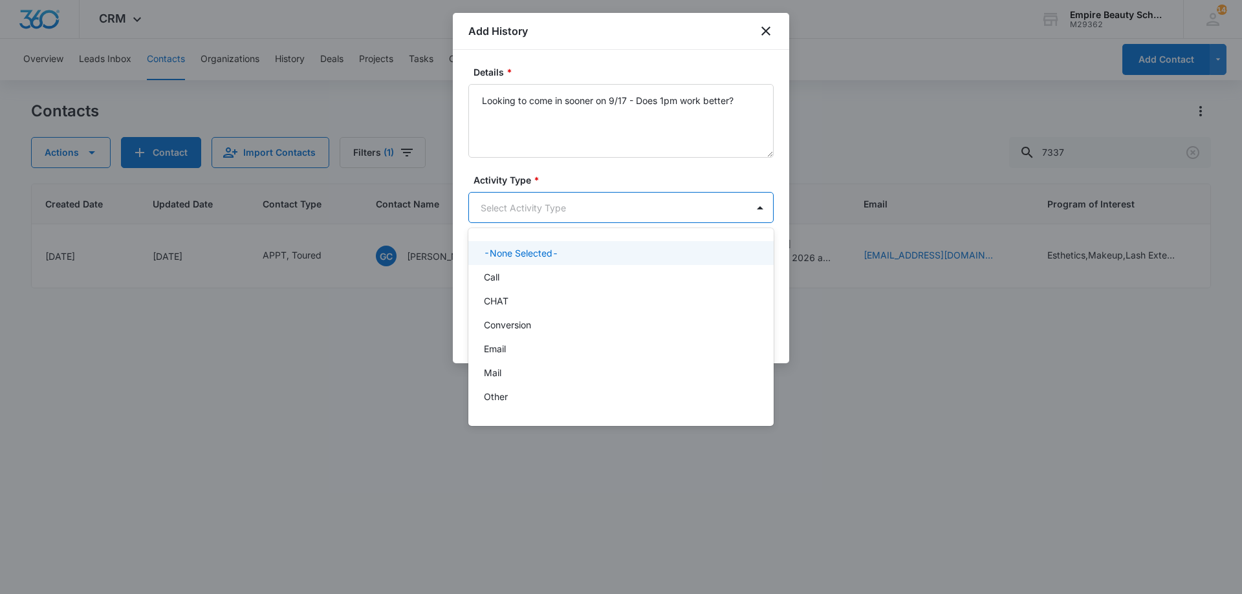
click at [547, 211] on body "CRM Apps Forms CRM Email Shop Payments POS Files Brand Settings Empire Beauty S…" at bounding box center [621, 297] width 1242 height 594
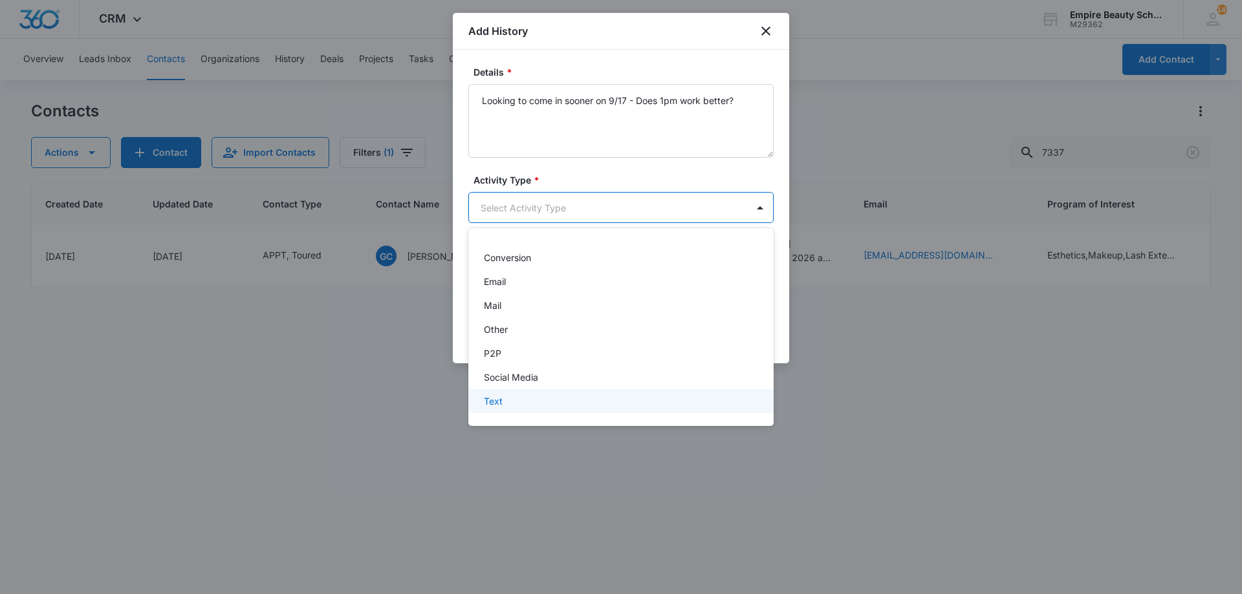
click at [536, 398] on div "Text" at bounding box center [620, 402] width 272 height 14
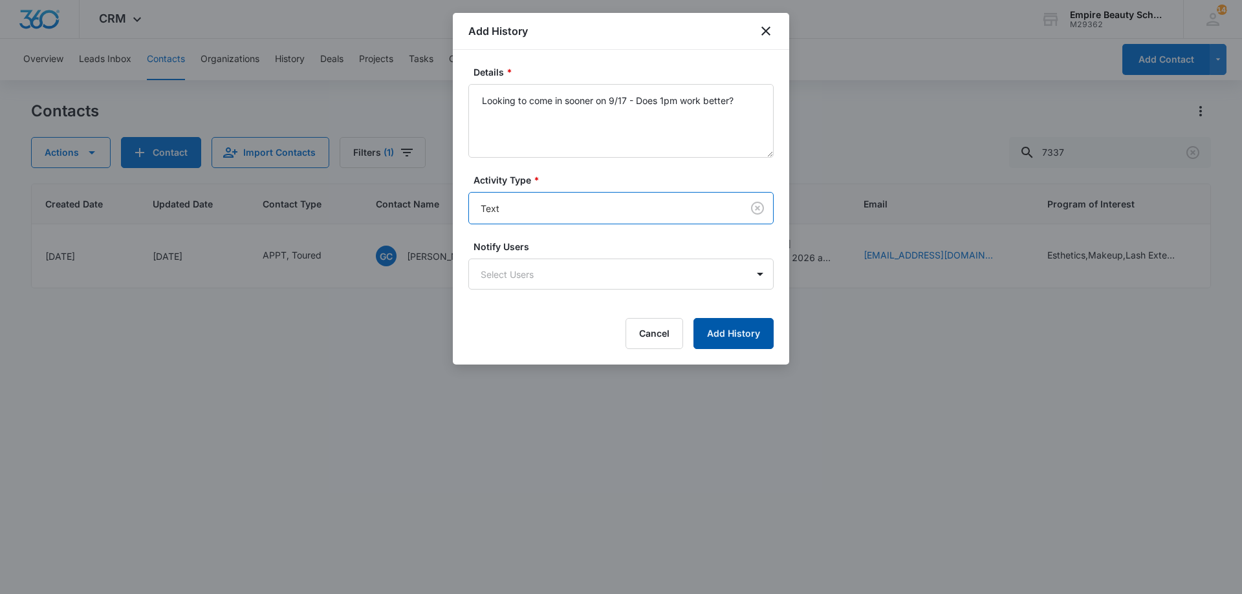
click at [713, 339] on button "Add History" at bounding box center [733, 333] width 80 height 31
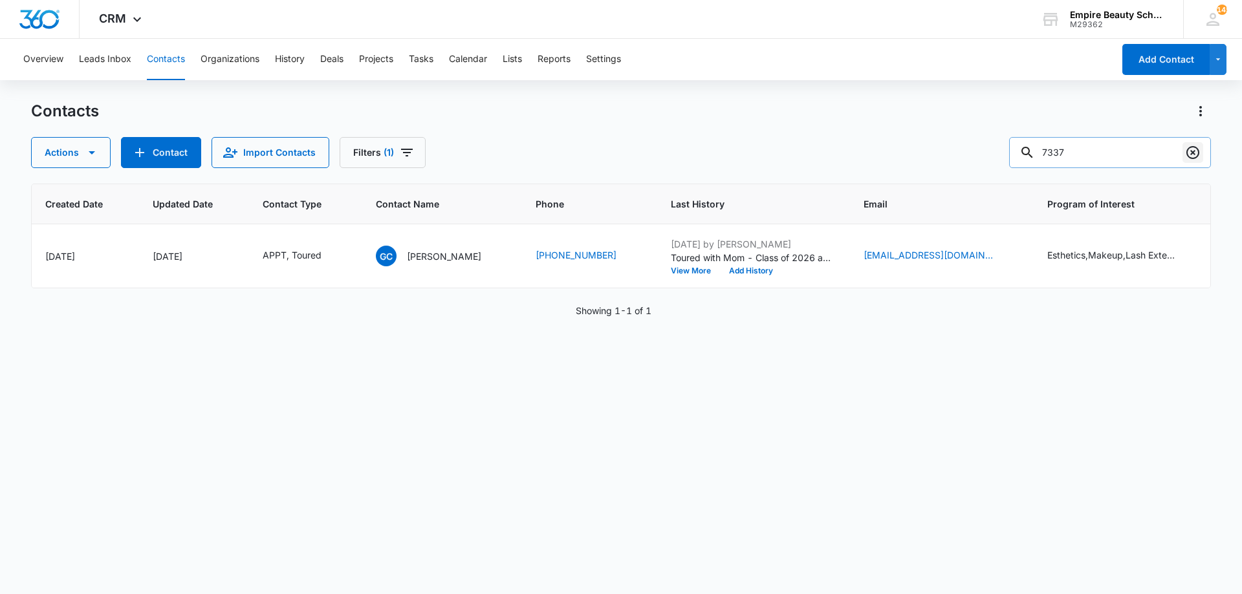
click at [1183, 152] on button "Clear" at bounding box center [1192, 152] width 21 height 21
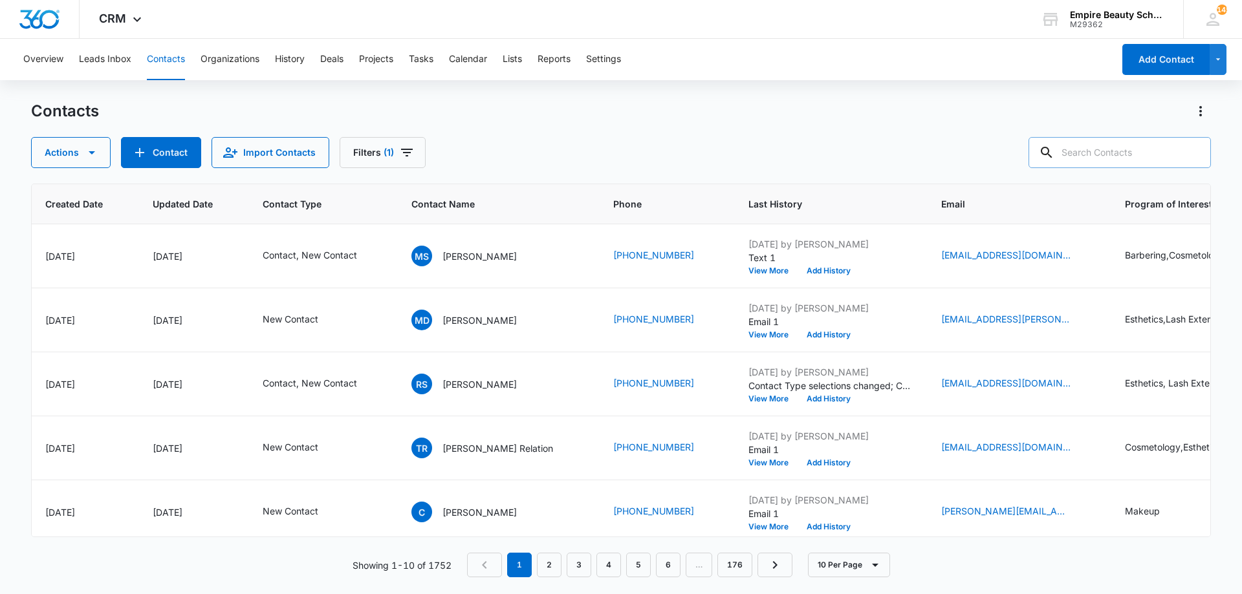
click at [592, 158] on div "Actions Contact Import Contacts Filters (1)" at bounding box center [621, 152] width 1180 height 31
click at [1173, 146] on input "text" at bounding box center [1120, 152] width 182 height 31
type input "gabbi"
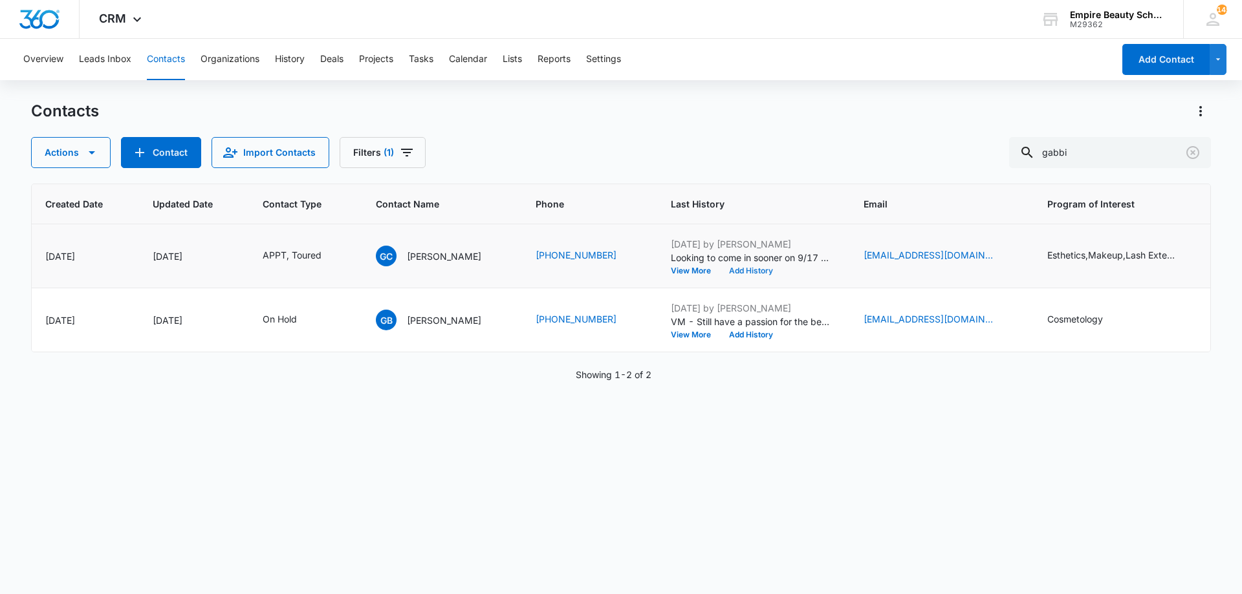
click at [730, 273] on button "Add History" at bounding box center [751, 271] width 62 height 8
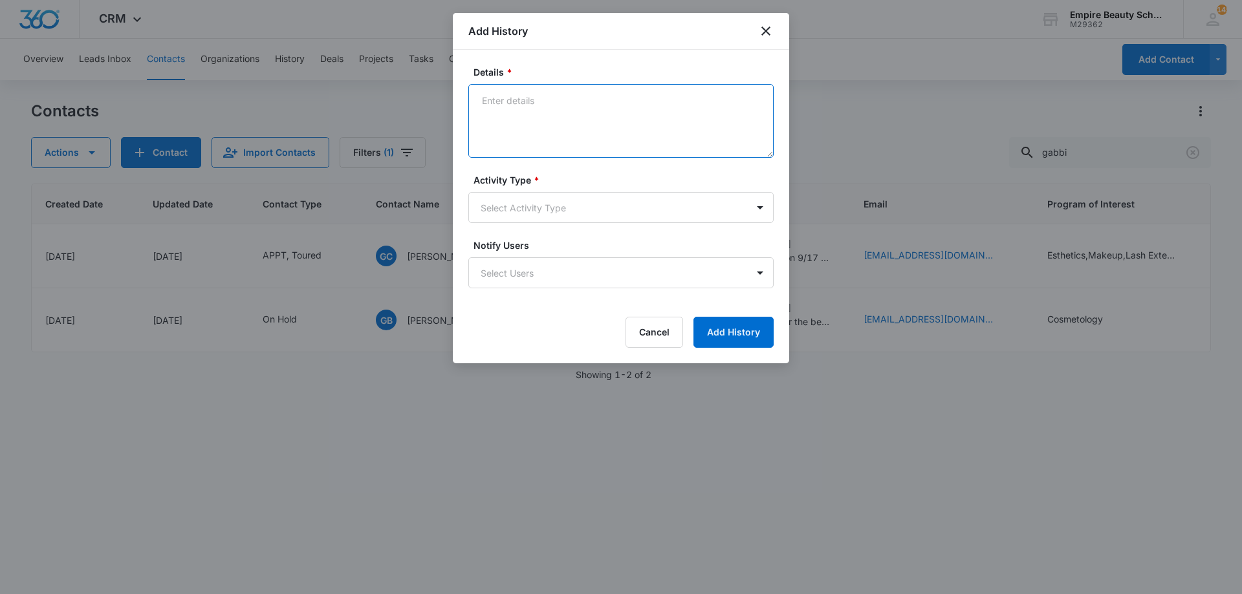
click at [564, 116] on textarea "Details *" at bounding box center [620, 121] width 305 height 74
type textarea "Moved APPT to 9/17 at 1pm"
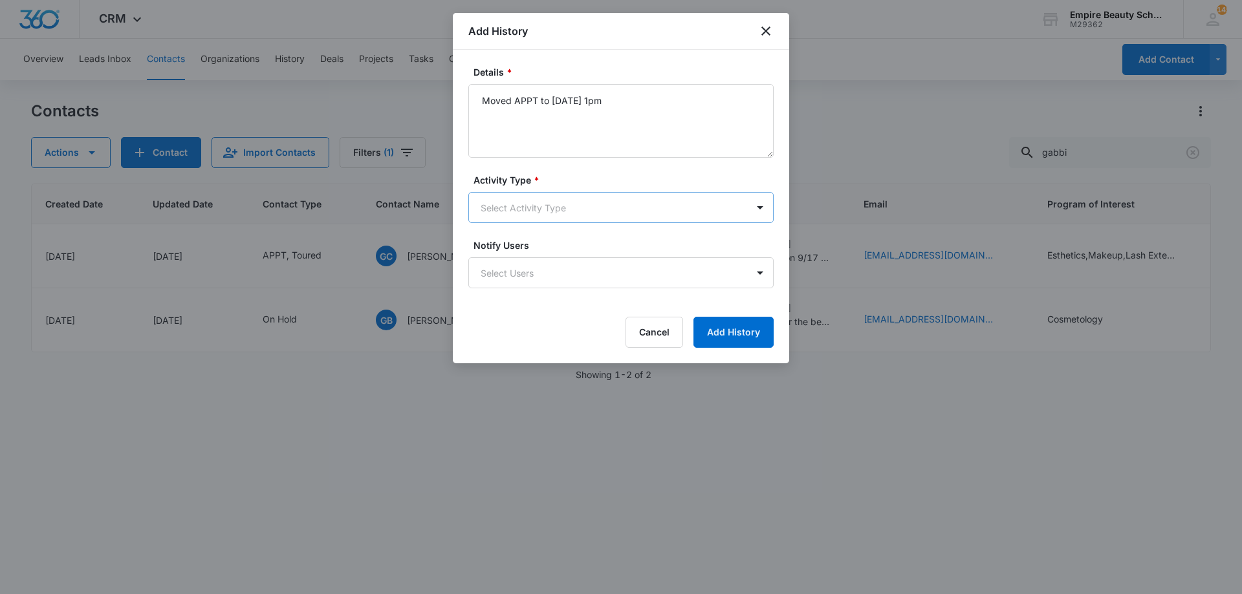
click at [510, 206] on body "CRM Apps Forms CRM Email Shop Payments POS Files Brand Settings Empire Beauty S…" at bounding box center [621, 297] width 1242 height 594
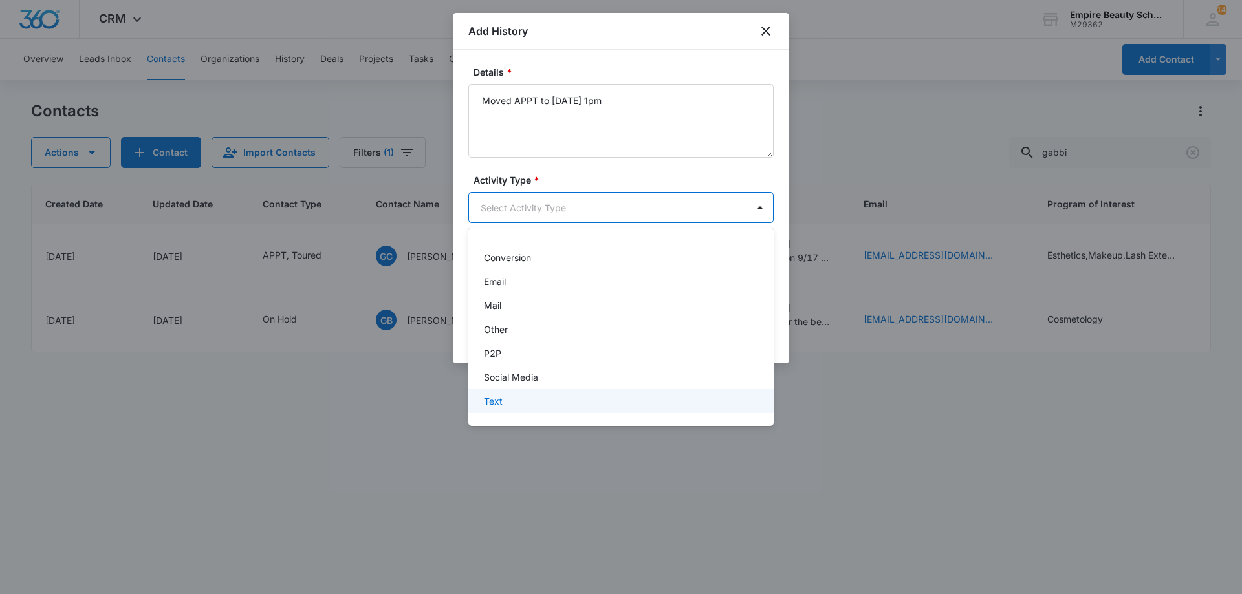
click at [530, 393] on div "Text" at bounding box center [620, 401] width 305 height 24
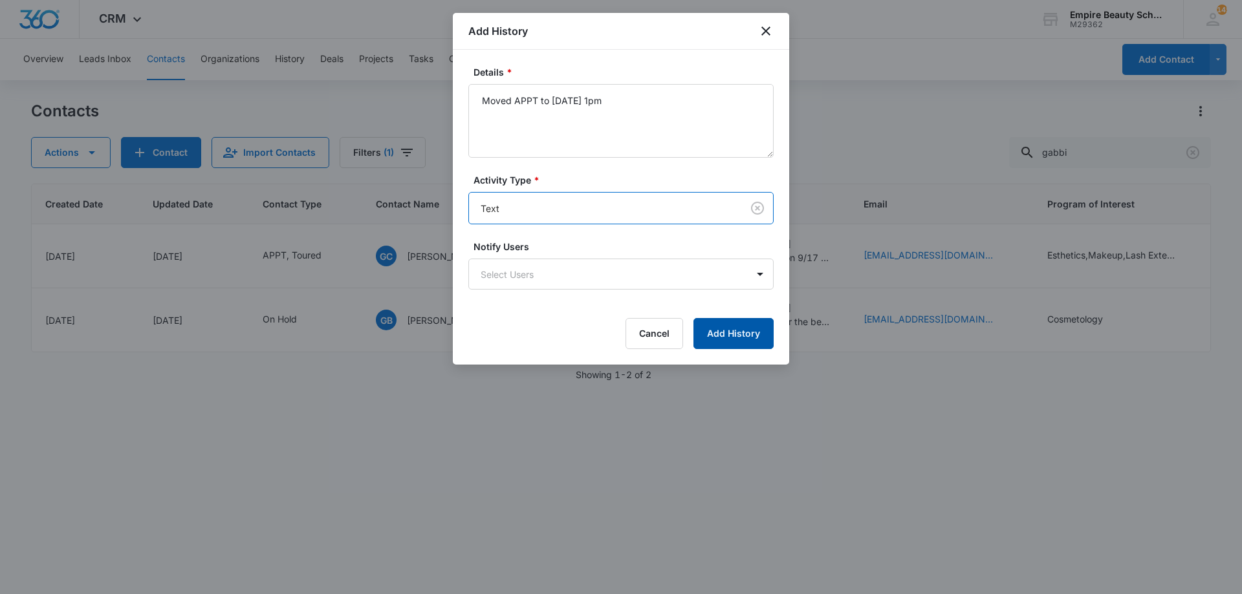
click at [727, 336] on button "Add History" at bounding box center [733, 333] width 80 height 31
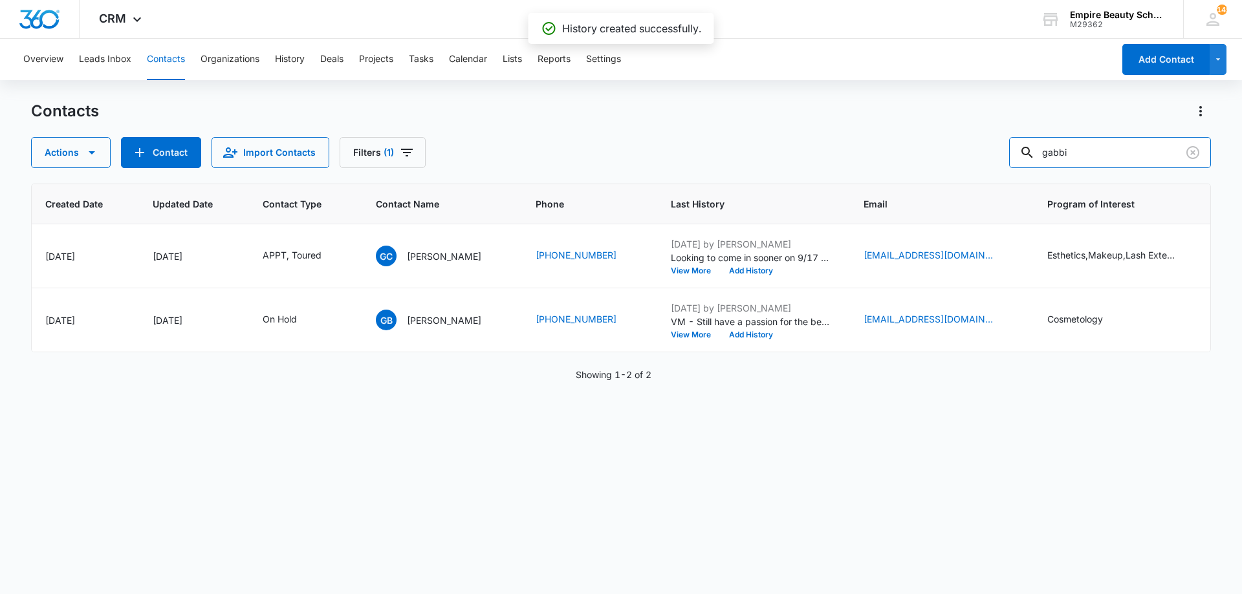
drag, startPoint x: 1111, startPoint y: 147, endPoint x: 923, endPoint y: 124, distance: 189.7
click at [932, 125] on div "Contacts Actions Contact Import Contacts Filters (1) gabbi" at bounding box center [621, 134] width 1180 height 67
type input "samantha corn"
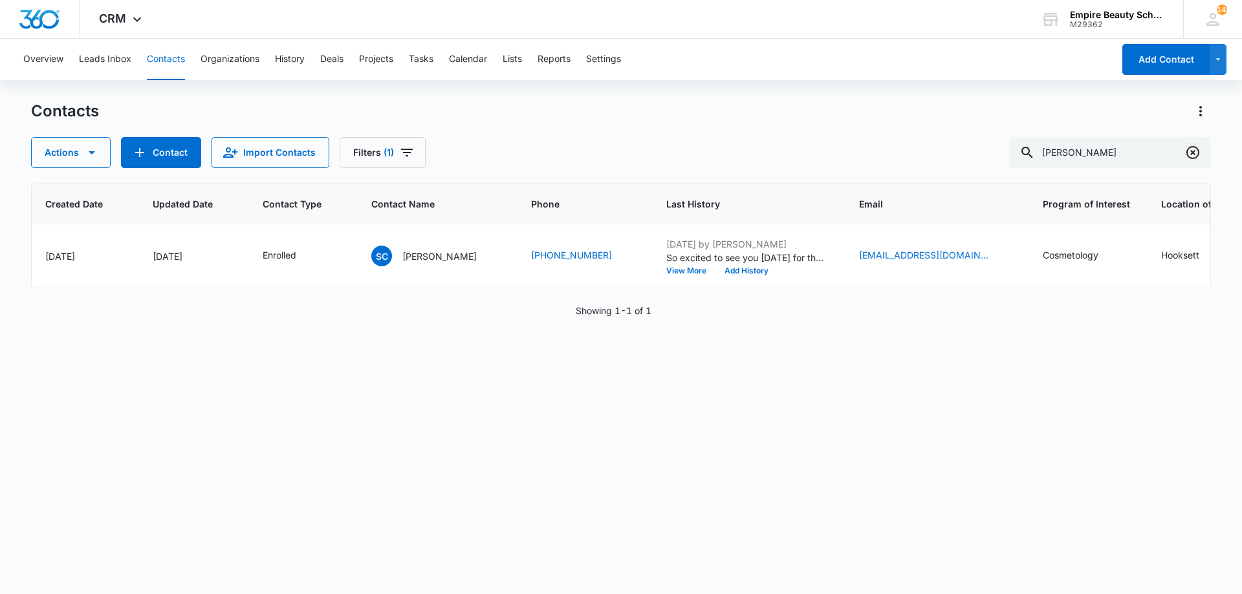
click at [1193, 151] on icon "Clear" at bounding box center [1192, 152] width 13 height 13
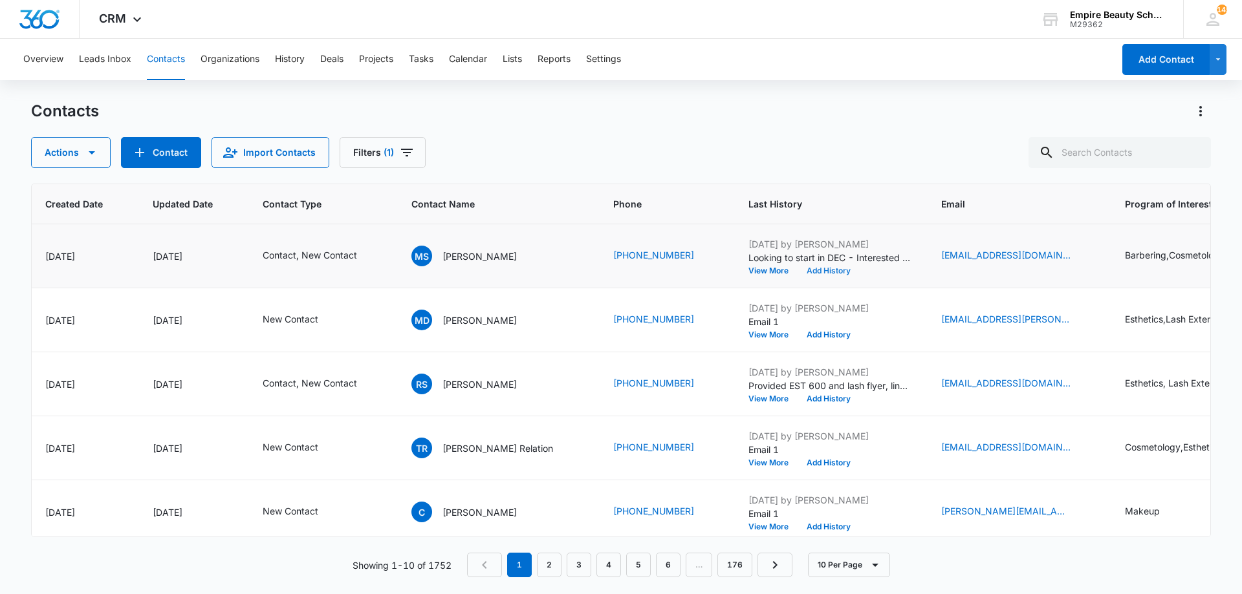
click at [798, 270] on button "Add History" at bounding box center [829, 271] width 62 height 8
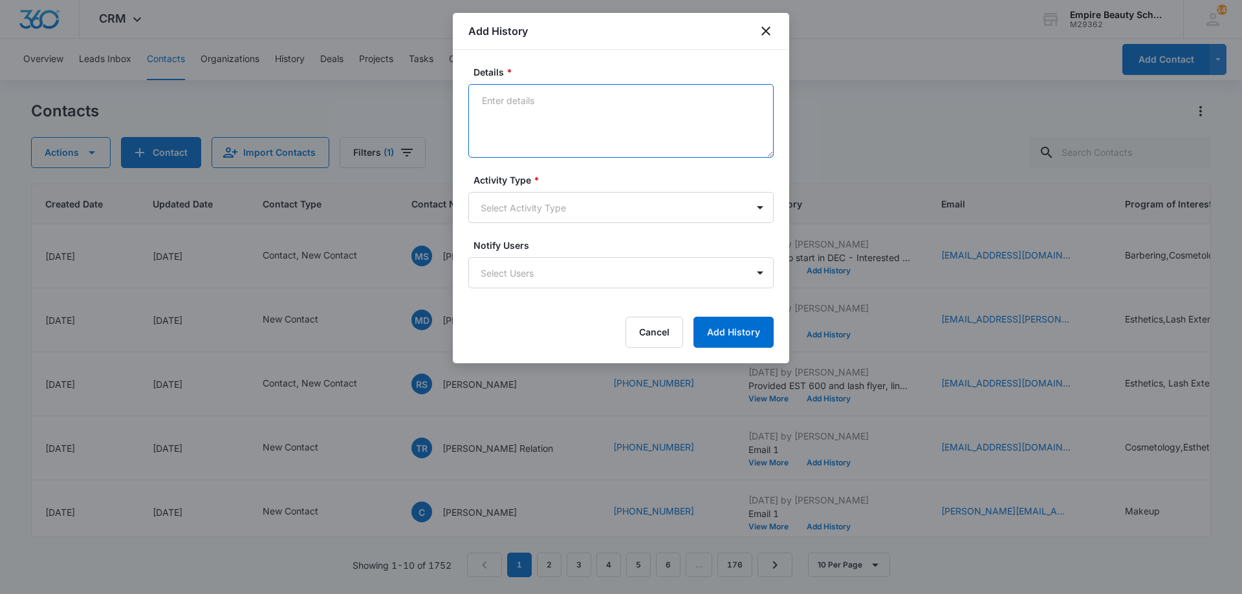
click at [645, 129] on textarea "Details *" at bounding box center [620, 121] width 305 height 74
type textarea "Interested more in COS rather than skin - provided differences between COS and …"
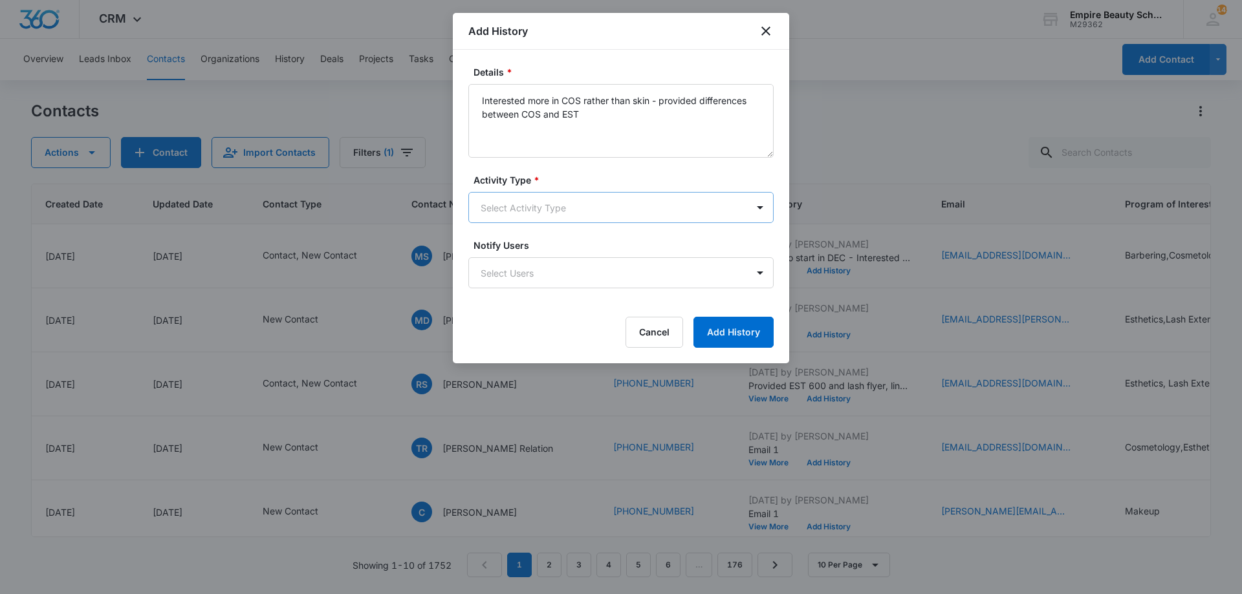
click at [584, 201] on body "CRM Apps Forms CRM Email Shop Payments POS Files Brand Settings Empire Beauty S…" at bounding box center [621, 297] width 1242 height 594
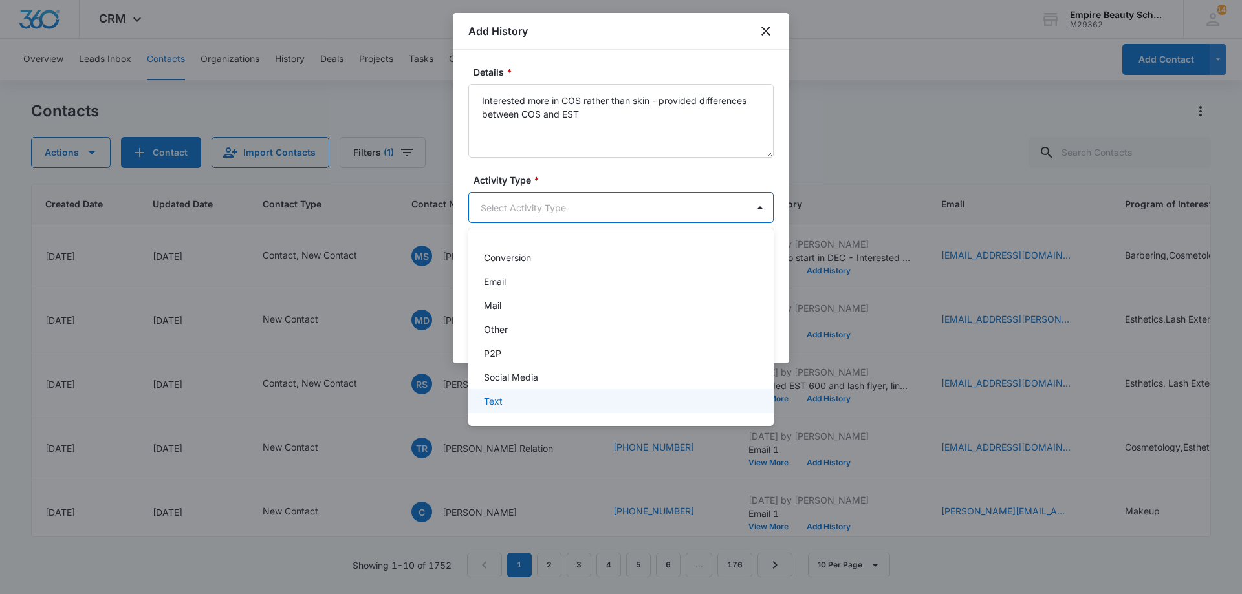
click at [536, 397] on div "Text" at bounding box center [620, 402] width 272 height 14
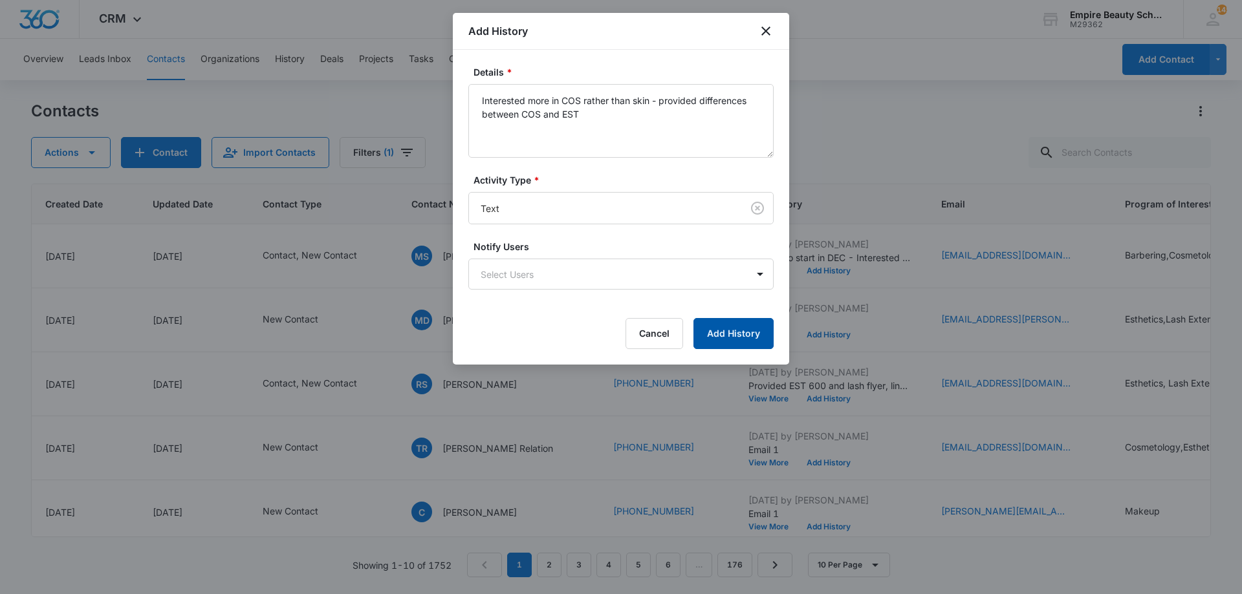
click at [757, 331] on button "Add History" at bounding box center [733, 333] width 80 height 31
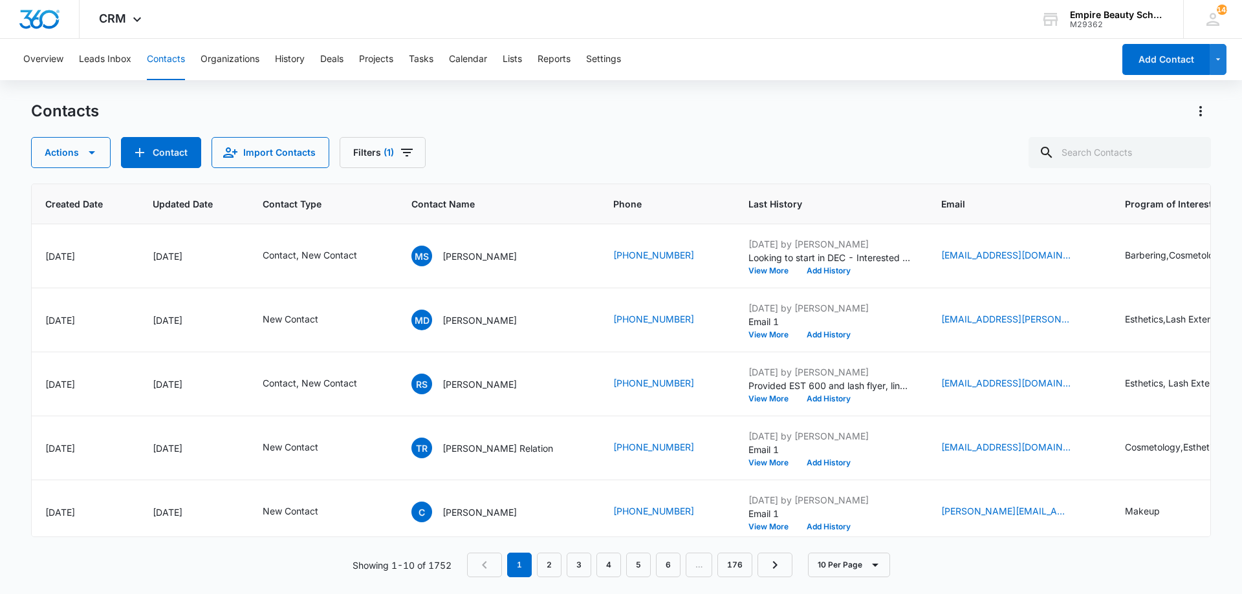
click at [590, 140] on div "Actions Contact Import Contacts Filters (1)" at bounding box center [621, 152] width 1180 height 31
click at [798, 268] on button "Add History" at bounding box center [829, 271] width 62 height 8
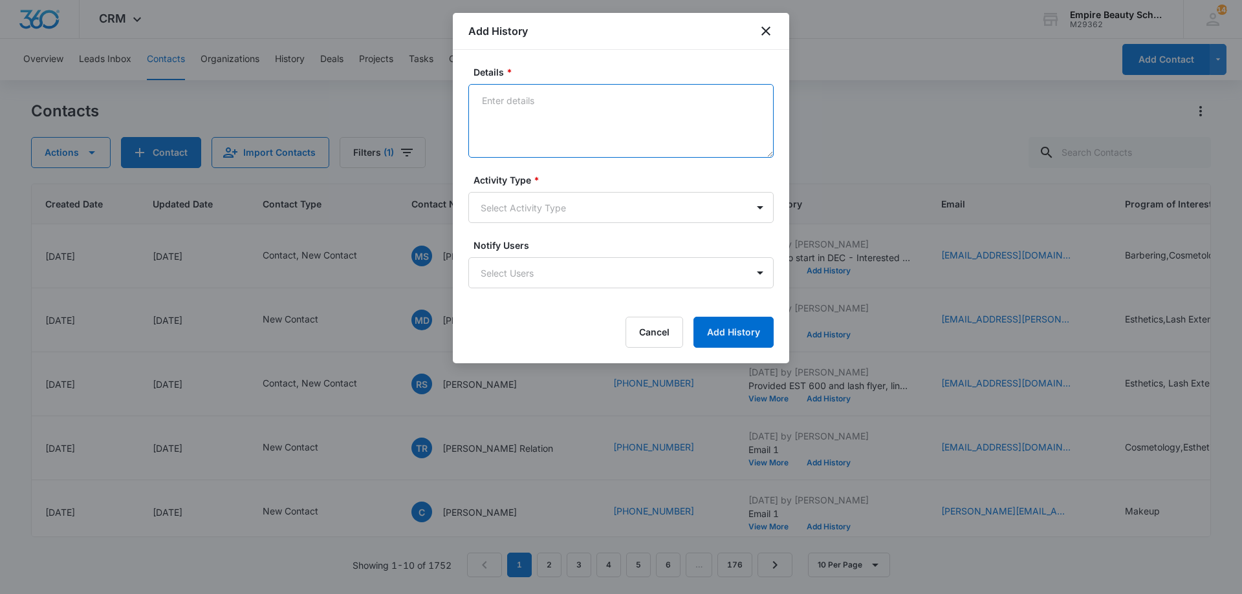
click at [553, 120] on textarea "Details *" at bounding box center [620, 121] width 305 height 74
type textarea "Let her know that Barbering does not include any chemicals like coloring and te…"
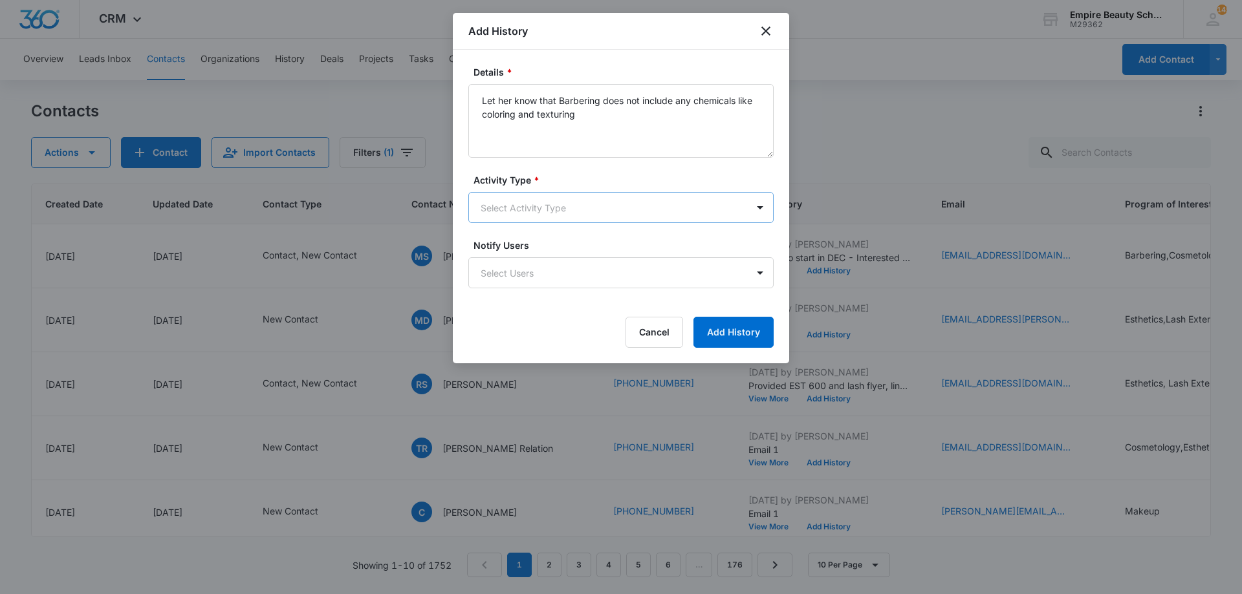
drag, startPoint x: 579, startPoint y: 226, endPoint x: 574, endPoint y: 219, distance: 9.0
click at [576, 222] on form "Details * Let her know that Barbering does not include any chemicals like color…" at bounding box center [620, 206] width 305 height 283
click at [574, 216] on body "CRM Apps Forms CRM Email Shop Payments POS Files Brand Settings Empire Beauty S…" at bounding box center [621, 297] width 1242 height 594
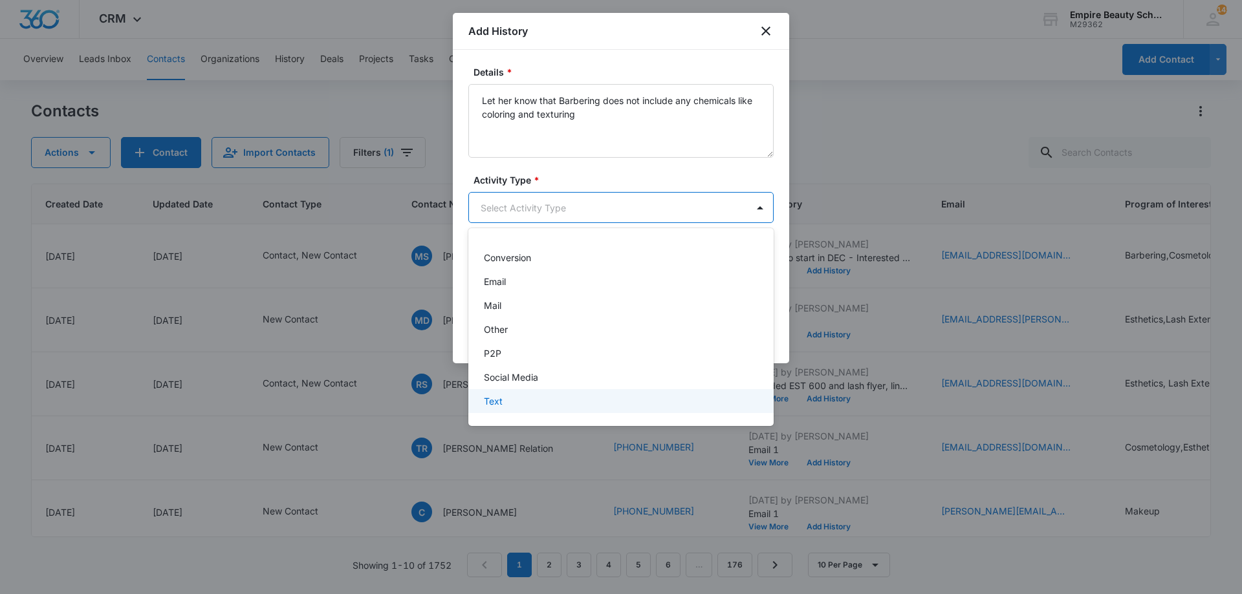
click at [533, 400] on div "Text" at bounding box center [620, 402] width 272 height 14
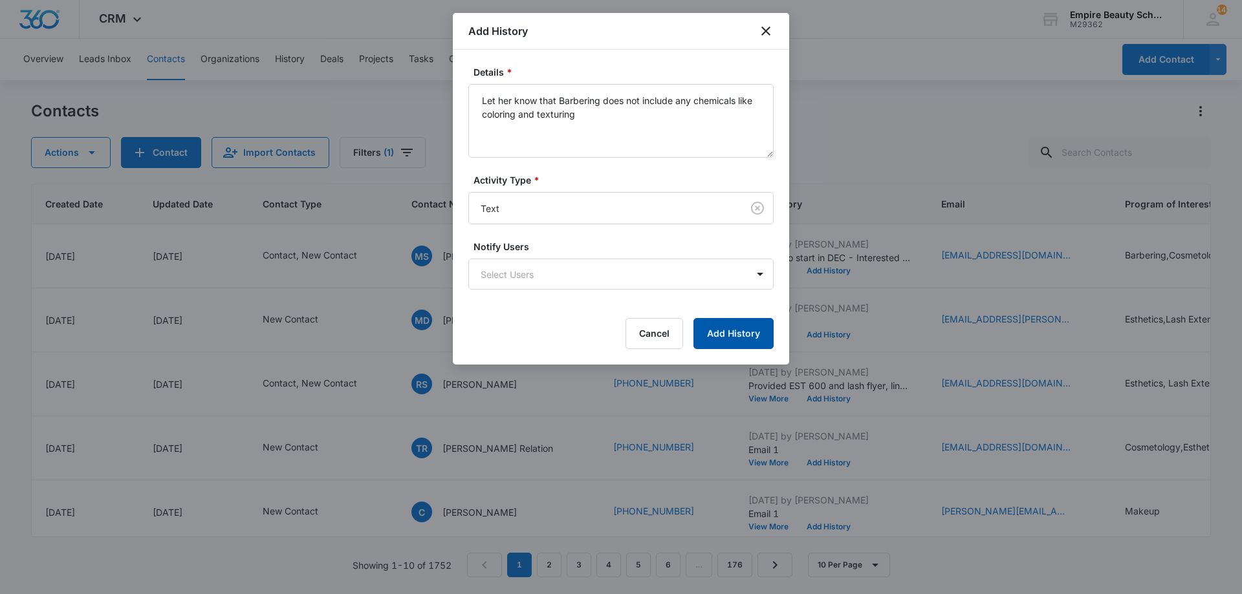
click at [759, 346] on button "Add History" at bounding box center [733, 333] width 80 height 31
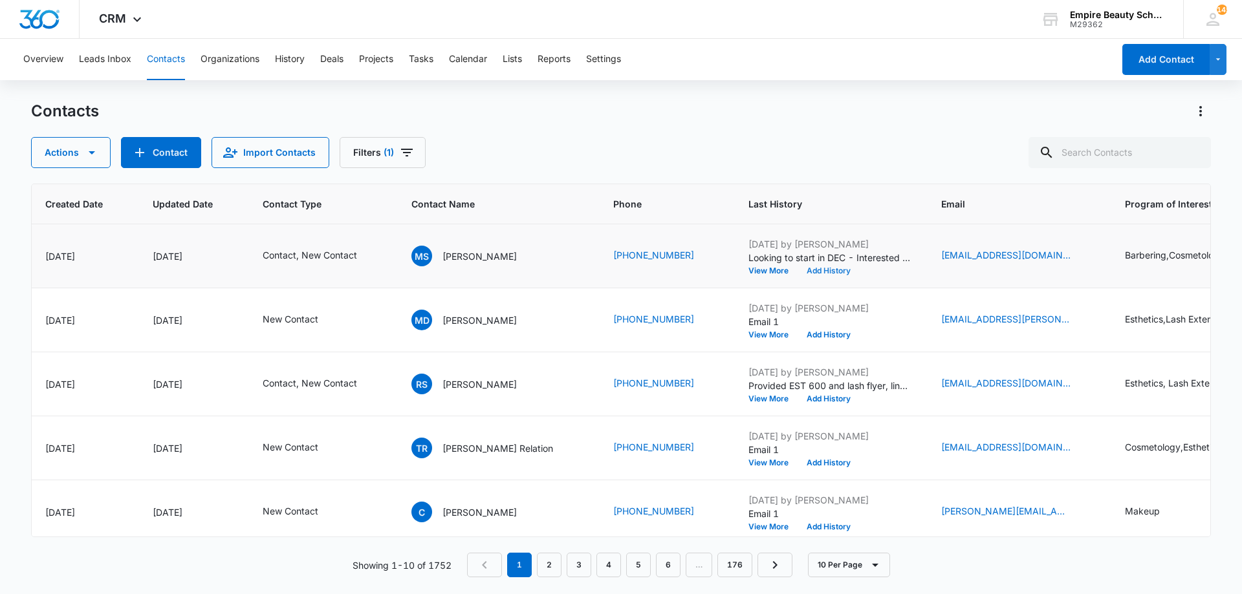
click at [810, 267] on button "Add History" at bounding box center [829, 271] width 62 height 8
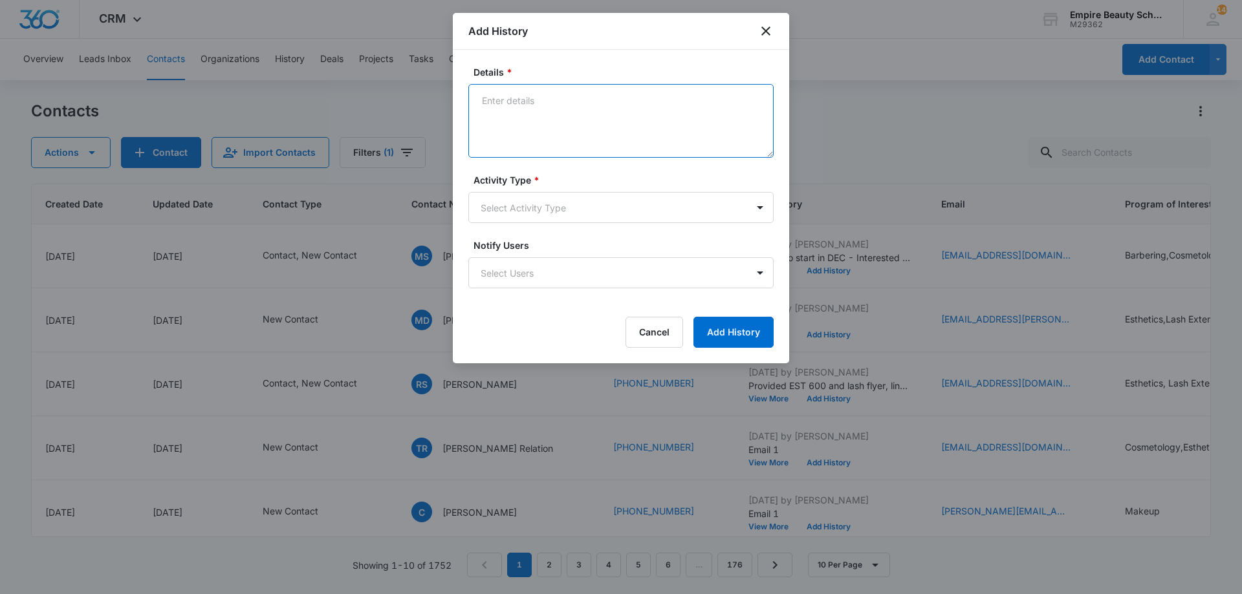
click at [656, 136] on textarea "Details *" at bounding box center [620, 121] width 305 height 74
type textarea "Provided total cost of COS program - FA to those who qualify, scholarship opps …"
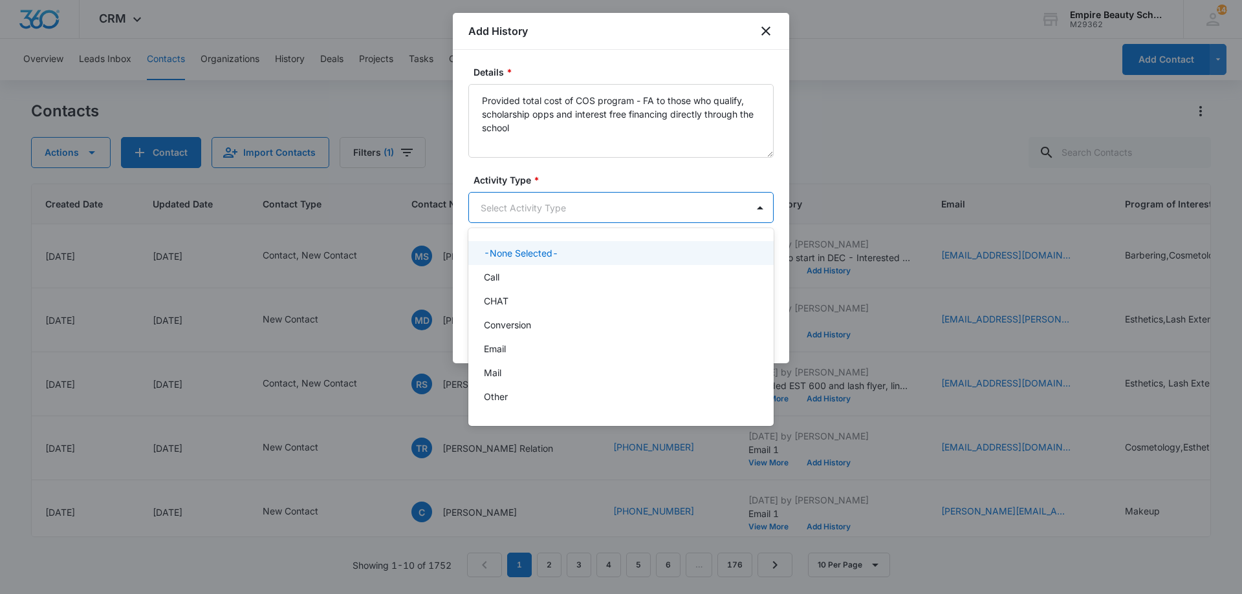
click at [637, 215] on body "CRM Apps Forms CRM Email Shop Payments POS Files Brand Settings Empire Beauty S…" at bounding box center [621, 297] width 1242 height 594
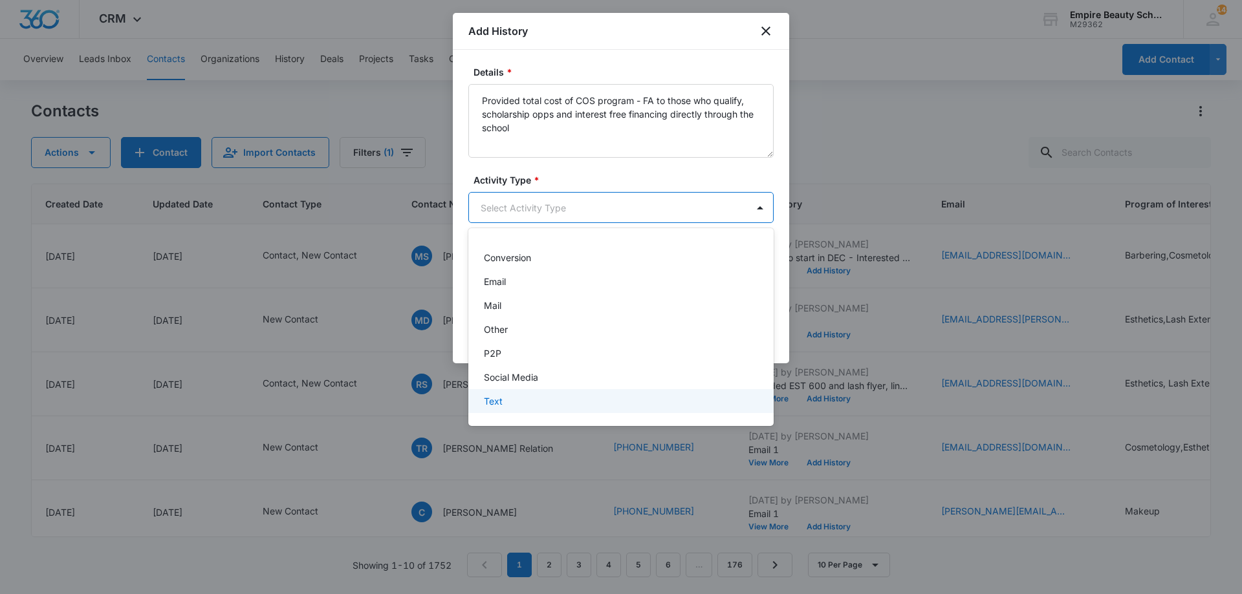
click at [540, 406] on div "Text" at bounding box center [620, 402] width 272 height 14
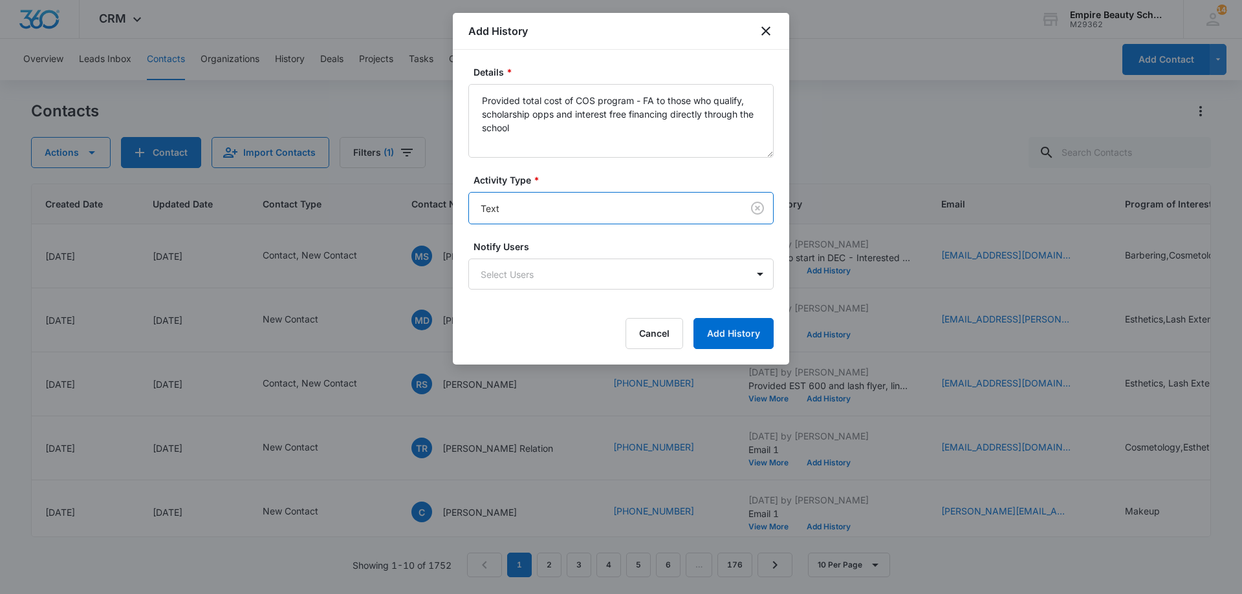
click at [728, 314] on form "Details * Provided total cost of COS program - FA to those who qualify, scholar…" at bounding box center [620, 207] width 305 height 284
click at [735, 341] on button "Add History" at bounding box center [733, 333] width 80 height 31
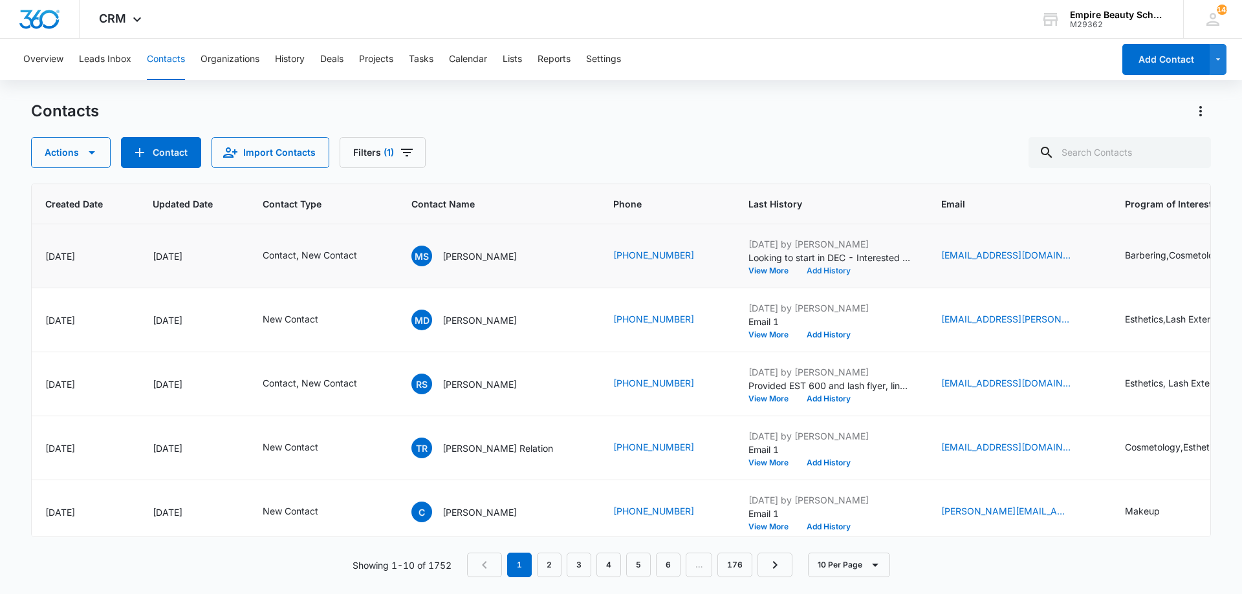
click at [798, 270] on button "Add History" at bounding box center [829, 271] width 62 height 8
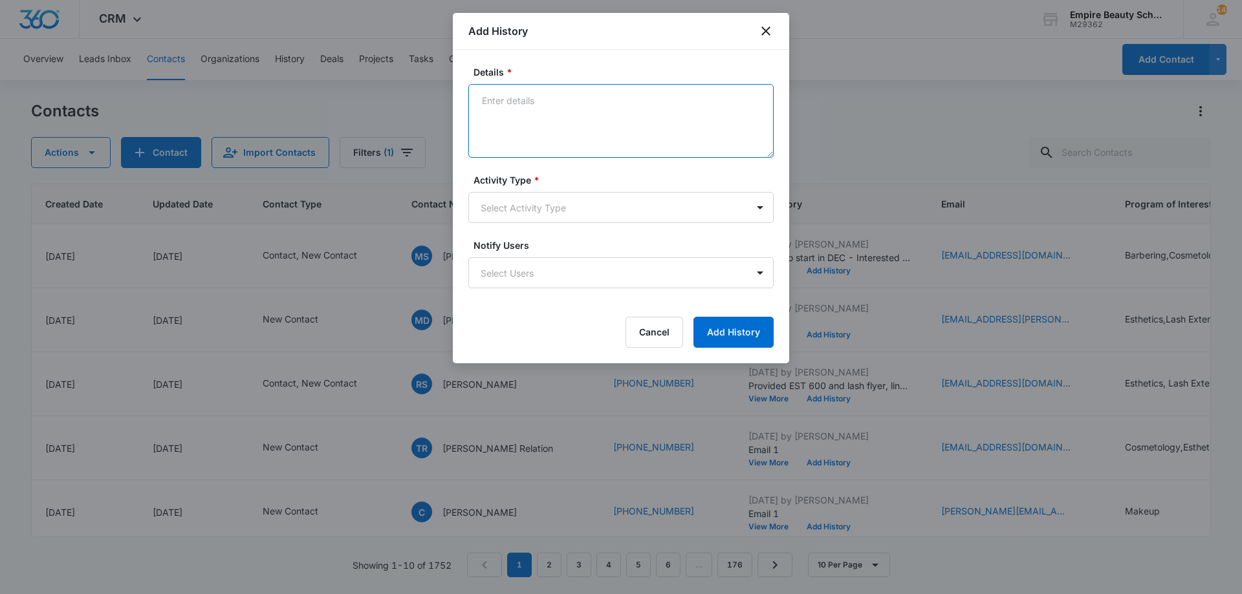
click at [623, 120] on textarea "Details *" at bounding box center [620, 121] width 305 height 74
type textarea "Provided total cost of the Barbering program"
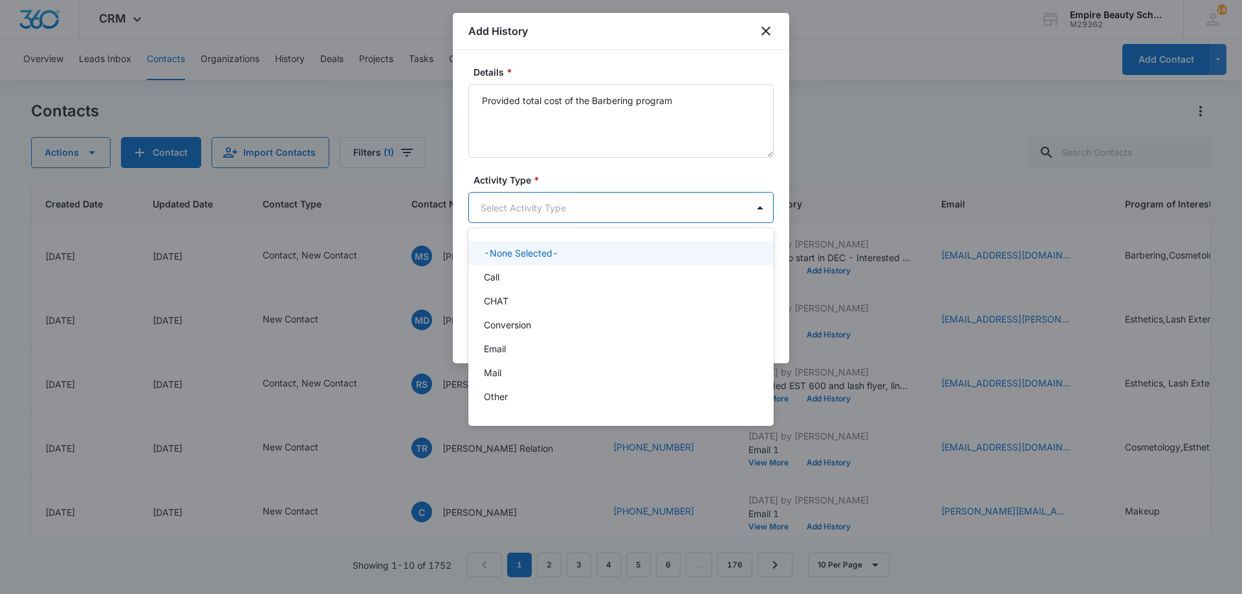
drag, startPoint x: 589, startPoint y: 210, endPoint x: 582, endPoint y: 309, distance: 99.3
click at [589, 214] on body "CRM Apps Forms CRM Email Shop Payments POS Files Brand Settings Empire Beauty S…" at bounding box center [621, 297] width 1242 height 594
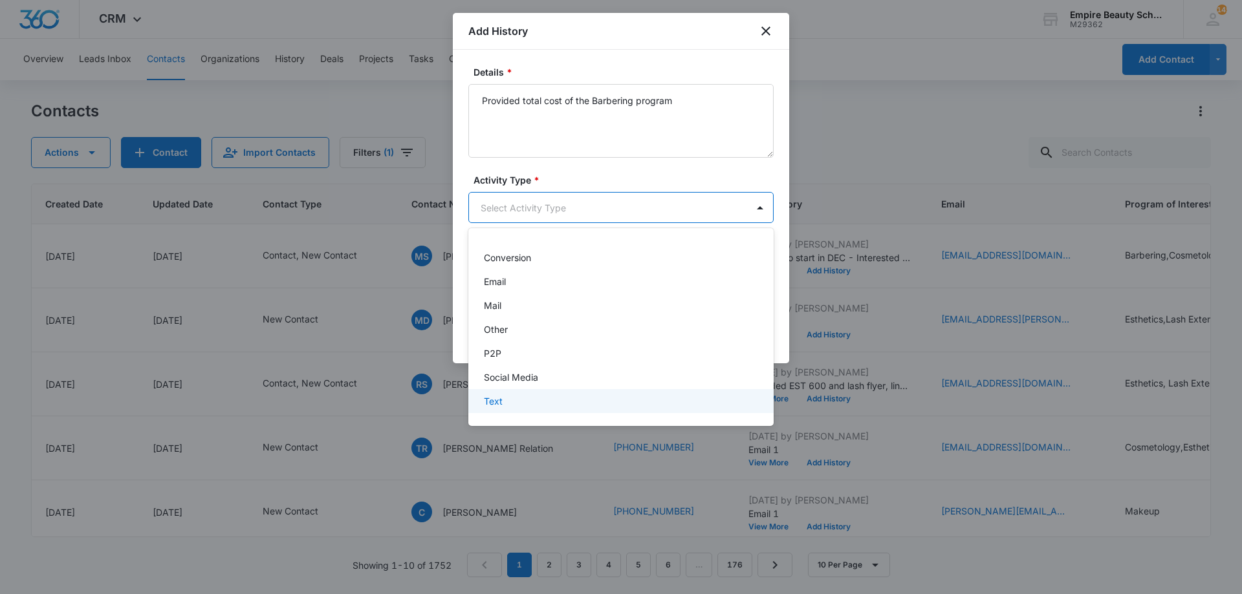
click at [547, 400] on div "Text" at bounding box center [620, 402] width 272 height 14
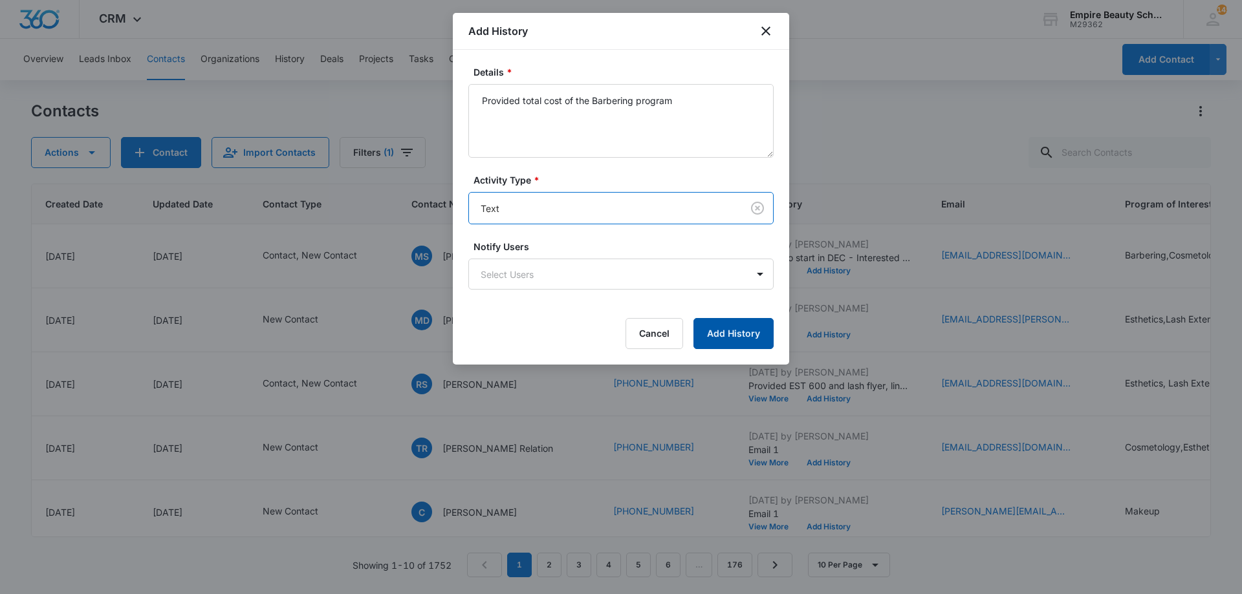
click at [706, 330] on button "Add History" at bounding box center [733, 333] width 80 height 31
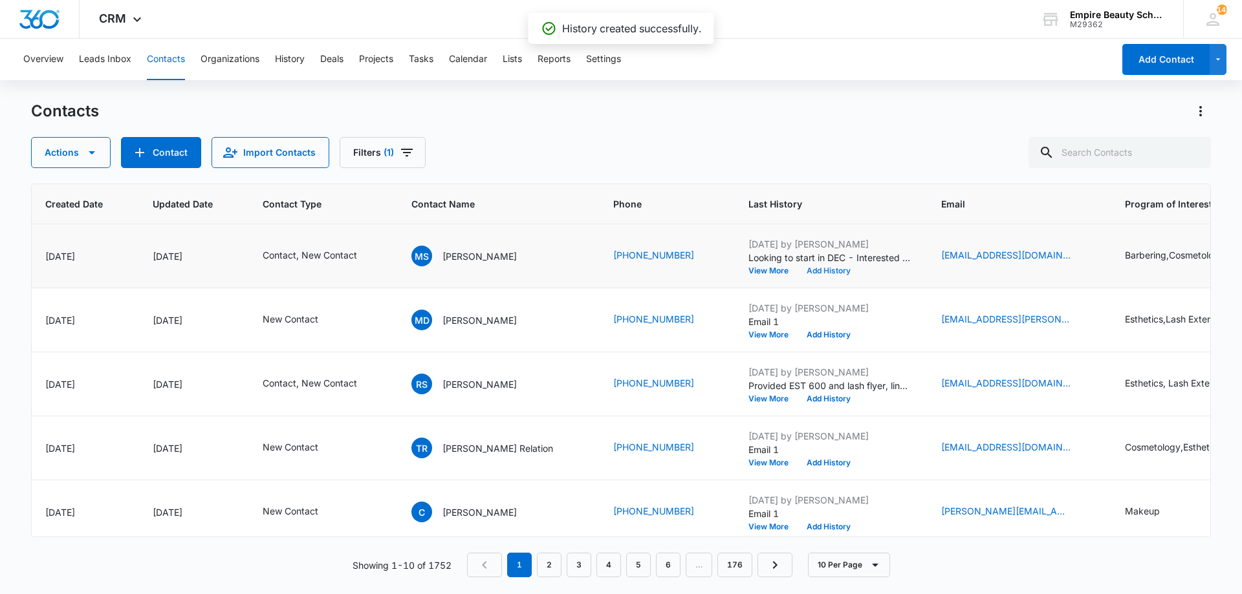
click at [798, 267] on button "Add History" at bounding box center [829, 271] width 62 height 8
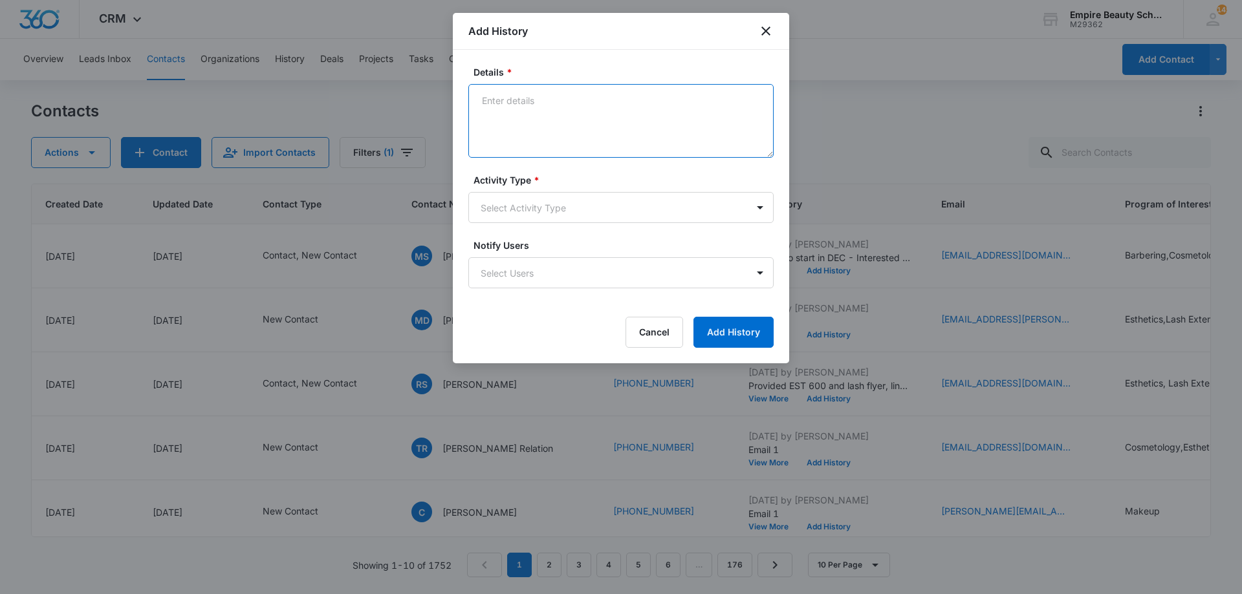
click at [571, 107] on textarea "Details *" at bounding box center [620, 121] width 305 height 74
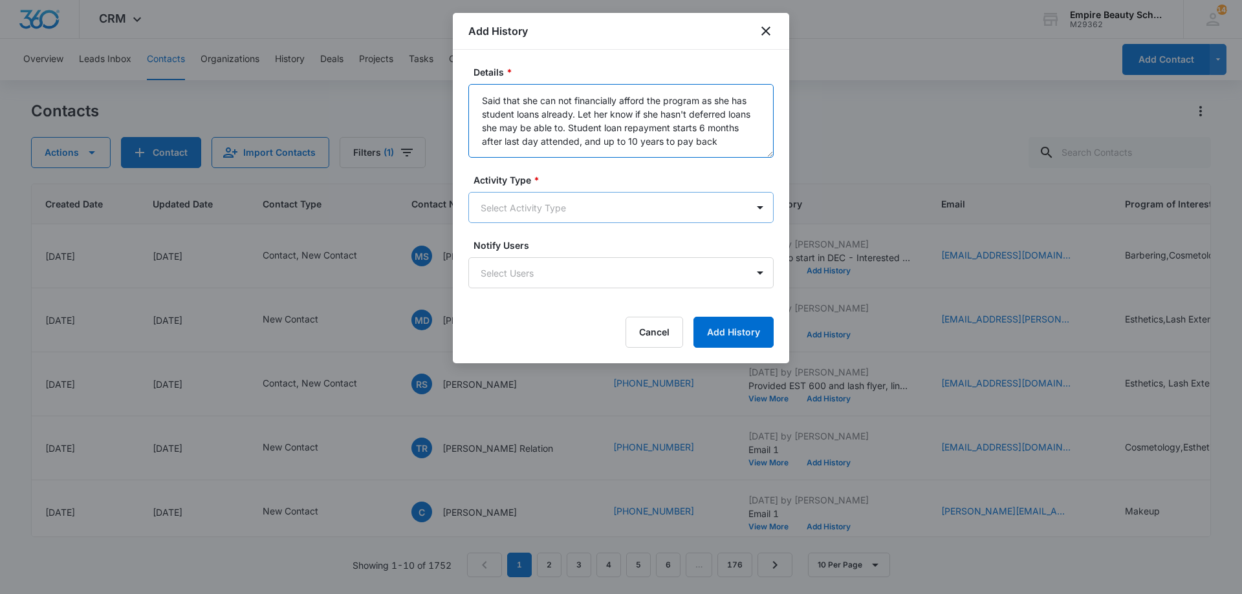
type textarea "Said that she can not financially afford the program as she has student loans a…"
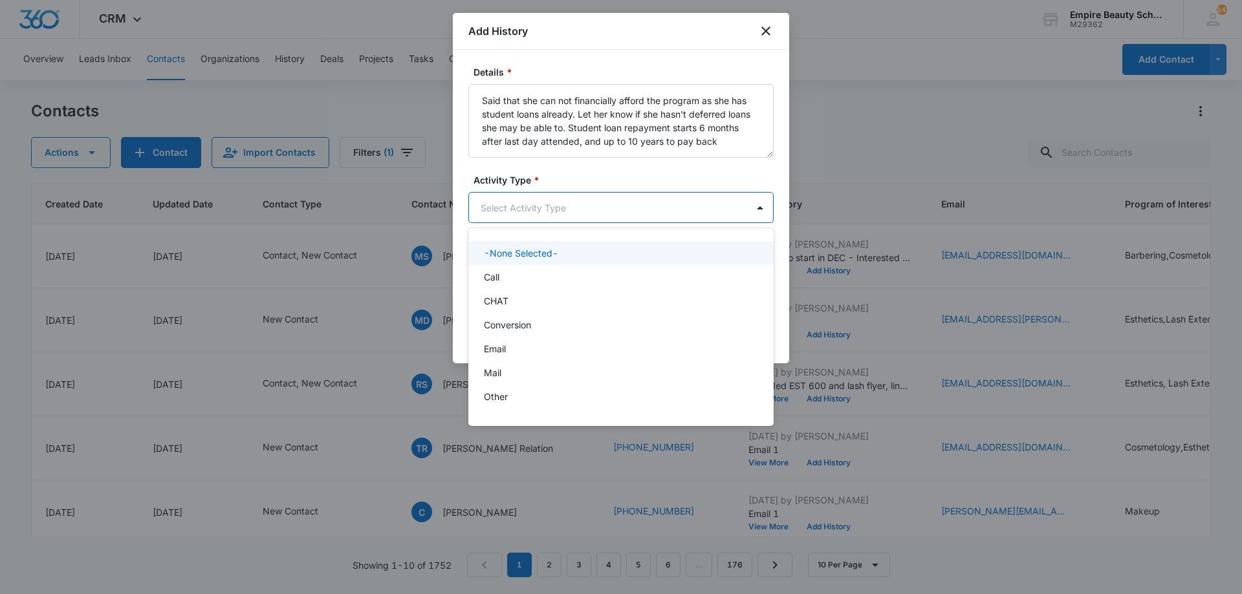
drag, startPoint x: 630, startPoint y: 196, endPoint x: 601, endPoint y: 233, distance: 47.0
click at [629, 197] on body "CRM Apps Forms CRM Email Shop Payments POS Files Brand Settings Empire Beauty S…" at bounding box center [621, 297] width 1242 height 594
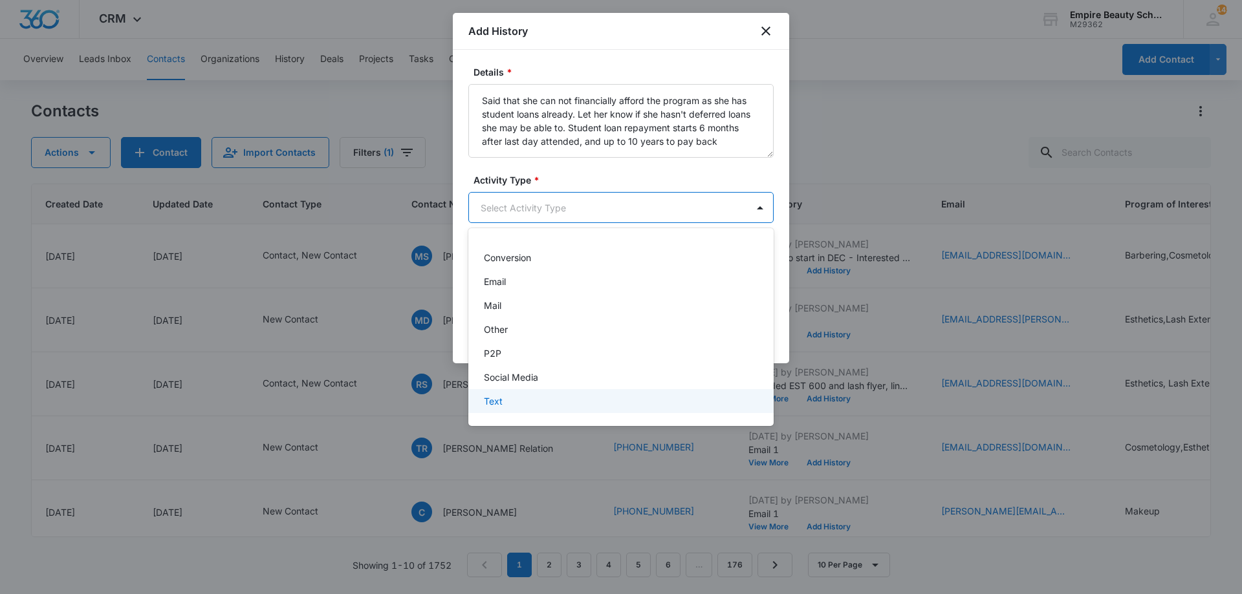
click at [531, 395] on div "Text" at bounding box center [620, 402] width 272 height 14
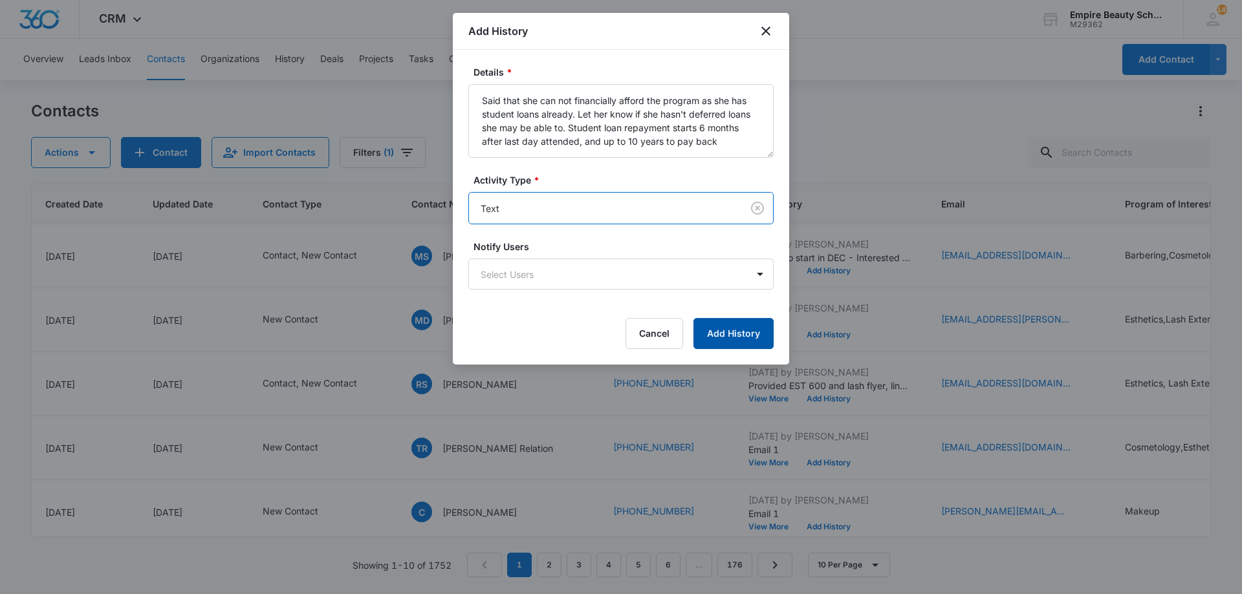
click at [737, 336] on button "Add History" at bounding box center [733, 333] width 80 height 31
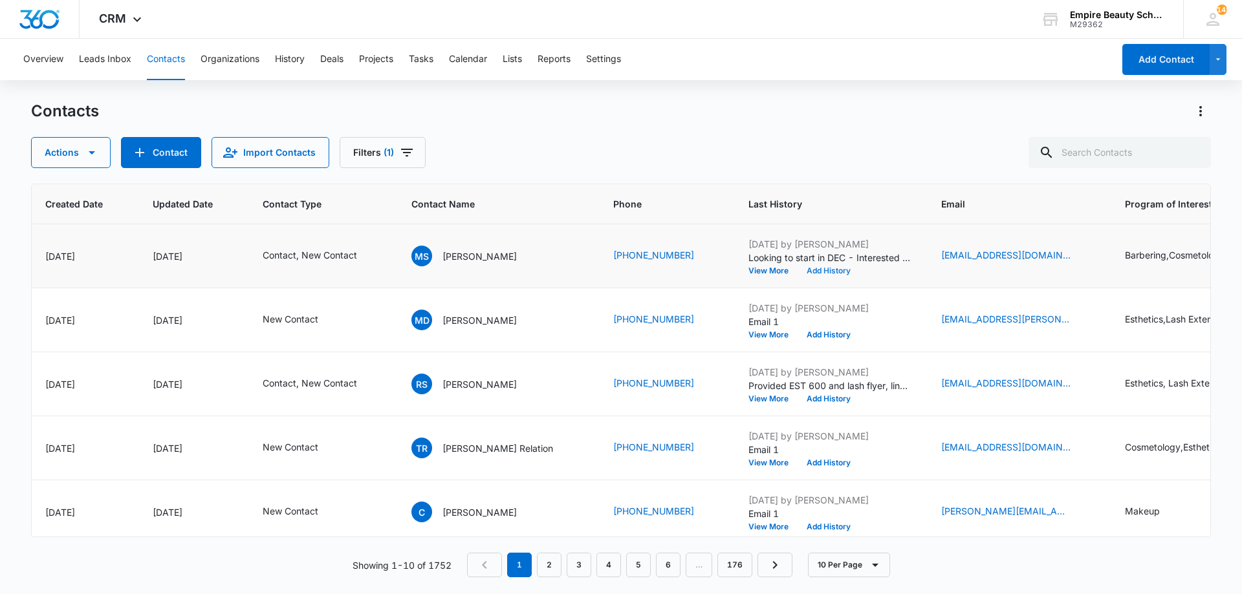
click at [798, 267] on button "Add History" at bounding box center [829, 271] width 62 height 8
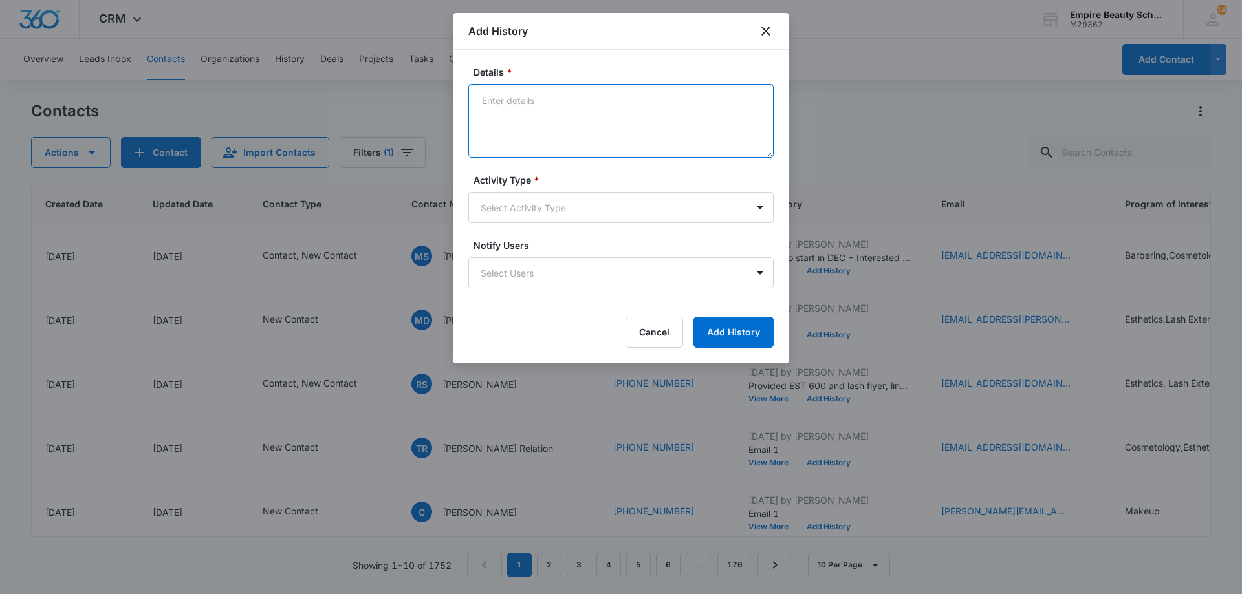
click at [625, 110] on textarea "Details *" at bounding box center [620, 121] width 305 height 74
type textarea "Asked if there was a way to reduce the cost of the program - Provided link to s…"
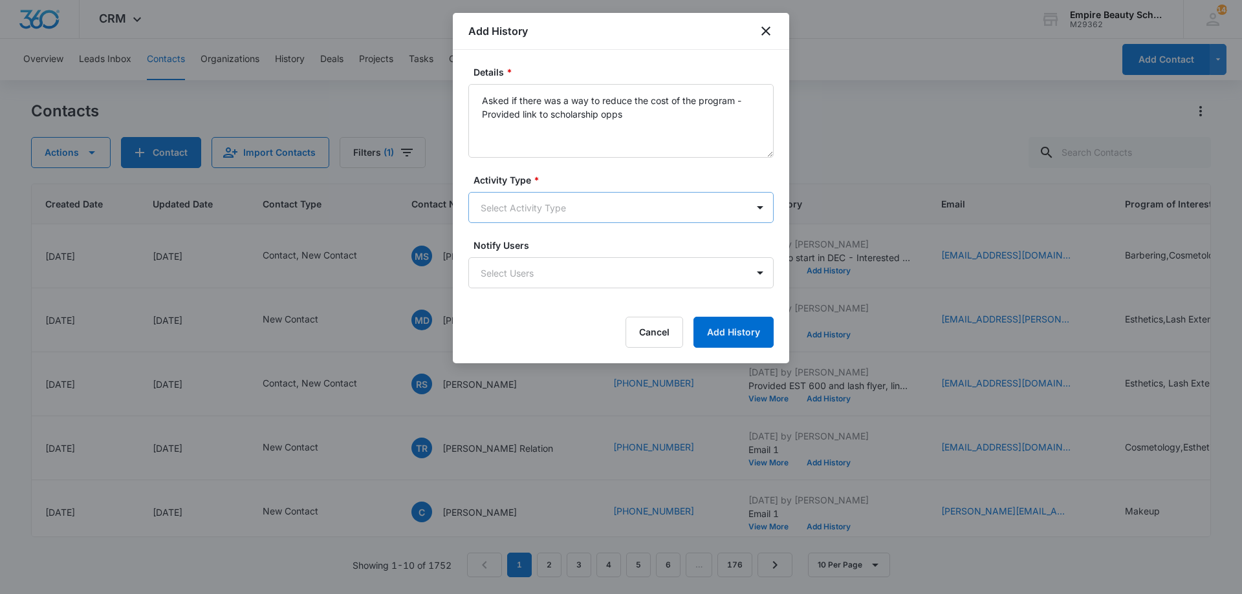
click at [627, 205] on body "CRM Apps Forms CRM Email Shop Payments POS Files Brand Settings Empire Beauty S…" at bounding box center [621, 297] width 1242 height 594
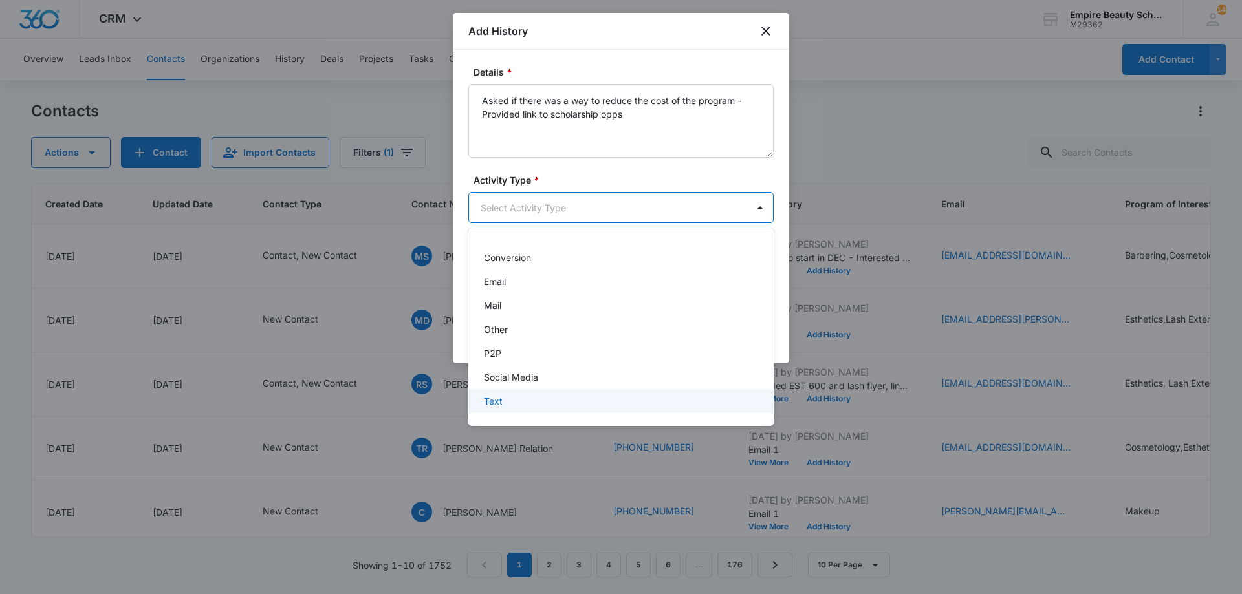
click at [532, 395] on div "Text" at bounding box center [620, 402] width 272 height 14
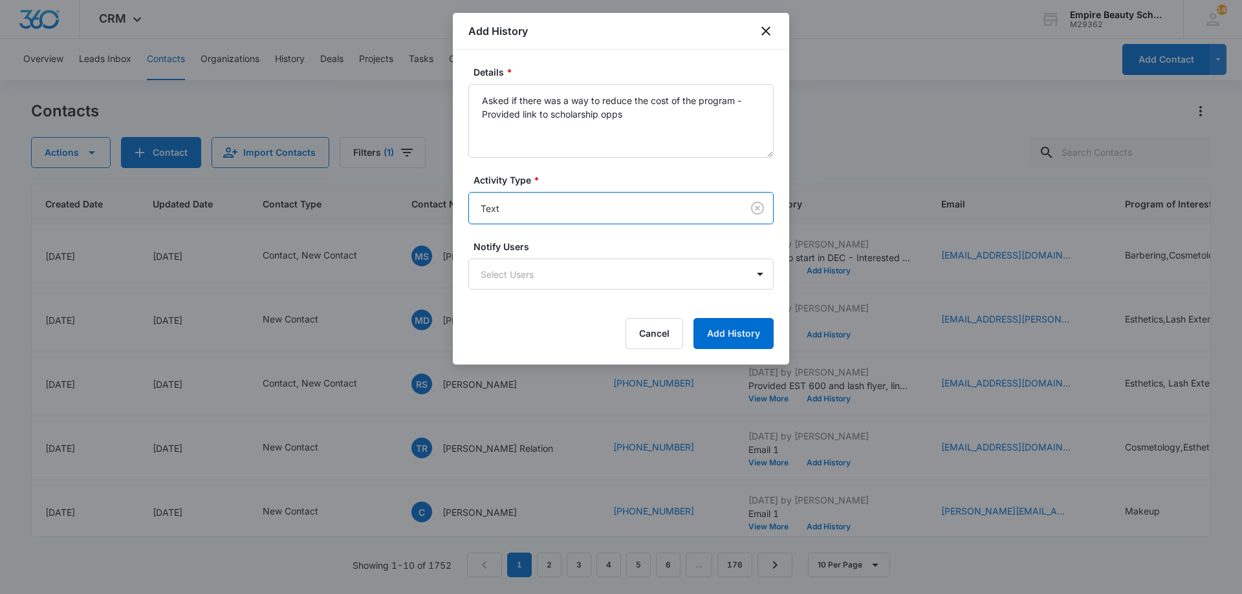
click at [725, 317] on form "Details * Asked if there was a way to reduce the cost of the program - Provided…" at bounding box center [620, 207] width 305 height 284
click at [728, 323] on button "Add History" at bounding box center [733, 333] width 80 height 31
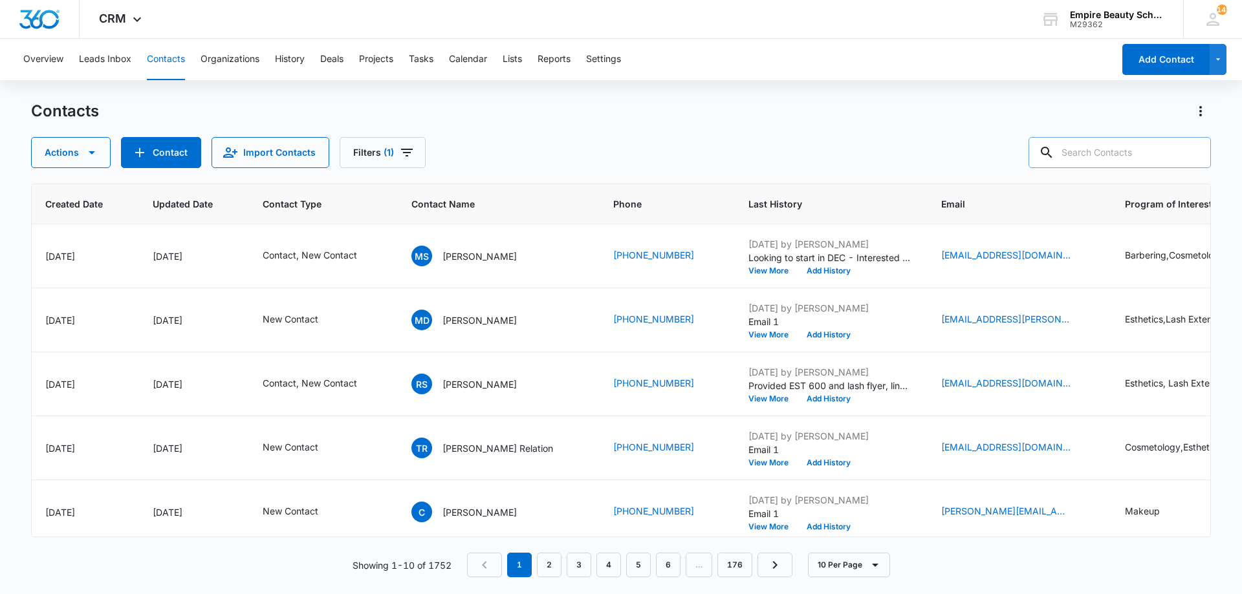
click at [1151, 149] on input "text" at bounding box center [1120, 152] width 182 height 31
type input "d"
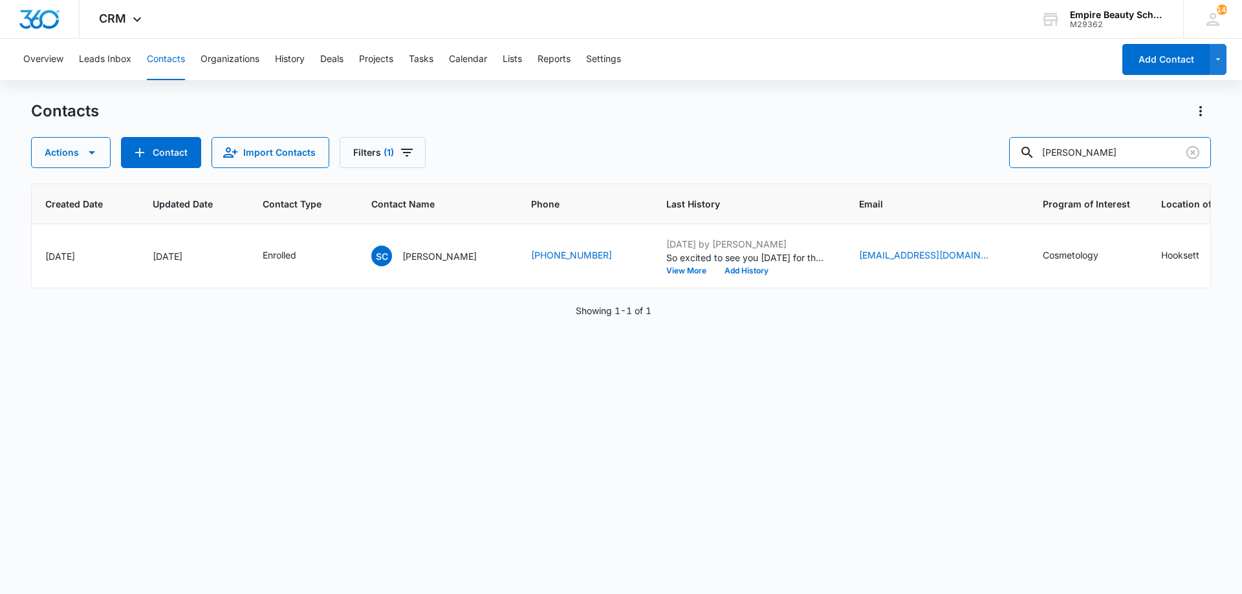
drag, startPoint x: 1154, startPoint y: 155, endPoint x: 754, endPoint y: 98, distance: 403.9
click at [754, 98] on div "Overview Leads Inbox Contacts Organizations History Deals Projects Tasks Calend…" at bounding box center [621, 316] width 1242 height 554
type input "isabelle"
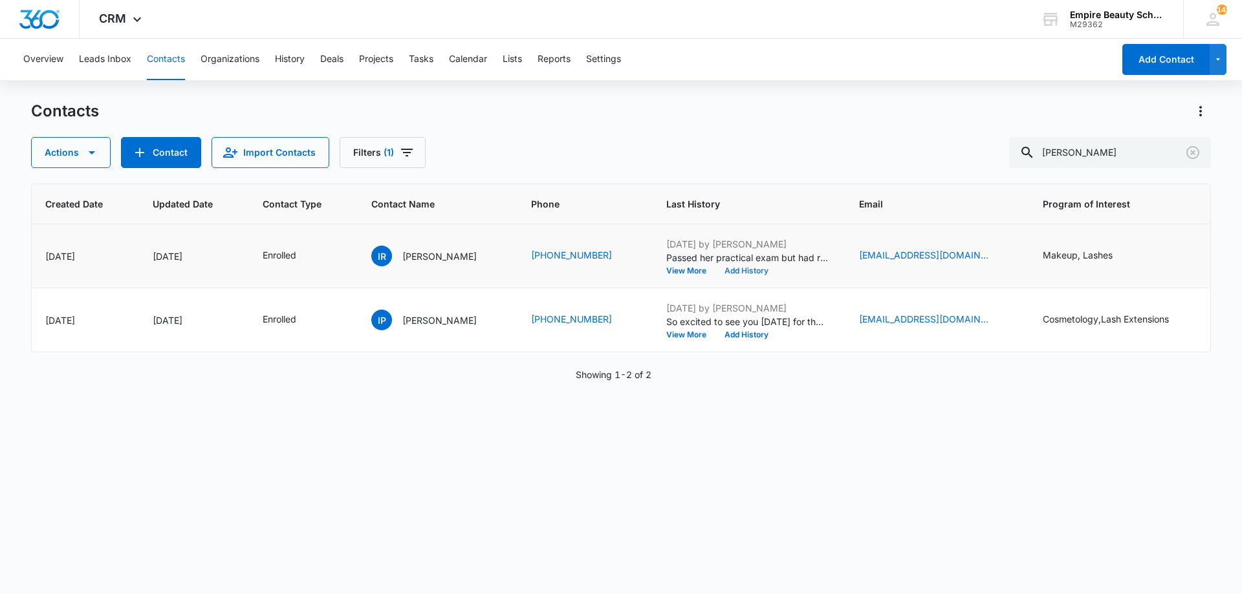
click at [735, 271] on button "Add History" at bounding box center [746, 271] width 62 height 8
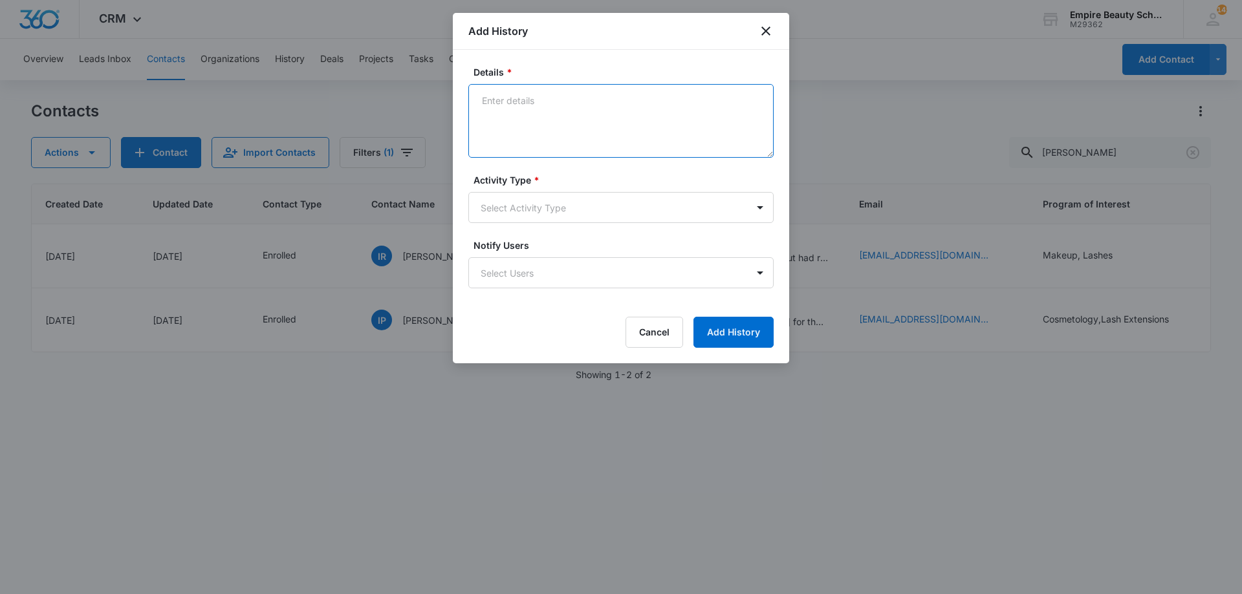
click at [572, 96] on textarea "Details *" at bounding box center [620, 121] width 305 height 74
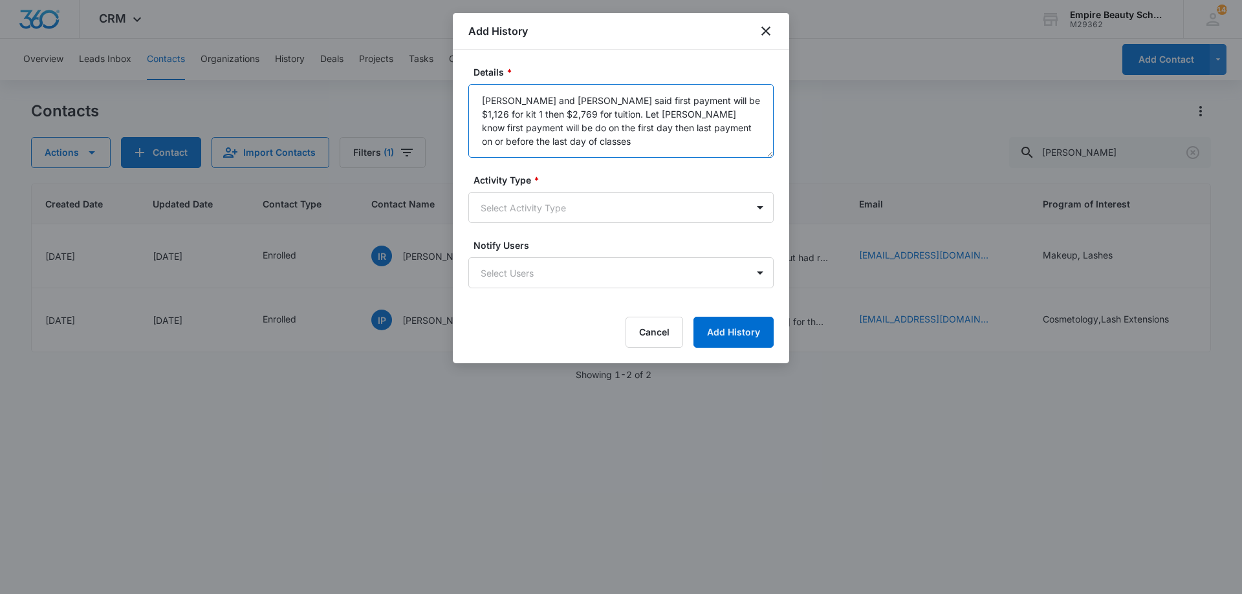
type textarea "Tara and BB said first payment will be $1,126 for kit 1 then $2,769 for tuition…"
drag, startPoint x: 514, startPoint y: 183, endPoint x: 520, endPoint y: 202, distance: 20.3
click at [515, 188] on div "Activity Type * Select Activity Type" at bounding box center [620, 198] width 305 height 50
click at [522, 202] on body "CRM Apps Forms CRM Email Shop Payments POS Files Brand Settings Empire Beauty S…" at bounding box center [621, 297] width 1242 height 594
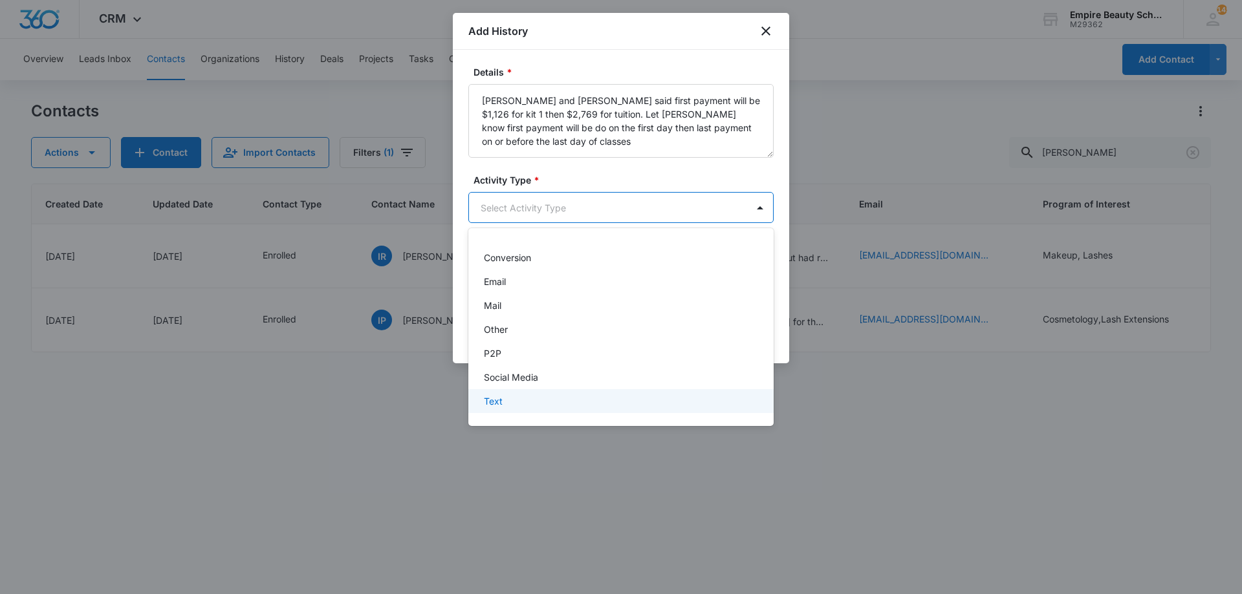
click at [513, 406] on div "Text" at bounding box center [620, 402] width 272 height 14
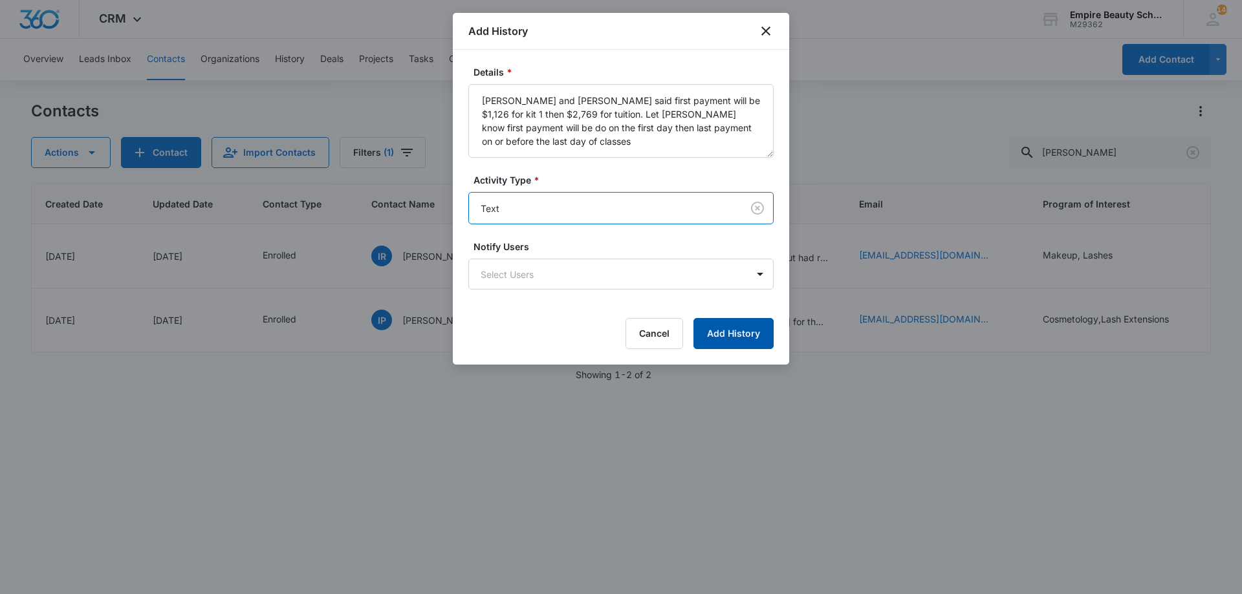
click at [697, 332] on button "Add History" at bounding box center [733, 333] width 80 height 31
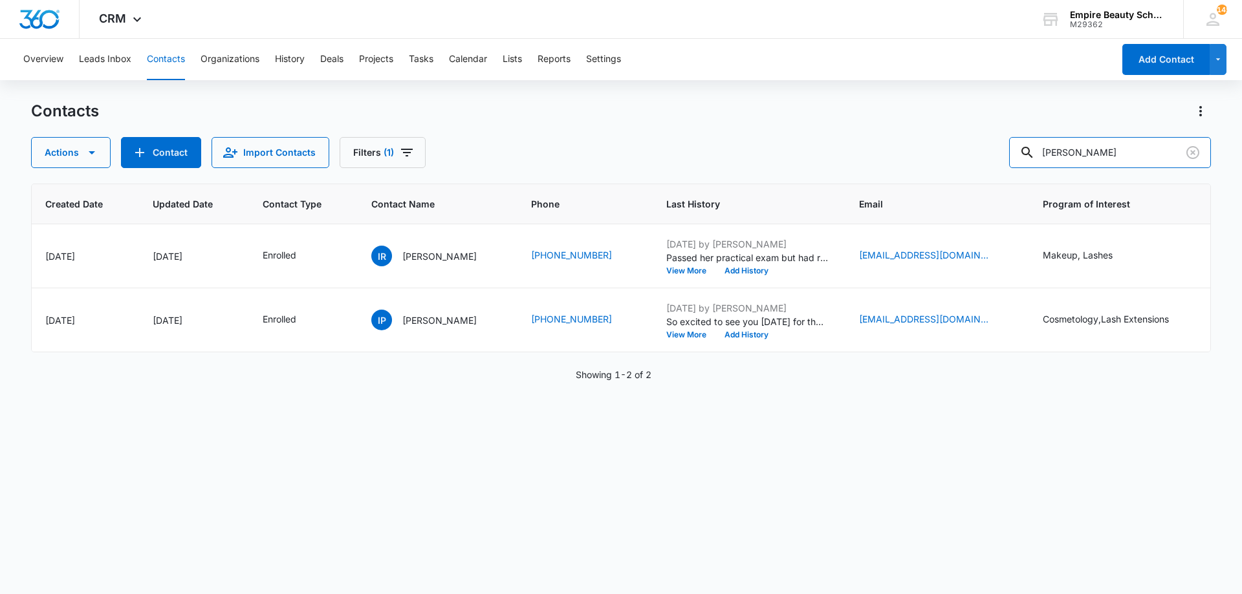
drag, startPoint x: 1067, startPoint y: 154, endPoint x: 792, endPoint y: 137, distance: 274.8
click at [793, 137] on div "Actions Contact Import Contacts Filters (1) isabelle" at bounding box center [621, 152] width 1180 height 31
type input "kaya clark"
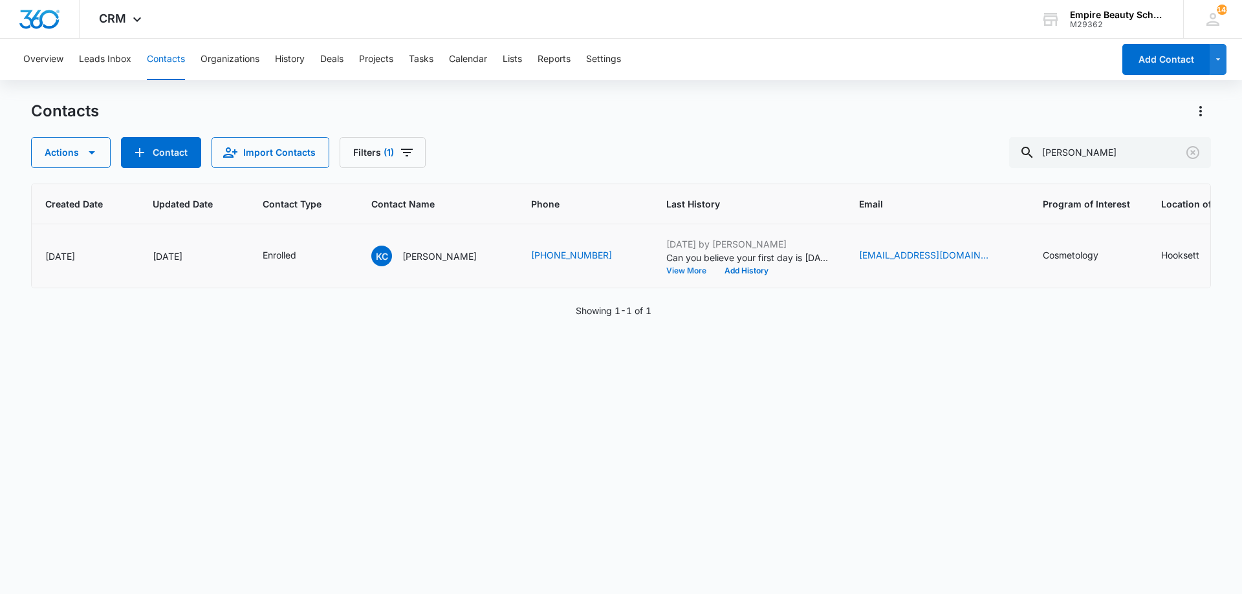
click at [673, 268] on button "View More" at bounding box center [690, 271] width 49 height 8
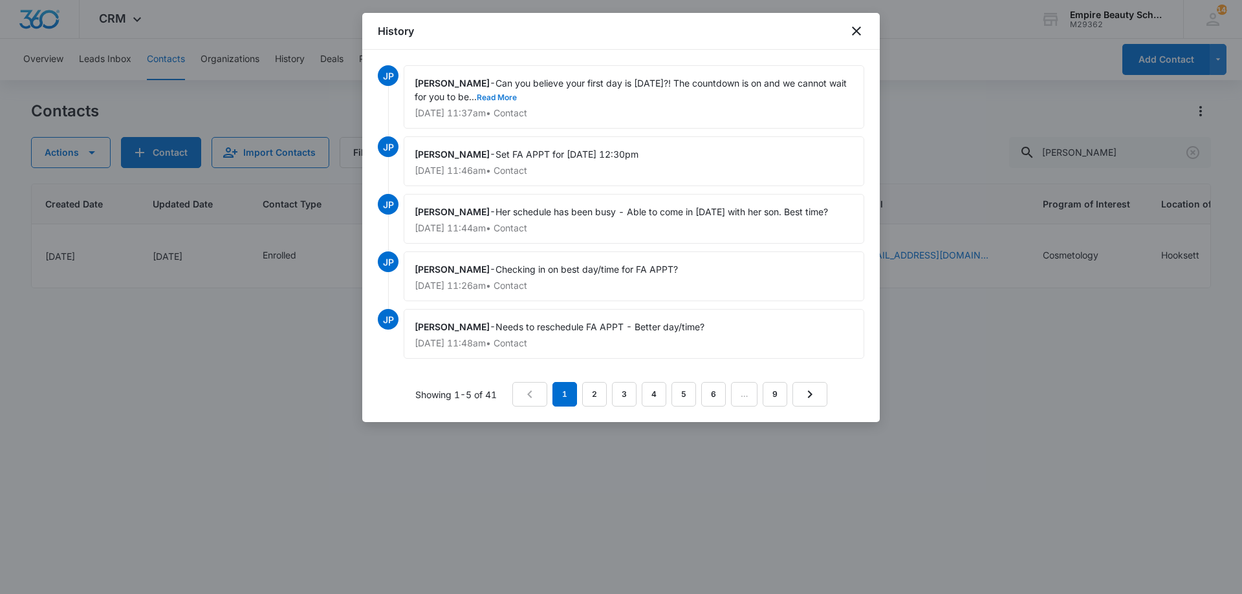
click at [517, 96] on button "Read More" at bounding box center [497, 98] width 40 height 8
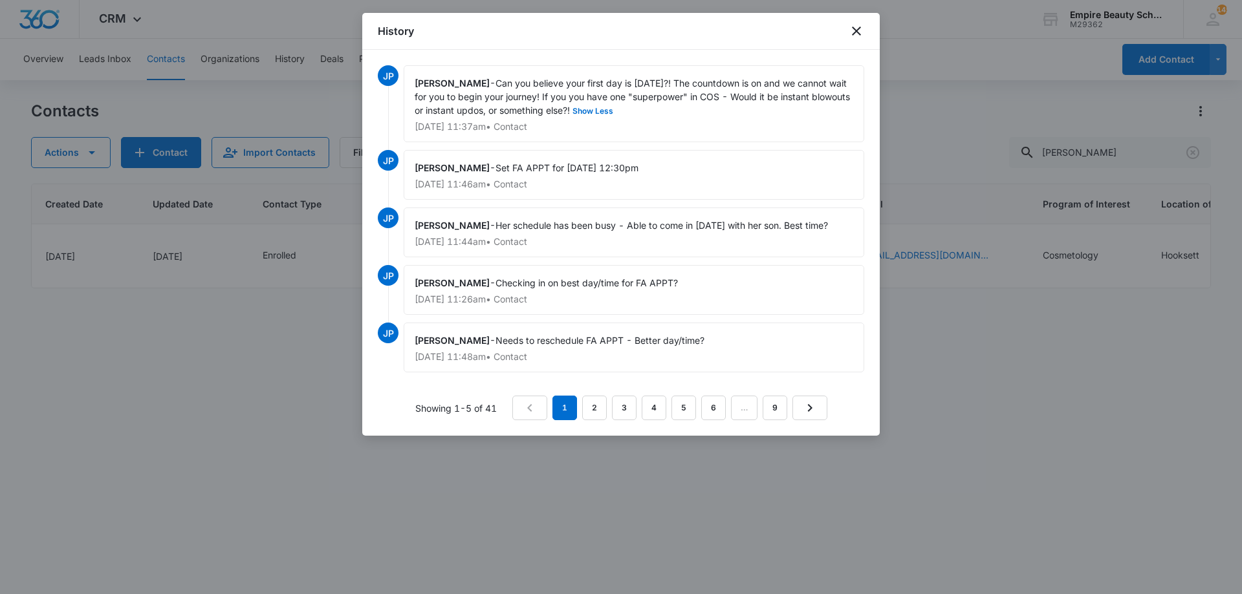
drag, startPoint x: 501, startPoint y: 80, endPoint x: 643, endPoint y: 111, distance: 145.2
click at [643, 111] on span "Can you believe your first day is in one week?! The countdown is on and we cann…" at bounding box center [634, 97] width 438 height 38
copy span "Can you believe your first day is [DATE]?! The countdown is on and we cannot wa…"
click at [859, 35] on icon "close" at bounding box center [857, 31] width 16 height 16
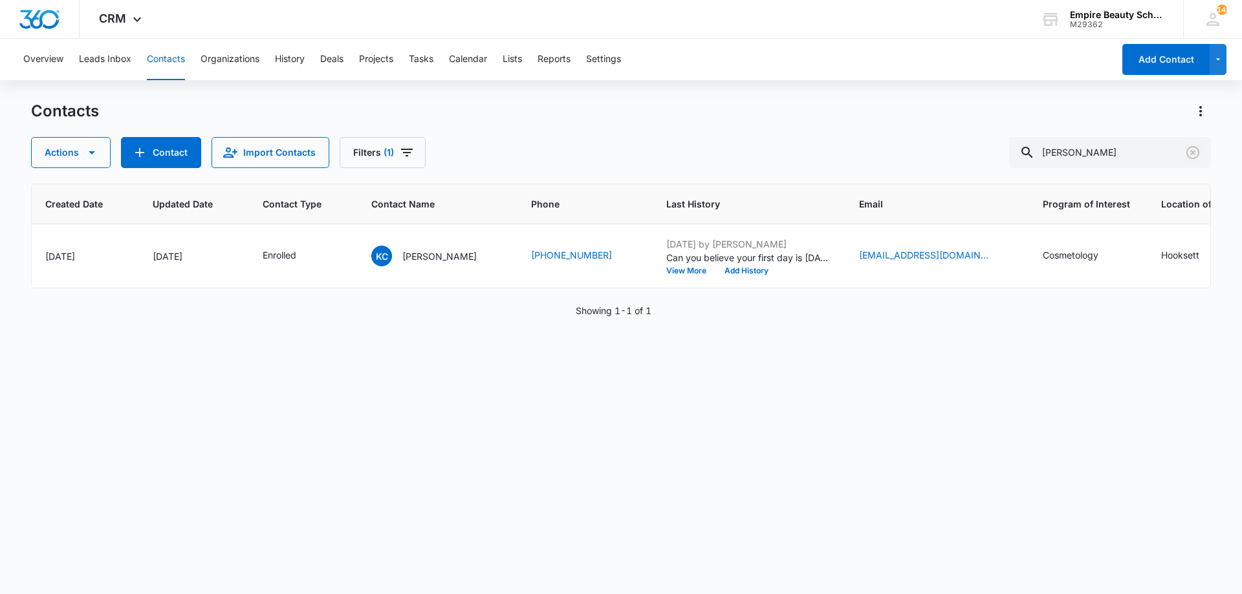
click at [1197, 152] on icon "Clear" at bounding box center [1193, 153] width 16 height 16
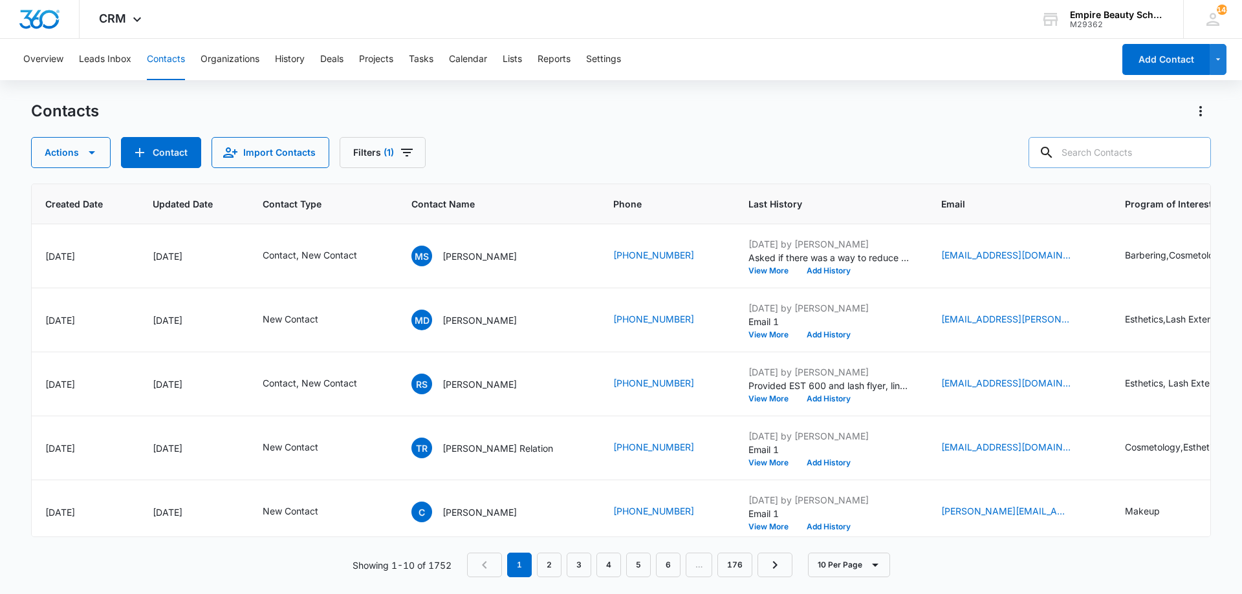
click at [1105, 155] on input "text" at bounding box center [1120, 152] width 182 height 31
type input "samantha corn"
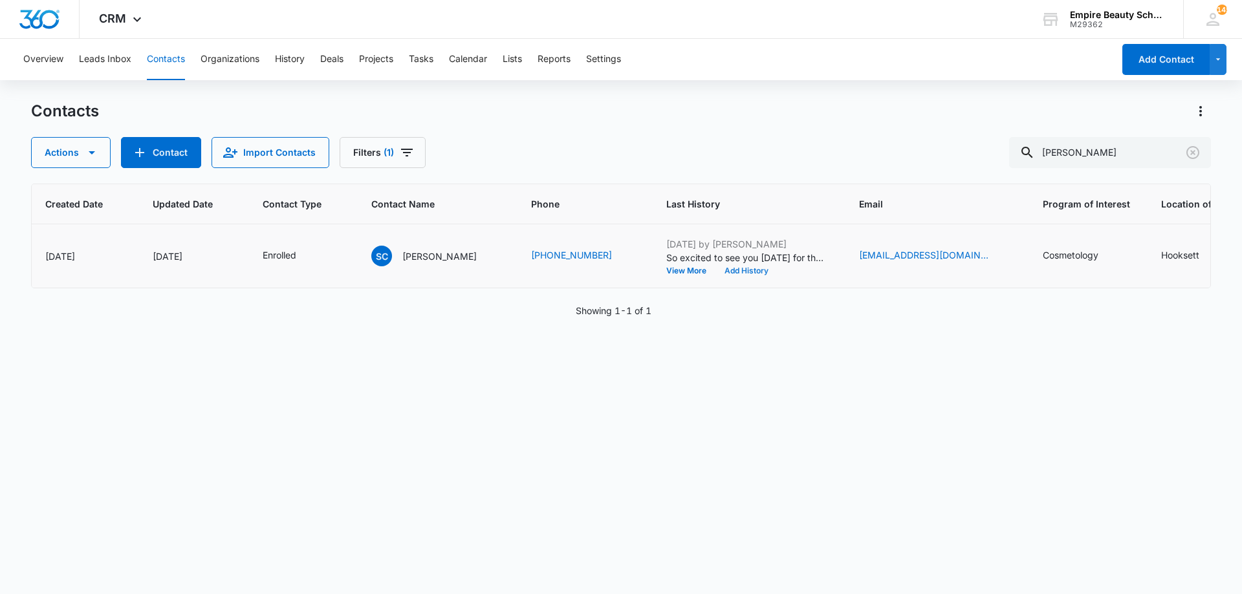
click at [757, 269] on button "Add History" at bounding box center [746, 271] width 62 height 8
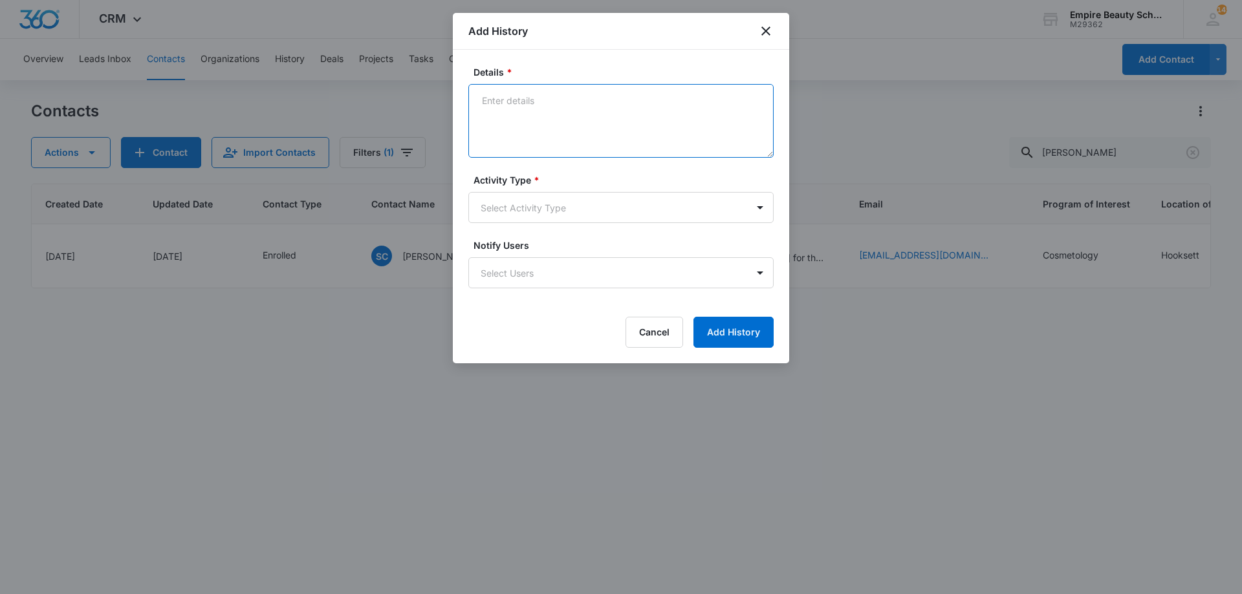
paste textarea "Can you believe your first day is [DATE]?! The countdown is on and we cannot wa…"
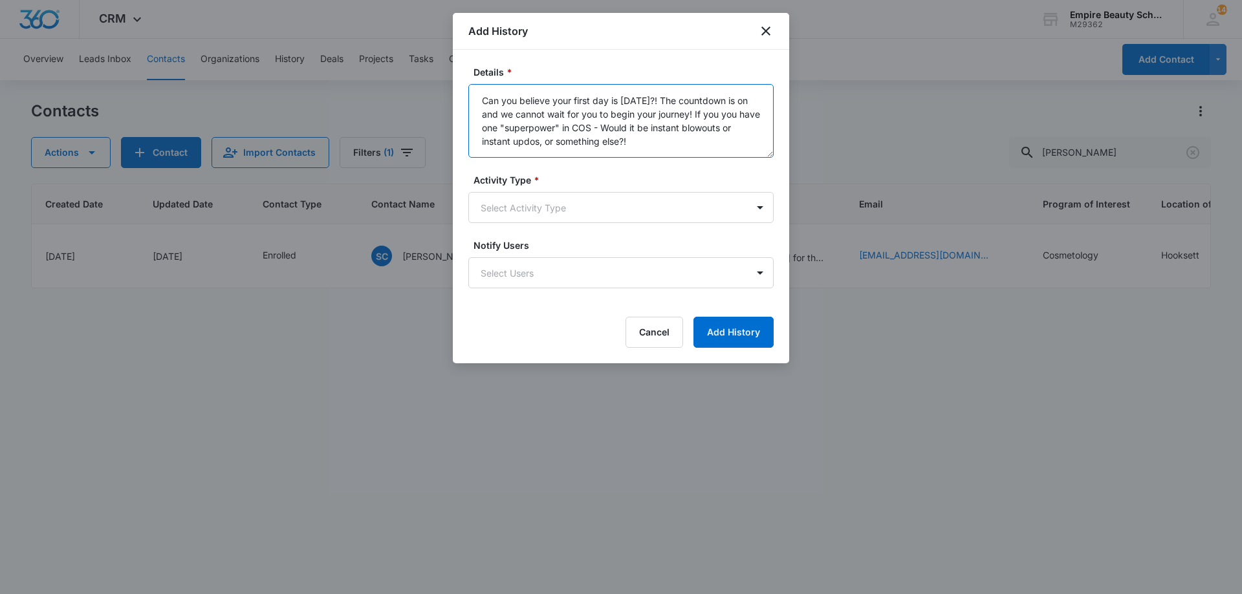
type textarea "Can you believe your first day is [DATE]?! The countdown is on and we cannot wa…"
click at [552, 224] on form "Details * Can you believe your first day is in one week?! The countdown is on a…" at bounding box center [620, 206] width 305 height 283
click at [558, 200] on body "CRM Apps Forms CRM Email Shop Payments POS Files Brand Settings Empire Beauty S…" at bounding box center [621, 297] width 1242 height 594
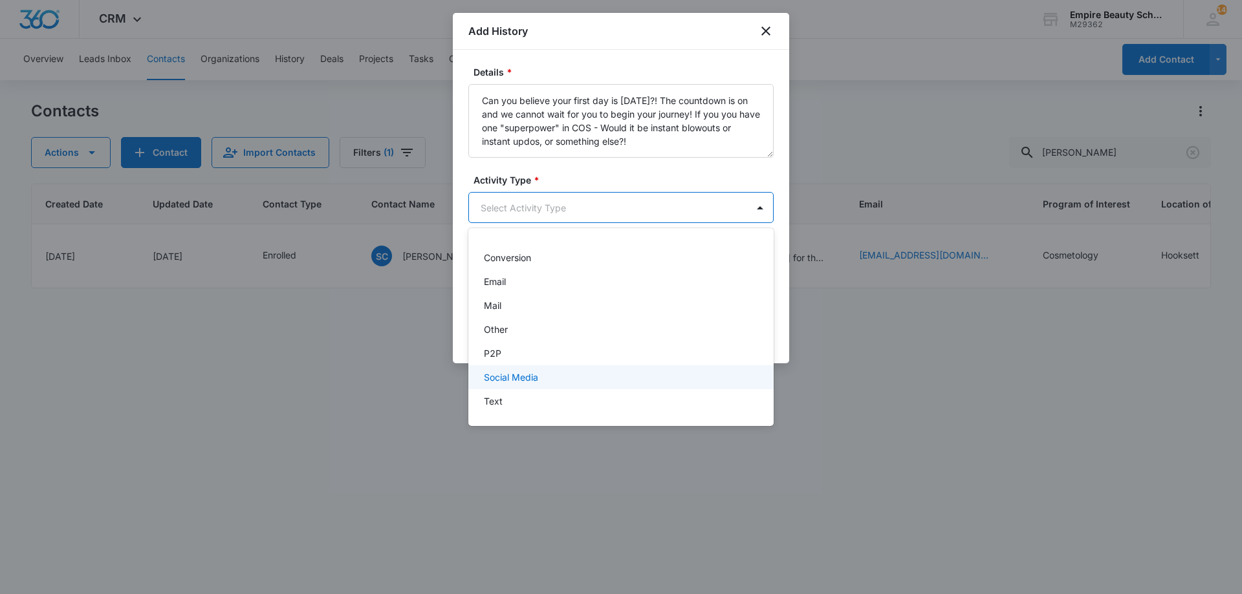
click at [545, 395] on div "Text" at bounding box center [620, 402] width 272 height 14
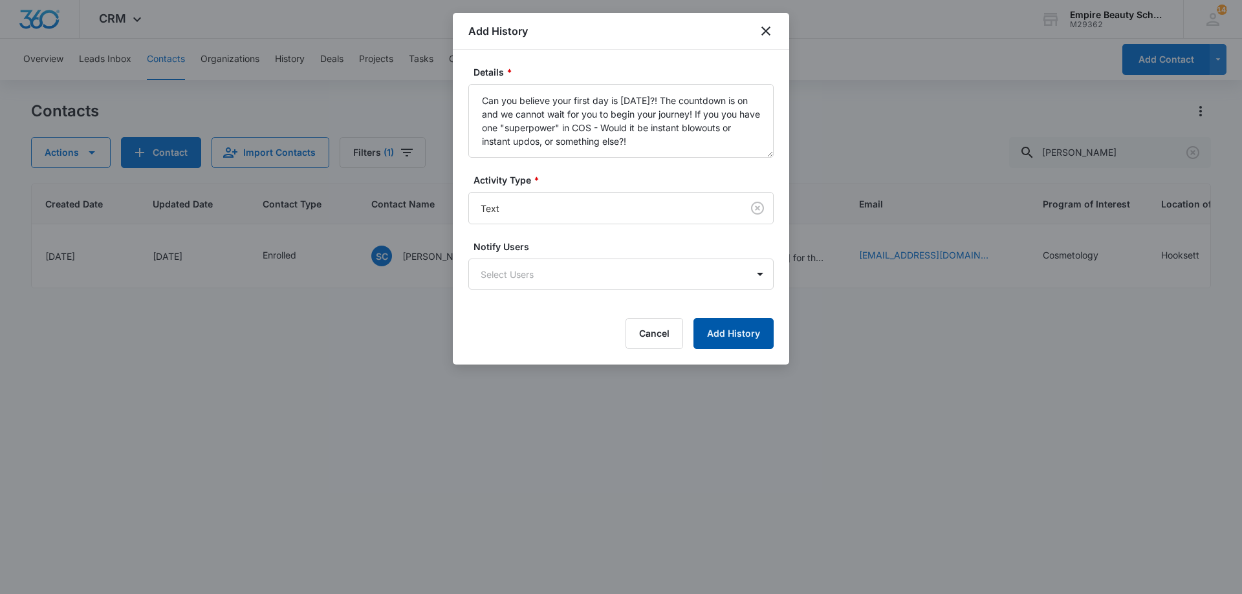
click at [727, 333] on button "Add History" at bounding box center [733, 333] width 80 height 31
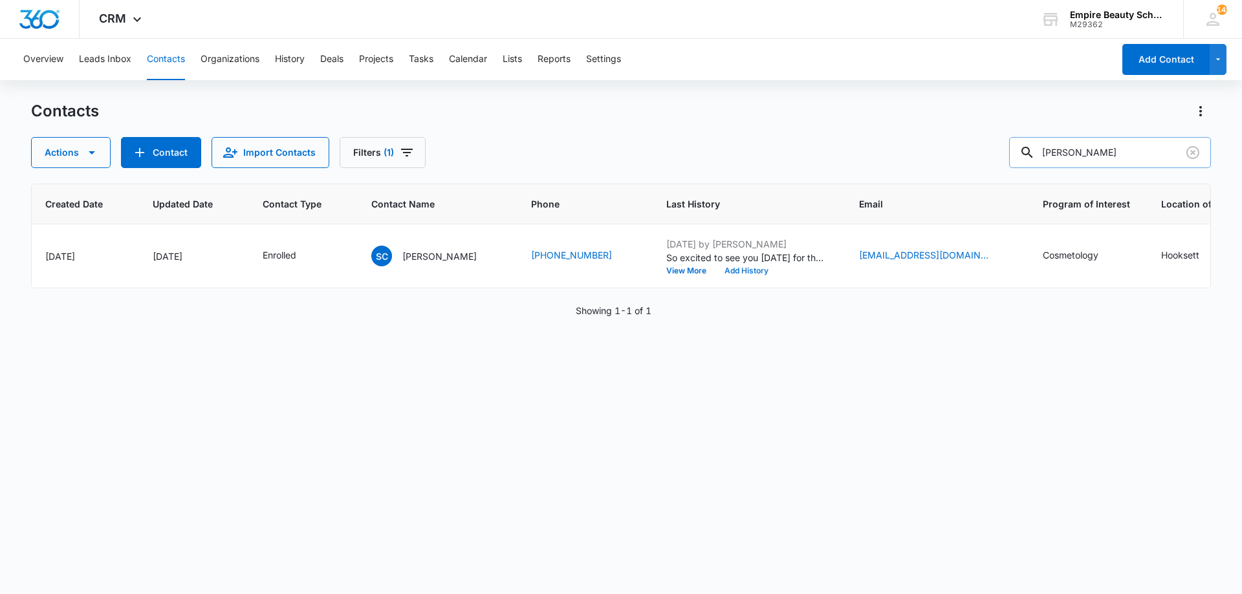
click at [715, 267] on button "Add History" at bounding box center [746, 271] width 62 height 8
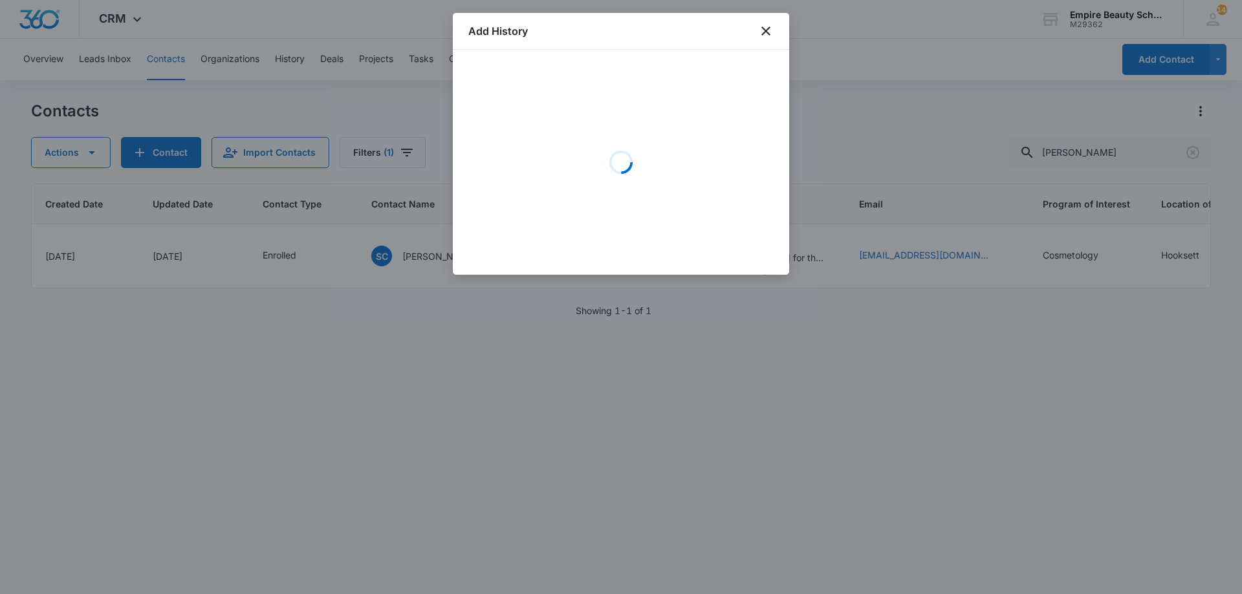
click at [1096, 143] on div at bounding box center [621, 297] width 1242 height 594
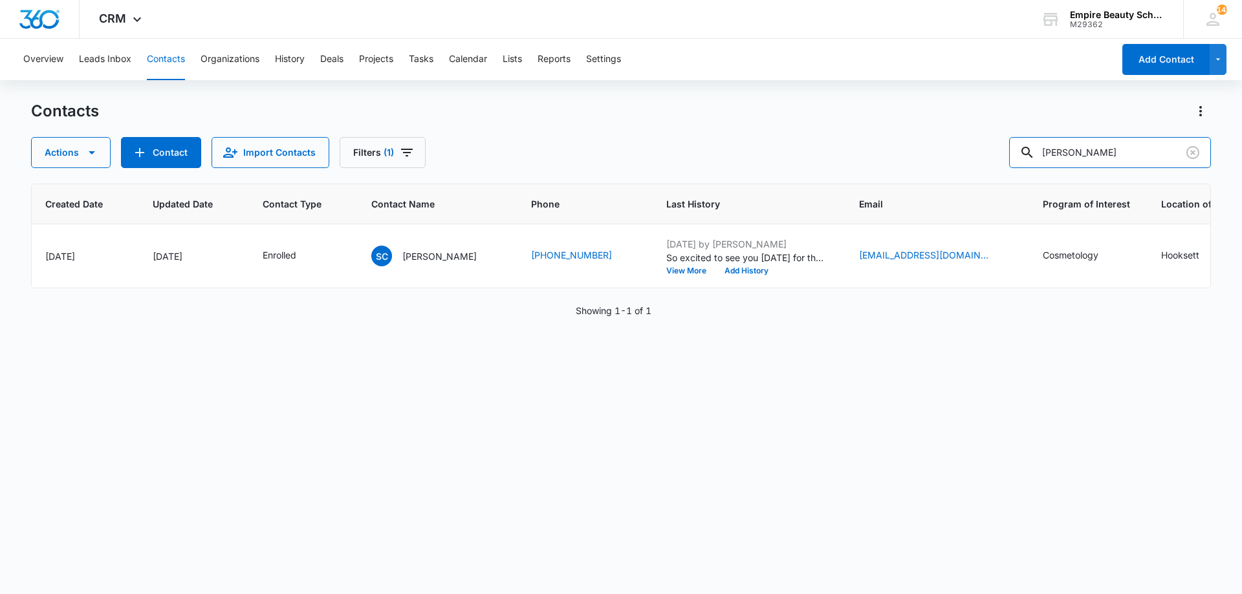
drag, startPoint x: 1139, startPoint y: 156, endPoint x: 494, endPoint y: 118, distance: 646.7
click at [494, 118] on div "Contacts Actions Contact Import Contacts Filters (1) samantha corn" at bounding box center [621, 134] width 1180 height 67
type input "oliva crock"
click at [742, 272] on button "Add History" at bounding box center [746, 271] width 62 height 8
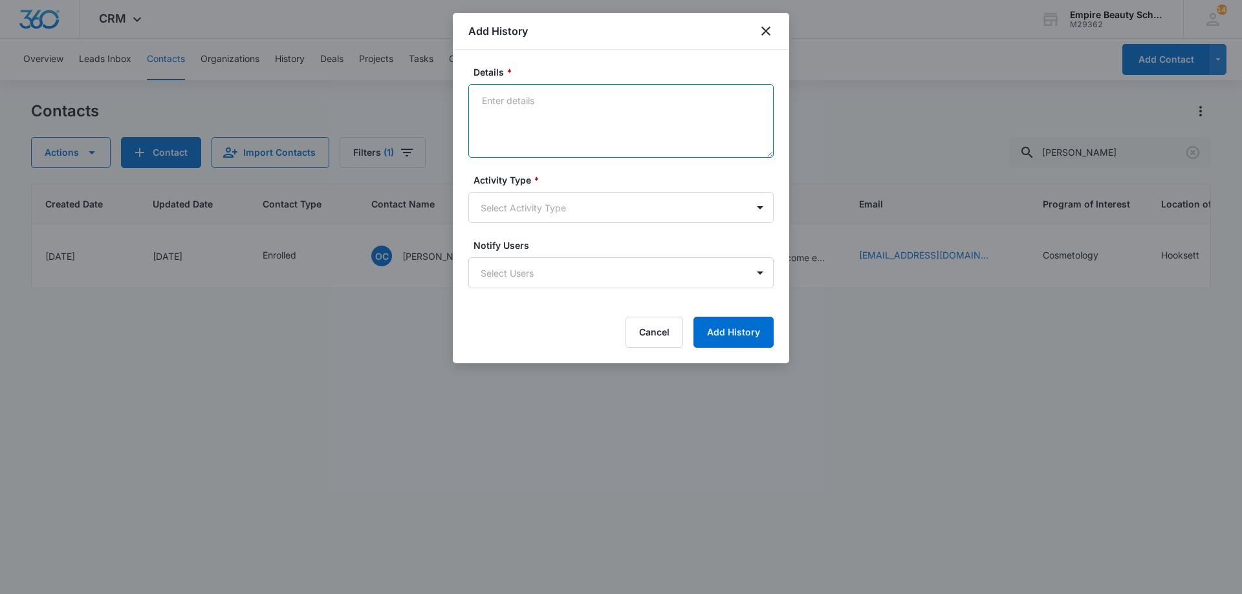
paste textarea "Can you believe your first day is [DATE]?! The countdown is on and we cannot wa…"
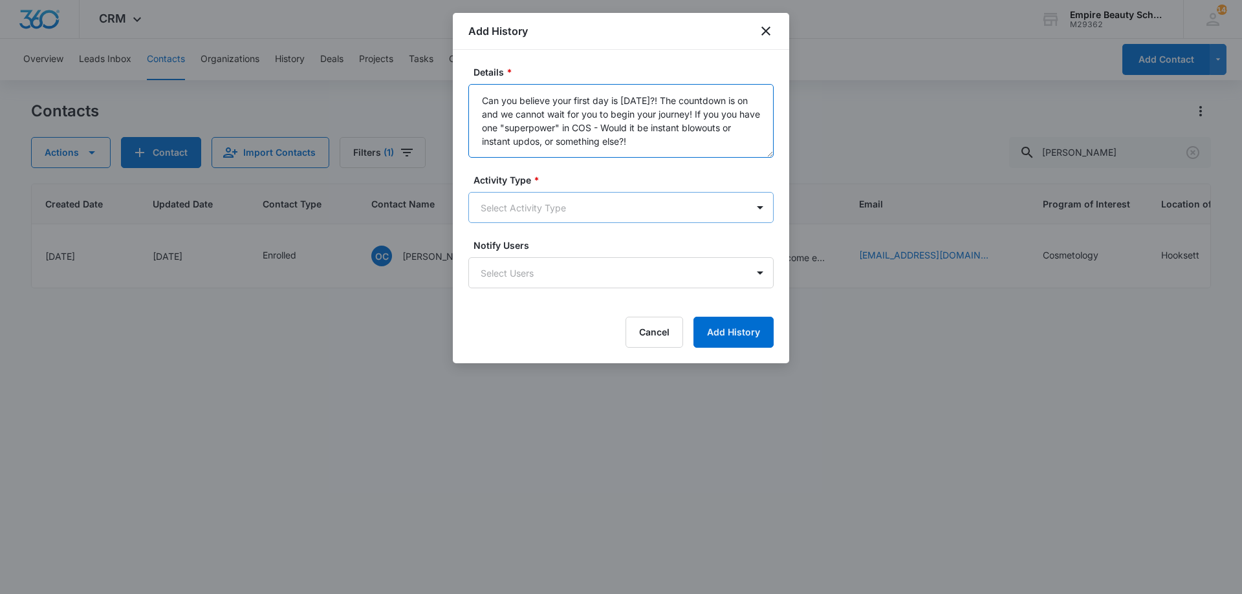
type textarea "Can you believe your first day is [DATE]?! The countdown is on and we cannot wa…"
click at [572, 206] on body "CRM Apps Forms CRM Email Shop Payments POS Files Brand Settings Empire Beauty S…" at bounding box center [621, 297] width 1242 height 594
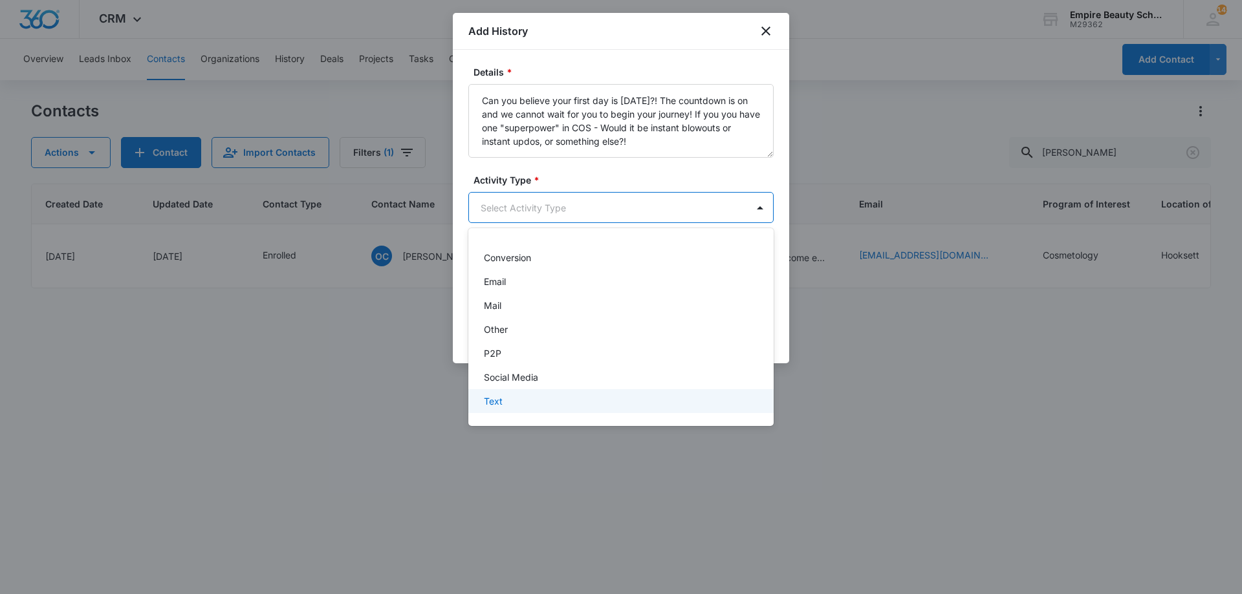
click at [503, 399] on div "Text" at bounding box center [620, 402] width 272 height 14
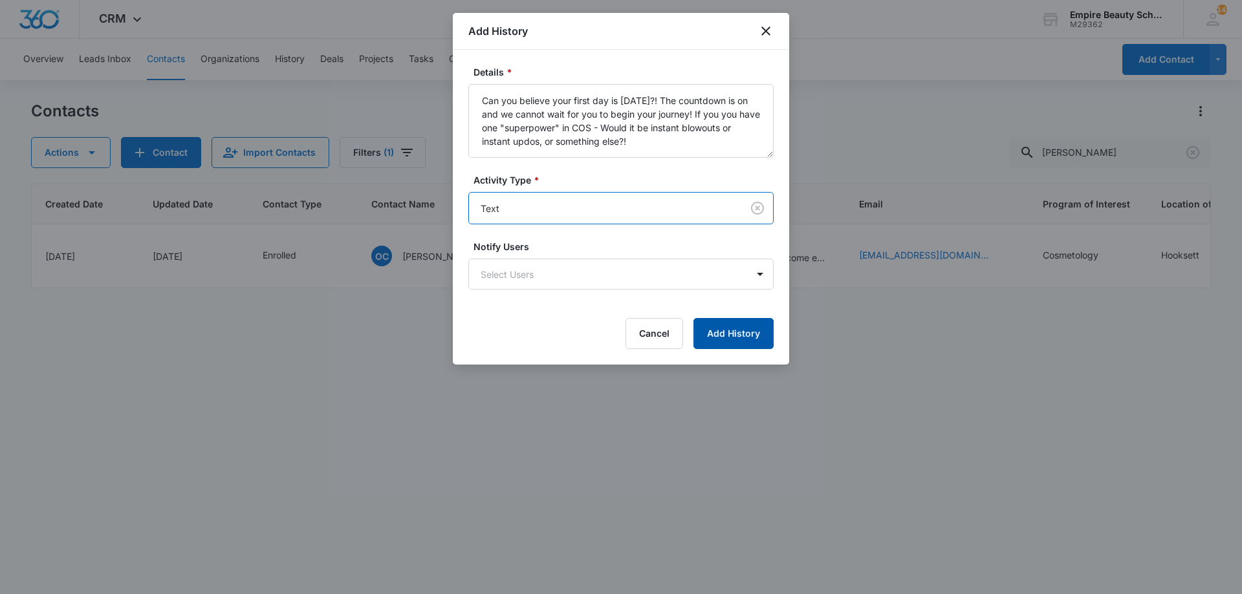
drag, startPoint x: 730, startPoint y: 308, endPoint x: 730, endPoint y: 325, distance: 17.5
click at [730, 313] on form "Details * Can you believe your first day is in one week?! The countdown is on a…" at bounding box center [620, 207] width 305 height 284
click at [728, 334] on button "Add History" at bounding box center [733, 333] width 80 height 31
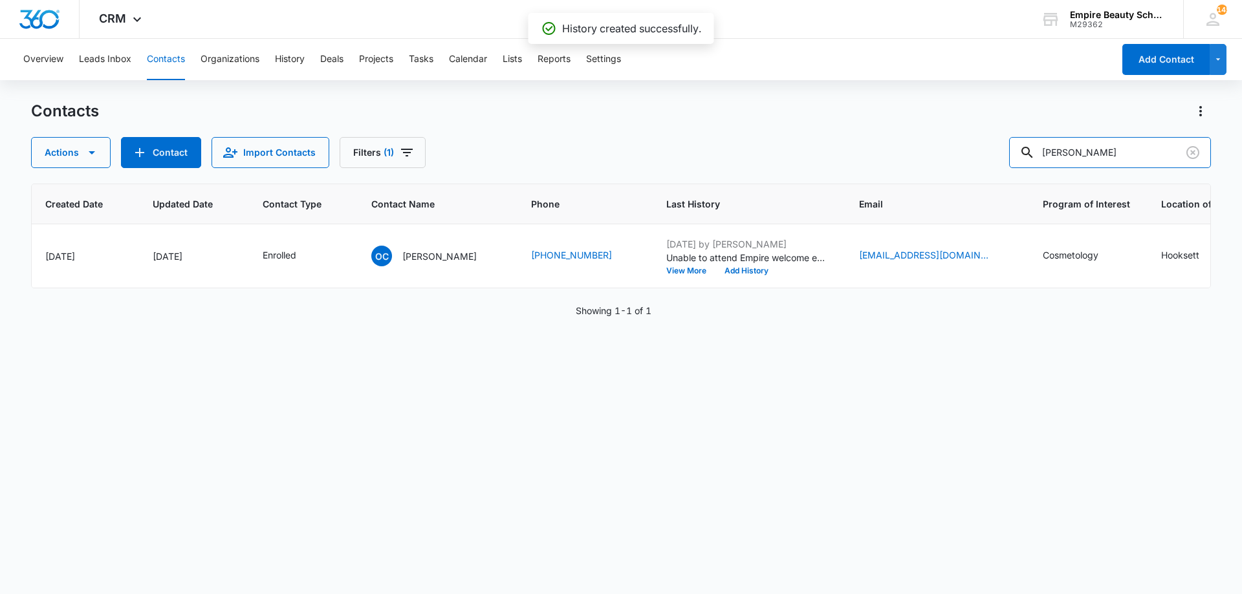
drag, startPoint x: 1091, startPoint y: 162, endPoint x: 659, endPoint y: 96, distance: 437.8
click at [661, 98] on div "Overview Leads Inbox Contacts Organizations History Deals Projects Tasks Calend…" at bounding box center [621, 316] width 1242 height 554
type input "demanche"
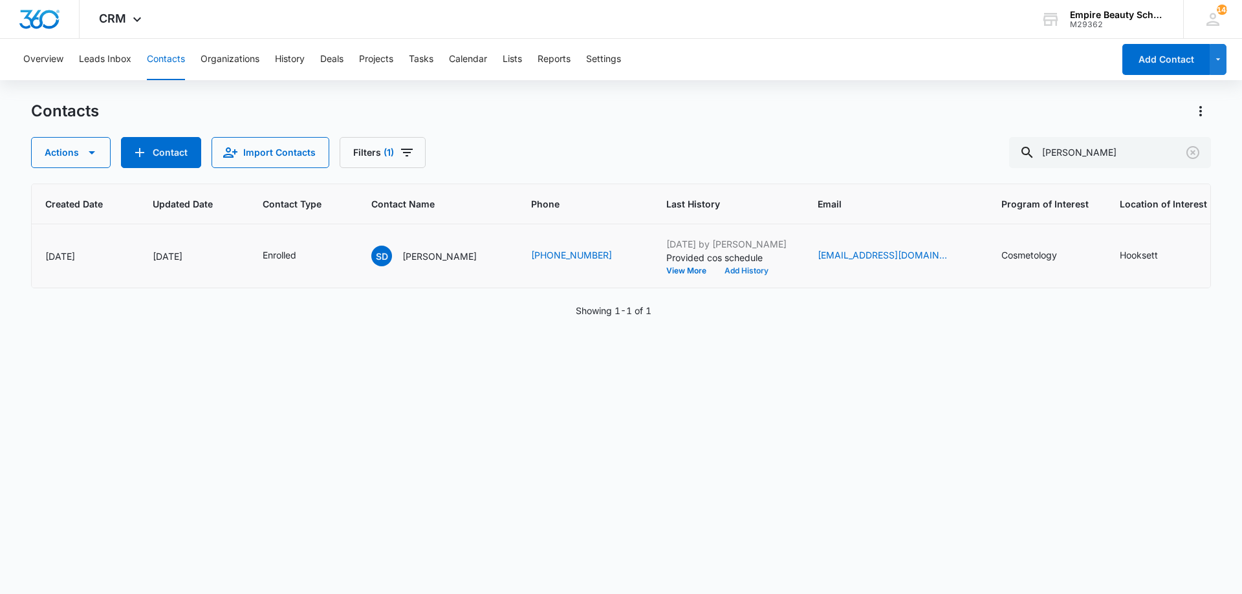
click at [754, 272] on button "Add History" at bounding box center [746, 271] width 62 height 8
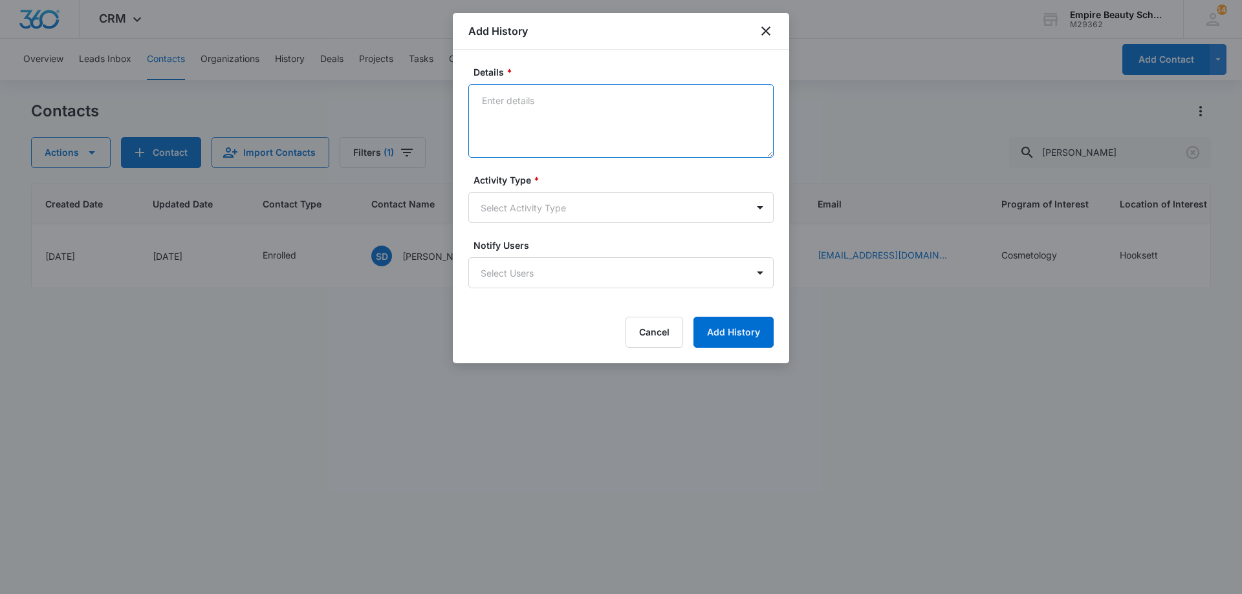
paste textarea "Can you believe your first day is [DATE]?! The countdown is on and we cannot wa…"
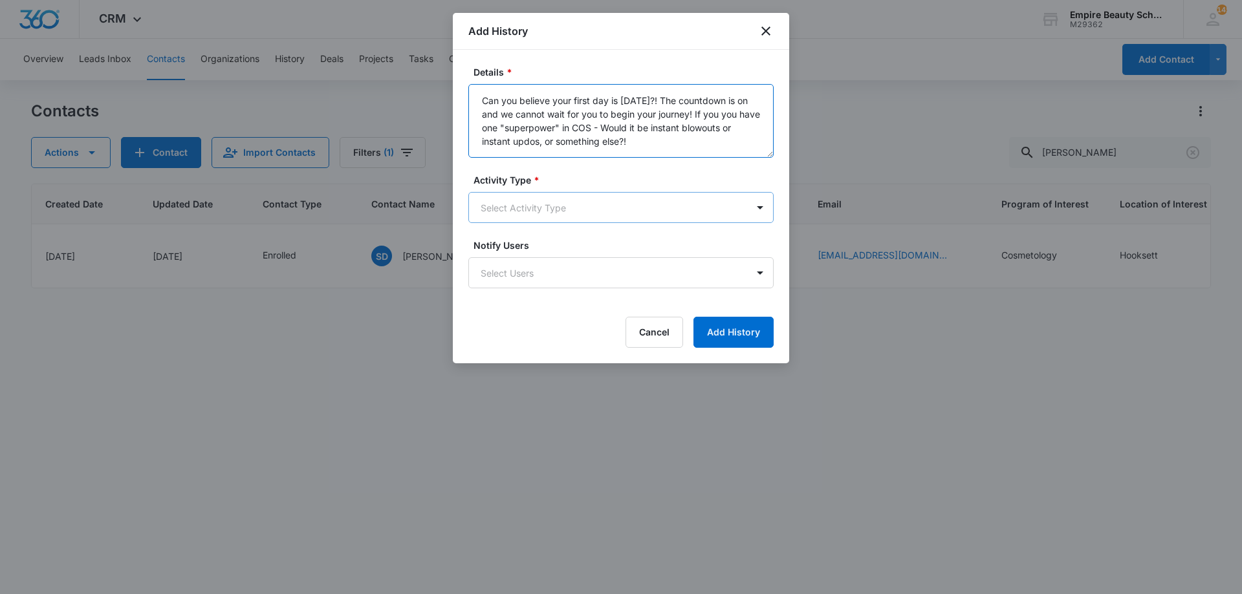
type textarea "Can you believe your first day is [DATE]?! The countdown is on and we cannot wa…"
click at [579, 210] on body "CRM Apps Forms CRM Email Shop Payments POS Files Brand Settings Empire Beauty S…" at bounding box center [621, 297] width 1242 height 594
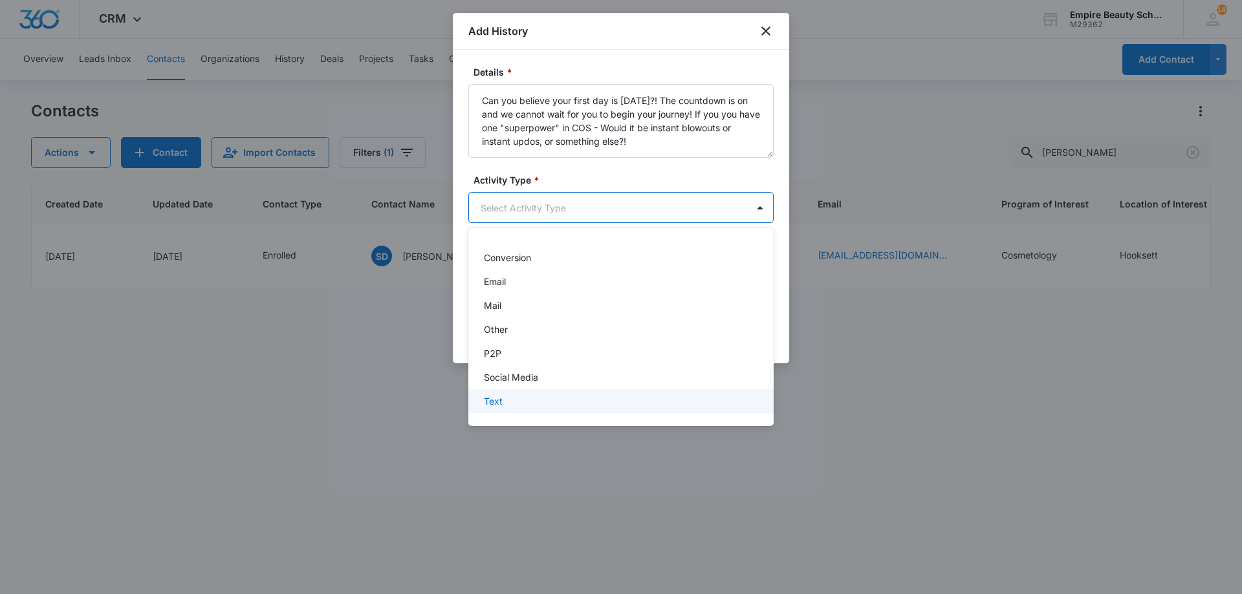
click at [514, 409] on div "Text" at bounding box center [620, 401] width 305 height 24
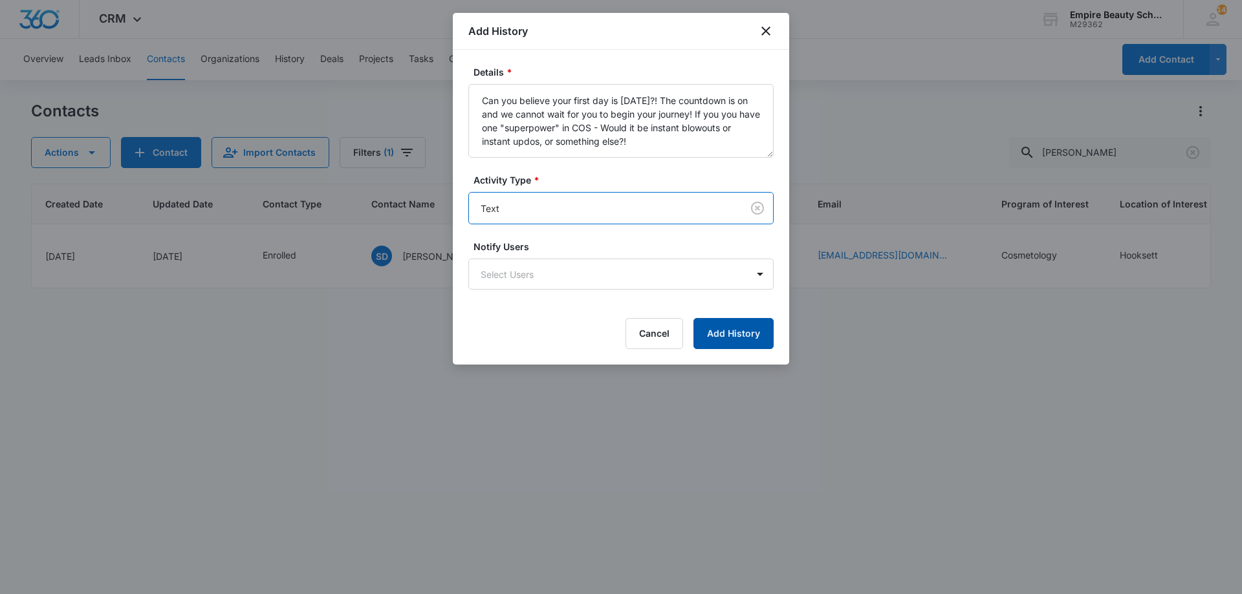
click at [724, 340] on button "Add History" at bounding box center [733, 333] width 80 height 31
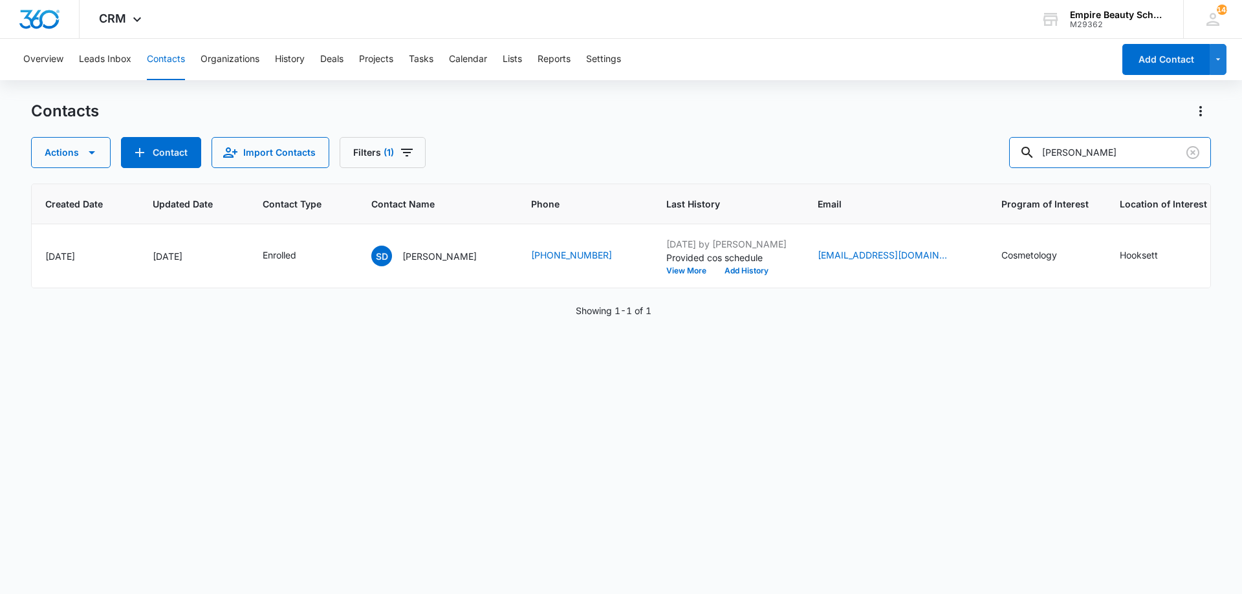
drag, startPoint x: 1103, startPoint y: 151, endPoint x: 693, endPoint y: 102, distance: 412.4
click at [710, 113] on div "Contacts Actions Contact Import Contacts Filters (1) demanche" at bounding box center [621, 134] width 1180 height 67
type input "christopher de"
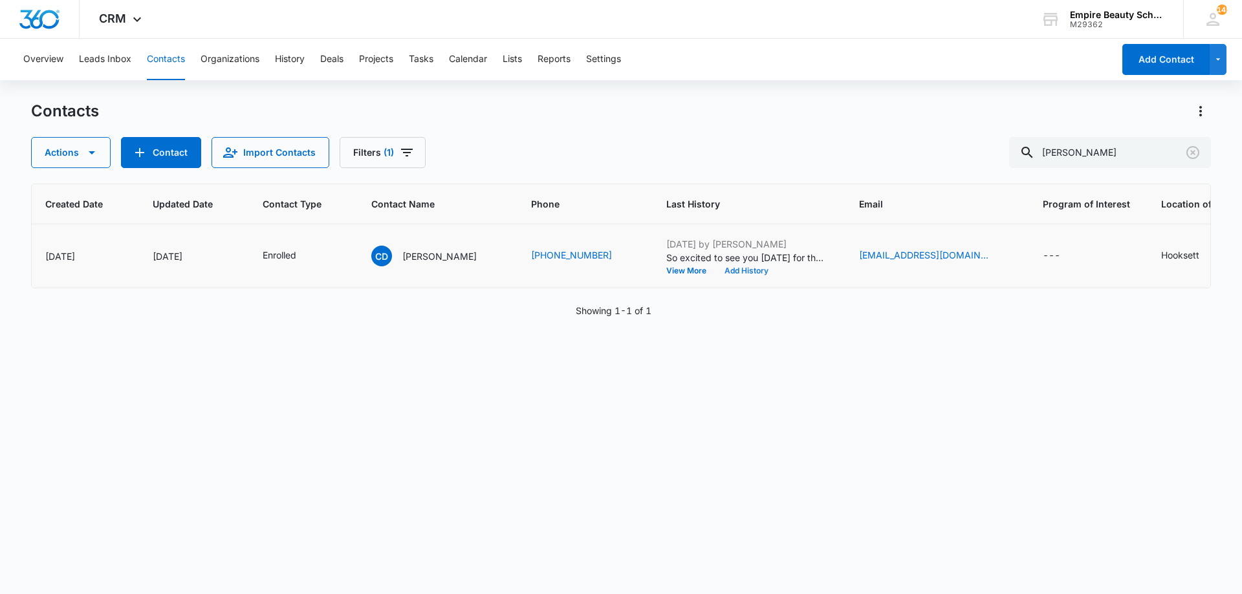
click at [774, 271] on button "Add History" at bounding box center [746, 271] width 62 height 8
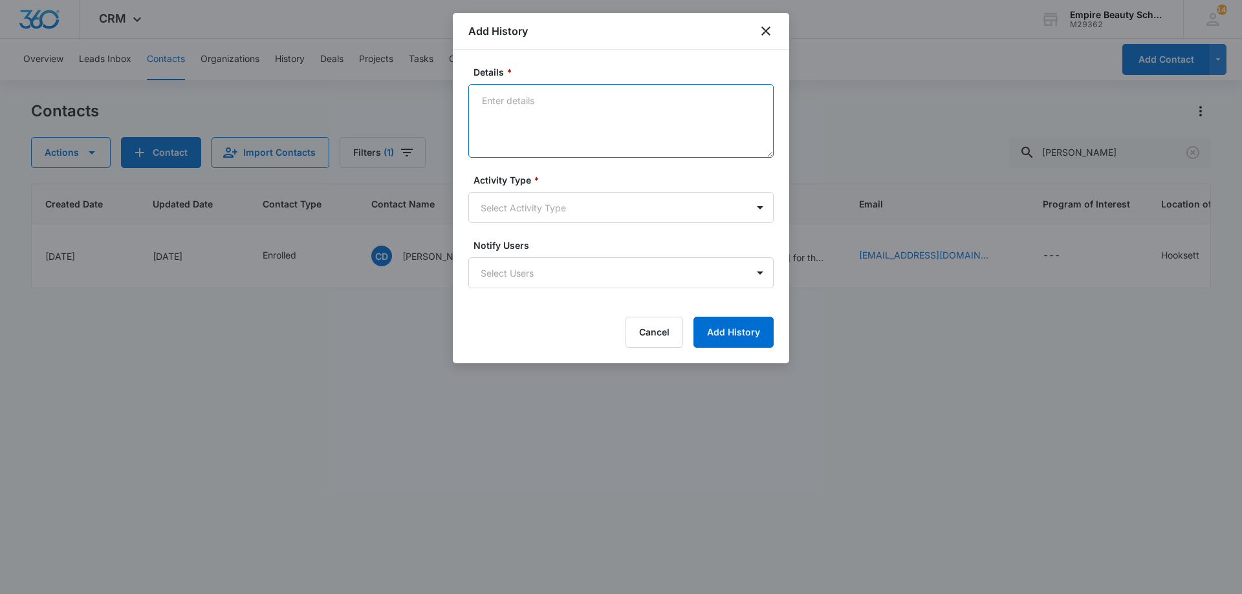
paste textarea "Can you believe your first day is [DATE]?! The countdown is on and we cannot wa…"
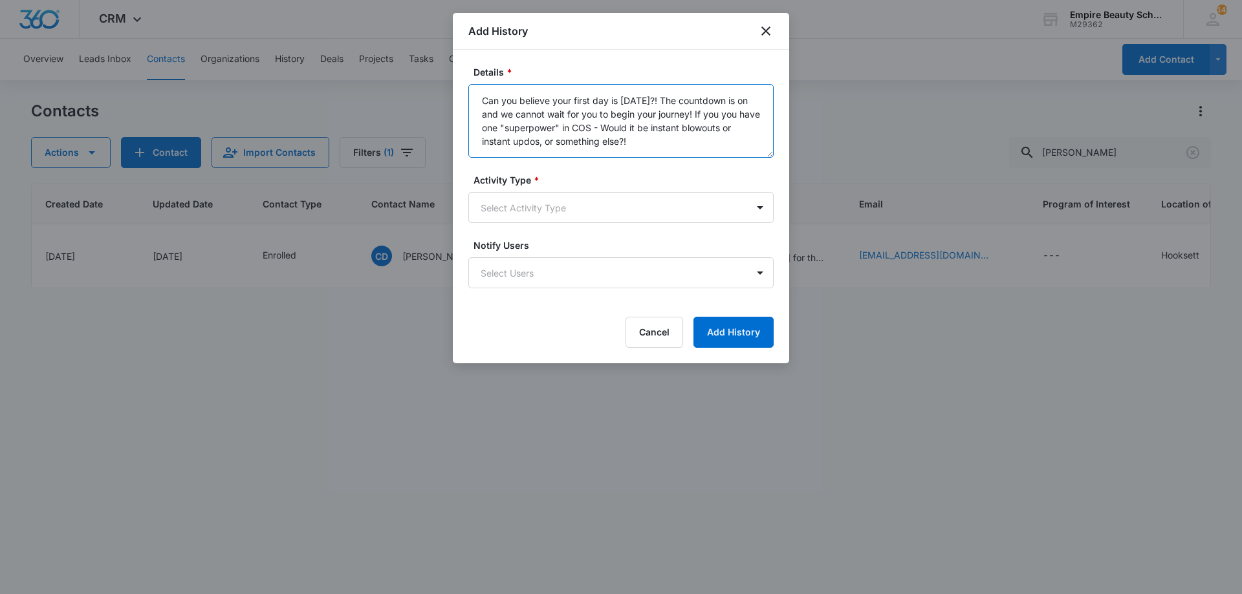
type textarea "Can you believe your first day is [DATE]?! The countdown is on and we cannot wa…"
click at [560, 191] on div "Activity Type * Select Activity Type" at bounding box center [620, 198] width 305 height 50
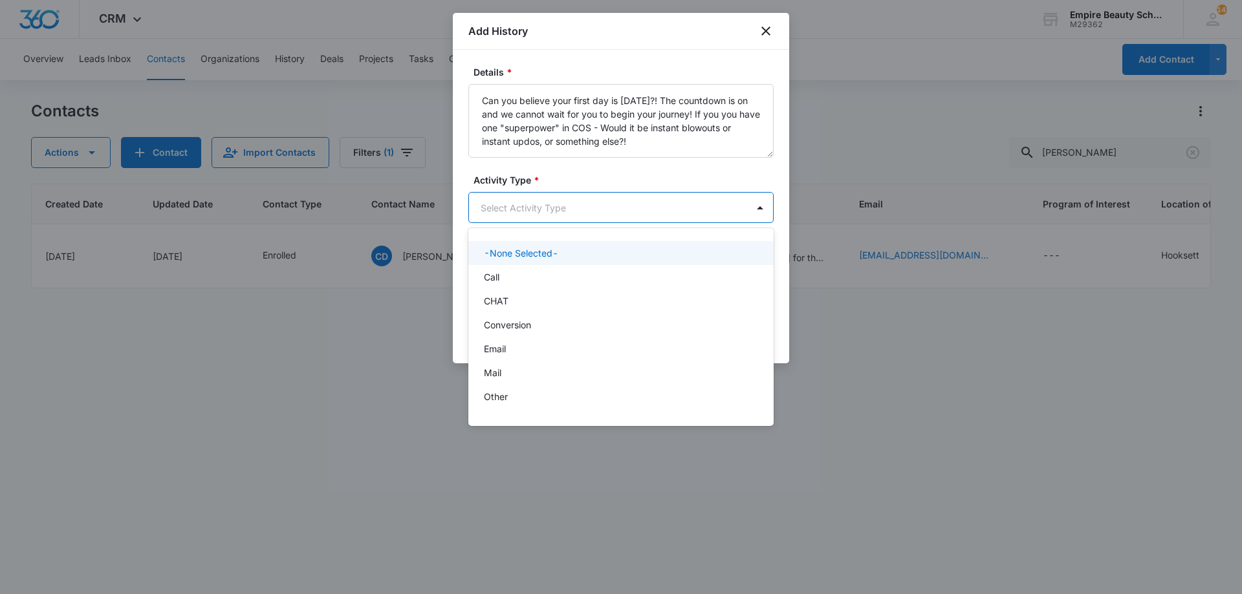
click at [555, 209] on body "CRM Apps Forms CRM Email Shop Payments POS Files Brand Settings Empire Beauty S…" at bounding box center [621, 297] width 1242 height 594
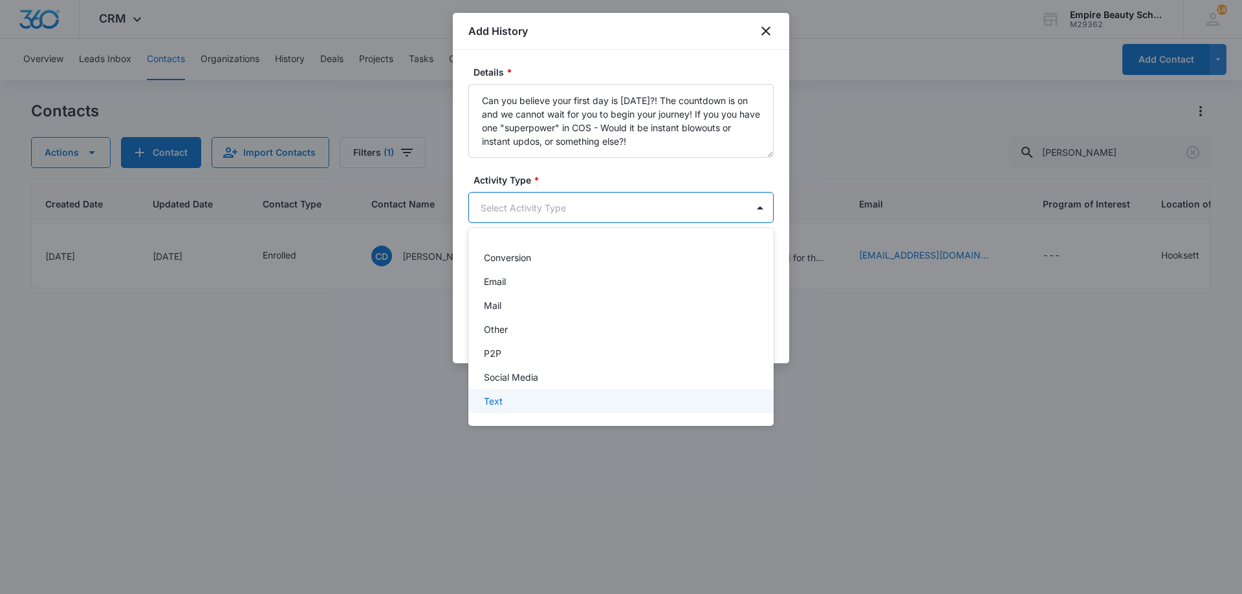
click at [503, 397] on div "Text" at bounding box center [620, 402] width 272 height 14
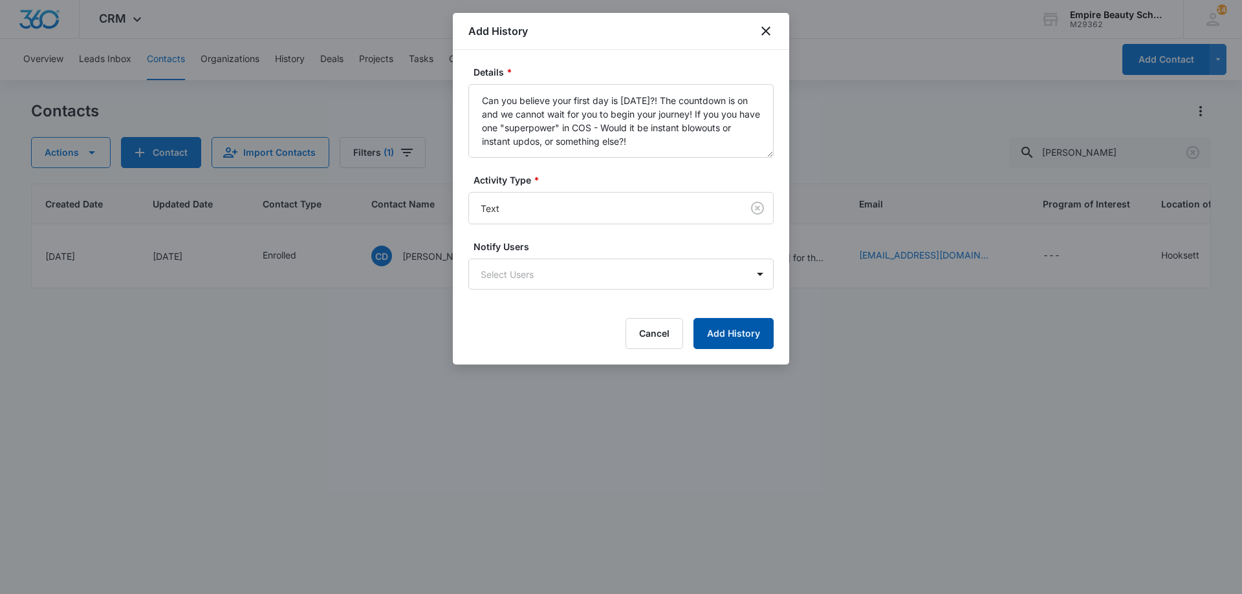
click at [740, 334] on button "Add History" at bounding box center [733, 333] width 80 height 31
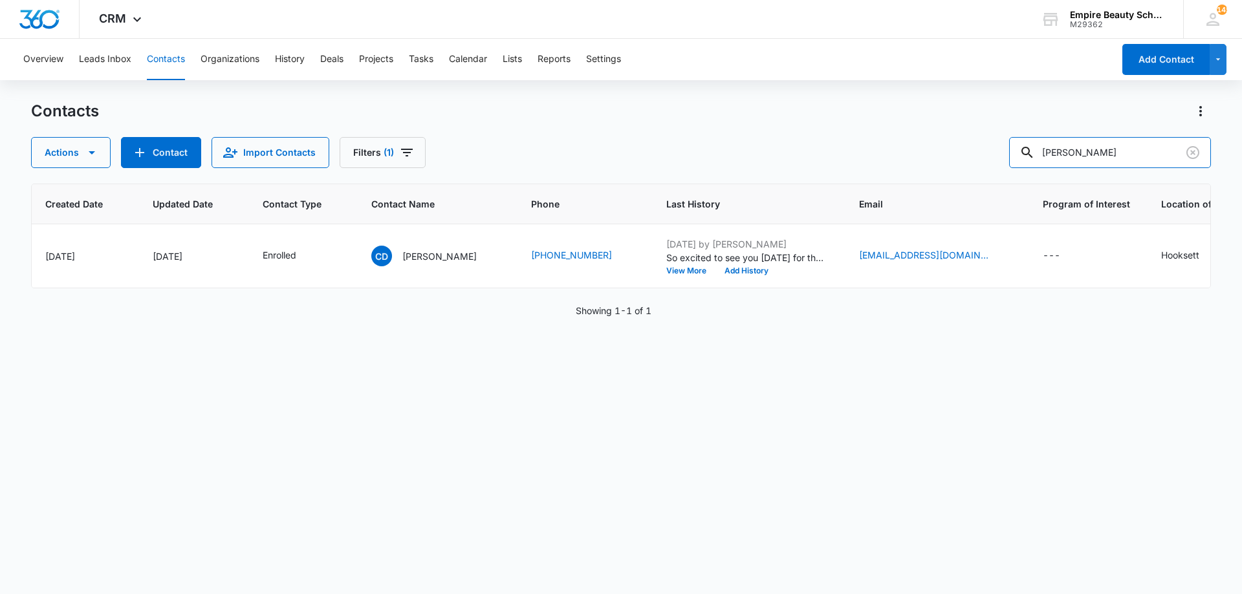
drag, startPoint x: 754, startPoint y: 94, endPoint x: 633, endPoint y: 102, distance: 120.6
click at [633, 101] on div "Contacts Actions Contact Import Contacts Filters (1) christopher de" at bounding box center [621, 134] width 1180 height 67
type input "drago"
click at [782, 360] on div "ID Created Date Updated Date Contact Type Contact Name Phone Last History Email…" at bounding box center [621, 381] width 1180 height 394
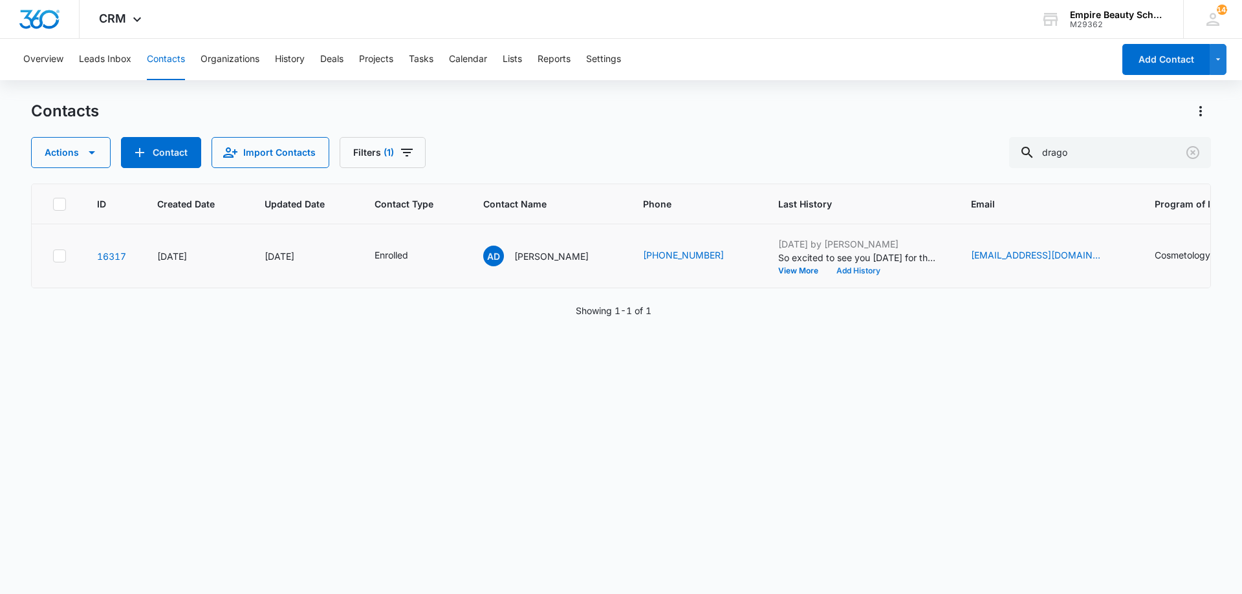
click at [827, 273] on button "Add History" at bounding box center [858, 271] width 62 height 8
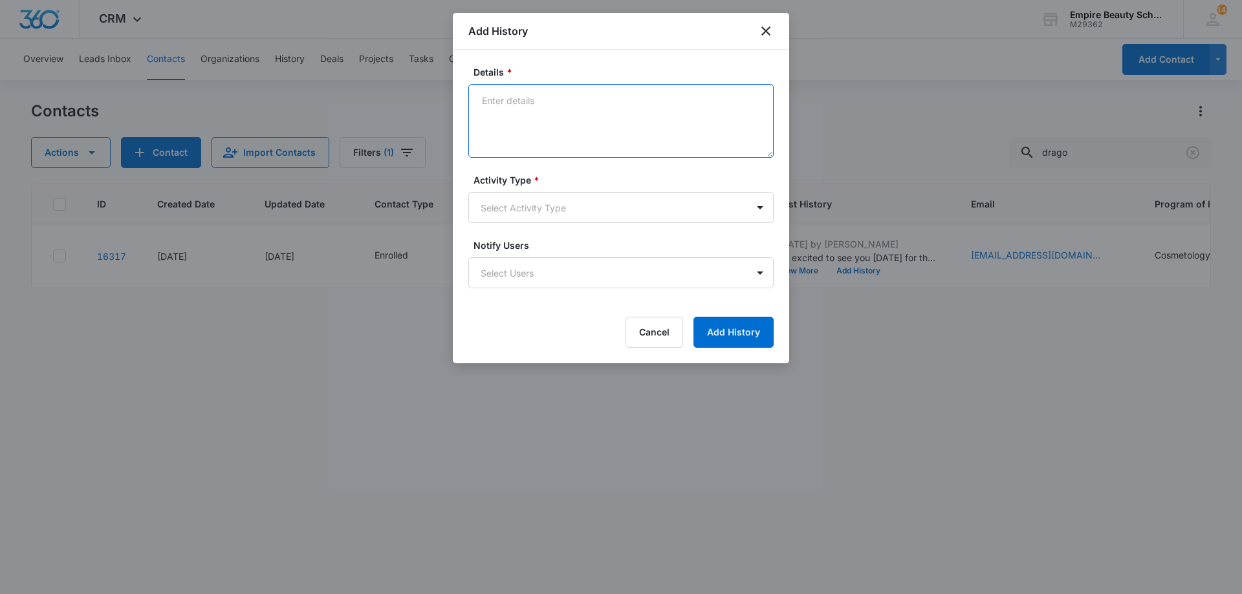
paste textarea "Can you believe your first day is [DATE]?! The countdown is on and we cannot wa…"
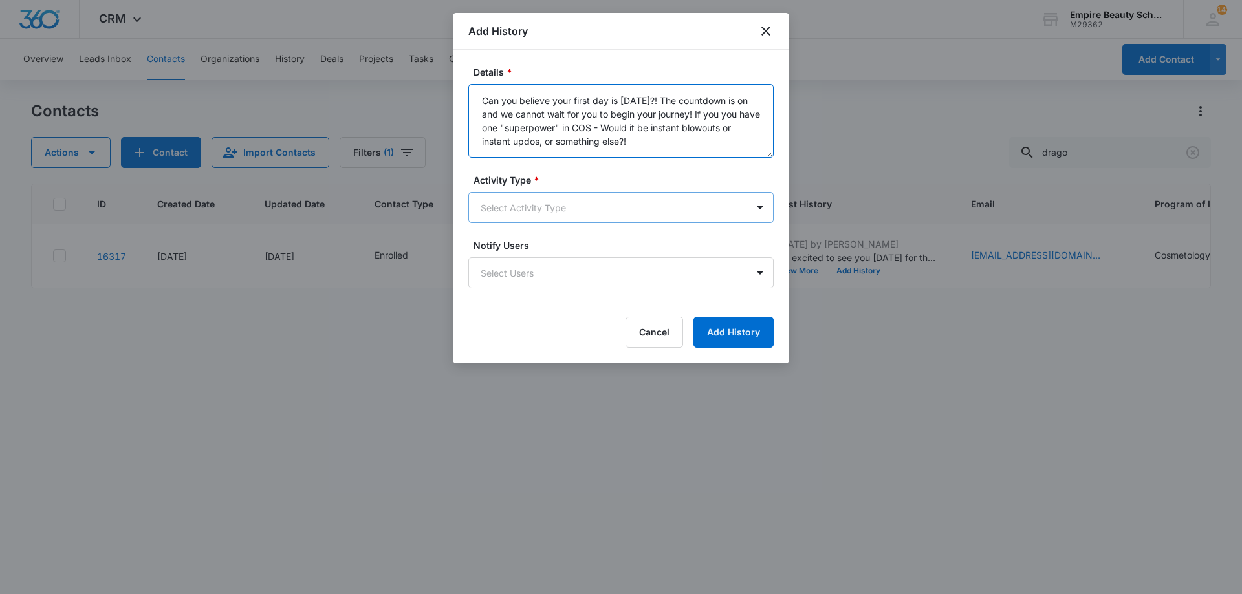
type textarea "Can you believe your first day is [DATE]?! The countdown is on and we cannot wa…"
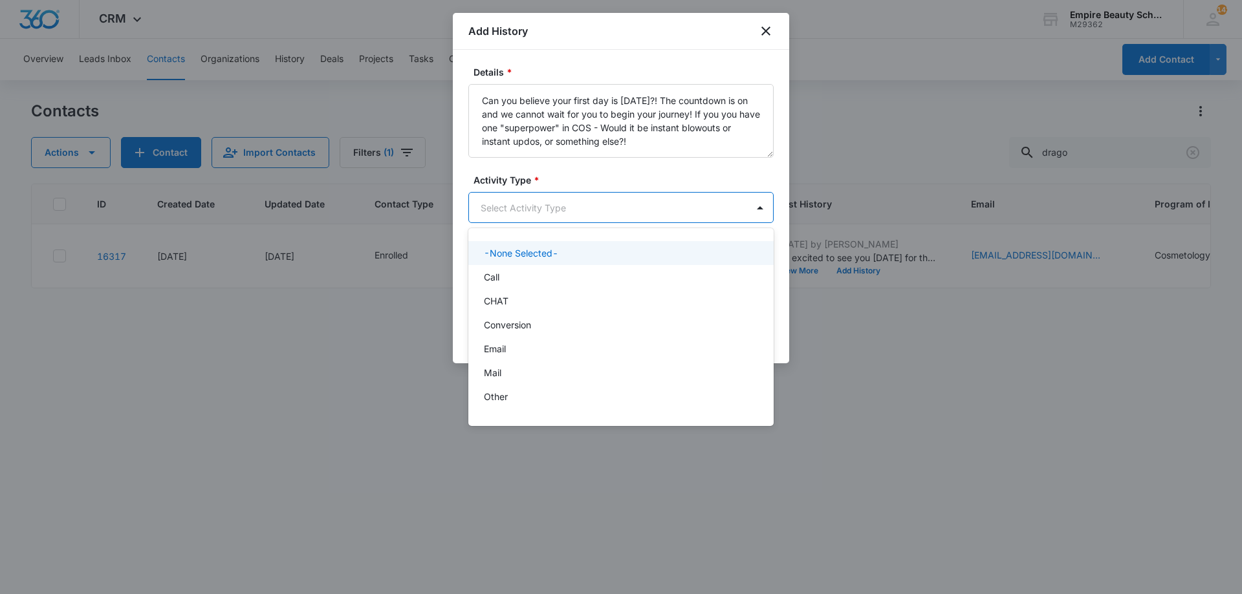
click at [584, 202] on body "CRM Apps Forms CRM Email Shop Payments POS Files Brand Settings Empire Beauty S…" at bounding box center [621, 297] width 1242 height 594
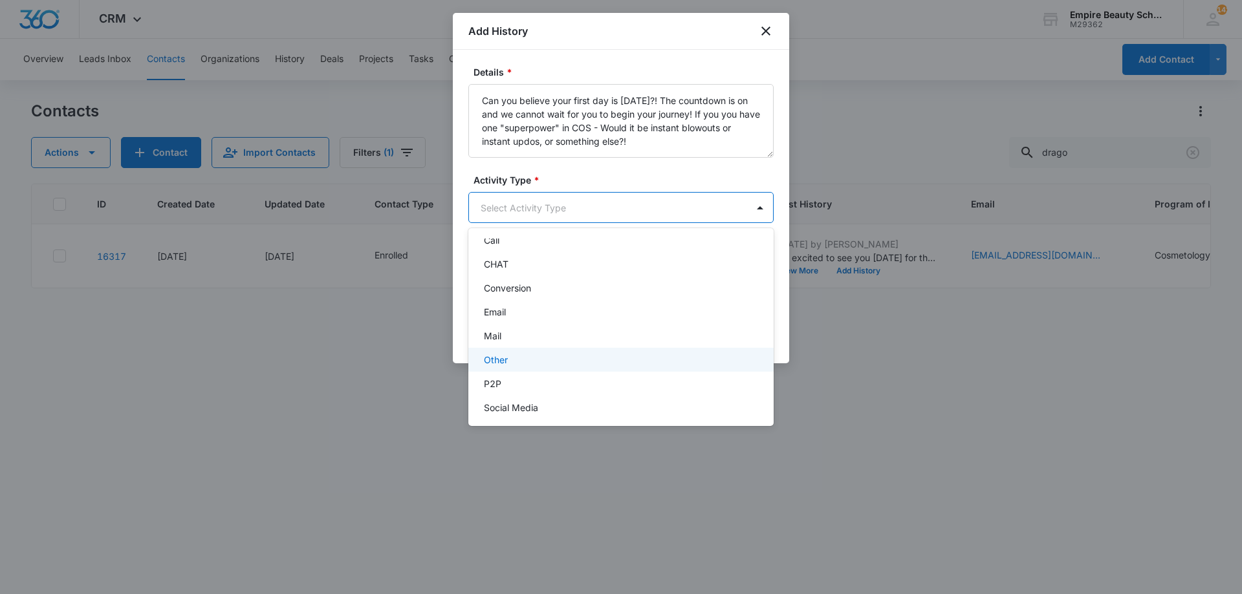
scroll to position [67, 0]
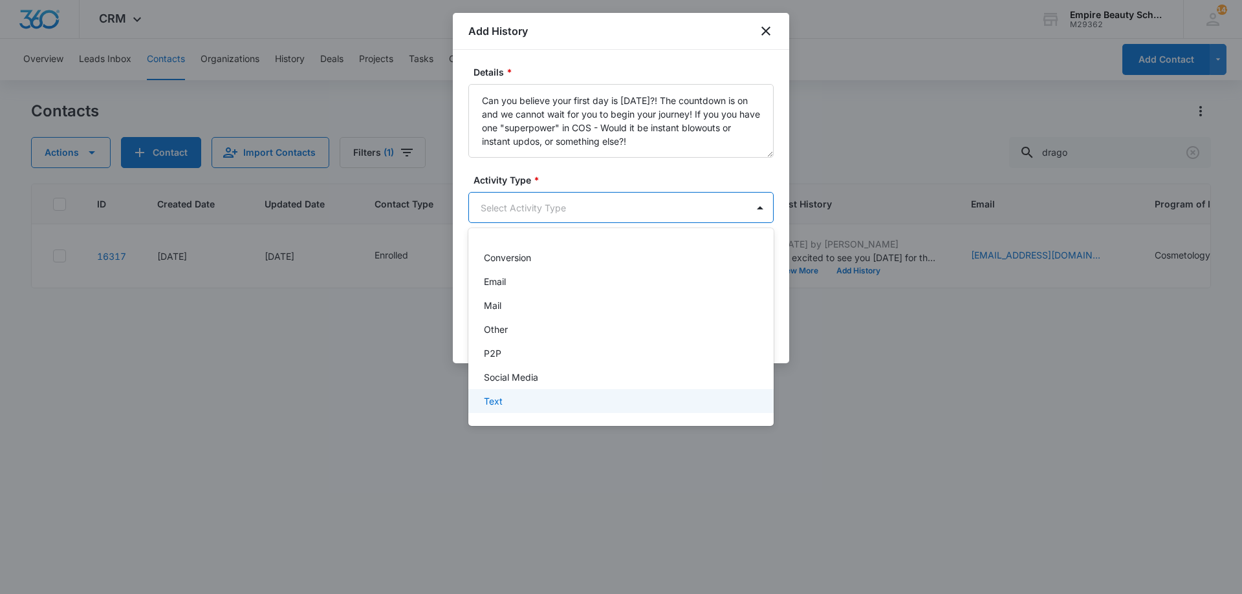
click at [524, 397] on div "Text" at bounding box center [620, 402] width 272 height 14
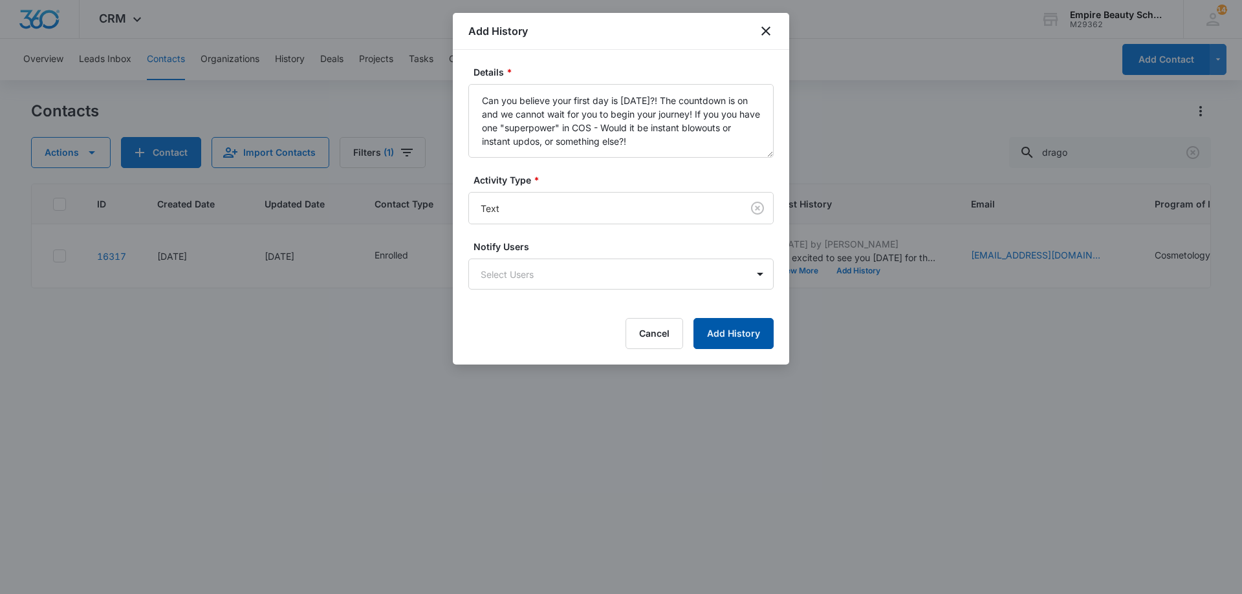
click at [738, 329] on button "Add History" at bounding box center [733, 333] width 80 height 31
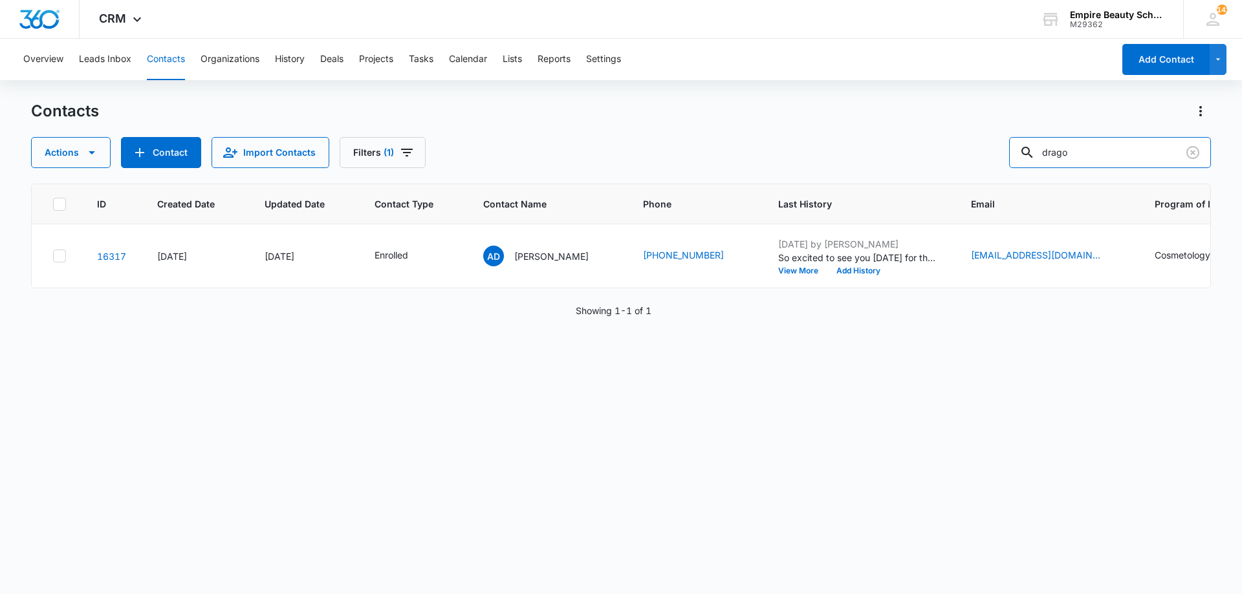
drag, startPoint x: 1099, startPoint y: 152, endPoint x: 682, endPoint y: 105, distance: 419.9
click at [696, 115] on div "Contacts Actions Contact Import Contacts Filters (1) drago" at bounding box center [621, 134] width 1180 height 67
type input "deja dub"
click at [826, 265] on div "[DATE] by [PERSON_NAME] Unable to make new start event as she will be working -…" at bounding box center [859, 256] width 162 height 38
click at [838, 267] on button "Add History" at bounding box center [858, 271] width 62 height 8
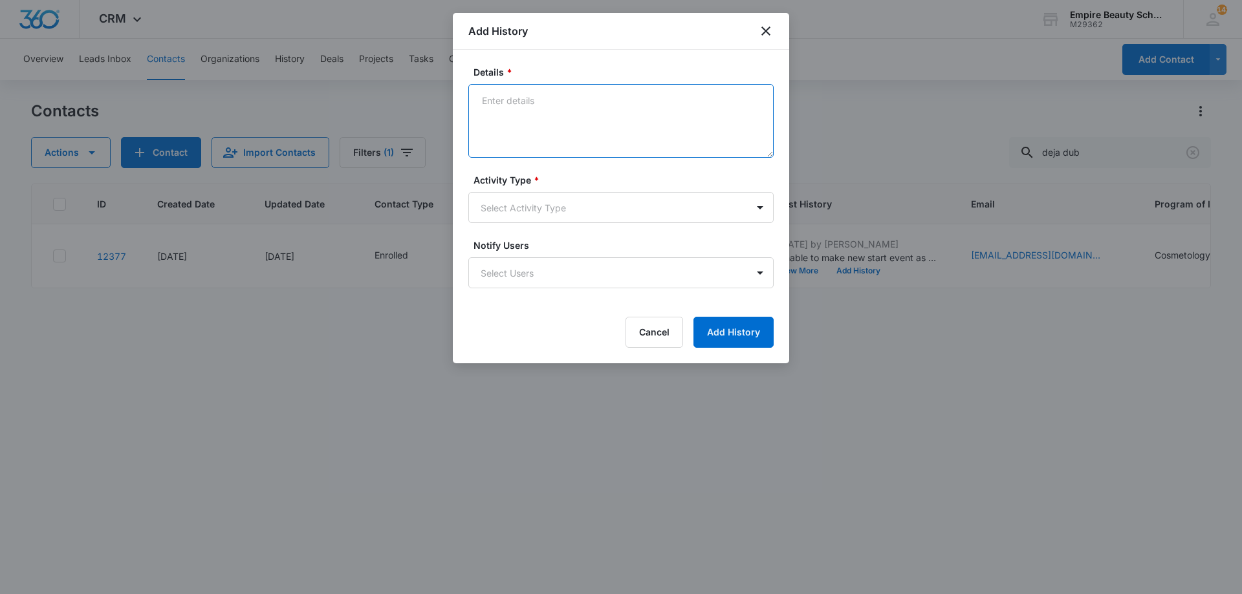
drag, startPoint x: 508, startPoint y: 99, endPoint x: 516, endPoint y: 106, distance: 10.5
paste textarea "Can you believe your first day is [DATE]?! The countdown is on and we cannot wa…"
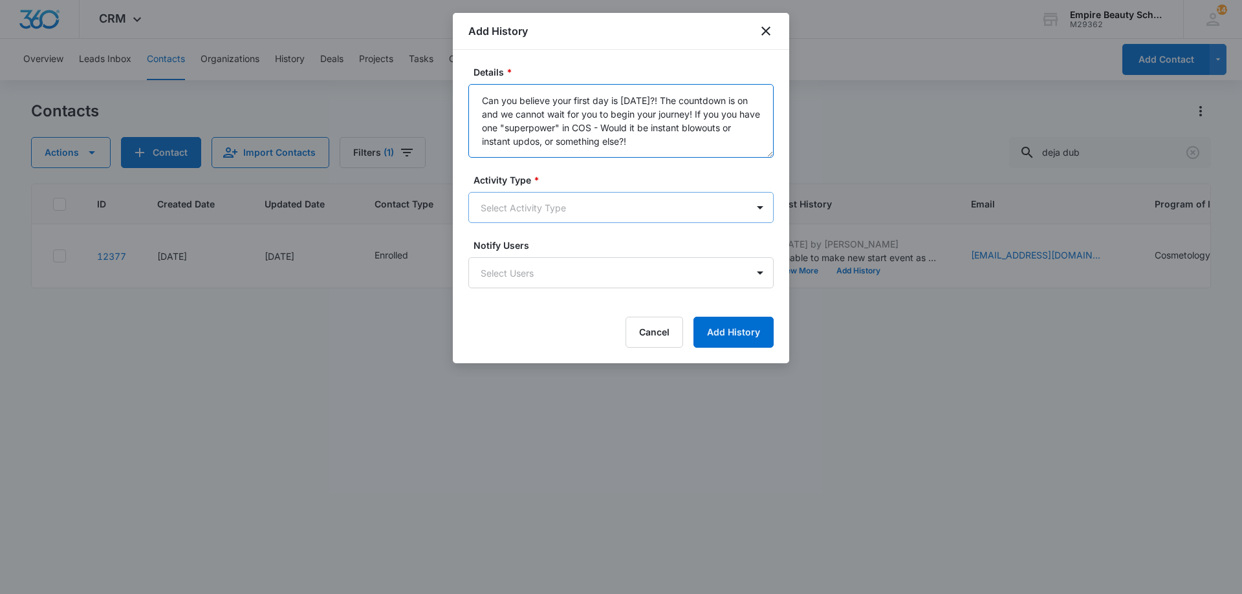
type textarea "Can you believe your first day is [DATE]?! The countdown is on and we cannot wa…"
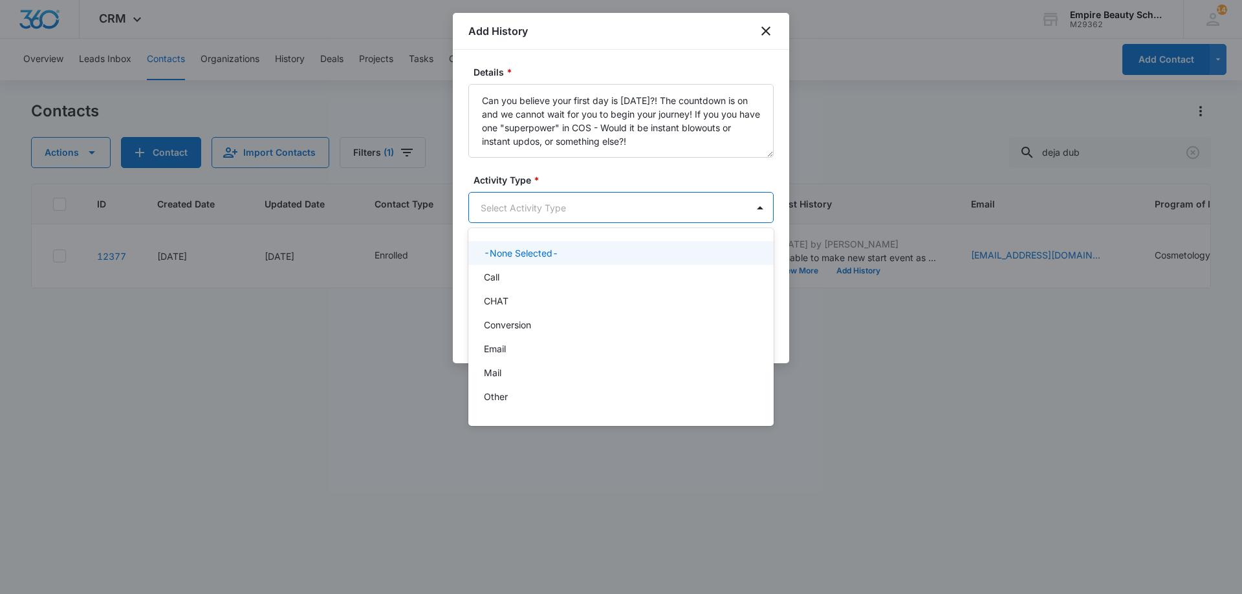
click at [550, 203] on body "CRM Apps Forms CRM Email Shop Payments POS Files Brand Settings Empire Beauty S…" at bounding box center [621, 297] width 1242 height 594
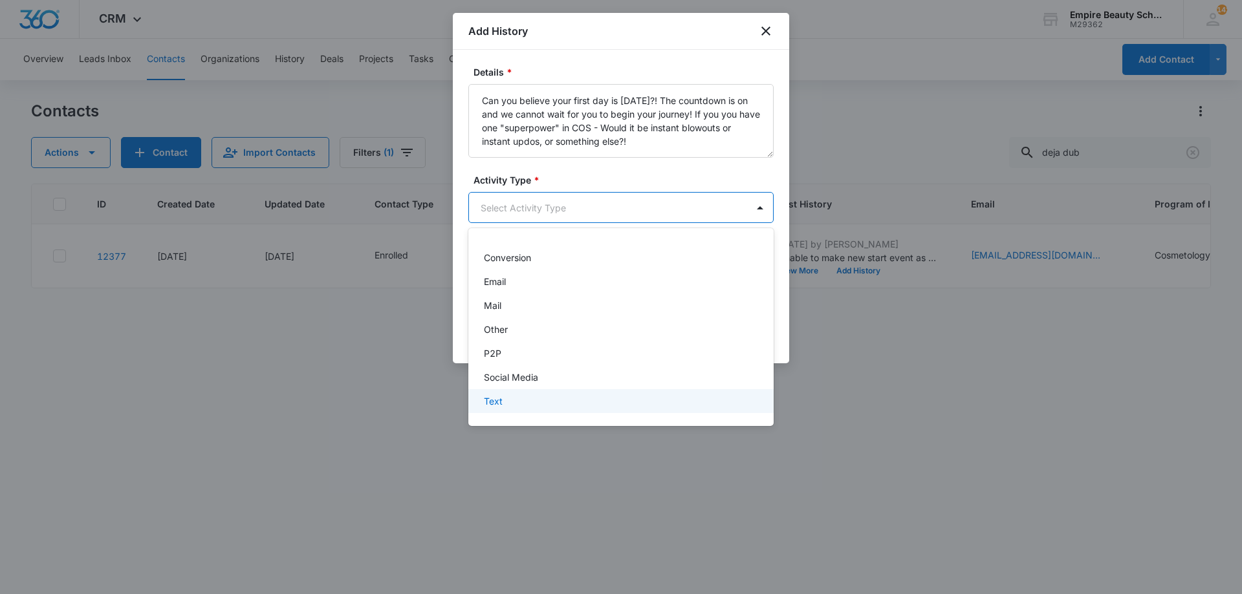
click at [549, 393] on div "Text" at bounding box center [620, 401] width 305 height 24
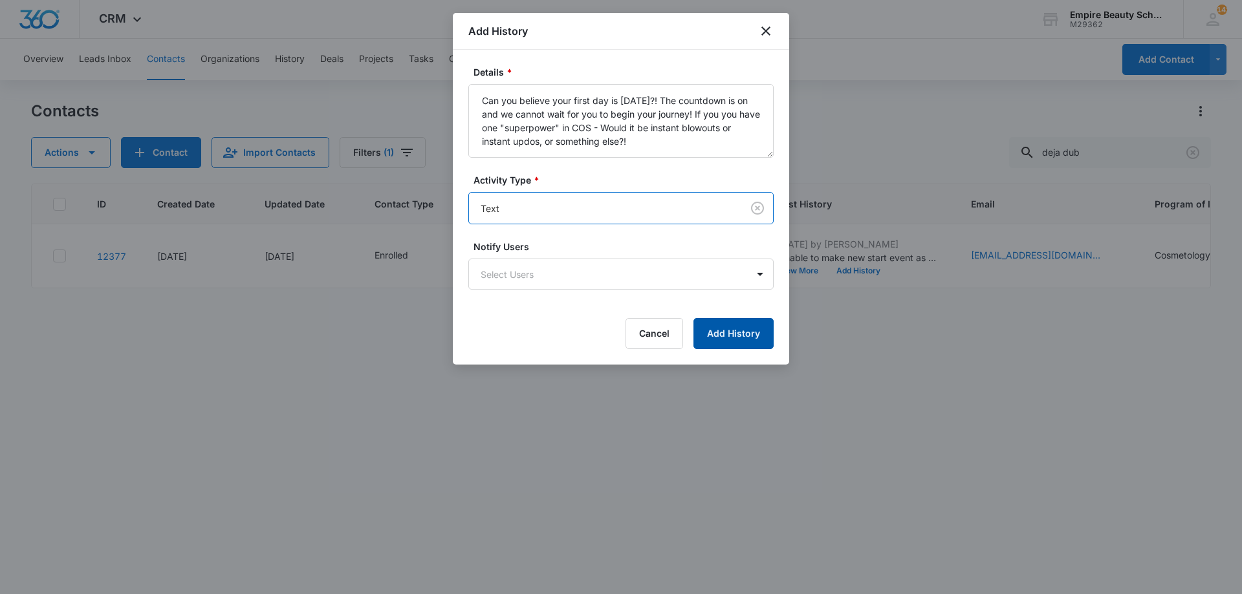
click at [726, 346] on button "Add History" at bounding box center [733, 333] width 80 height 31
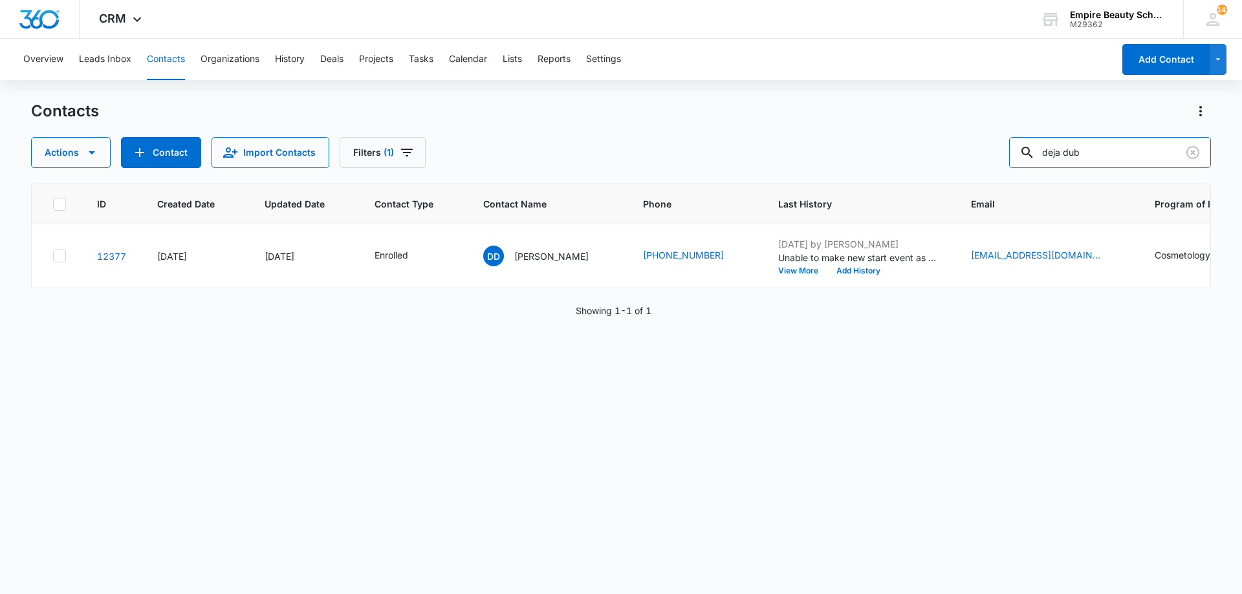
drag, startPoint x: 1117, startPoint y: 157, endPoint x: 759, endPoint y: 166, distance: 358.5
click at [771, 166] on div "Actions Contact Import Contacts Filters (1) deja dub" at bounding box center [621, 152] width 1180 height 31
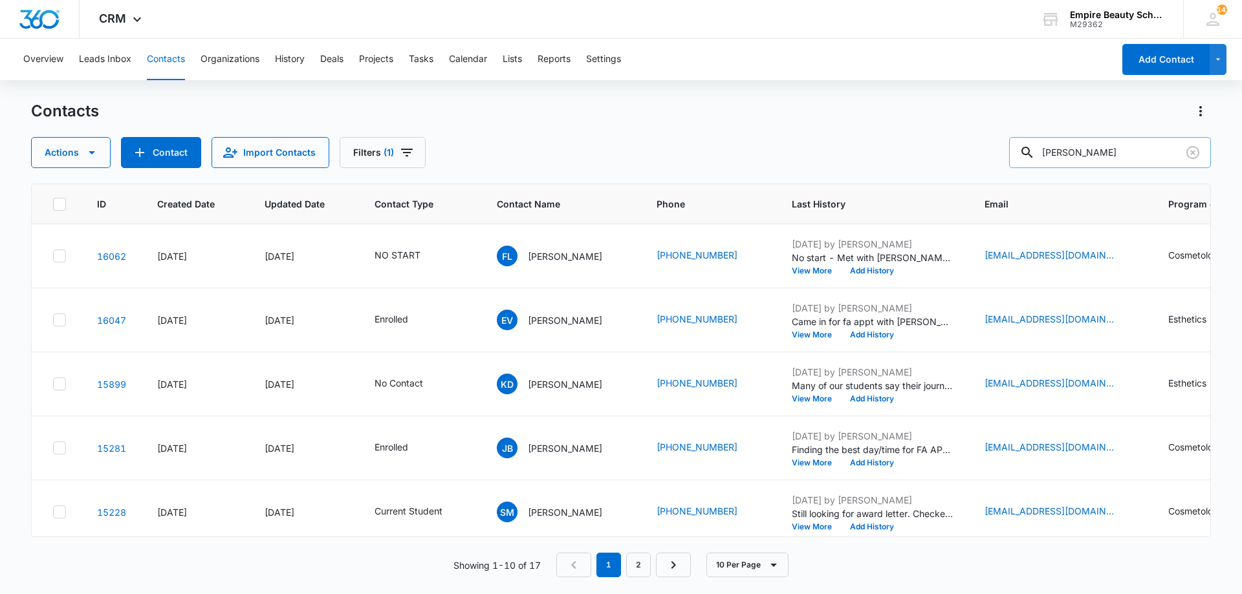
click at [1112, 148] on input "[PERSON_NAME]" at bounding box center [1110, 152] width 202 height 31
click at [1155, 157] on input "[PERSON_NAME]" at bounding box center [1110, 152] width 202 height 31
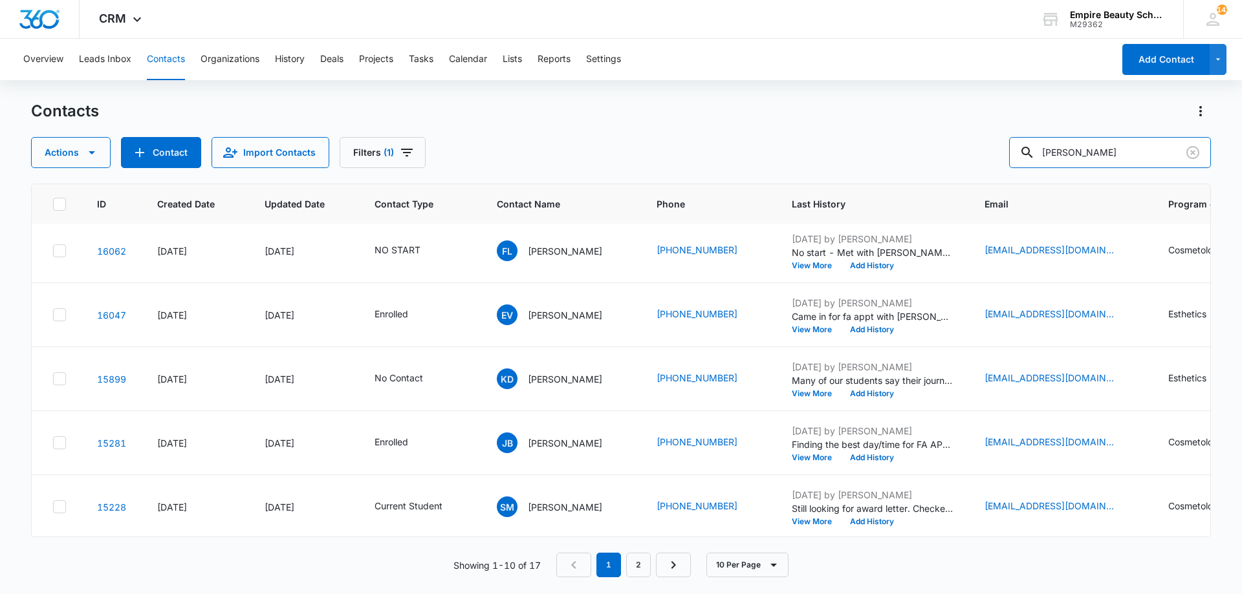
scroll to position [0, 0]
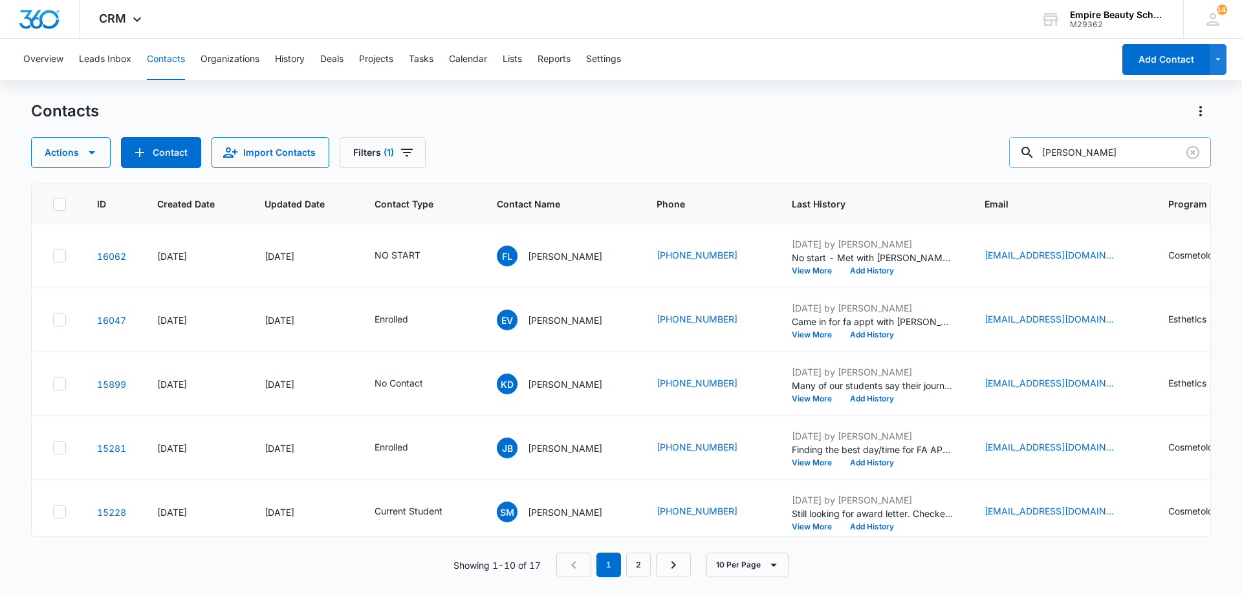
click at [1118, 146] on input "[PERSON_NAME]" at bounding box center [1110, 152] width 202 height 31
drag, startPoint x: 1085, startPoint y: 149, endPoint x: 939, endPoint y: 161, distance: 146.7
click at [939, 161] on div "Actions Contact Import Contacts Filters (1) [PERSON_NAME]" at bounding box center [621, 152] width 1180 height 31
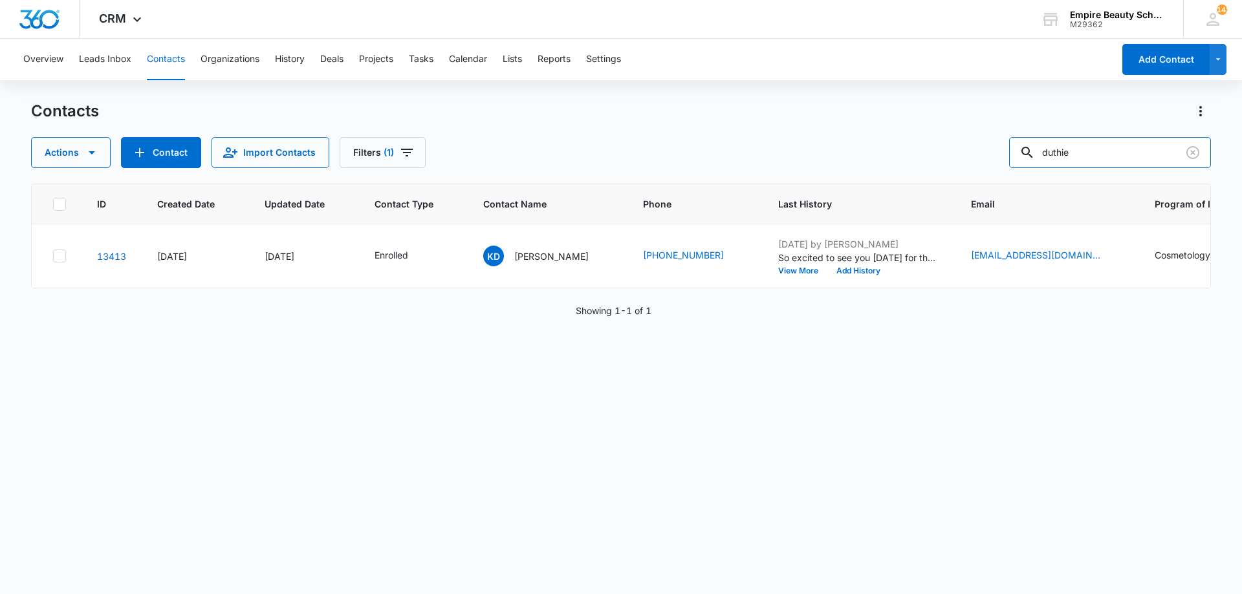
drag, startPoint x: 1004, startPoint y: 156, endPoint x: 797, endPoint y: 157, distance: 207.0
click at [827, 158] on div "Actions Contact Import Contacts Filters (1) duthie" at bounding box center [621, 152] width 1180 height 31
type input "[PERSON_NAME]"
click at [797, 267] on button "View More" at bounding box center [802, 271] width 49 height 8
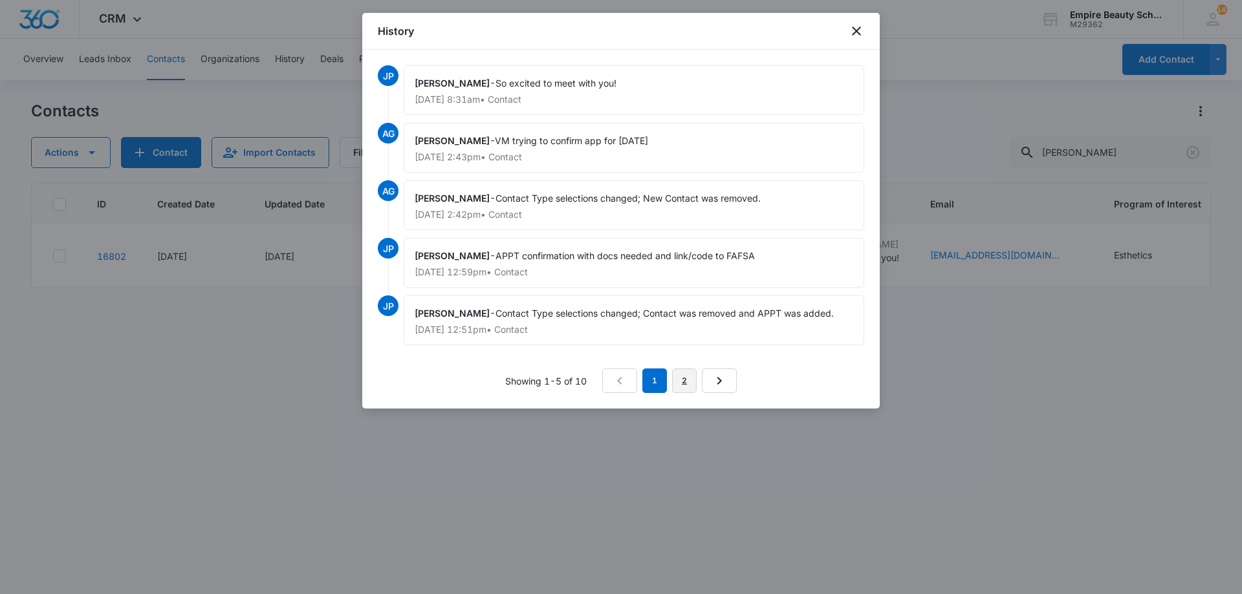
click at [685, 384] on link "2" at bounding box center [684, 381] width 25 height 25
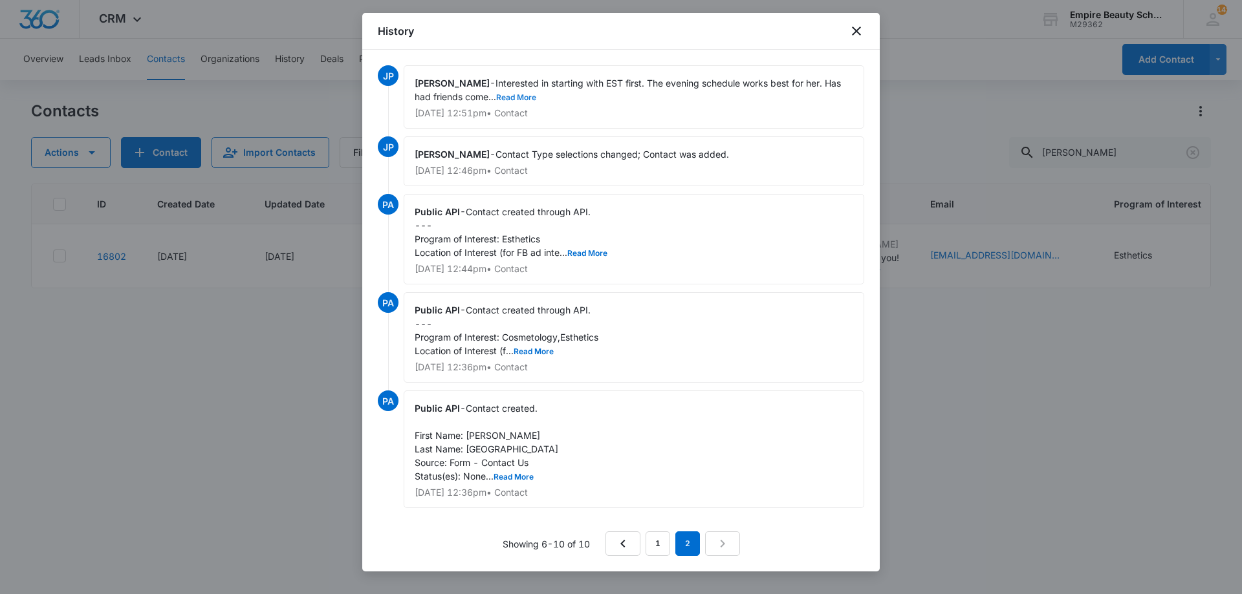
click at [512, 97] on button "Read More" at bounding box center [516, 98] width 40 height 8
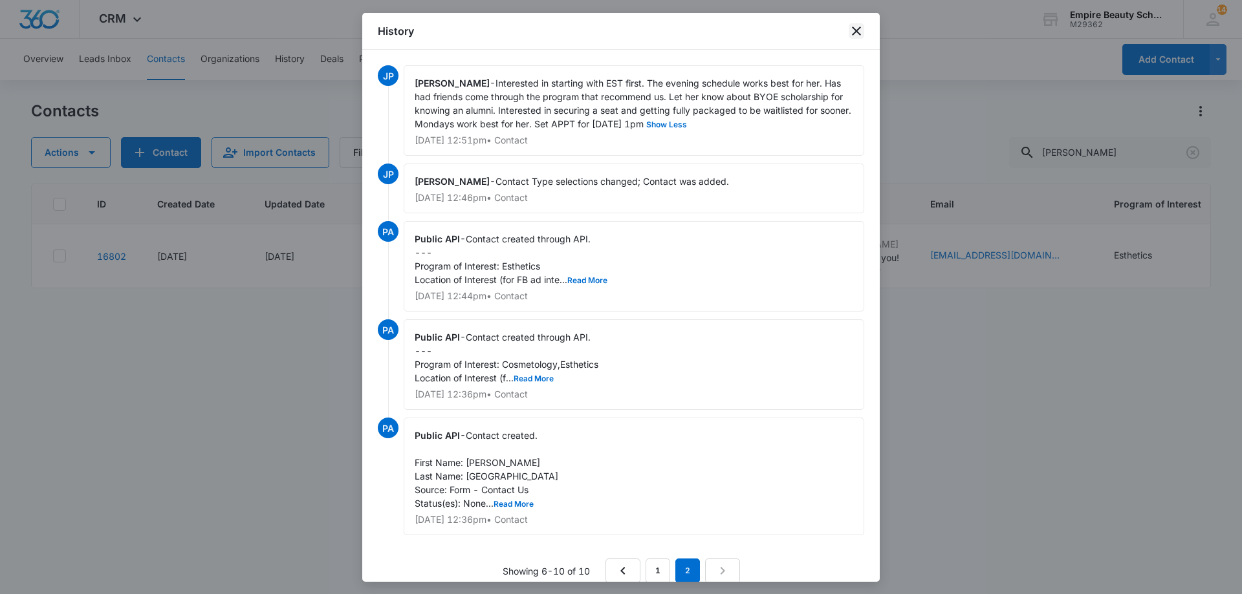
click at [855, 30] on icon "close" at bounding box center [856, 31] width 9 height 9
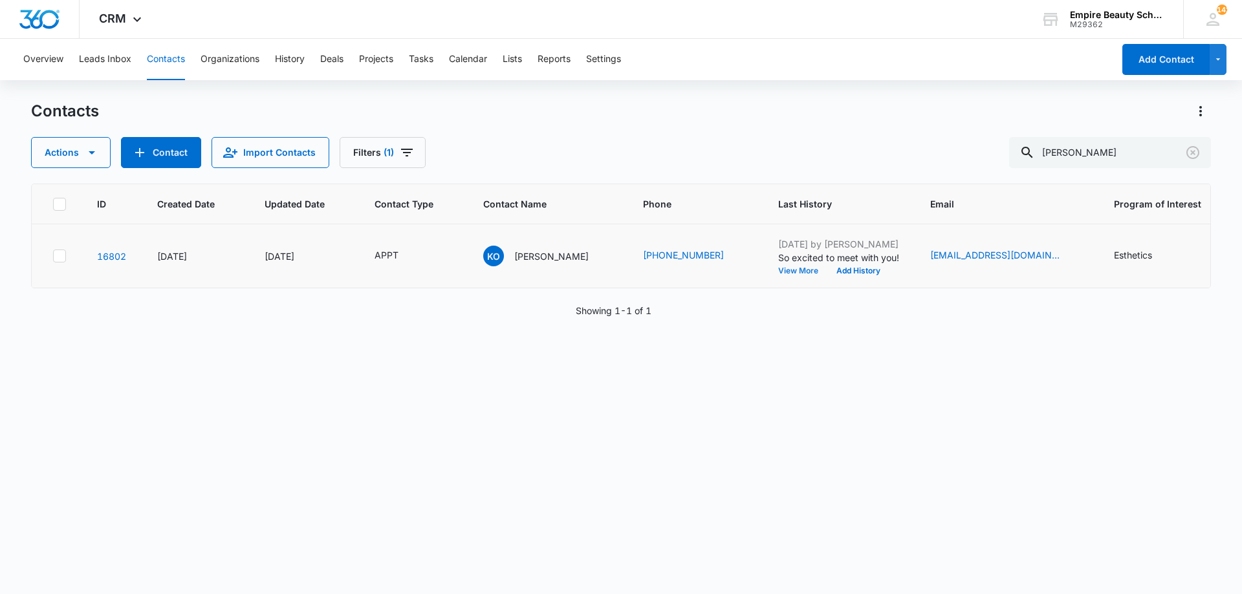
click at [811, 271] on button "View More" at bounding box center [802, 271] width 49 height 8
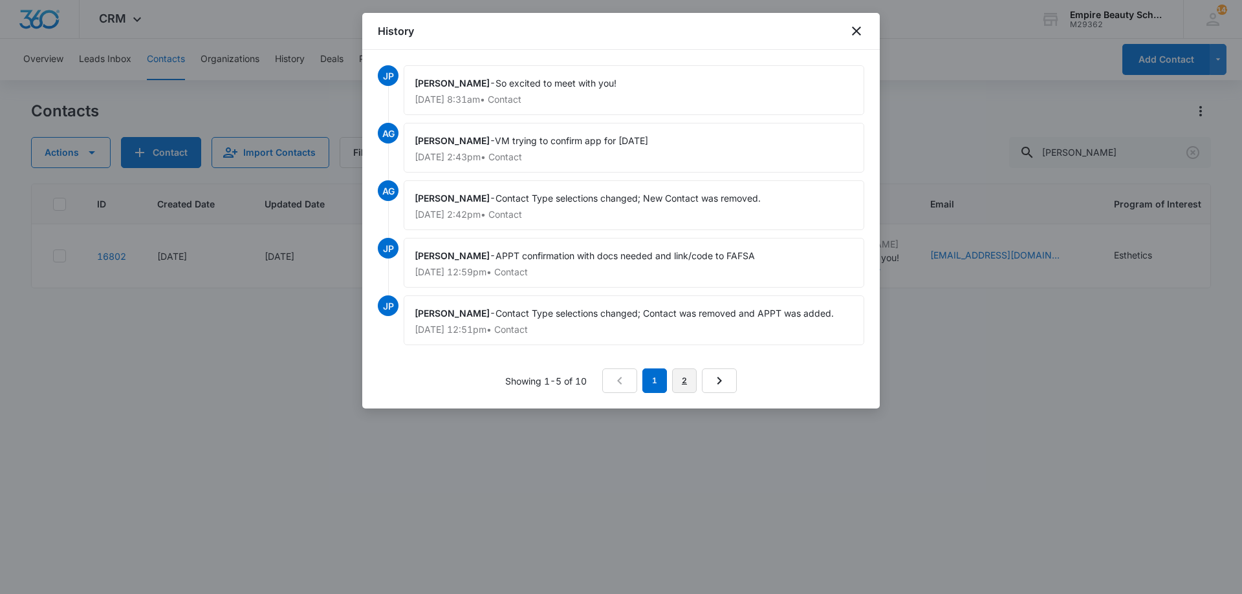
click at [683, 377] on link "2" at bounding box center [684, 381] width 25 height 25
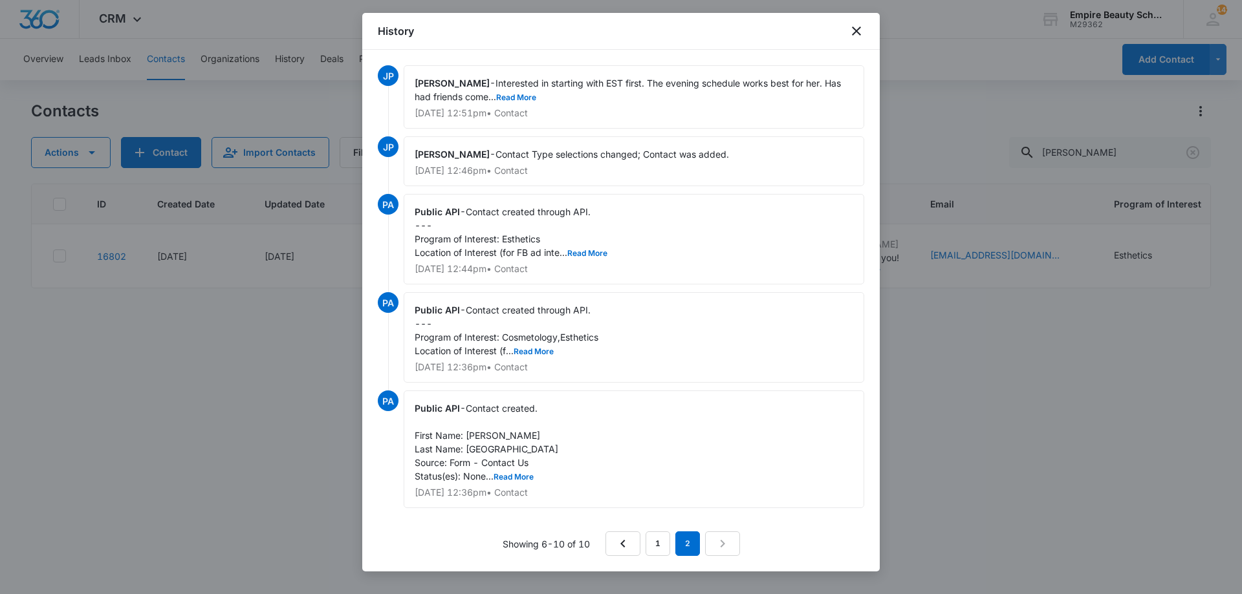
click at [527, 103] on div "[PERSON_NAME] - Interested in starting with EST first. The evening schedule wor…" at bounding box center [634, 96] width 461 height 63
click at [525, 96] on button "Read More" at bounding box center [516, 98] width 40 height 8
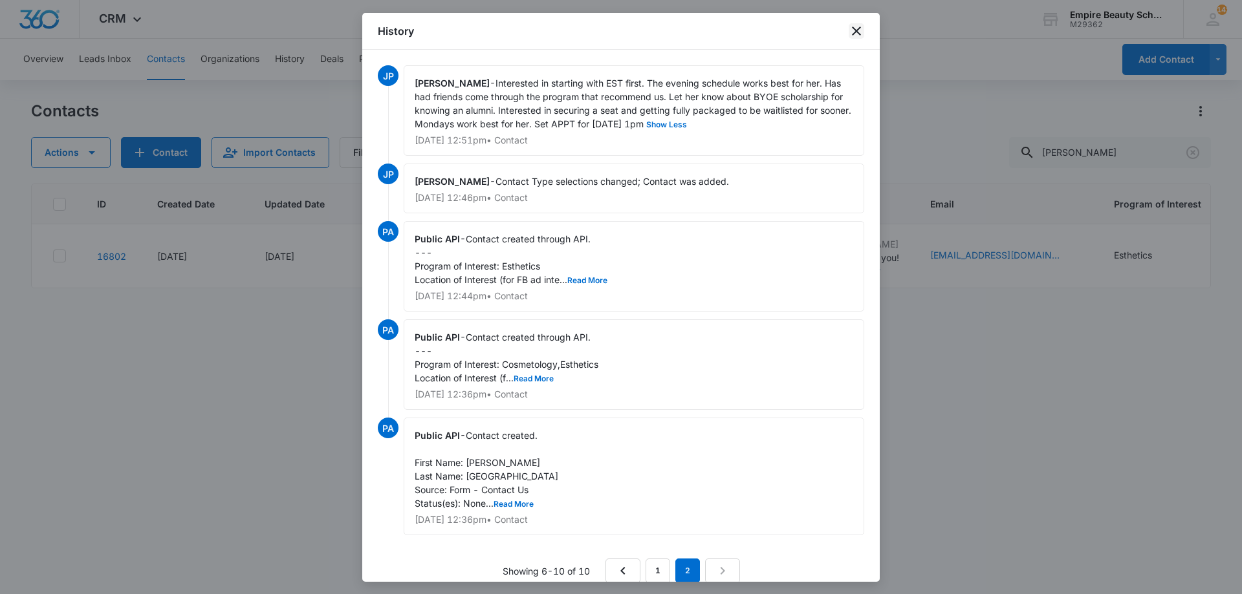
click at [862, 32] on icon "close" at bounding box center [857, 31] width 16 height 16
